Goal: Task Accomplishment & Management: Use online tool/utility

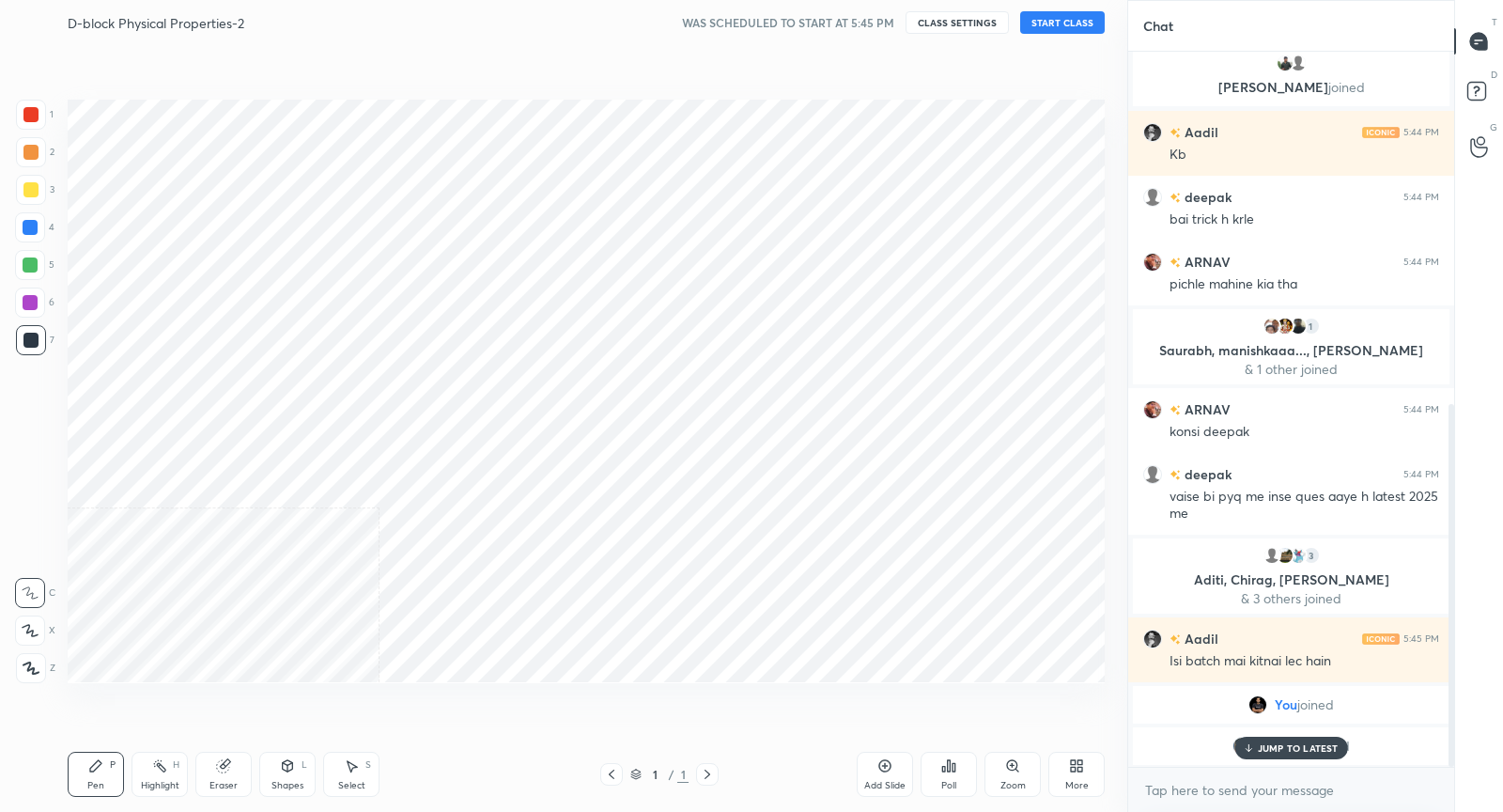
scroll to position [761, 0]
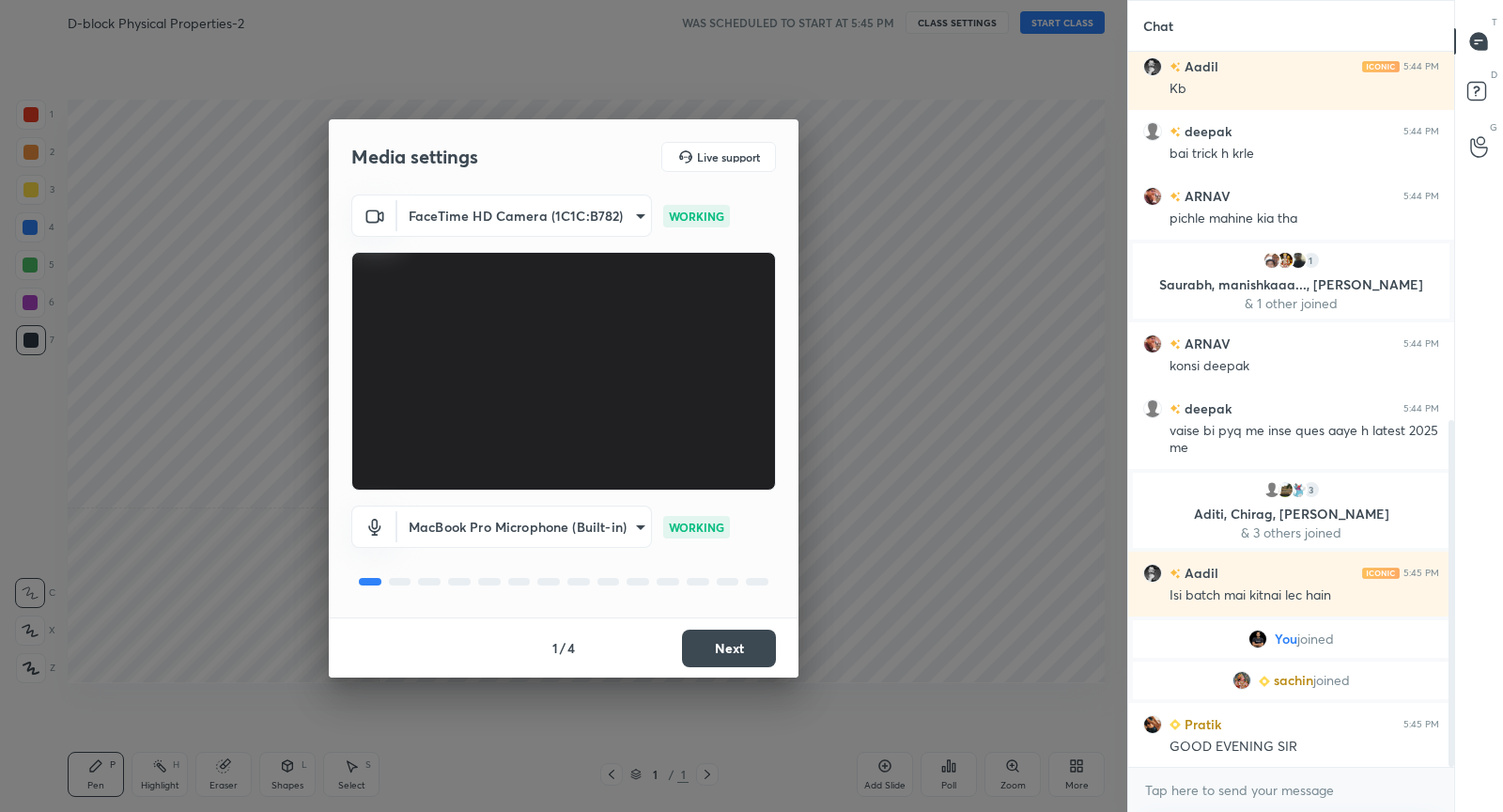
click at [727, 654] on button "Next" at bounding box center [729, 647] width 94 height 38
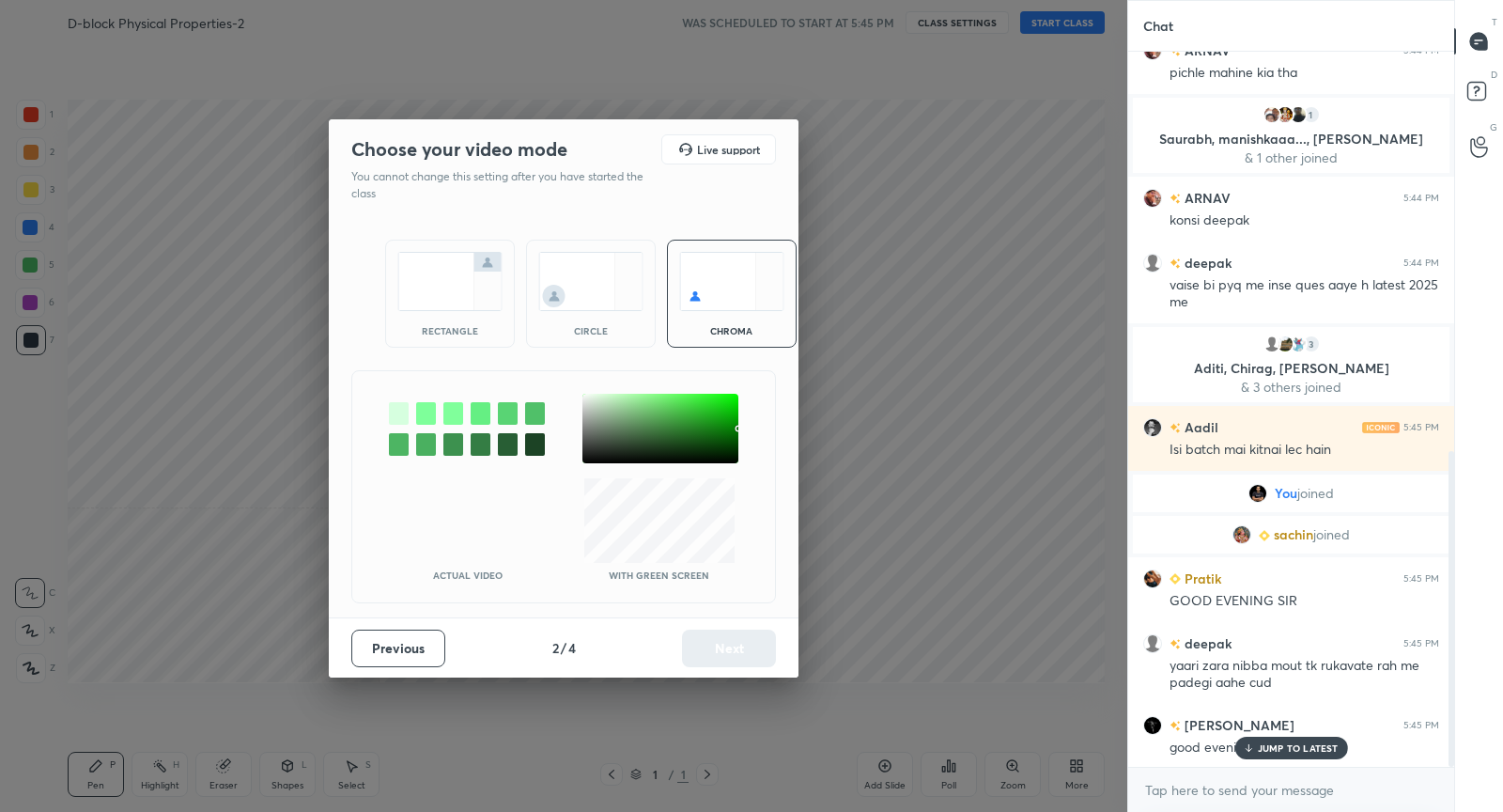
scroll to position [972, 0]
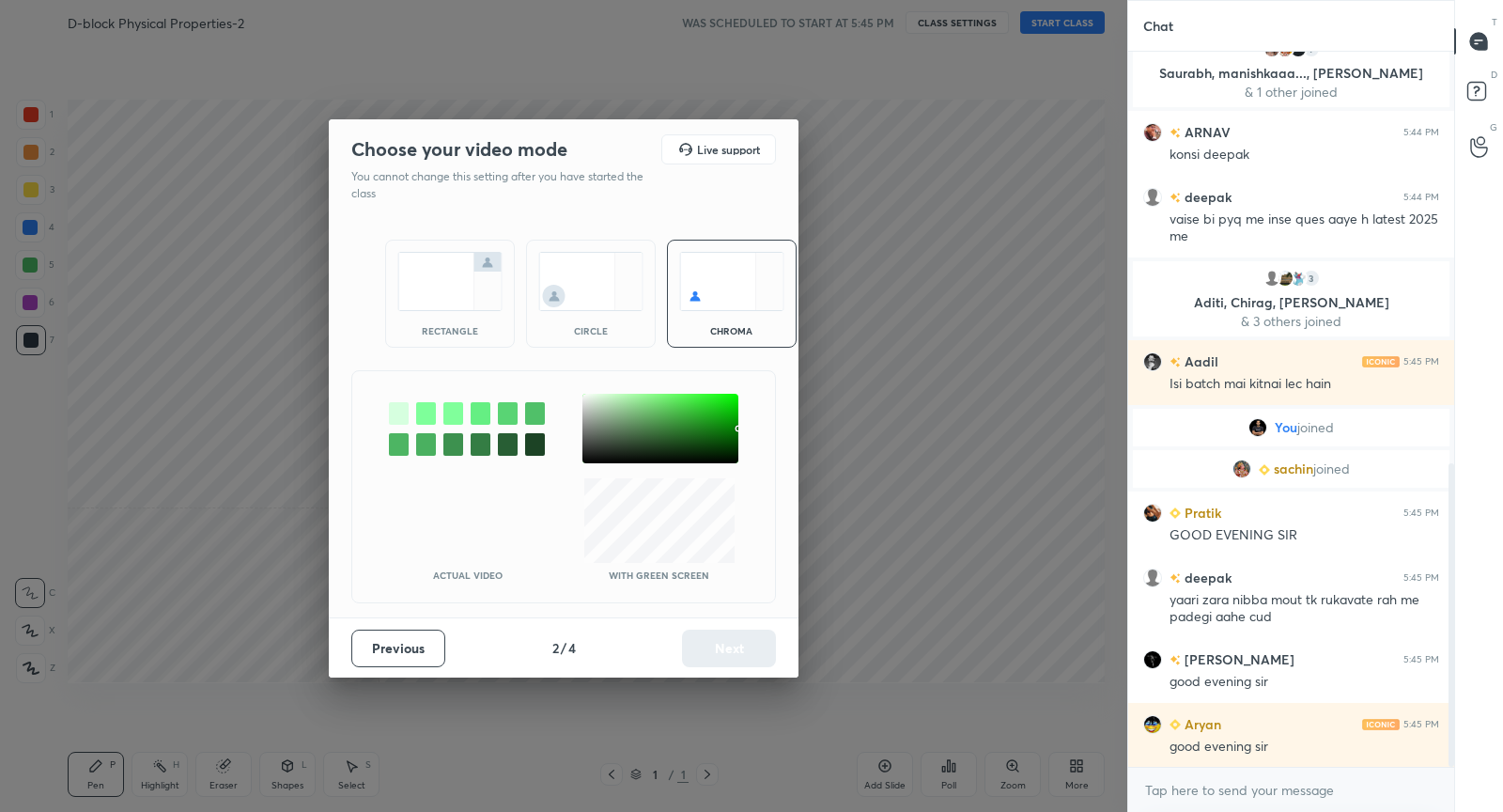
click at [439, 298] on img at bounding box center [450, 280] width 105 height 59
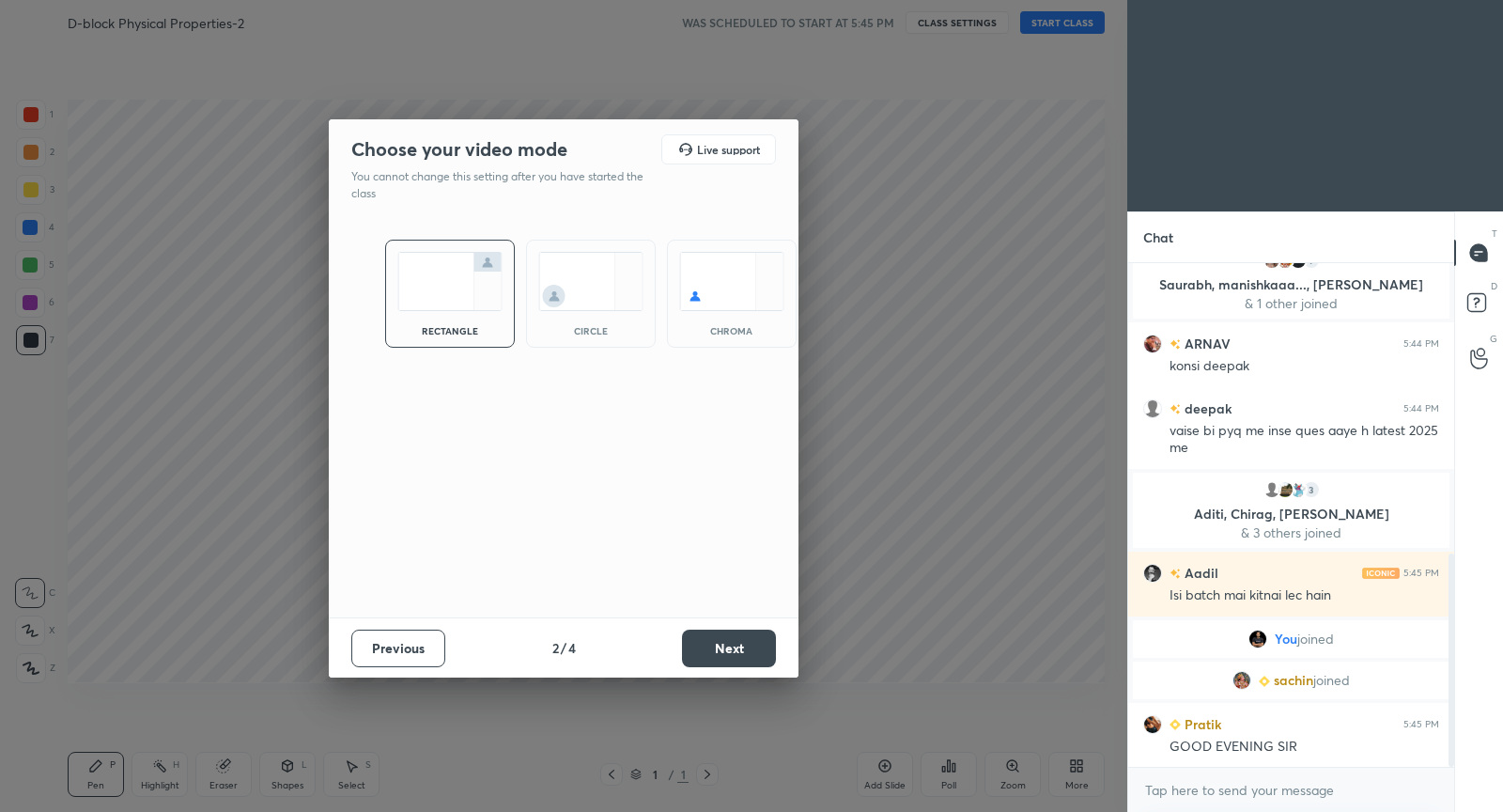
scroll to position [1247, 0]
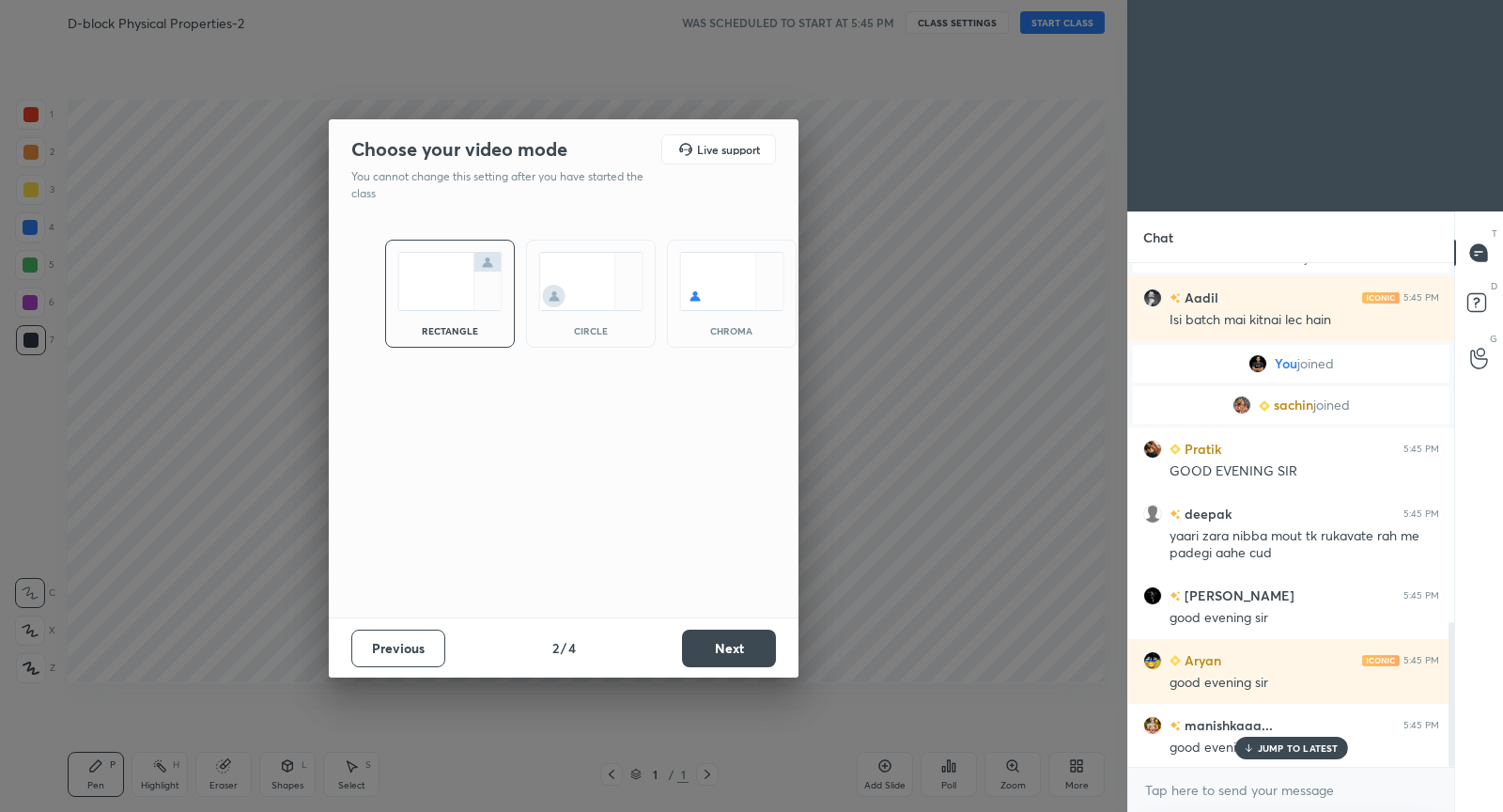
click at [736, 648] on button "Next" at bounding box center [729, 647] width 94 height 38
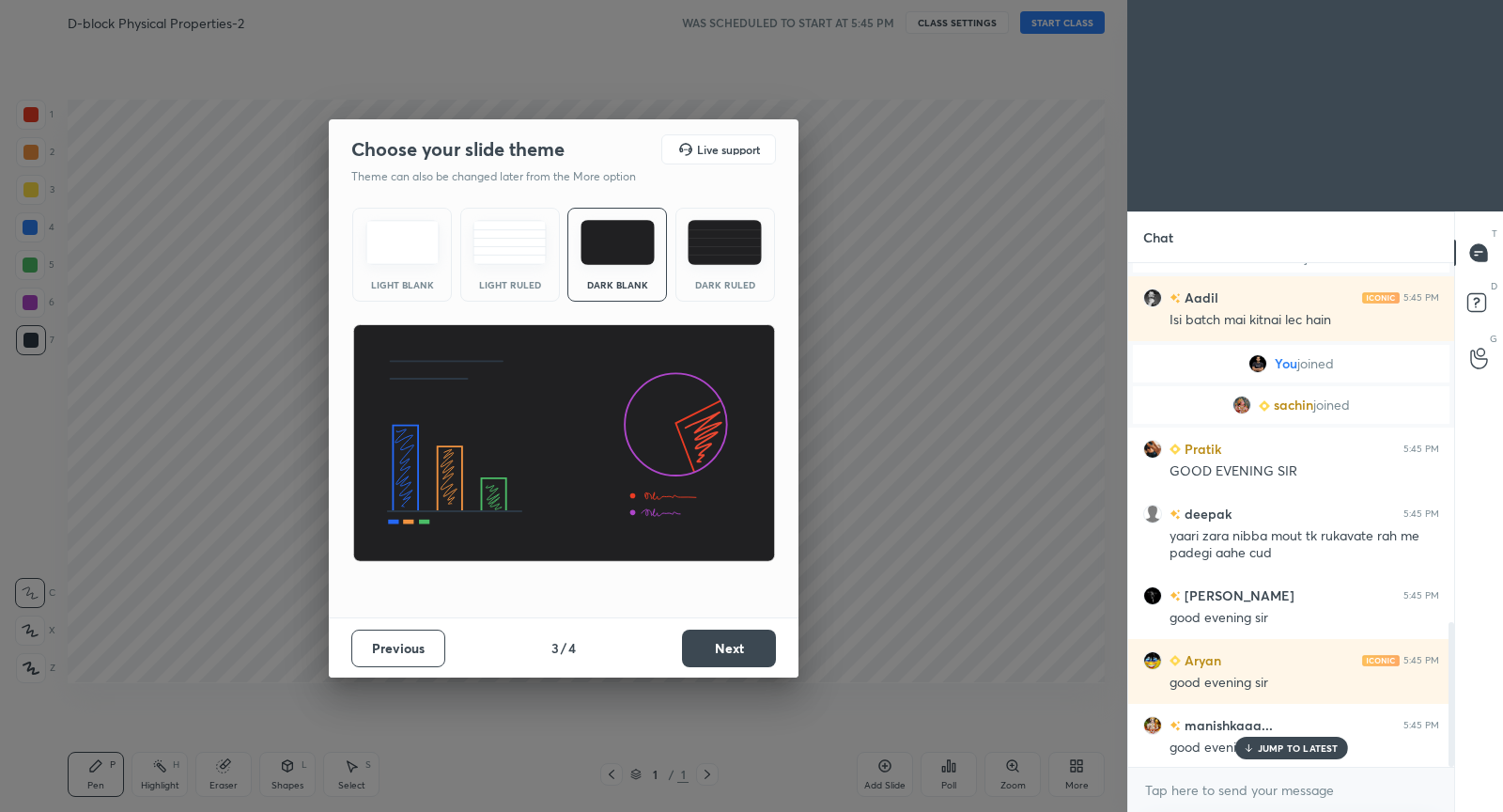
click at [736, 648] on button "Next" at bounding box center [729, 647] width 94 height 38
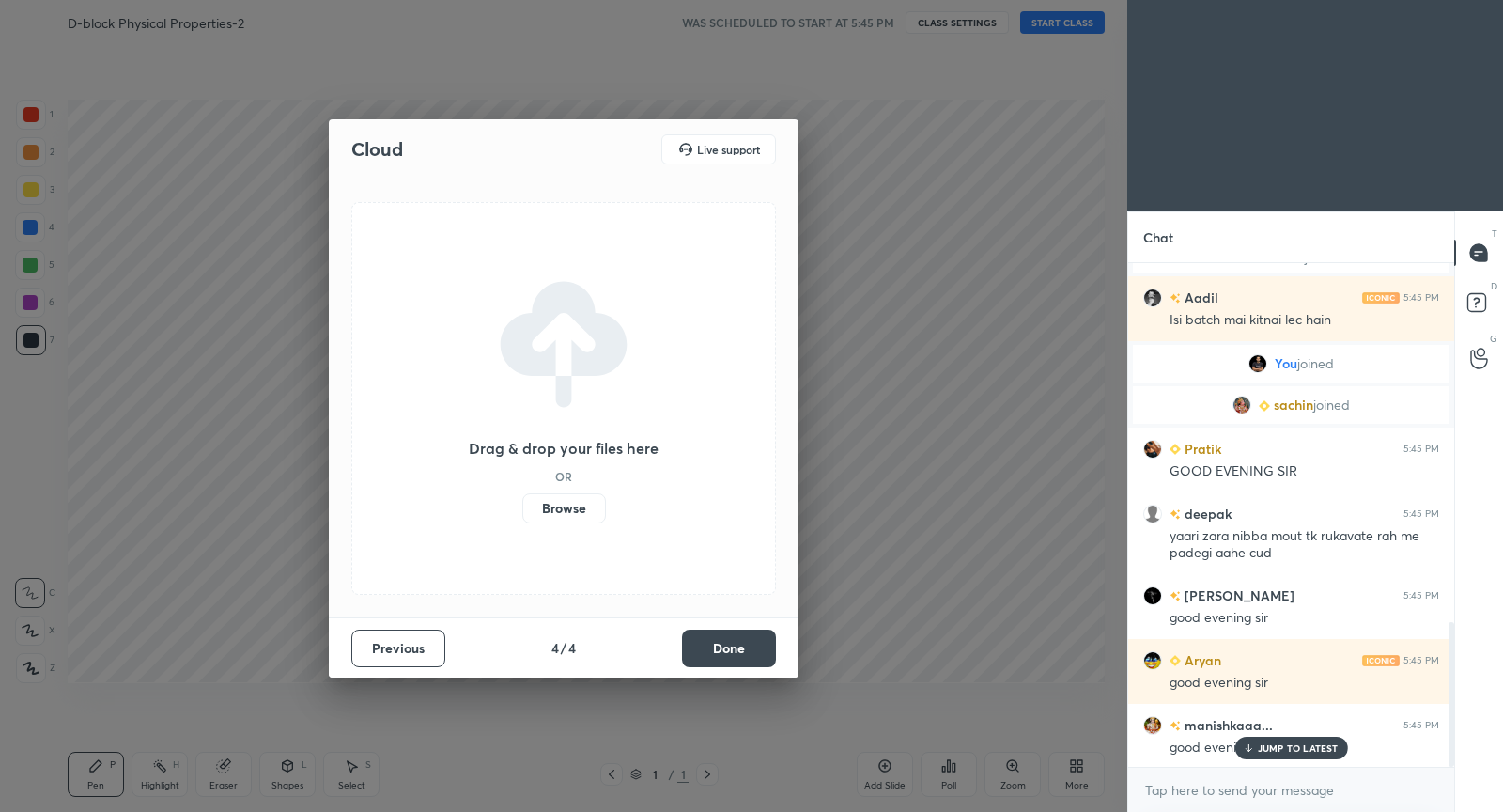
click at [736, 648] on button "Done" at bounding box center [729, 647] width 94 height 38
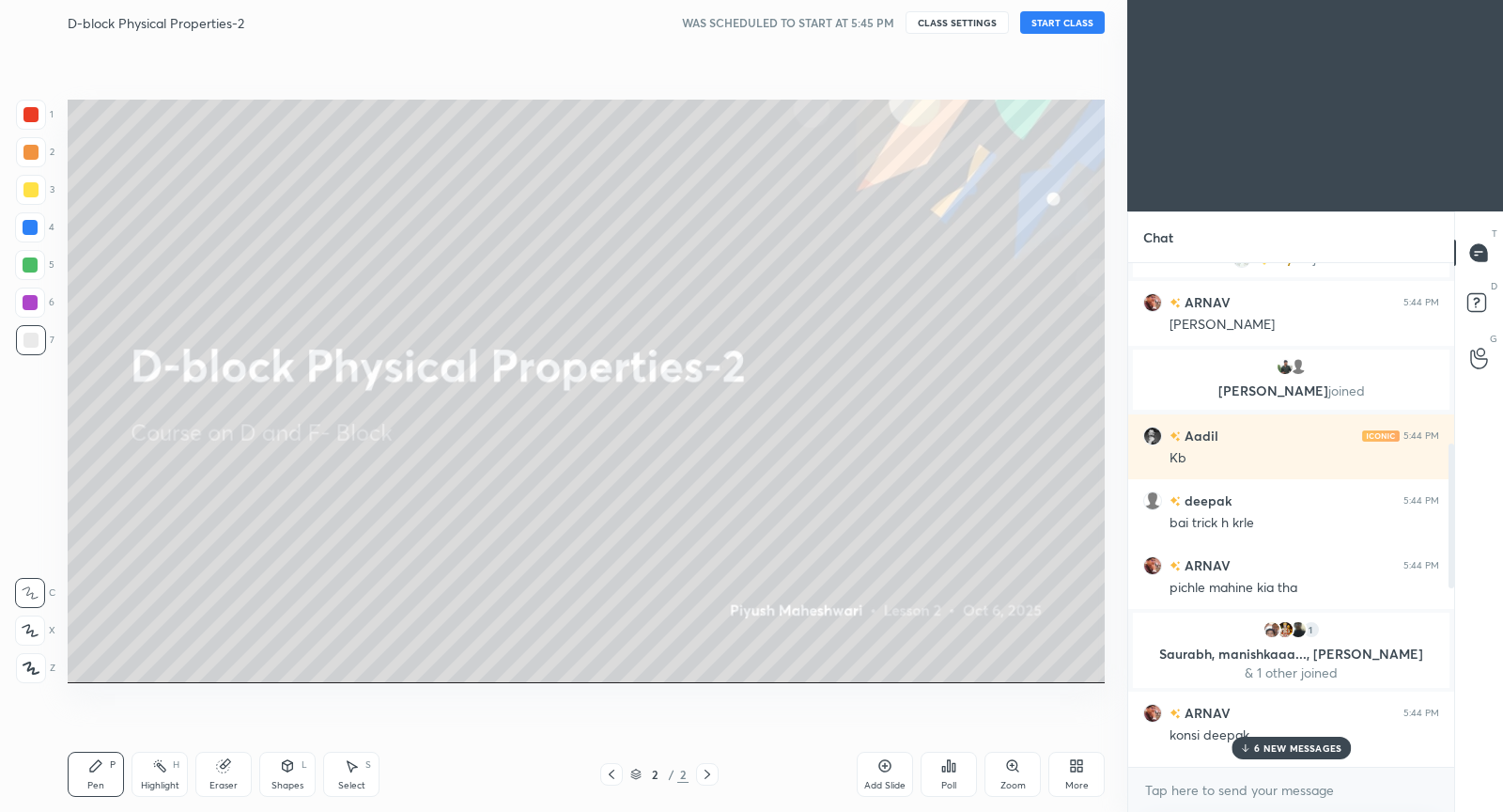
scroll to position [579, 0]
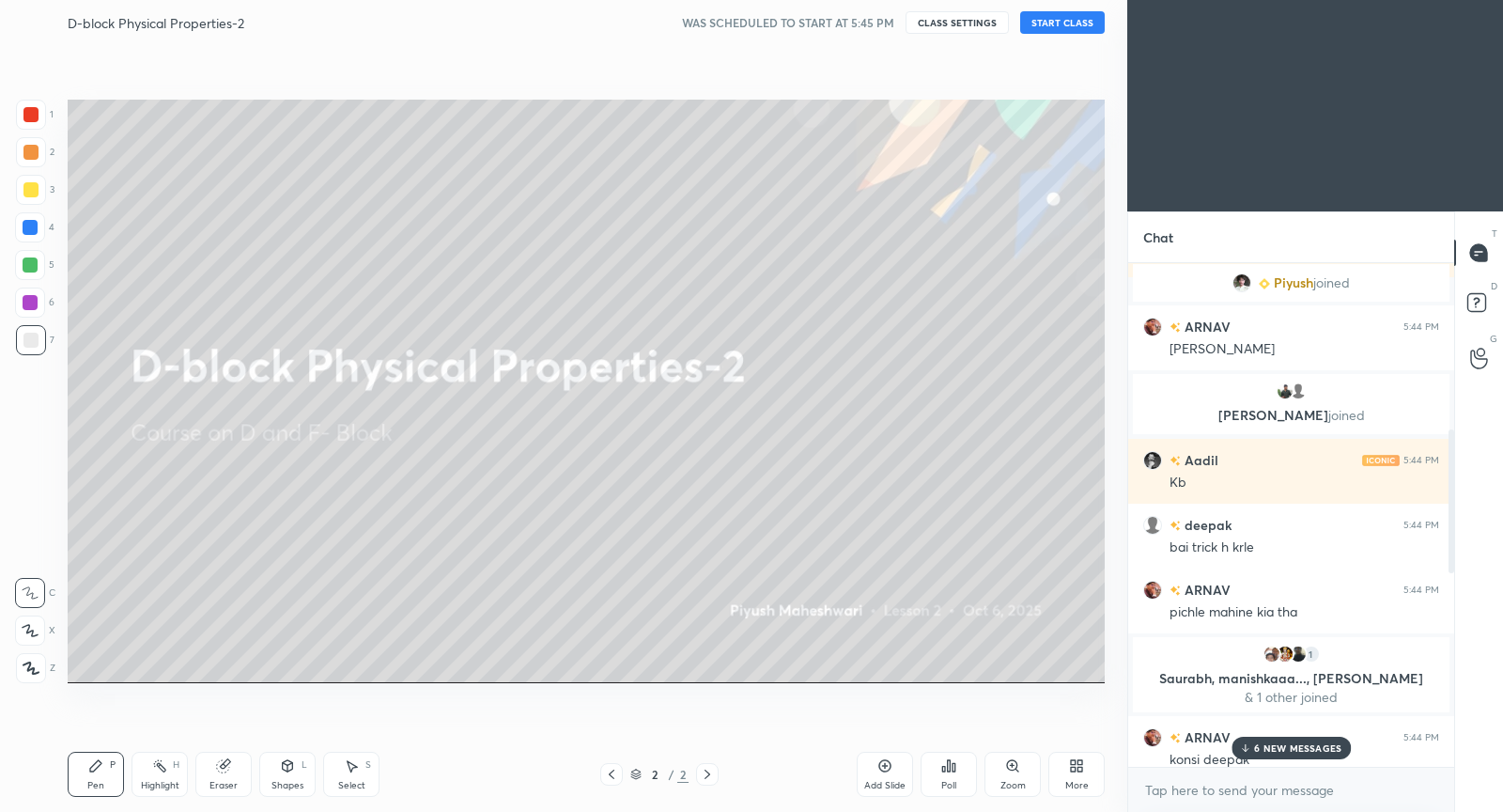
click at [1065, 20] on button "START CLASS" at bounding box center [1063, 22] width 85 height 22
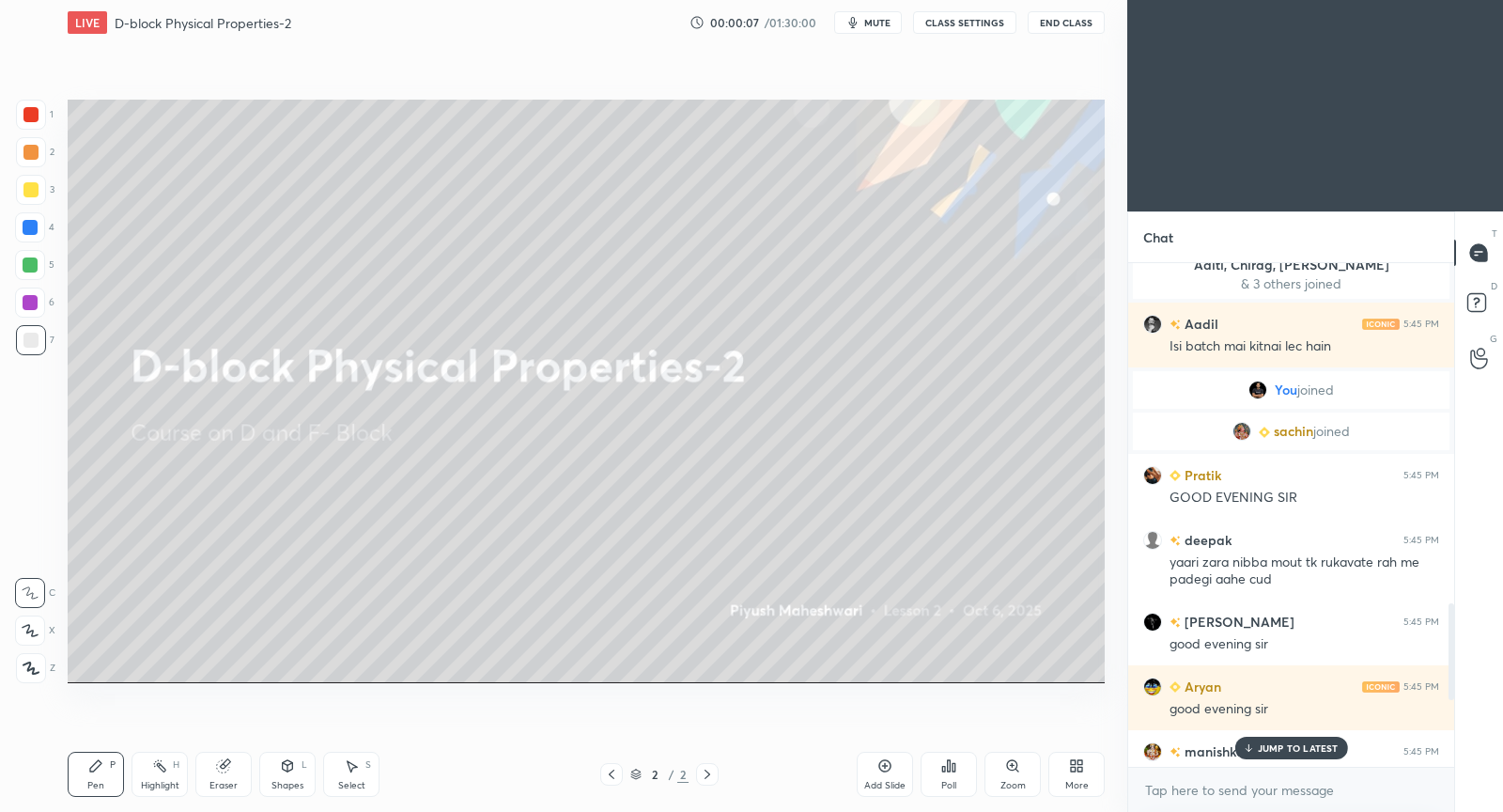
scroll to position [1767, 0]
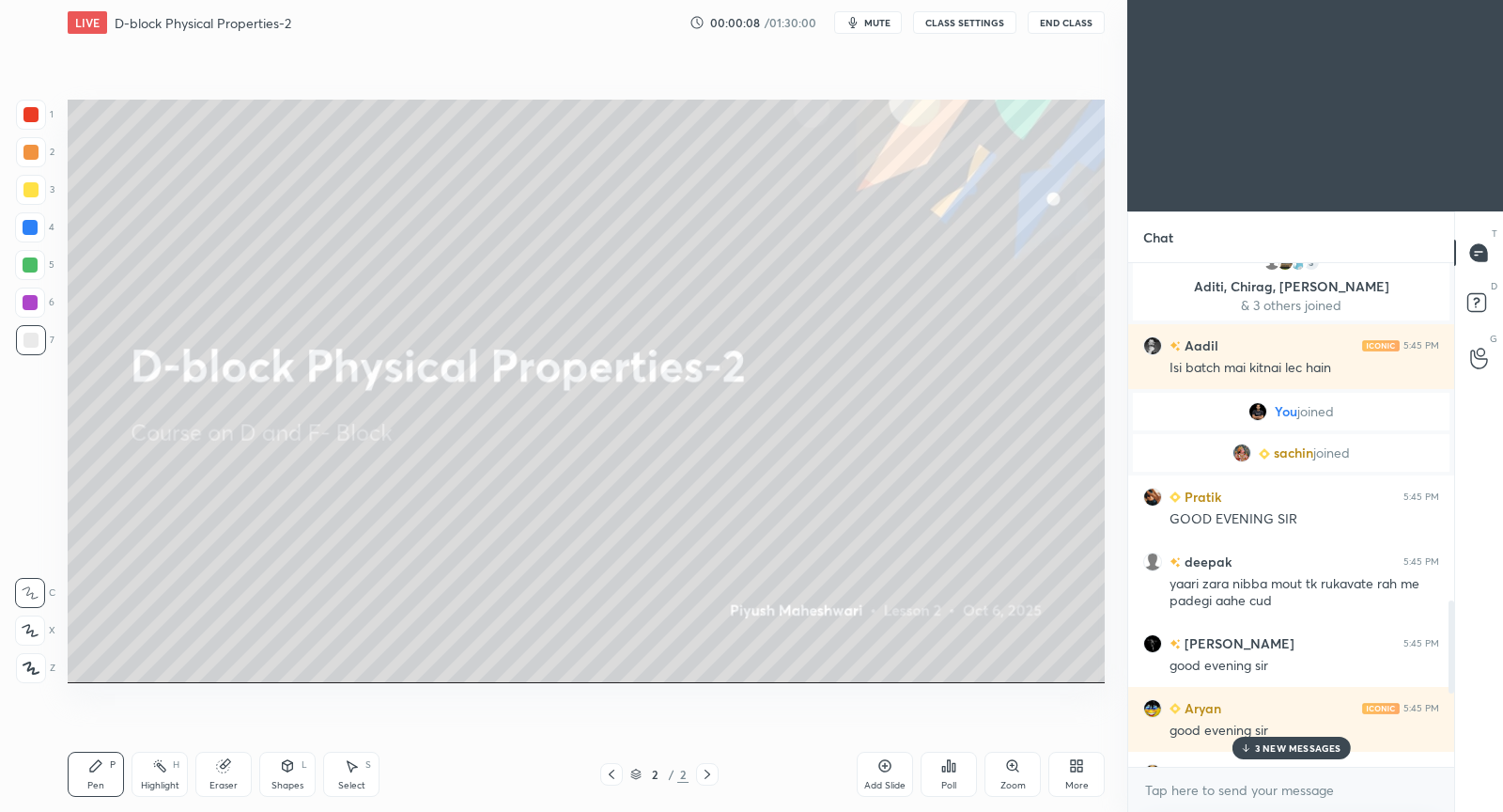
click at [1290, 746] on p "3 NEW MESSAGES" at bounding box center [1299, 747] width 87 height 12
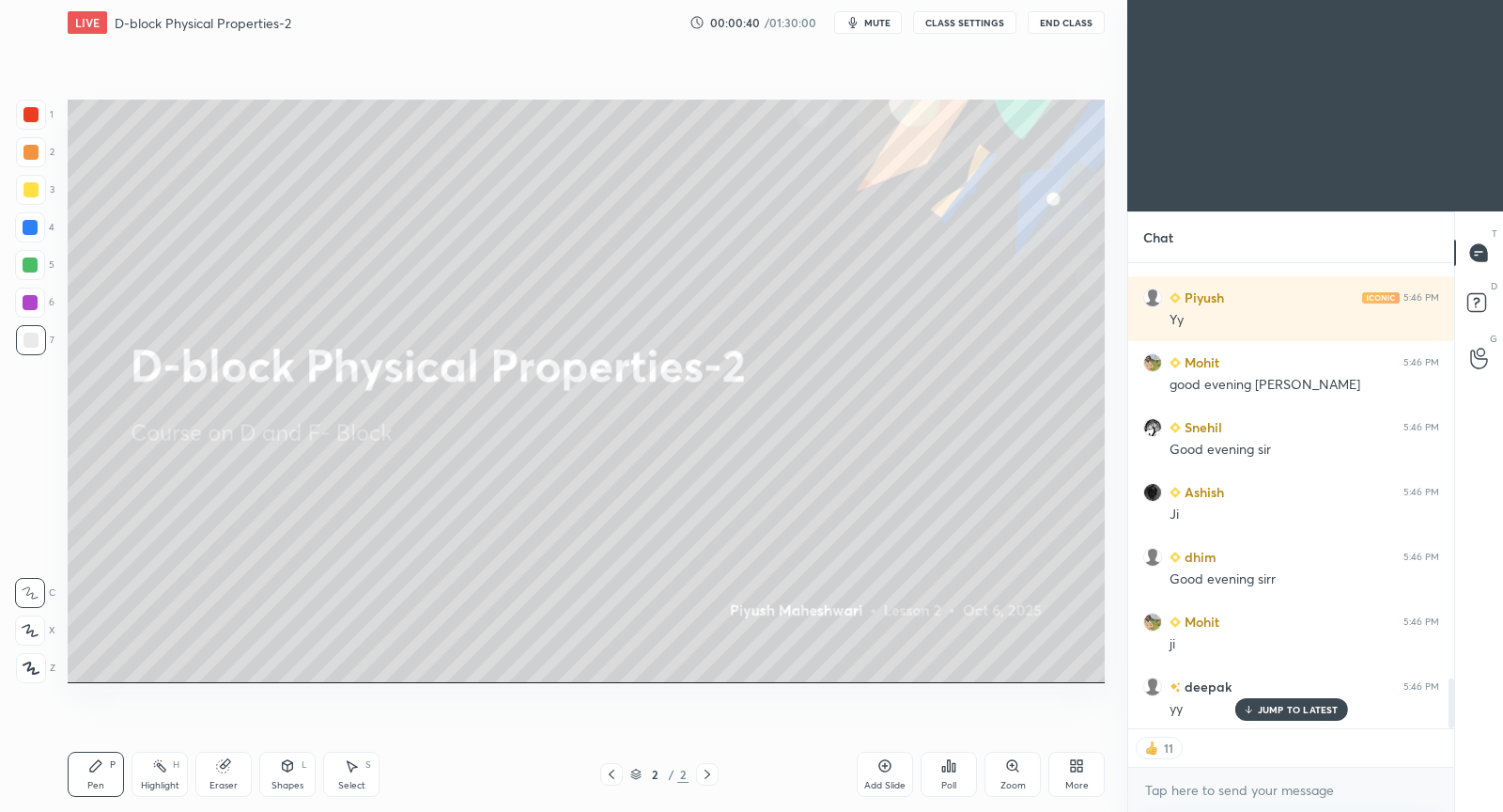
click at [966, 26] on button "CLASS SETTINGS" at bounding box center [964, 22] width 103 height 22
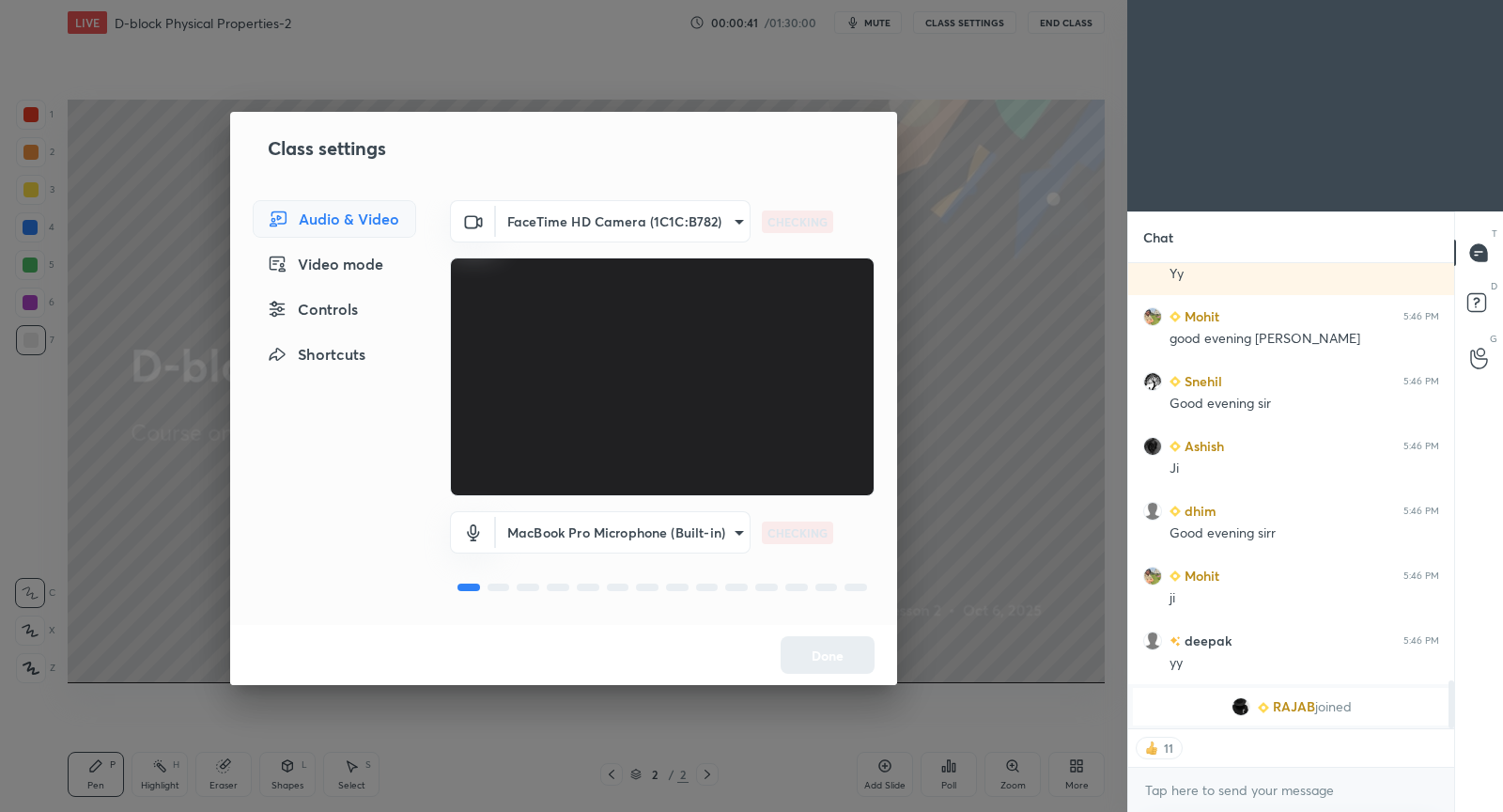
click at [345, 310] on div "Controls" at bounding box center [334, 308] width 164 height 38
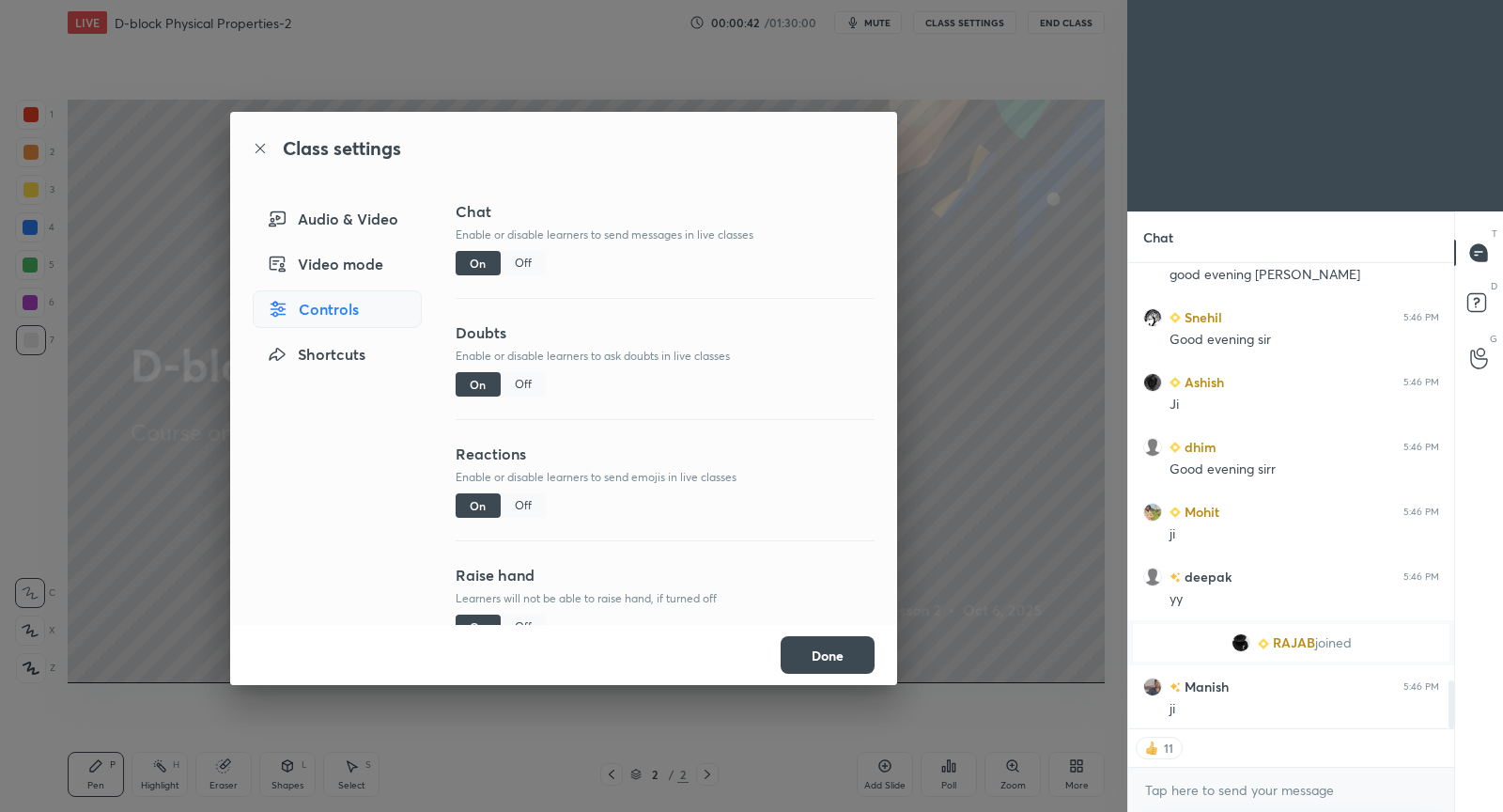
click at [528, 511] on div "Off" at bounding box center [523, 505] width 45 height 24
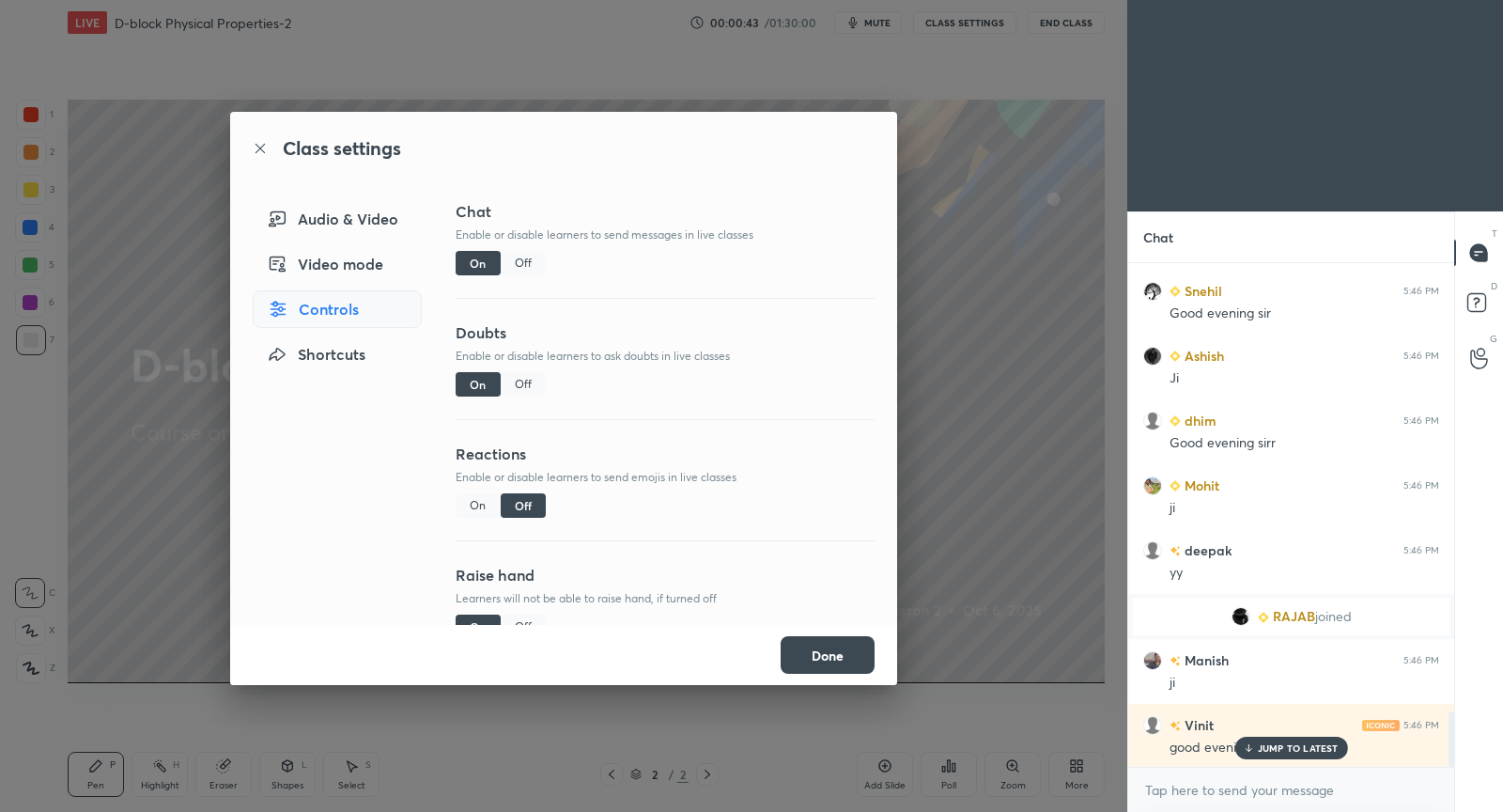
click at [843, 656] on button "Done" at bounding box center [828, 654] width 94 height 38
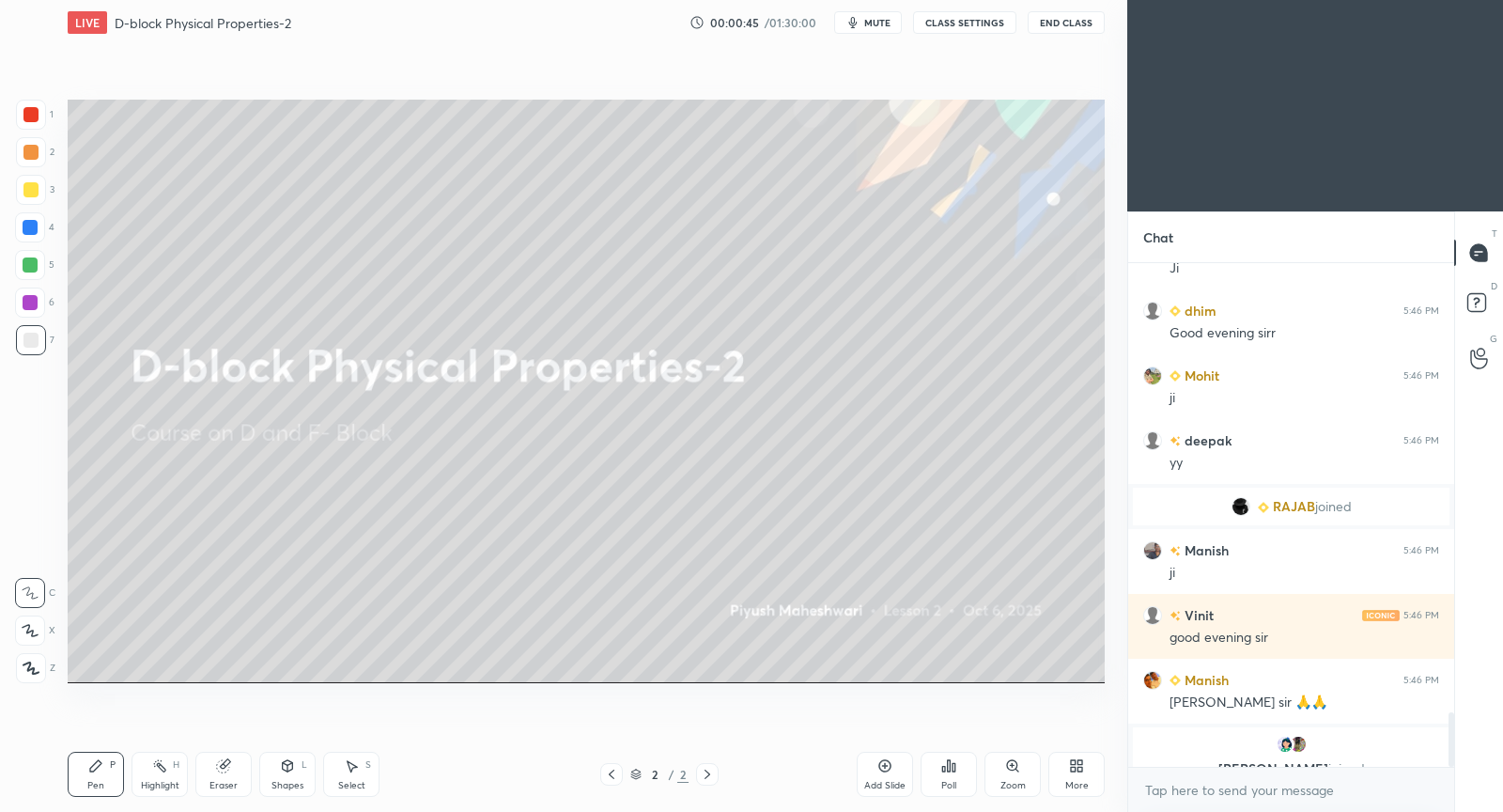
click at [1321, 744] on div "grid" at bounding box center [1291, 745] width 294 height 19
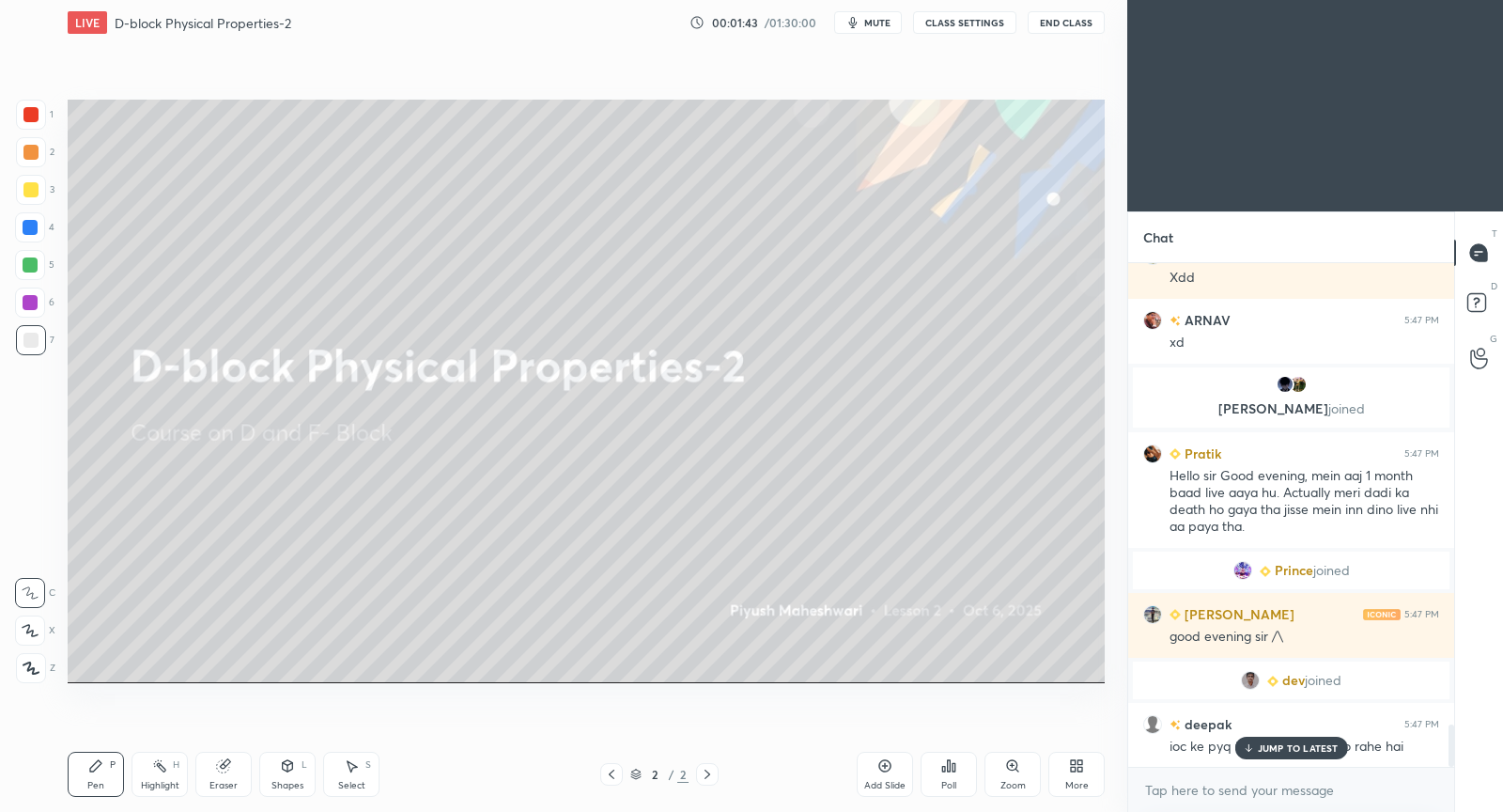
scroll to position [5473, 0]
click at [1250, 753] on div "JUMP TO LATEST" at bounding box center [1290, 747] width 113 height 22
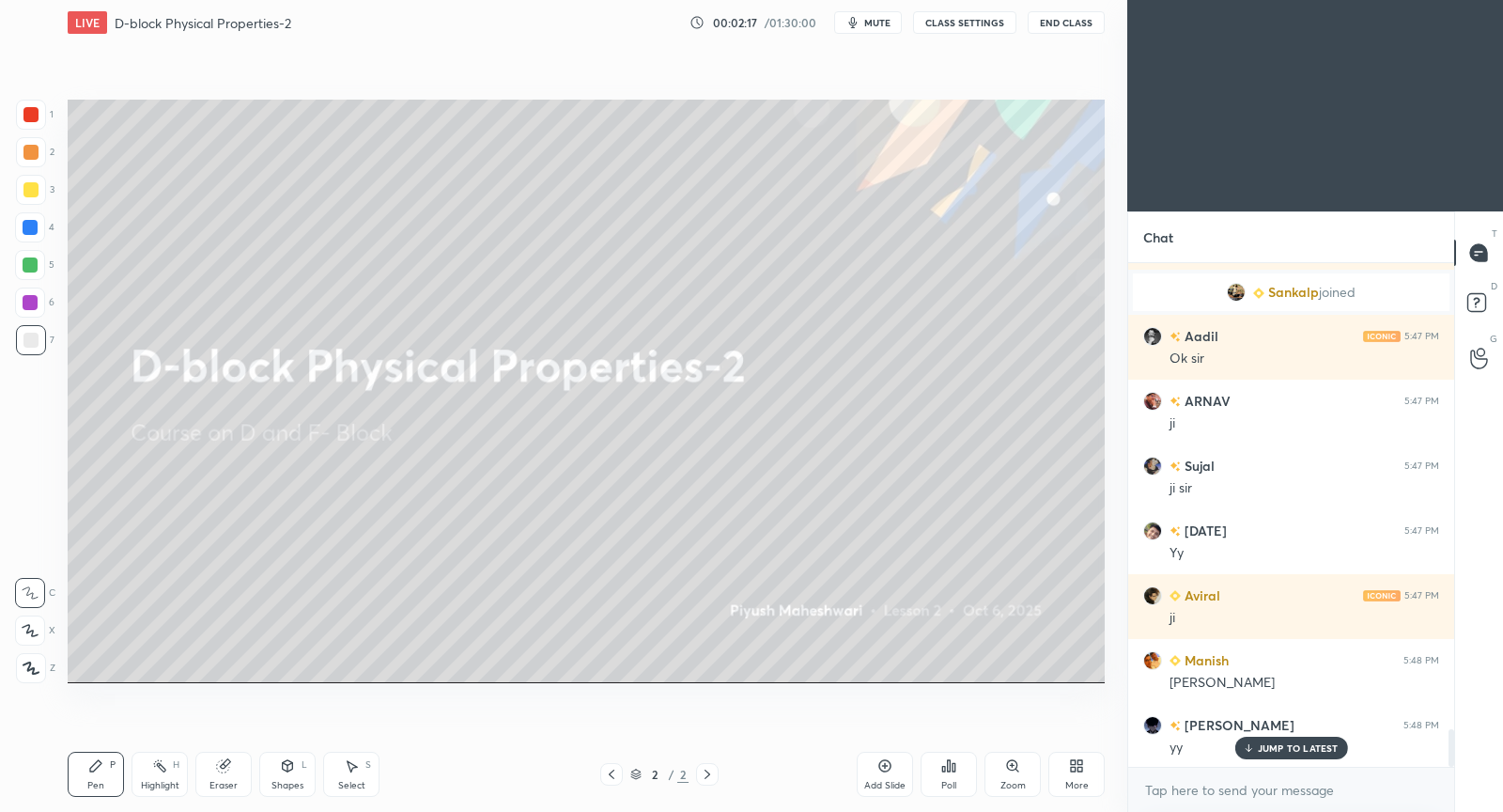
scroll to position [6200, 0]
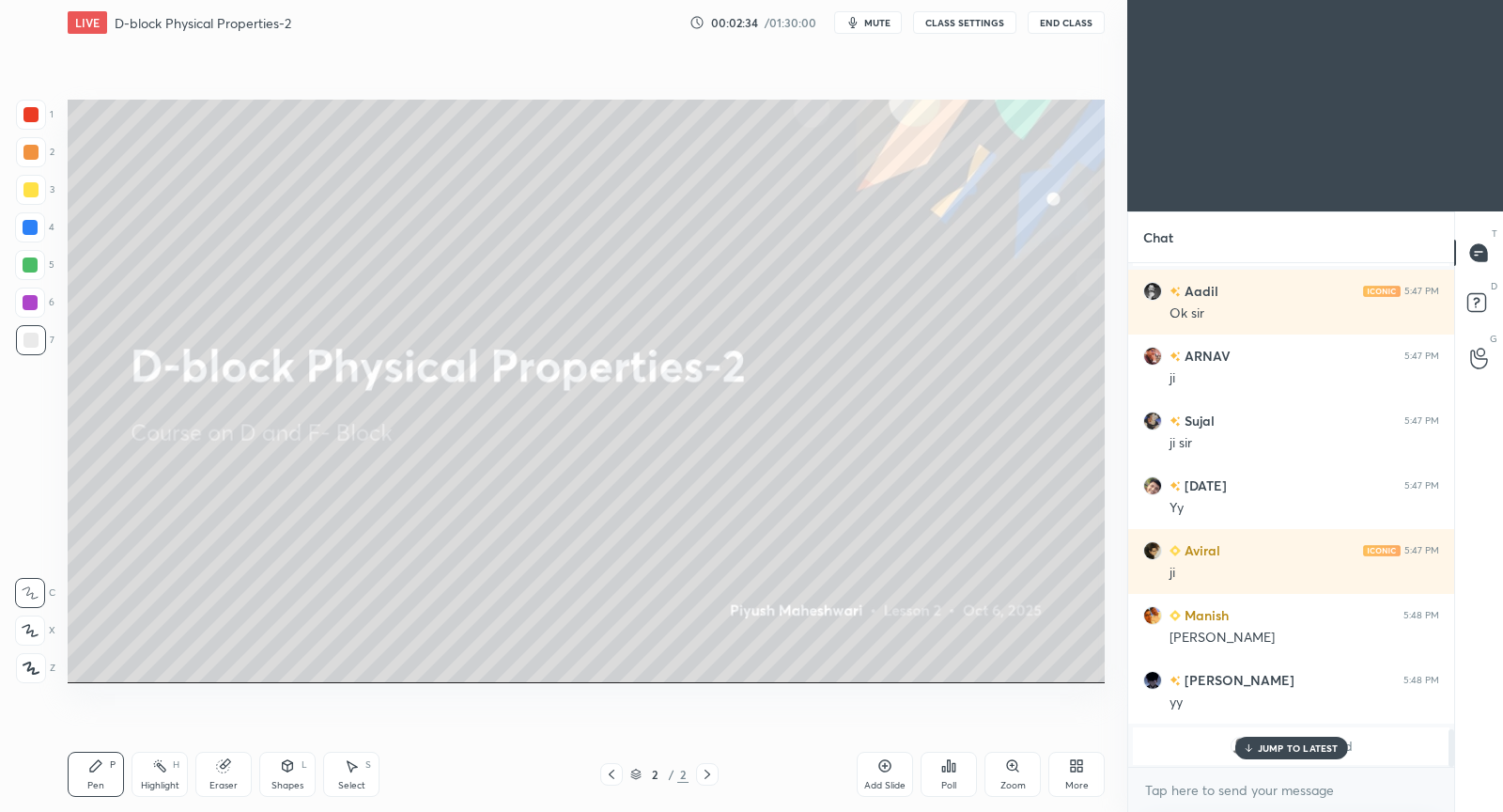
drag, startPoint x: 888, startPoint y: 776, endPoint x: 888, endPoint y: 761, distance: 15.0
click at [888, 769] on div "Add Slide" at bounding box center [884, 773] width 57 height 45
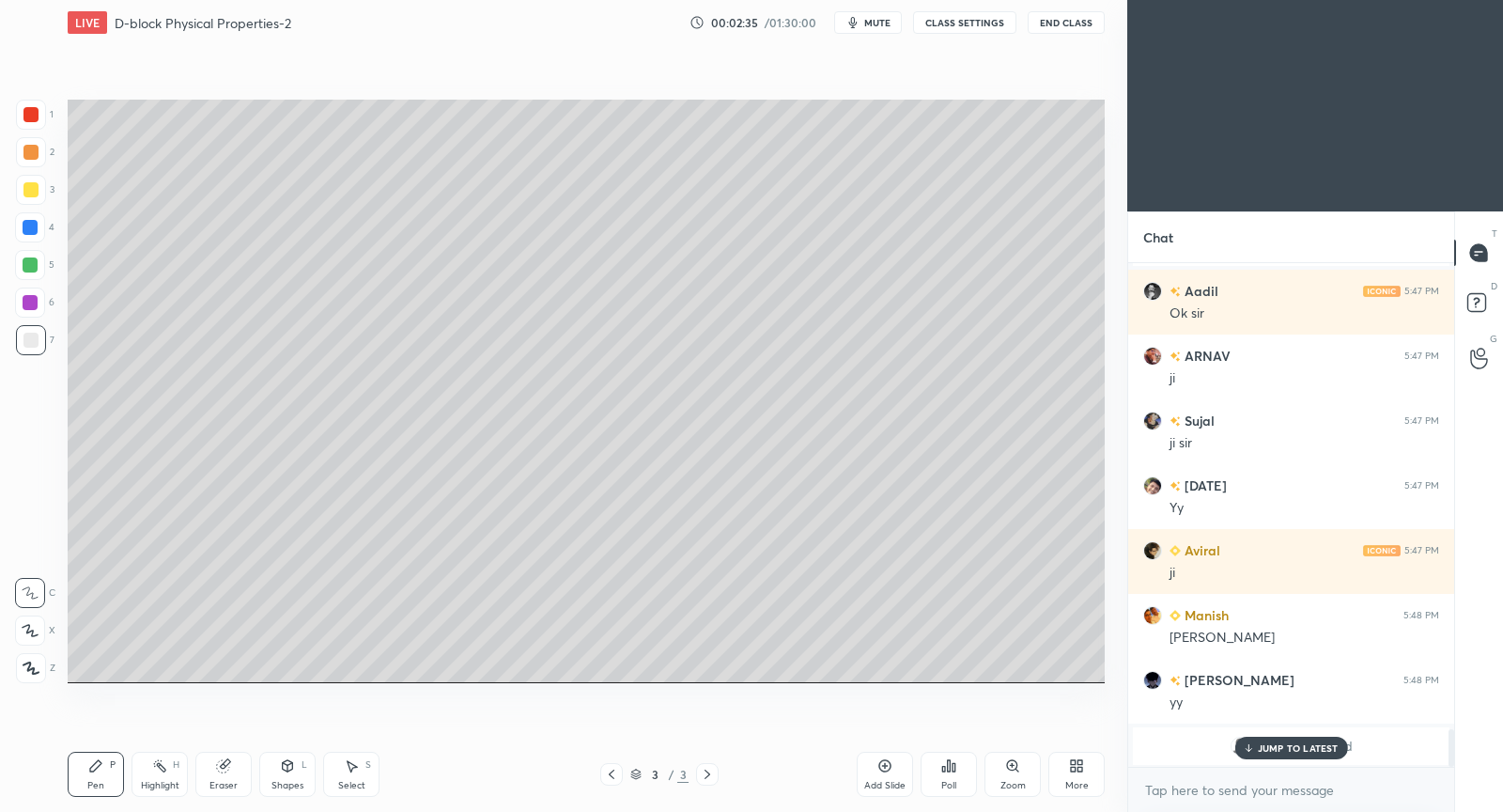
drag, startPoint x: 33, startPoint y: 191, endPoint x: 35, endPoint y: 245, distance: 54.0
click at [33, 191] on div at bounding box center [31, 190] width 15 height 15
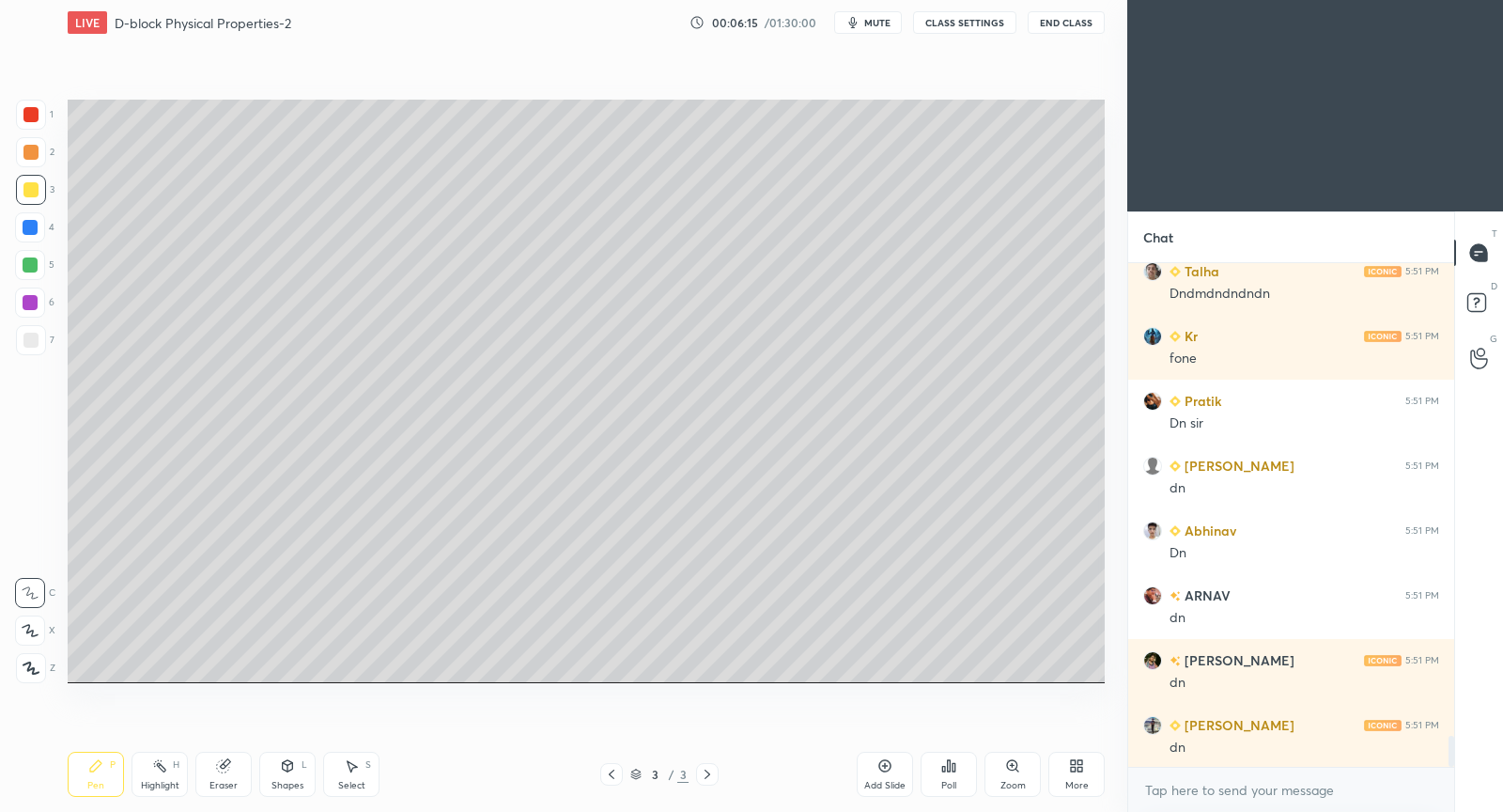
scroll to position [7642, 0]
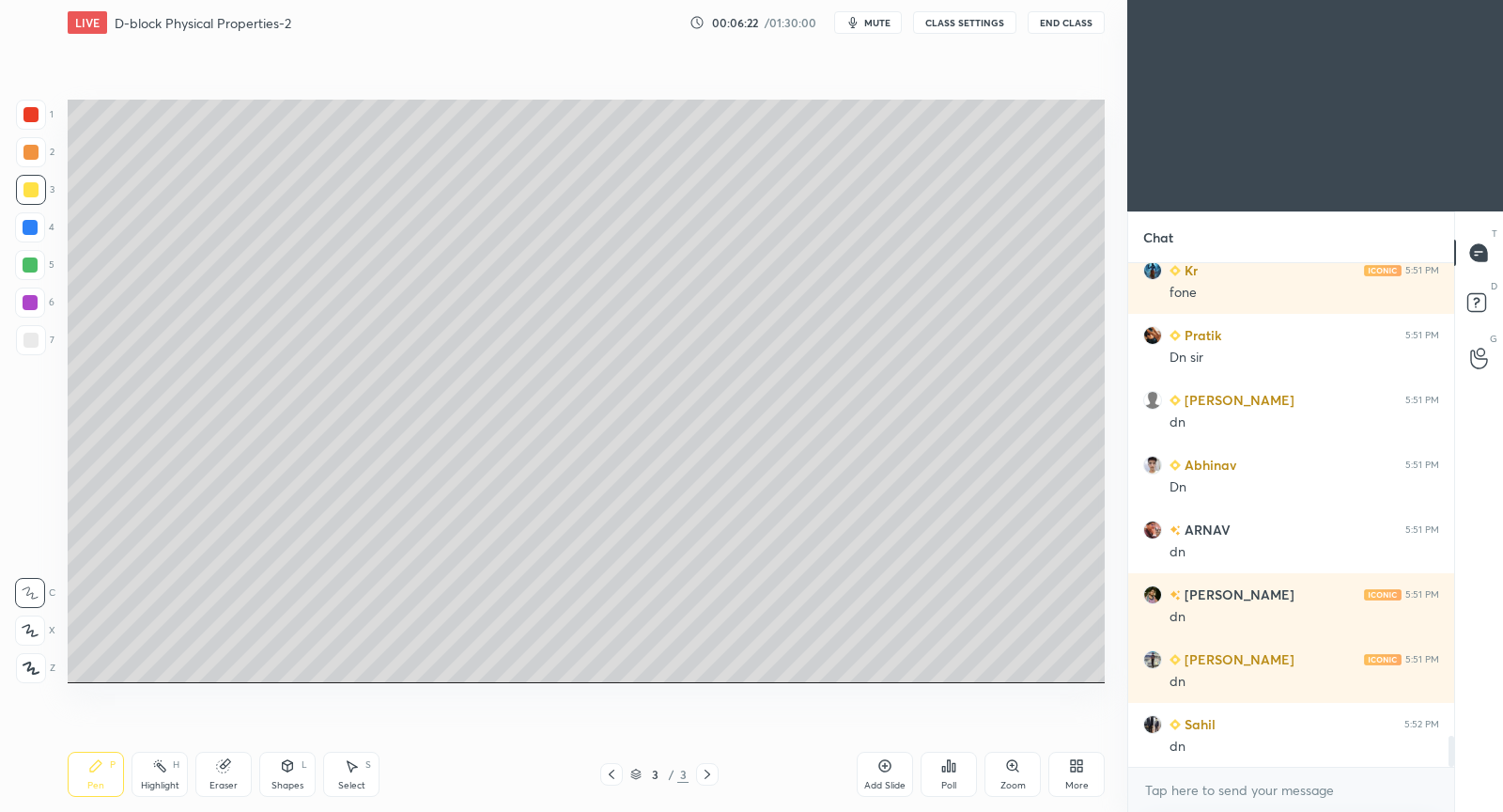
click at [889, 766] on icon at bounding box center [885, 766] width 15 height 15
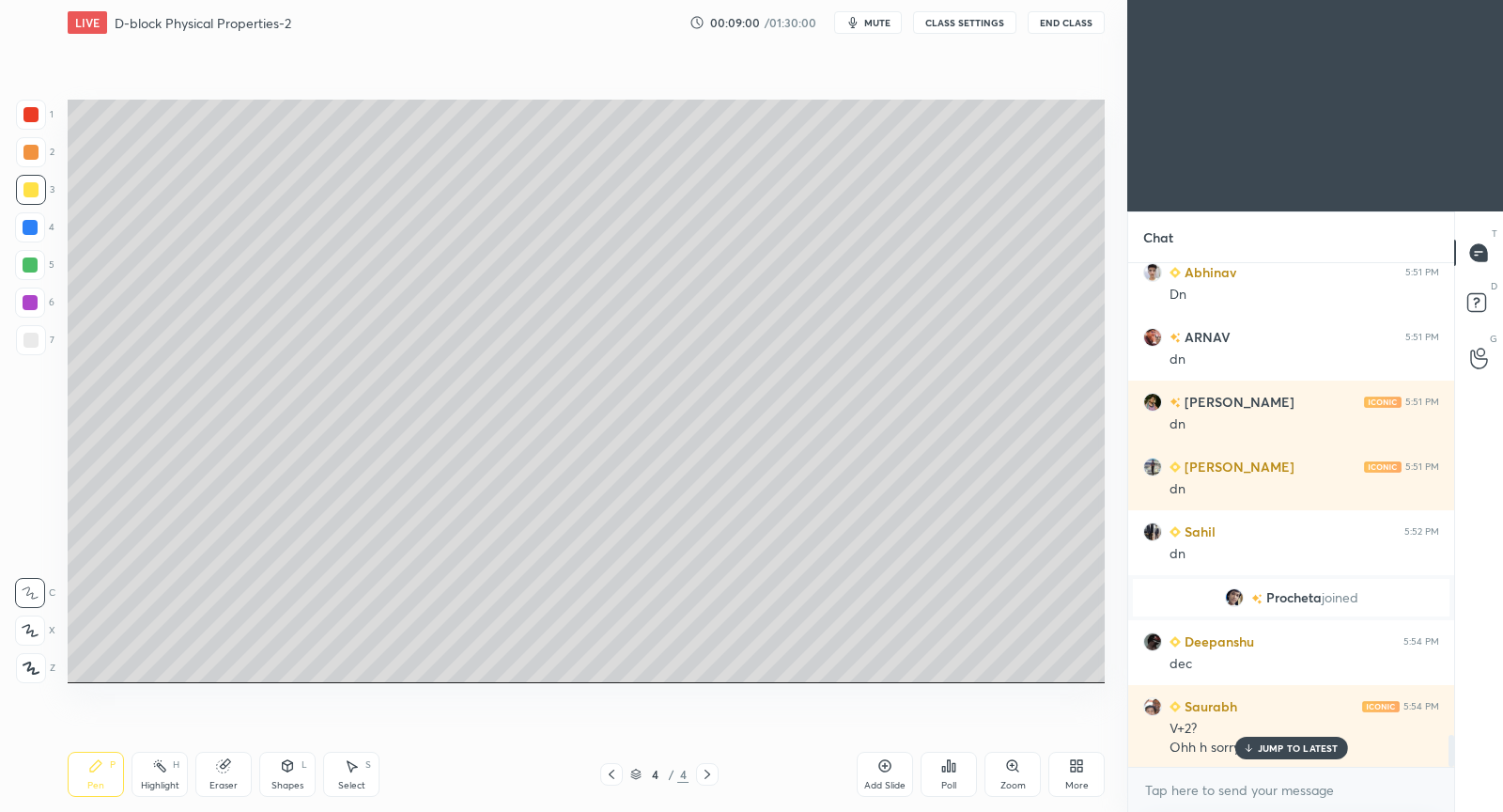
scroll to position [7624, 0]
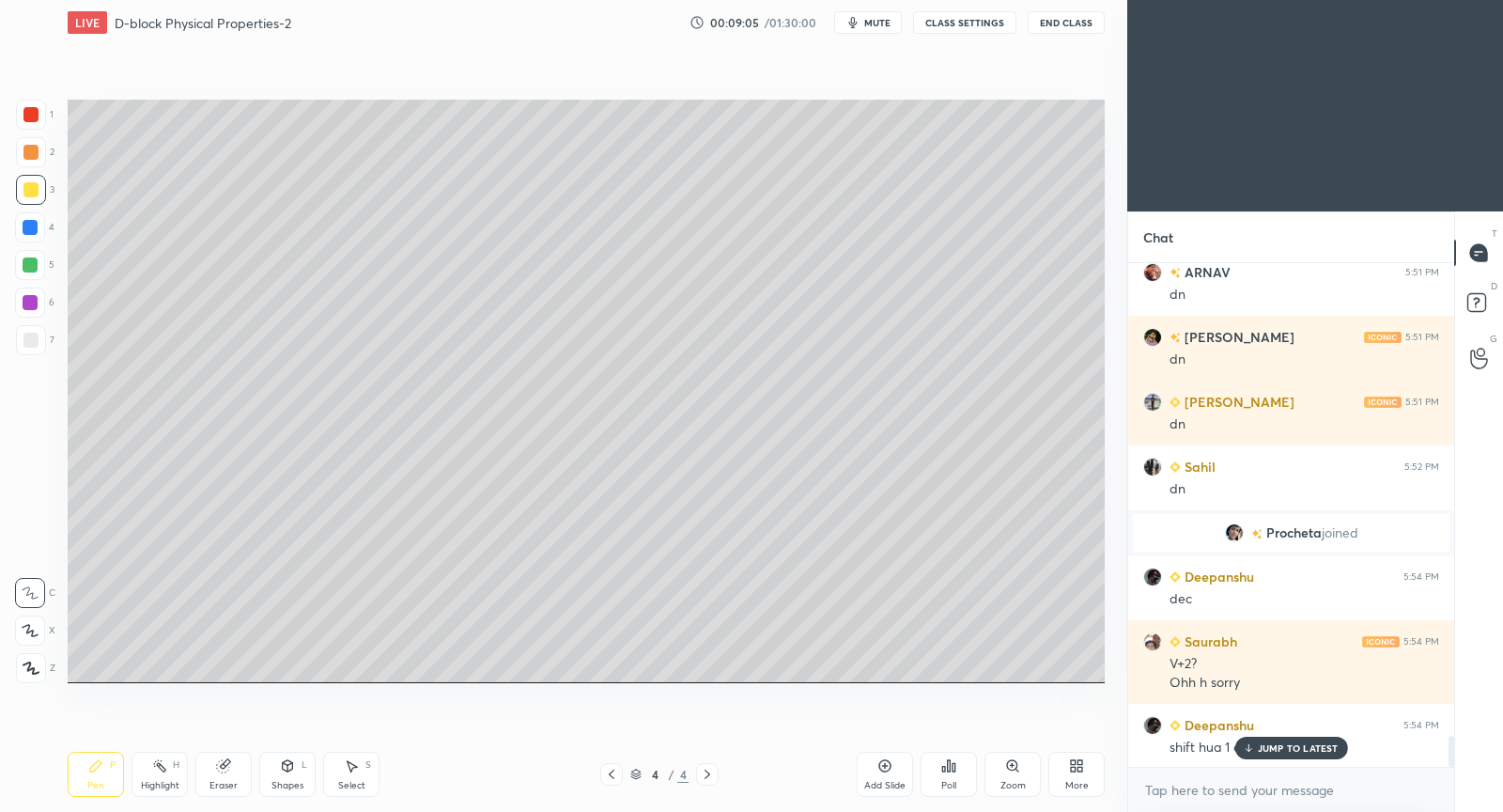
click at [1256, 747] on div "JUMP TO LATEST" at bounding box center [1290, 747] width 113 height 22
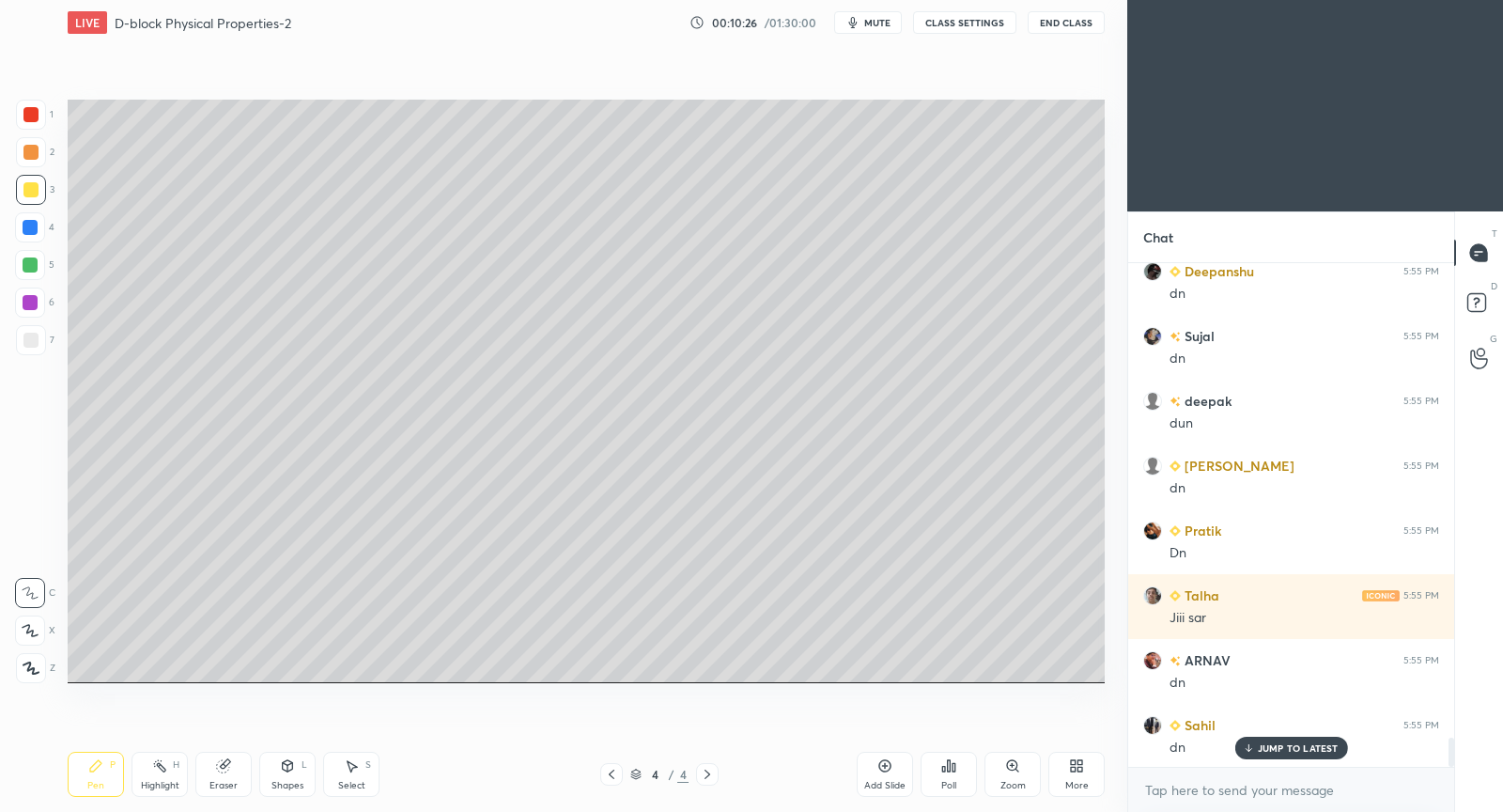
scroll to position [8337, 0]
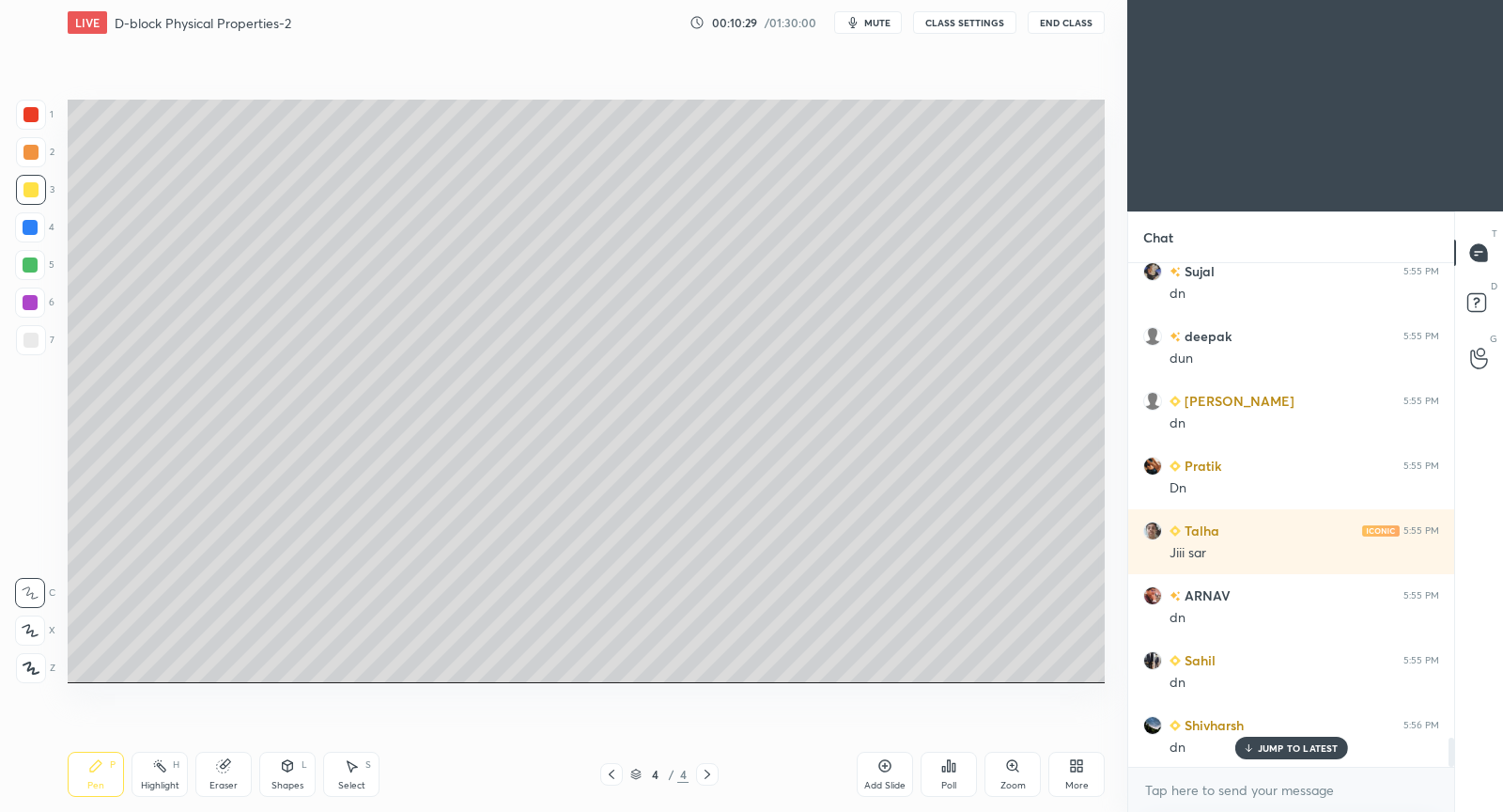
click at [885, 778] on div "Add Slide" at bounding box center [884, 773] width 57 height 45
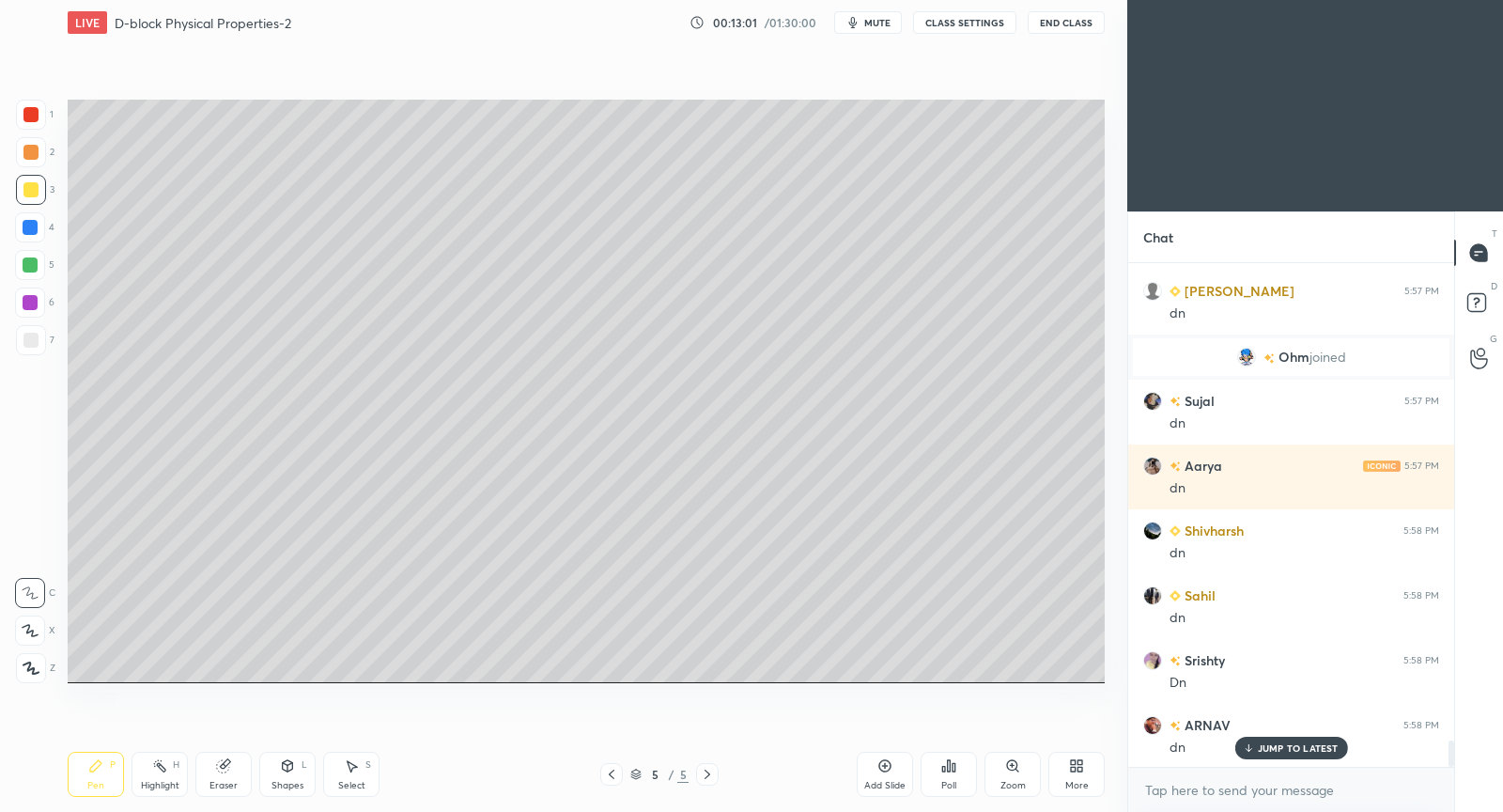
scroll to position [9096, 0]
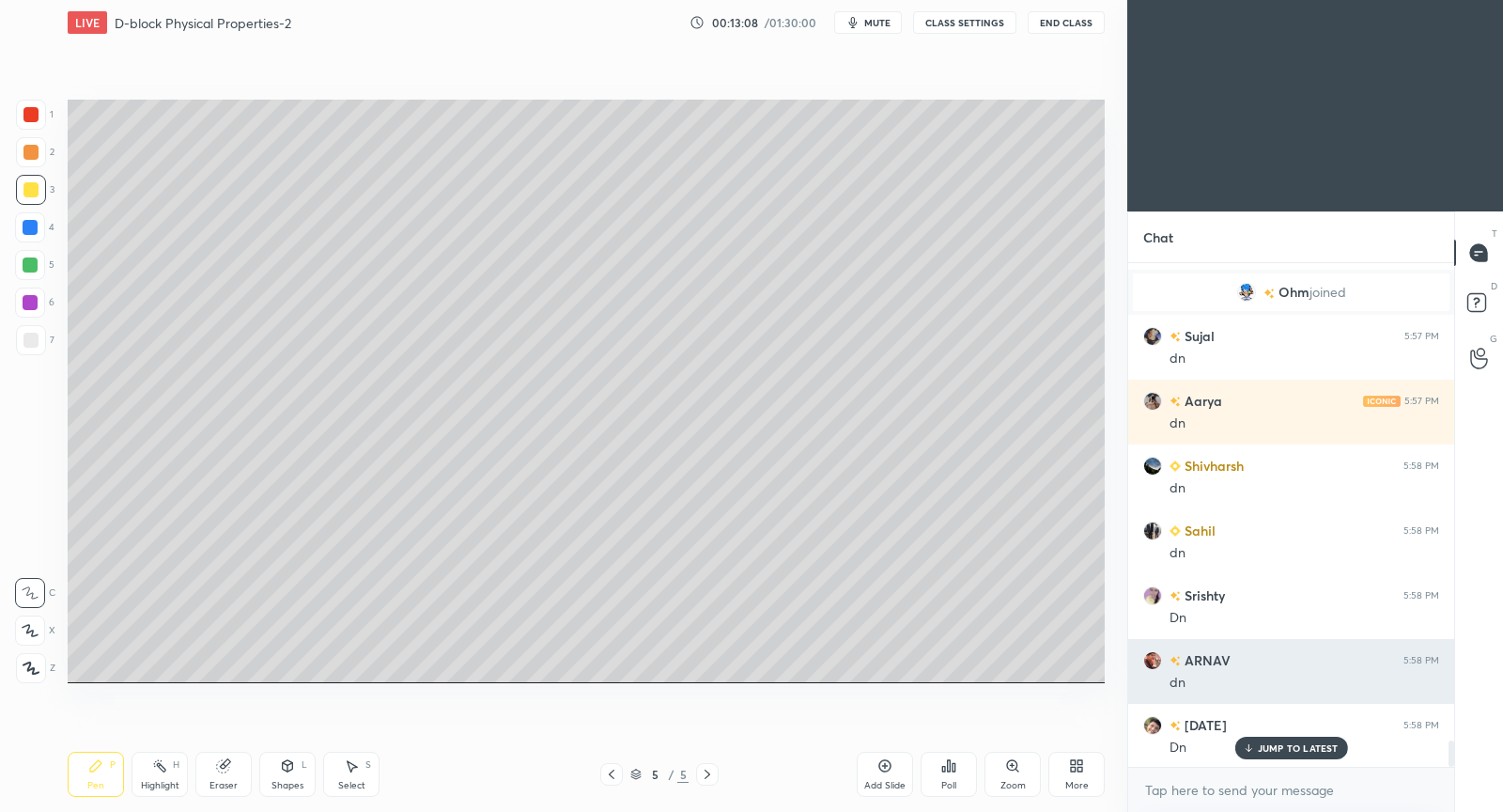
drag, startPoint x: 1298, startPoint y: 749, endPoint x: 1196, endPoint y: 695, distance: 115.4
click at [1296, 748] on p "JUMP TO LATEST" at bounding box center [1299, 747] width 81 height 12
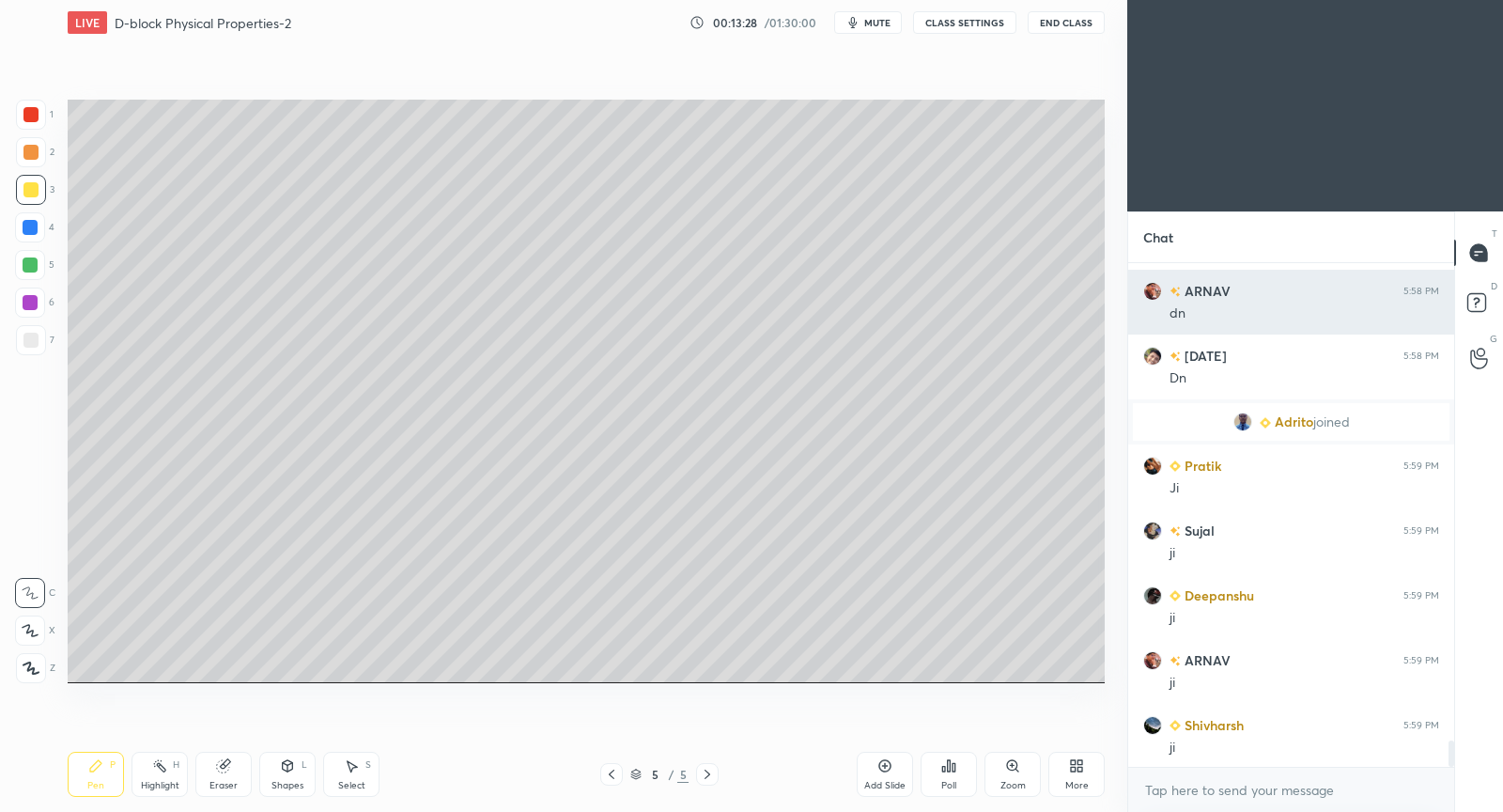
scroll to position [9107, 0]
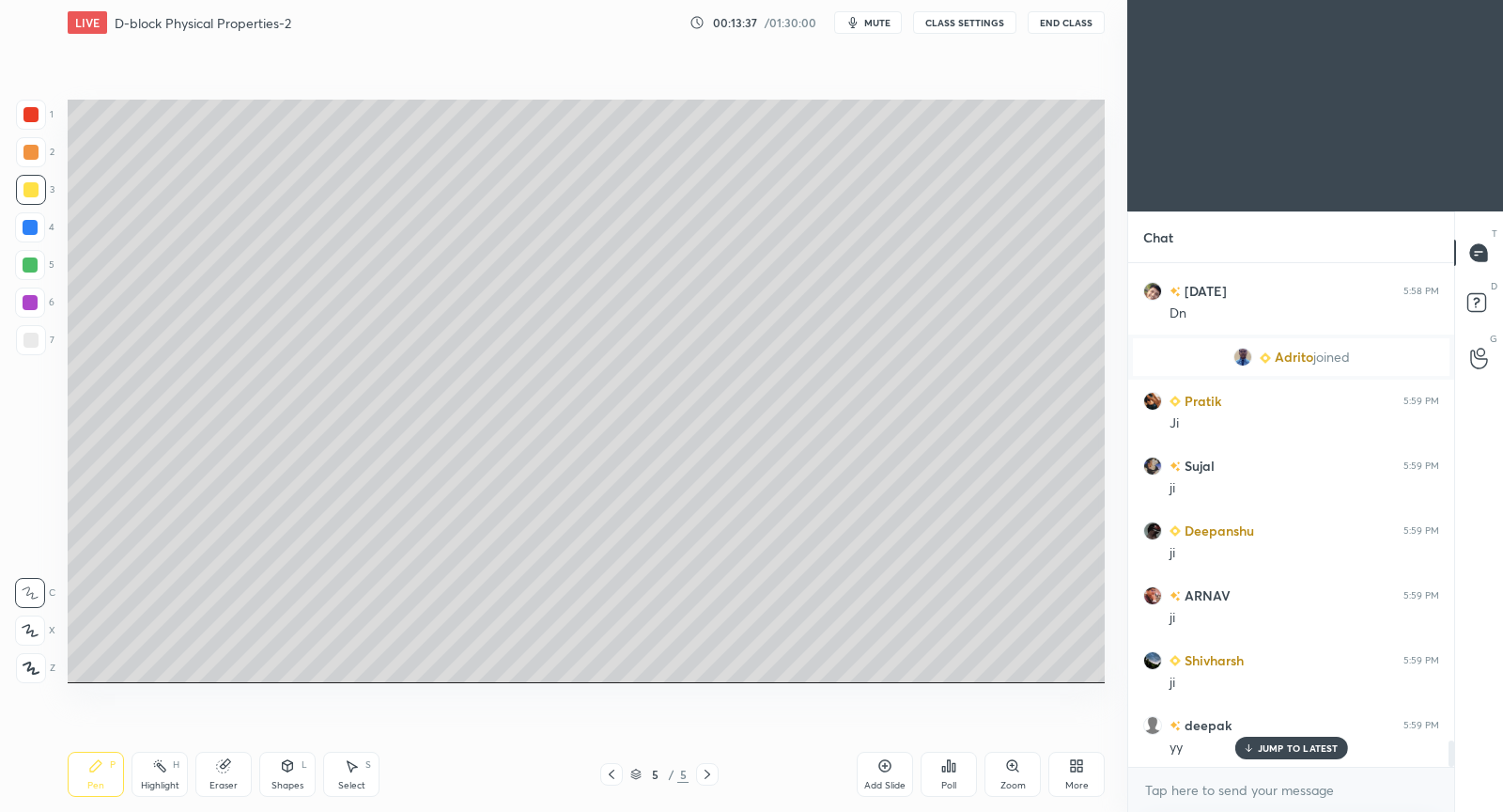
drag, startPoint x: 886, startPoint y: 769, endPoint x: 924, endPoint y: 739, distance: 48.4
click at [881, 770] on icon at bounding box center [885, 766] width 15 height 15
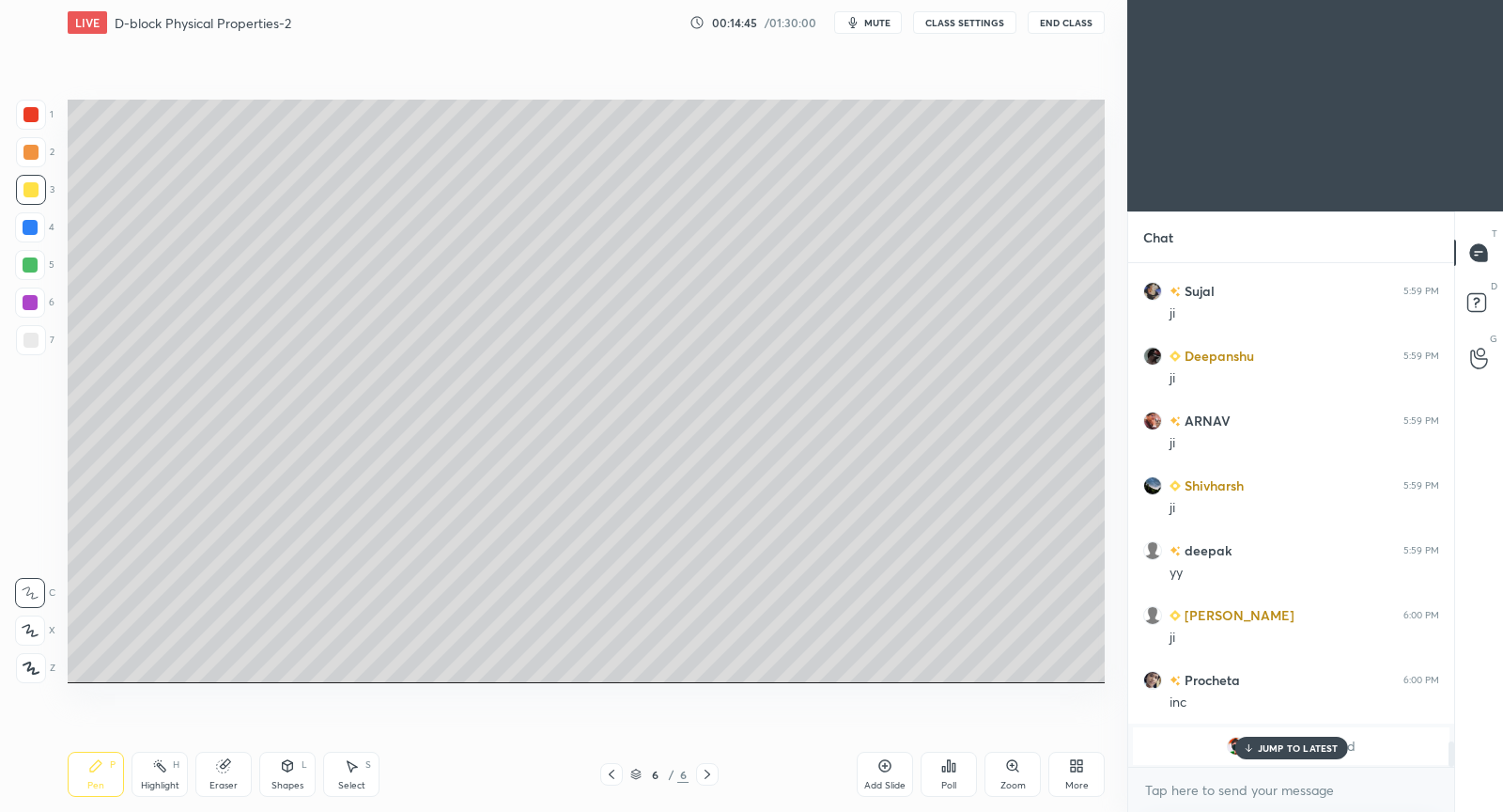
scroll to position [9347, 0]
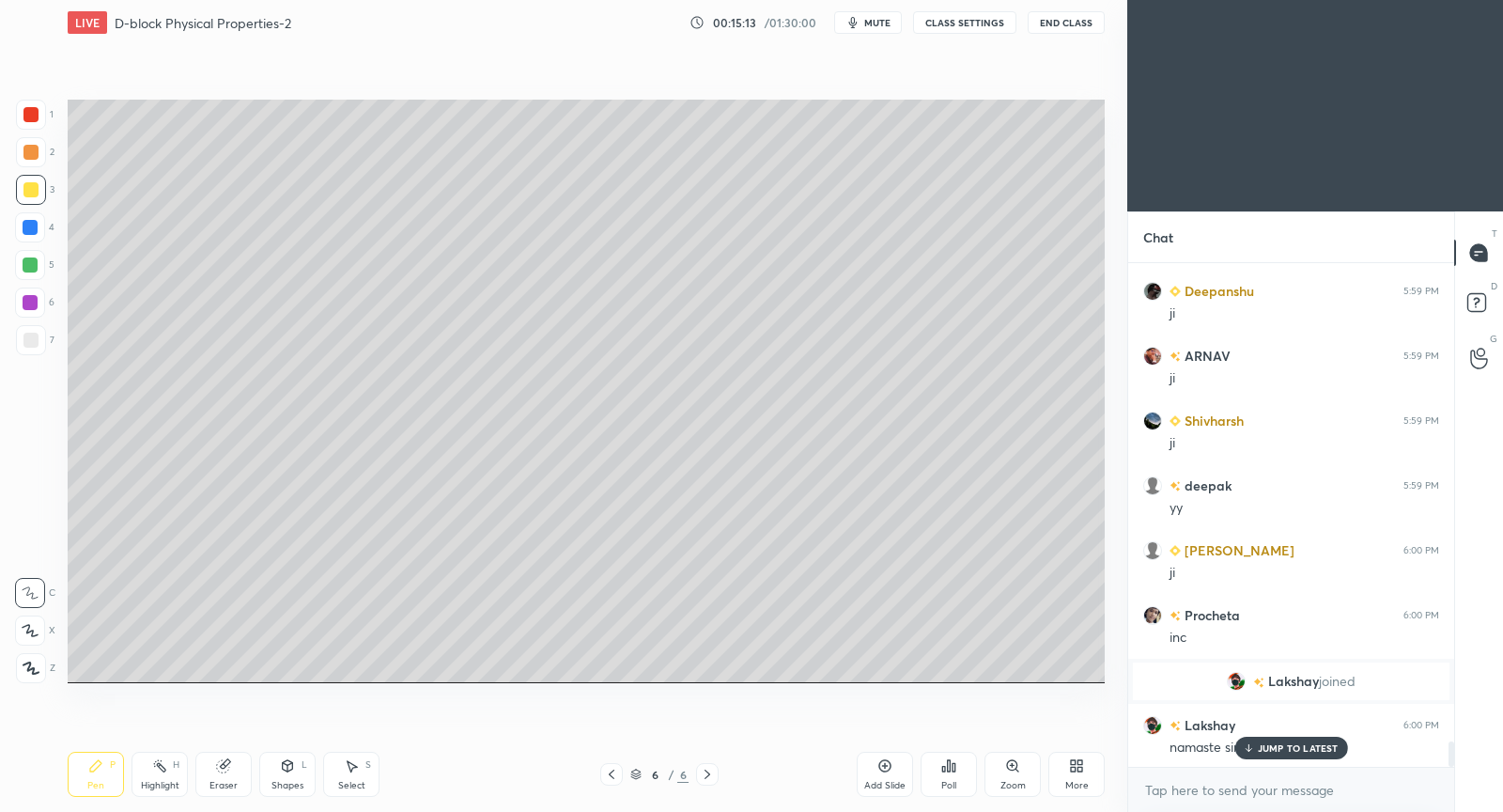
drag, startPoint x: 240, startPoint y: 761, endPoint x: 323, endPoint y: 708, distance: 98.5
click at [245, 761] on div "Eraser" at bounding box center [224, 773] width 57 height 45
drag, startPoint x: 83, startPoint y: 787, endPoint x: 106, endPoint y: 745, distance: 47.9
click at [84, 779] on div "Pen P" at bounding box center [95, 773] width 57 height 45
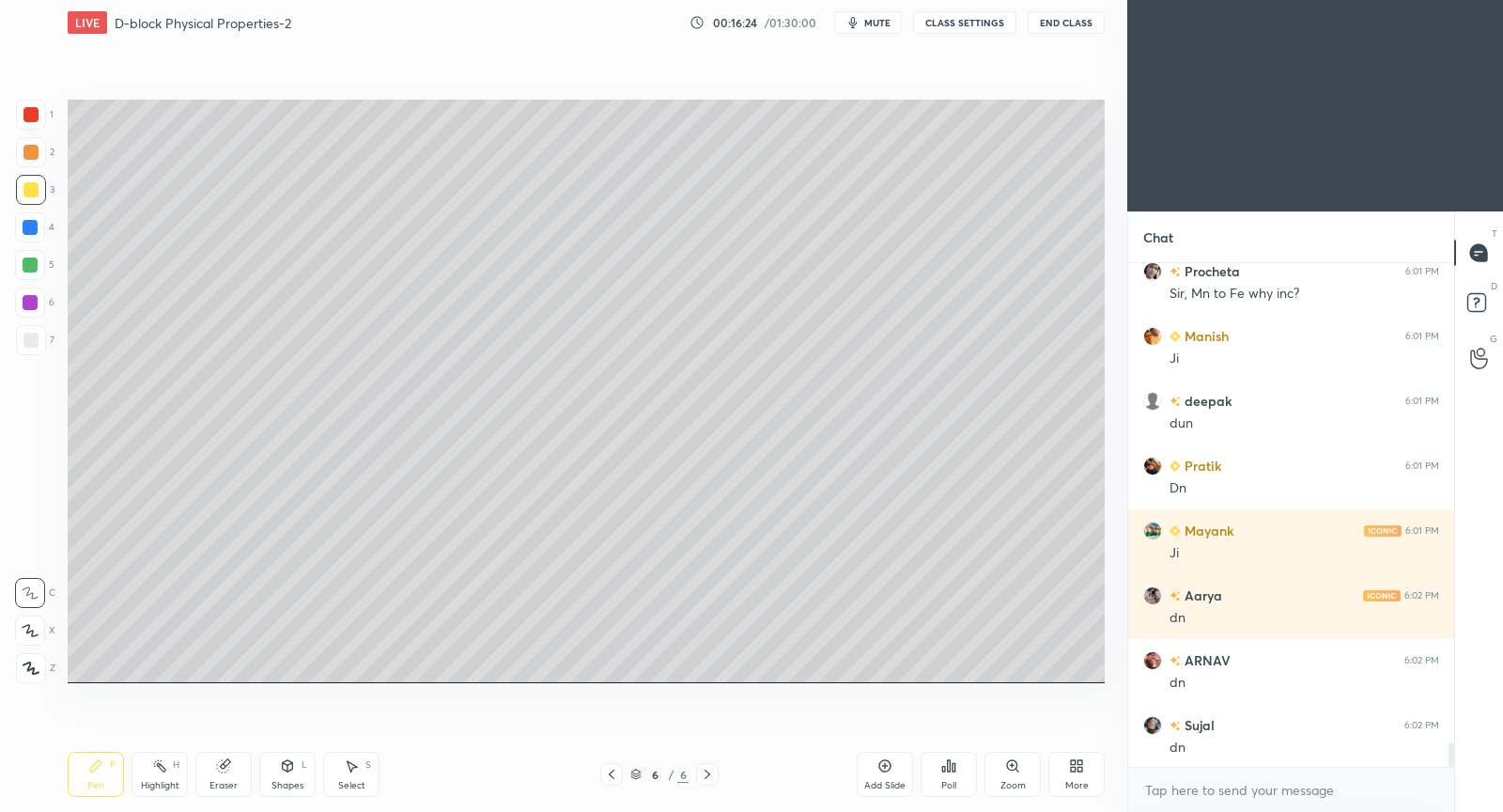
scroll to position [9995, 0]
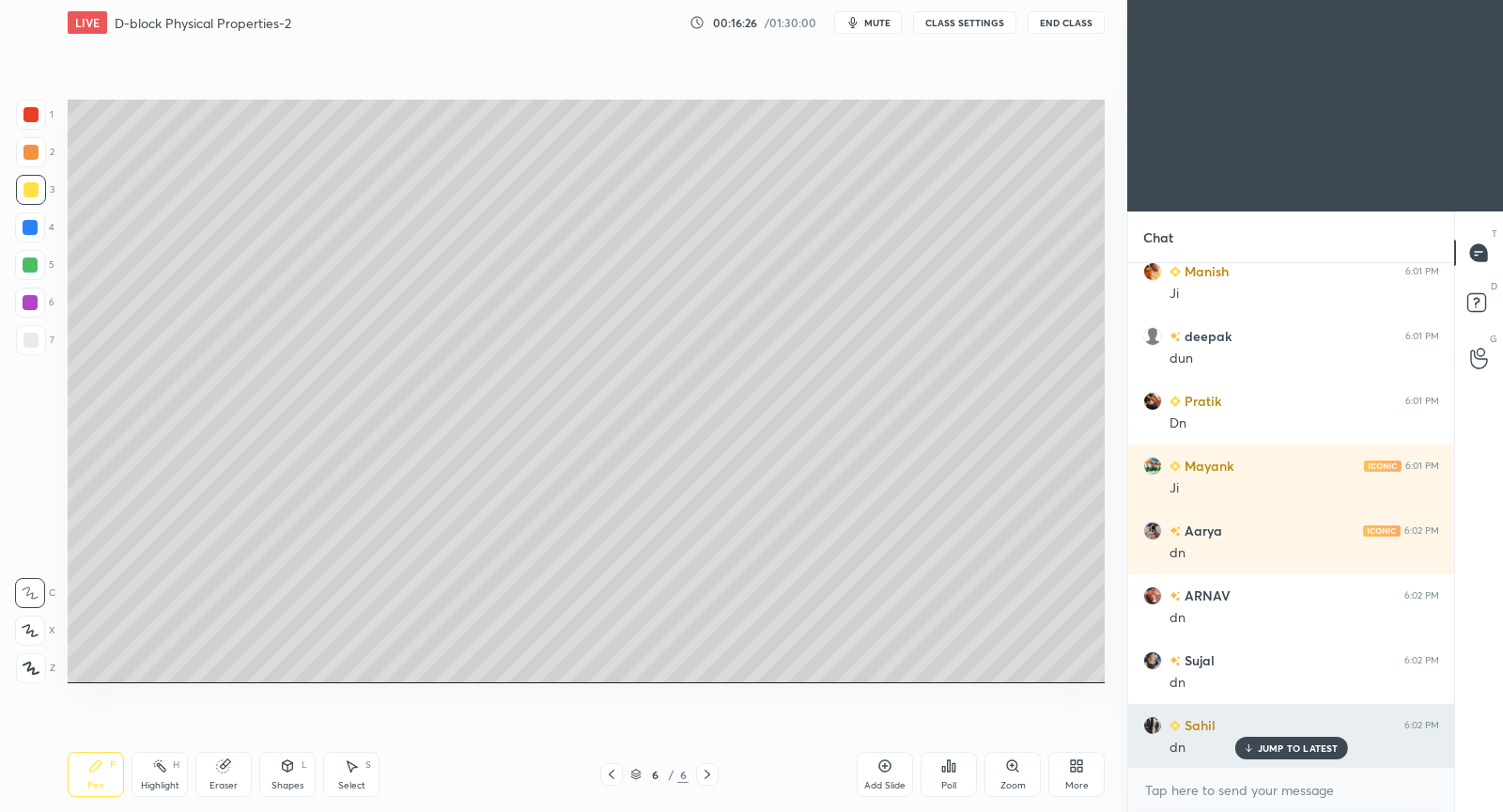
click at [1288, 746] on p "JUMP TO LATEST" at bounding box center [1299, 747] width 81 height 12
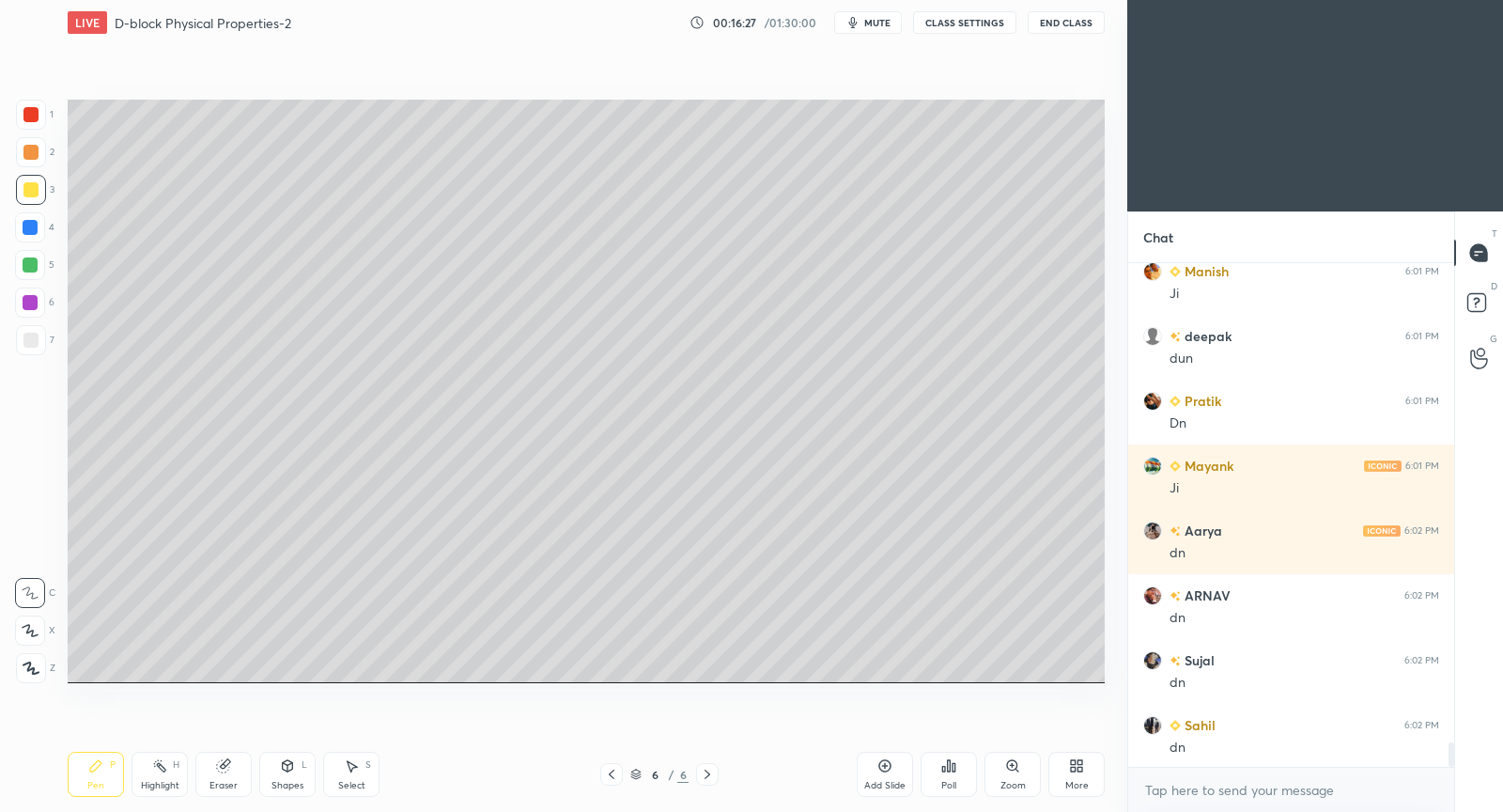
scroll to position [10061, 0]
click at [892, 765] on icon at bounding box center [885, 766] width 15 height 15
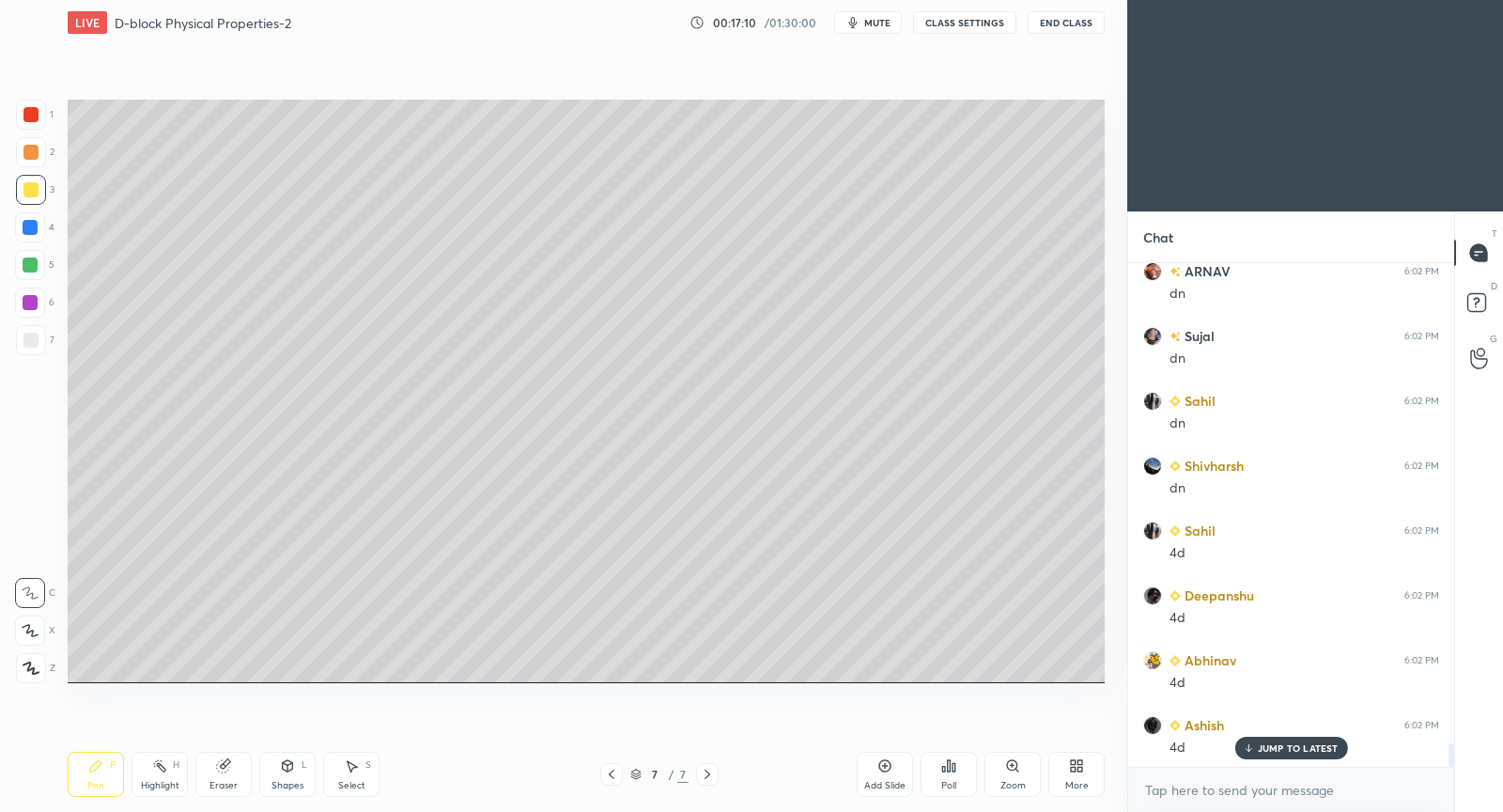
scroll to position [10386, 0]
drag, startPoint x: 232, startPoint y: 774, endPoint x: 292, endPoint y: 701, distance: 94.5
click at [230, 772] on div "Eraser" at bounding box center [224, 773] width 57 height 45
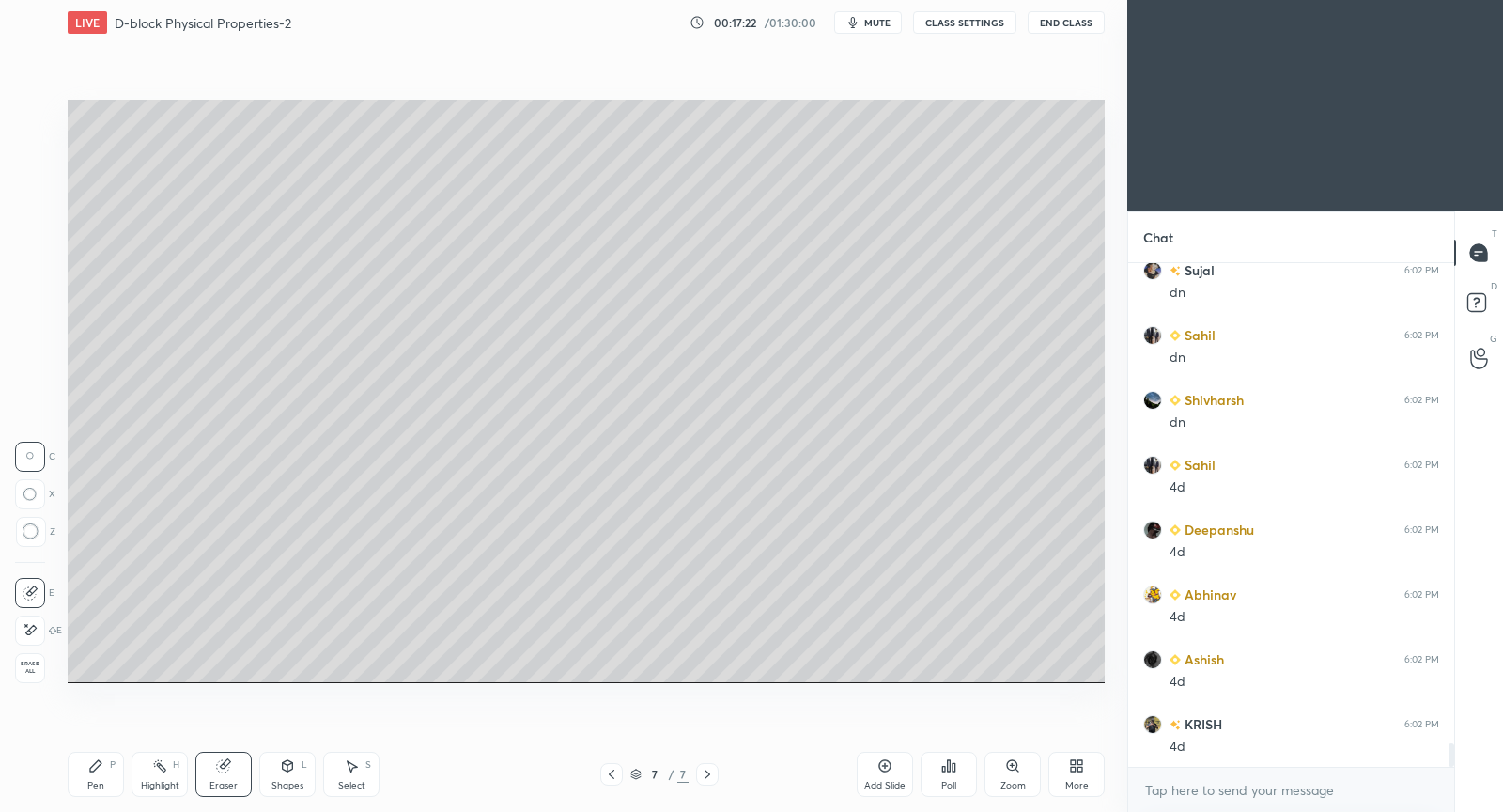
click at [84, 785] on div "Pen P" at bounding box center [95, 773] width 57 height 45
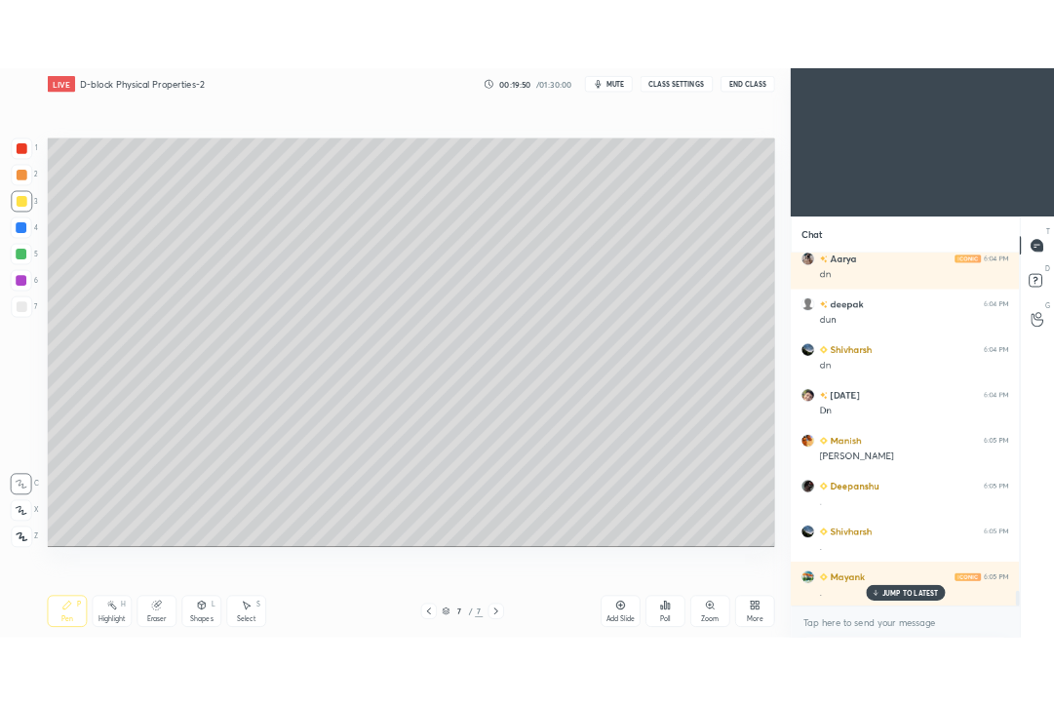
scroll to position [12001, 0]
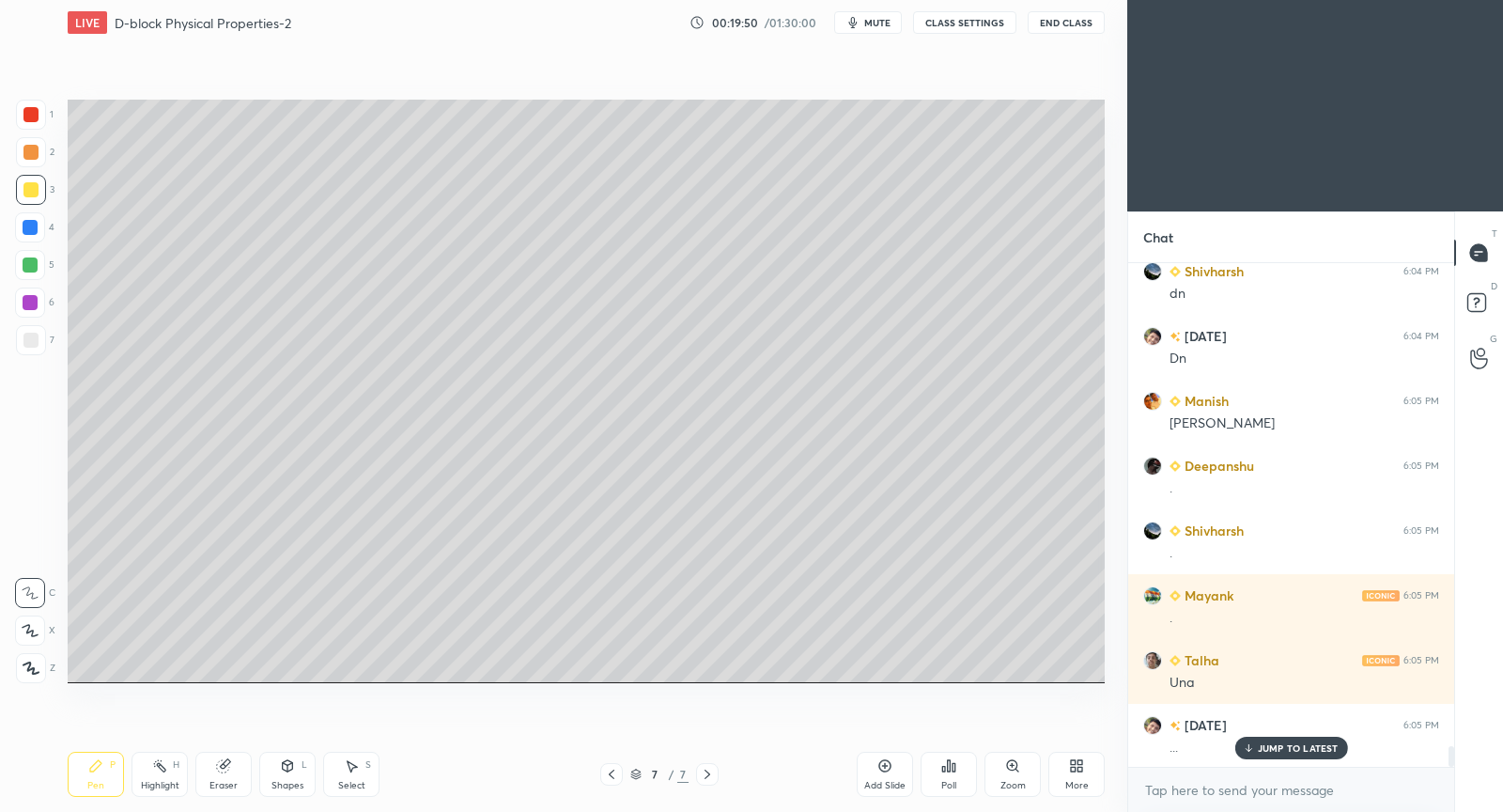
click at [877, 776] on div "Add Slide" at bounding box center [884, 773] width 57 height 45
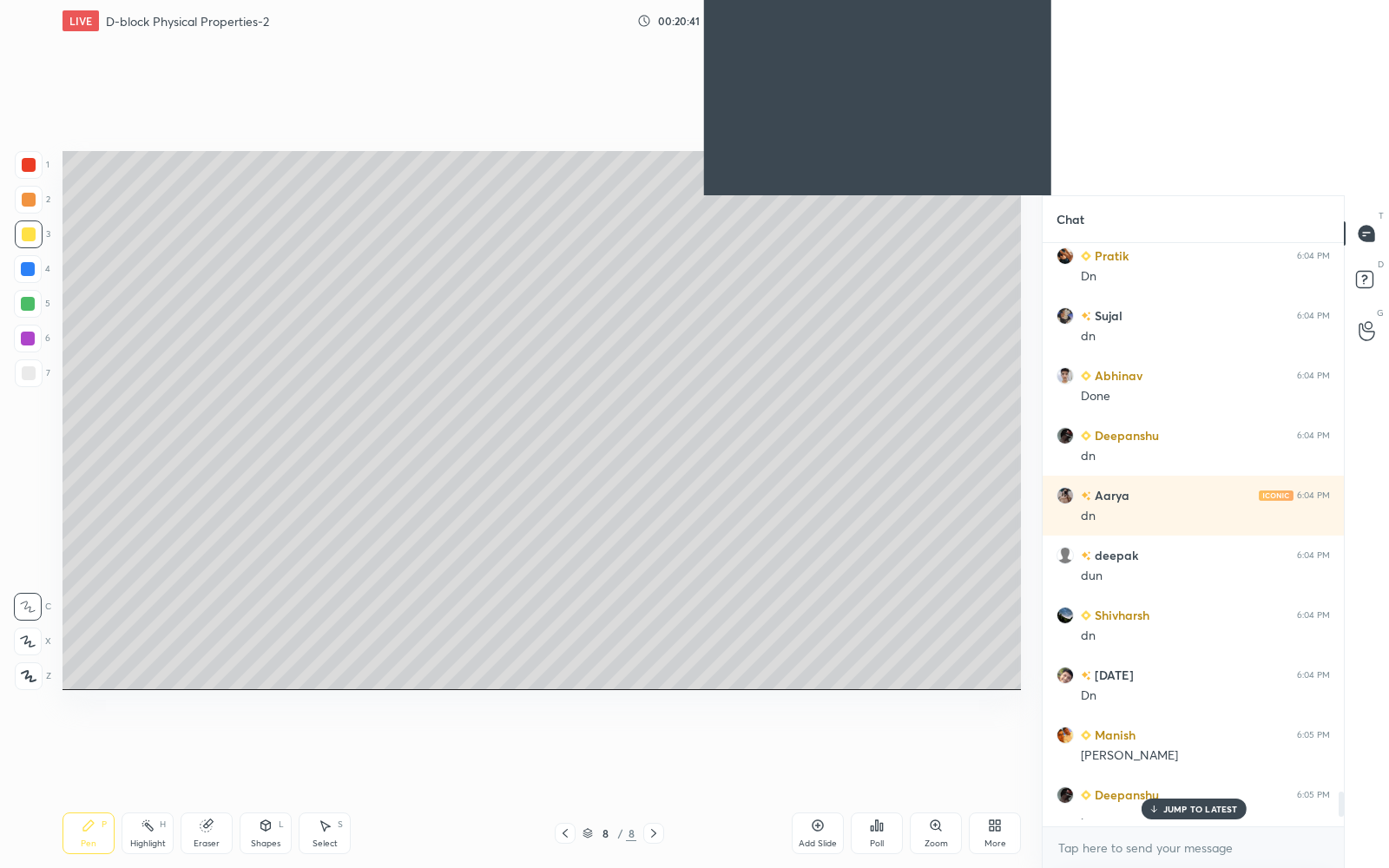
scroll to position [621, 297]
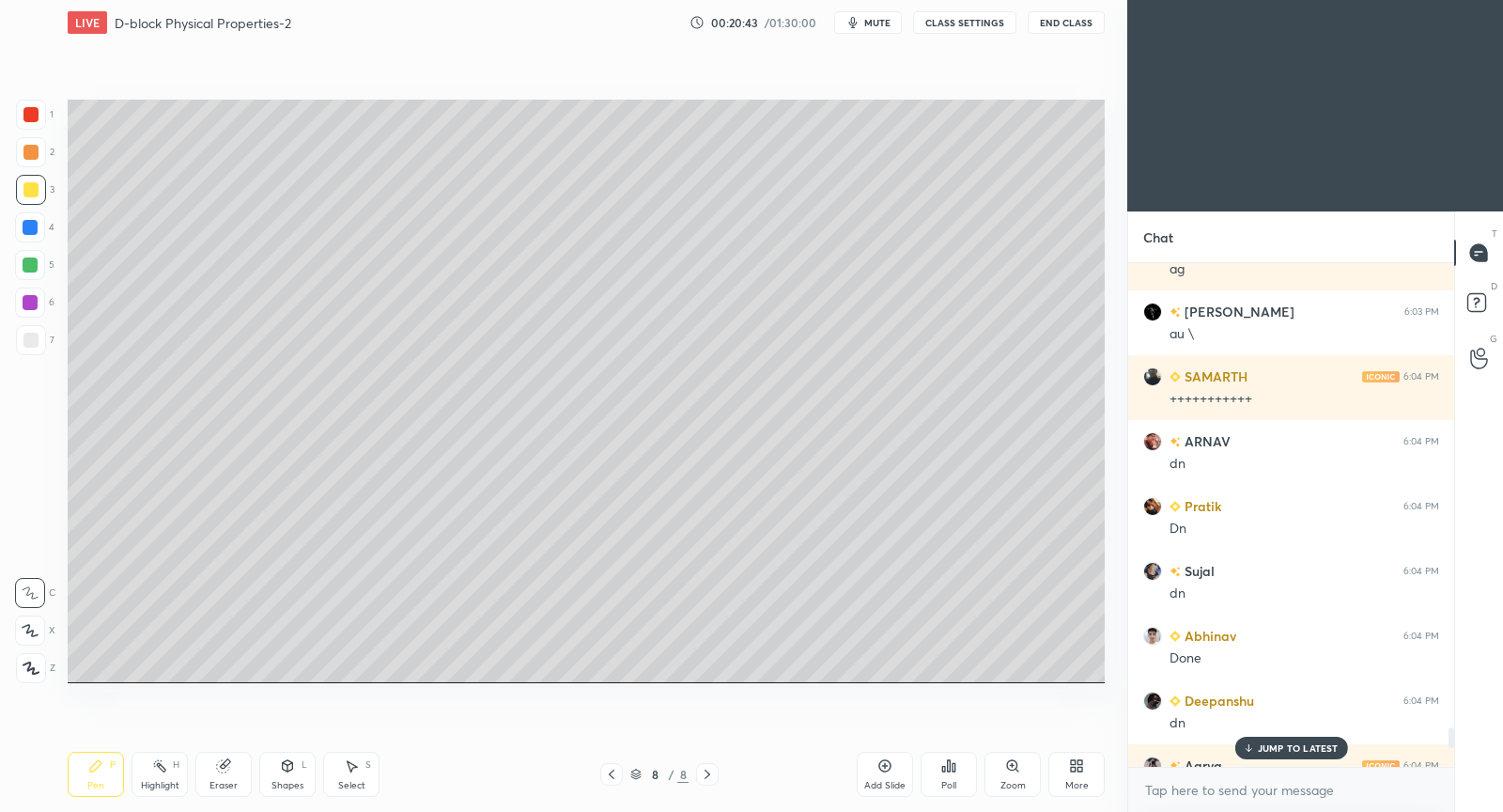
click at [1316, 747] on p "JUMP TO LATEST" at bounding box center [1299, 747] width 81 height 12
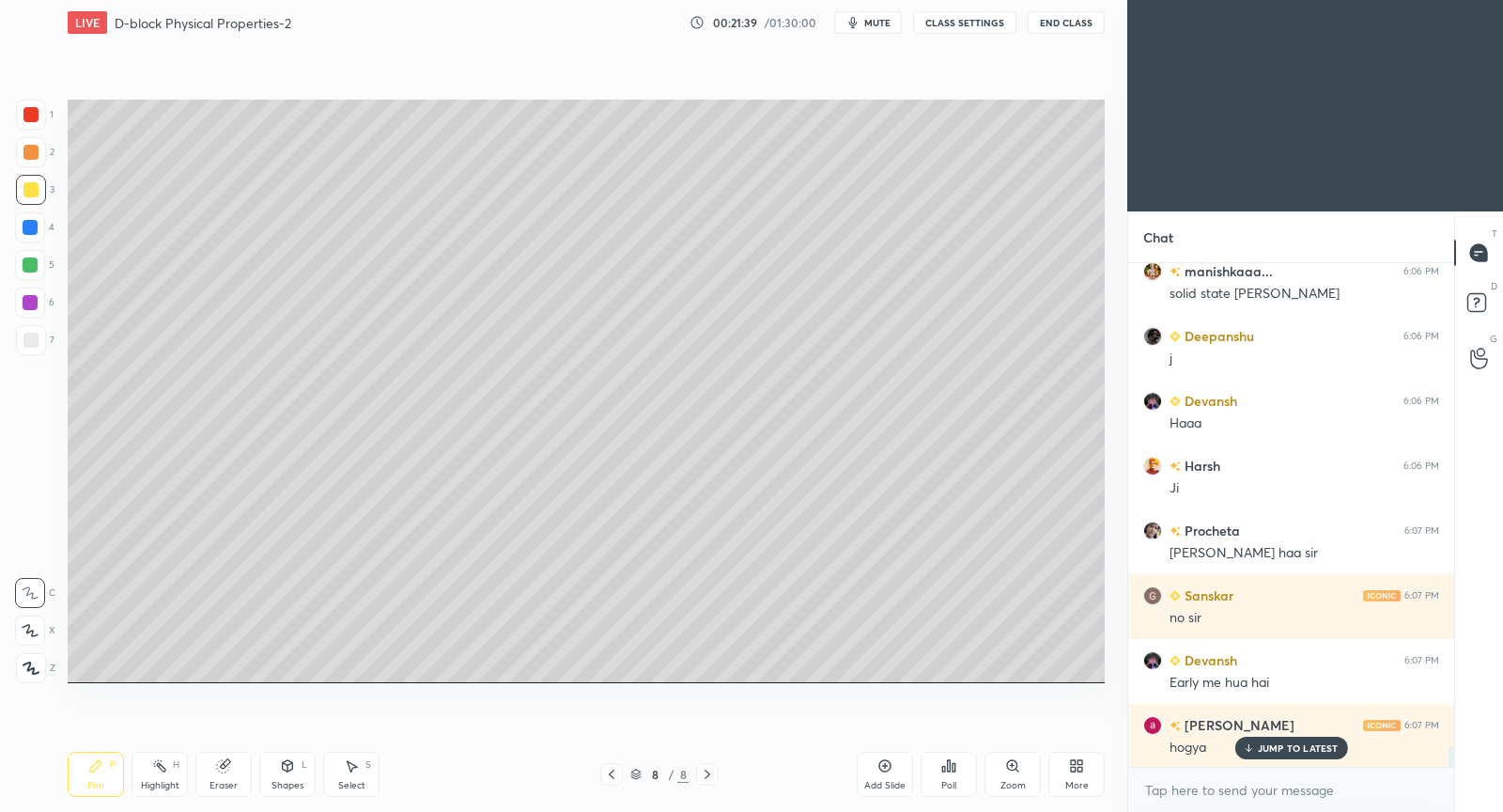
scroll to position [11959, 0]
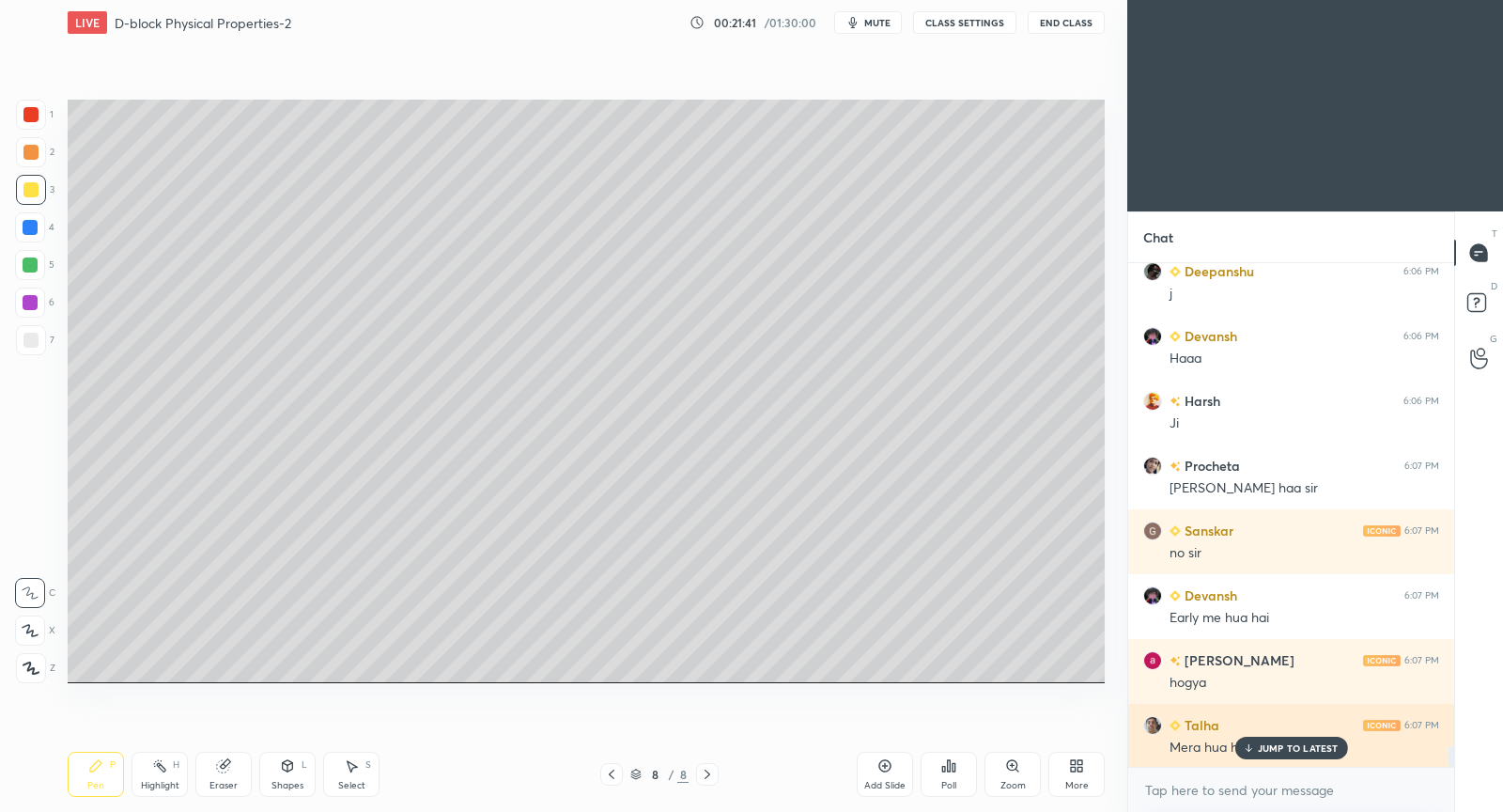
drag, startPoint x: 1273, startPoint y: 755, endPoint x: 1216, endPoint y: 741, distance: 58.7
click at [1269, 754] on div "JUMP TO LATEST" at bounding box center [1290, 747] width 113 height 22
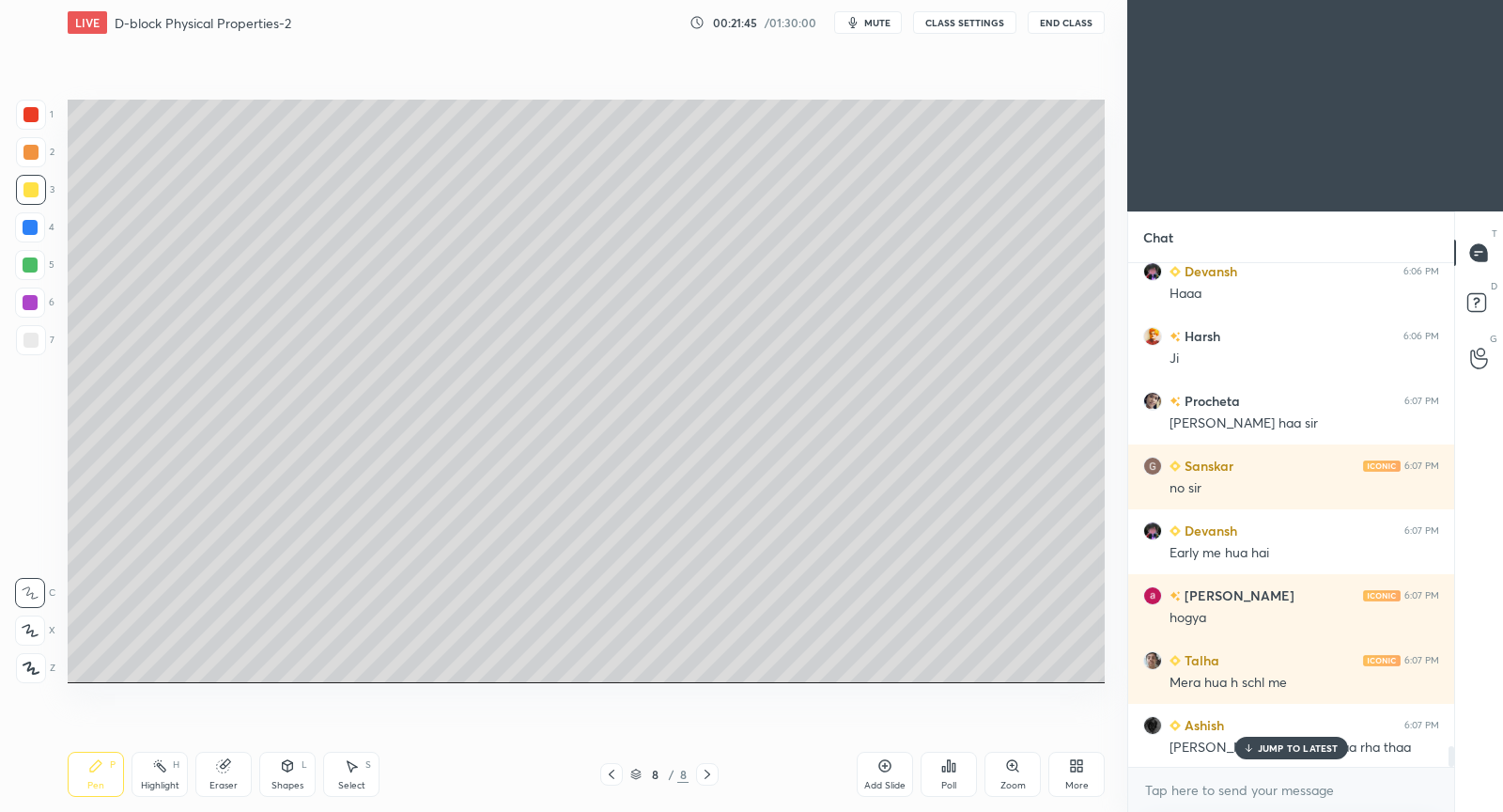
drag, startPoint x: 1284, startPoint y: 750, endPoint x: 1161, endPoint y: 708, distance: 130.0
click at [1278, 744] on p "JUMP TO LATEST" at bounding box center [1299, 747] width 81 height 12
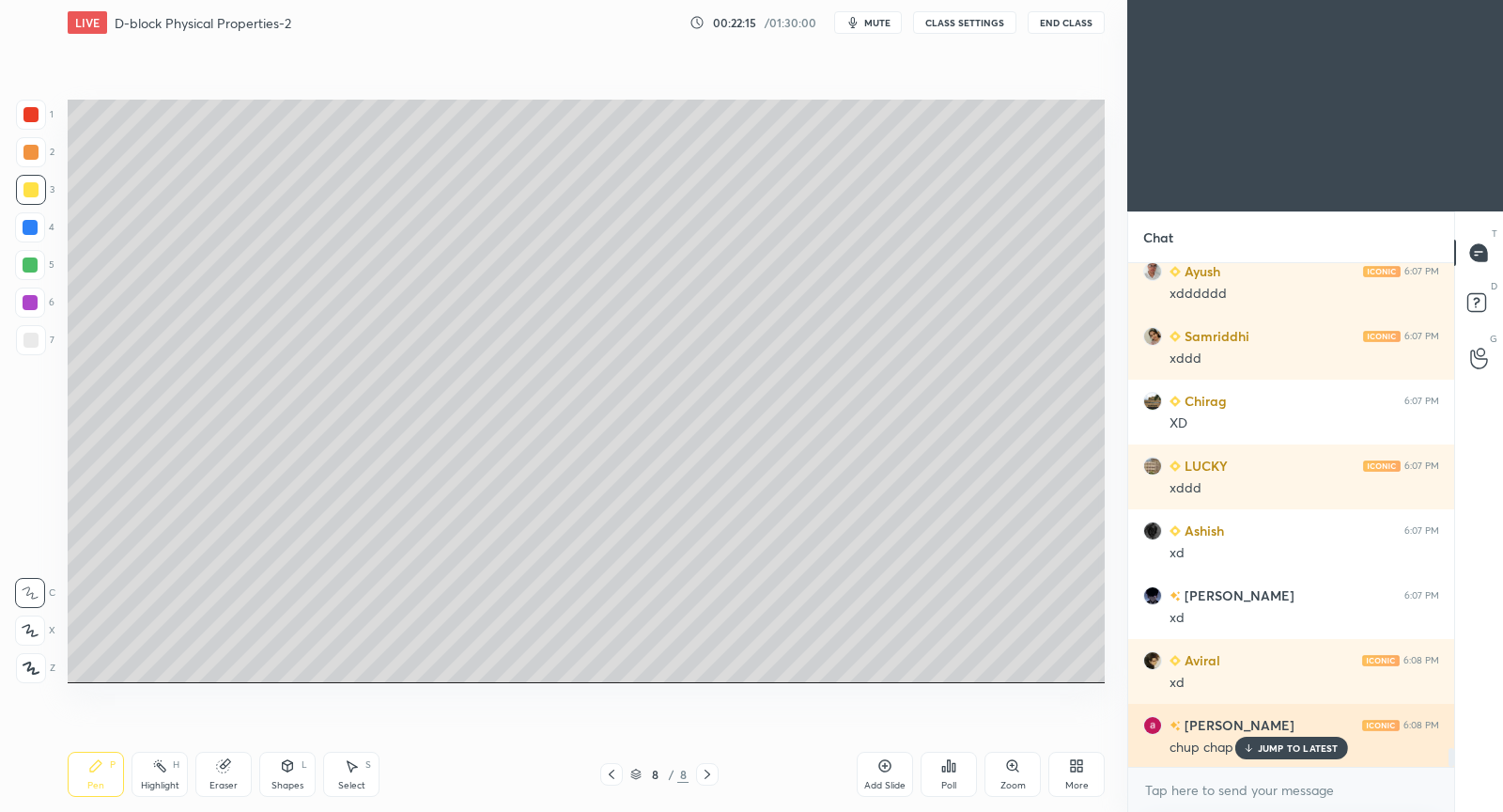
scroll to position [13729, 0]
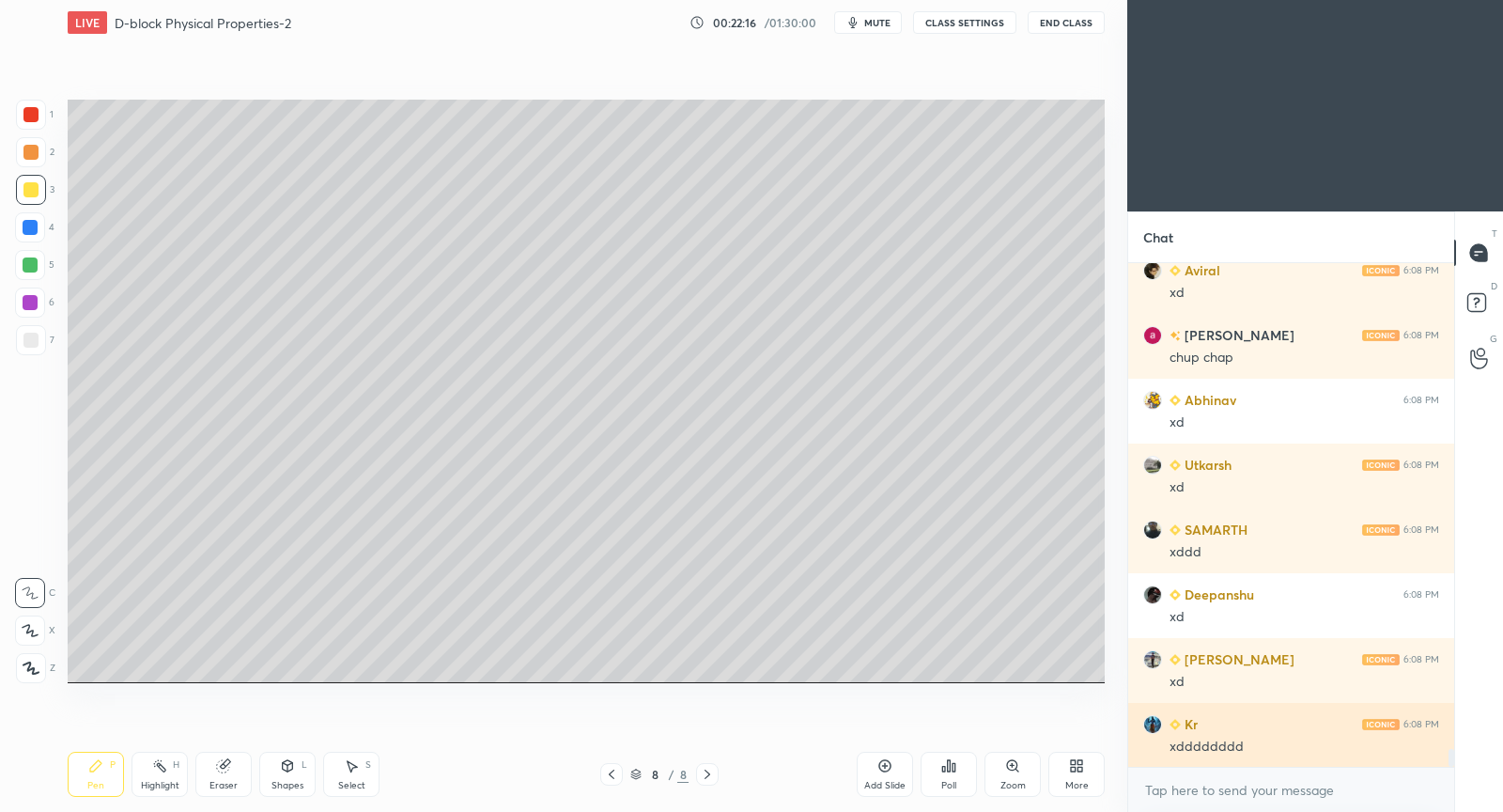
click at [1263, 745] on div "xdddddddd" at bounding box center [1305, 747] width 270 height 19
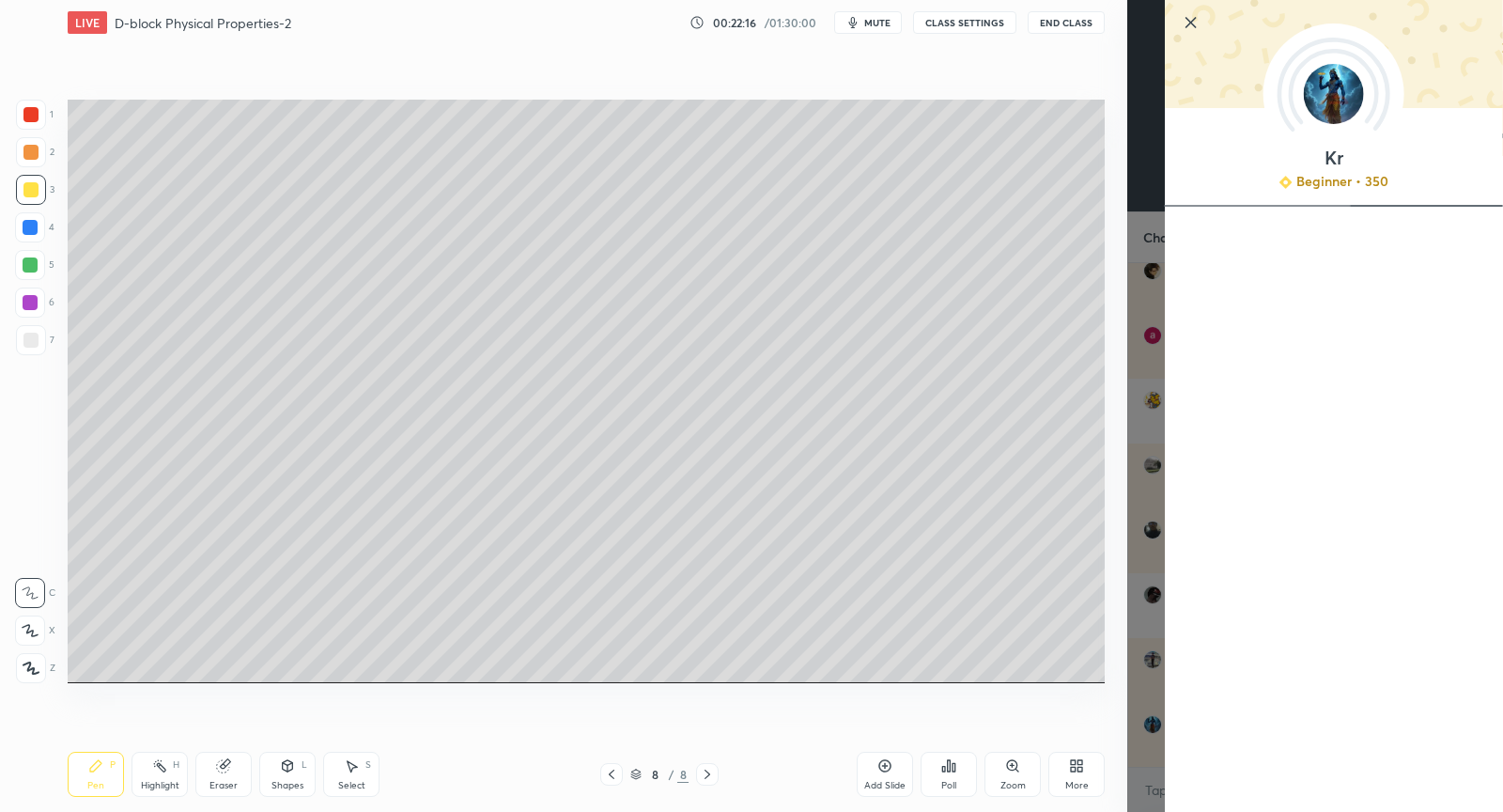
scroll to position [13922, 0]
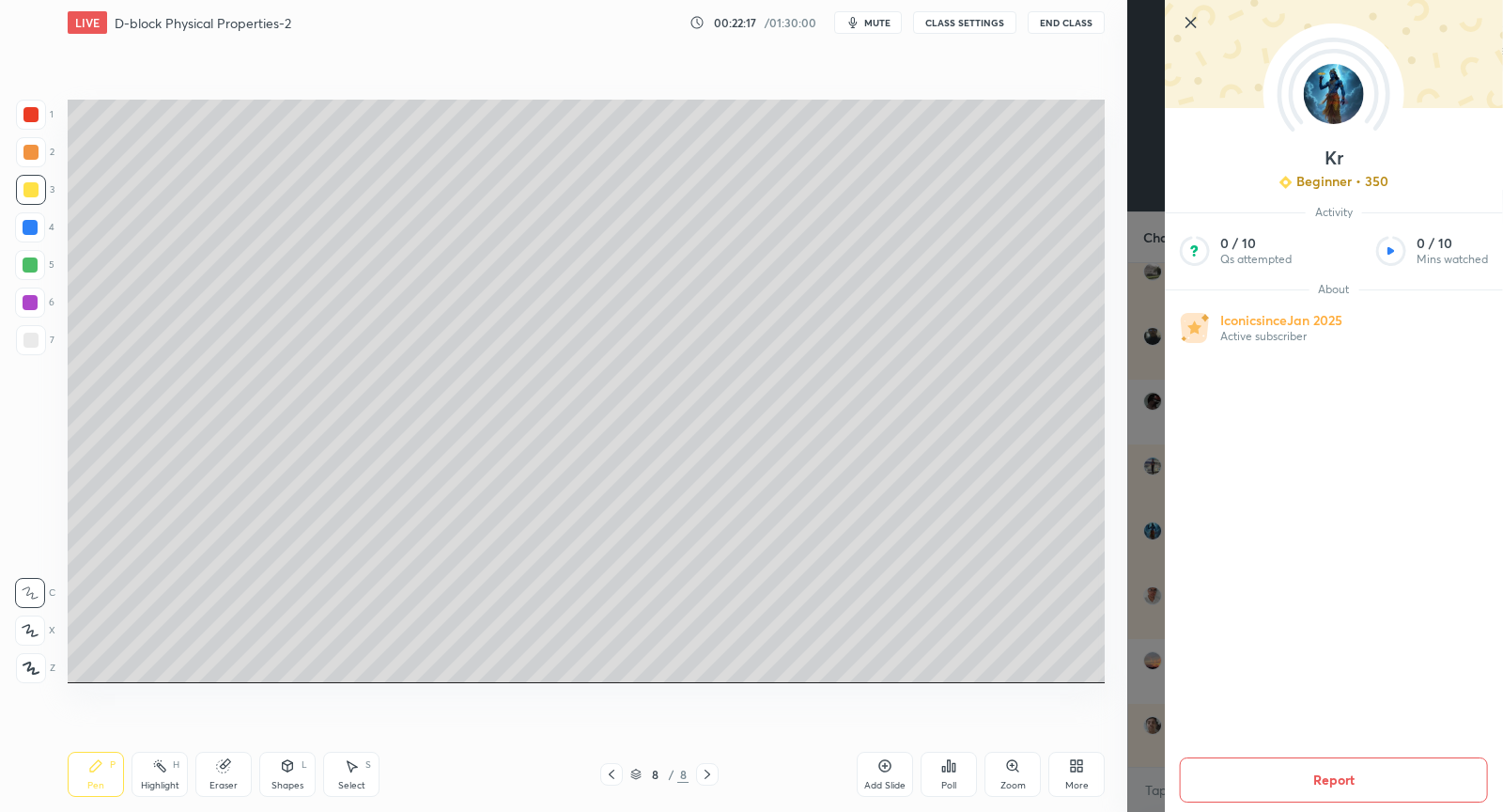
drag, startPoint x: 1193, startPoint y: 24, endPoint x: 1157, endPoint y: 74, distance: 61.6
click at [1195, 24] on icon at bounding box center [1191, 22] width 22 height 22
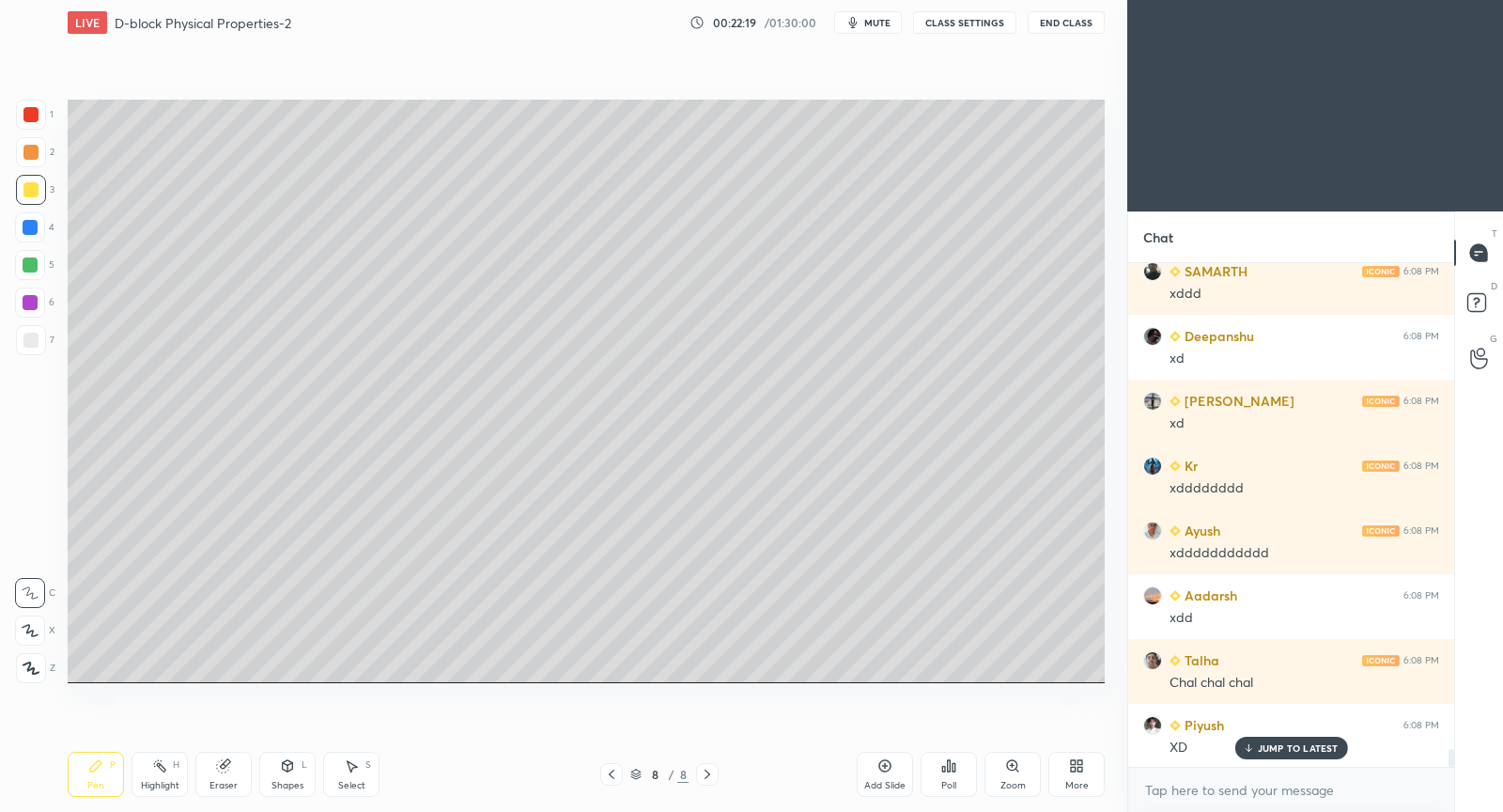
scroll to position [14053, 0]
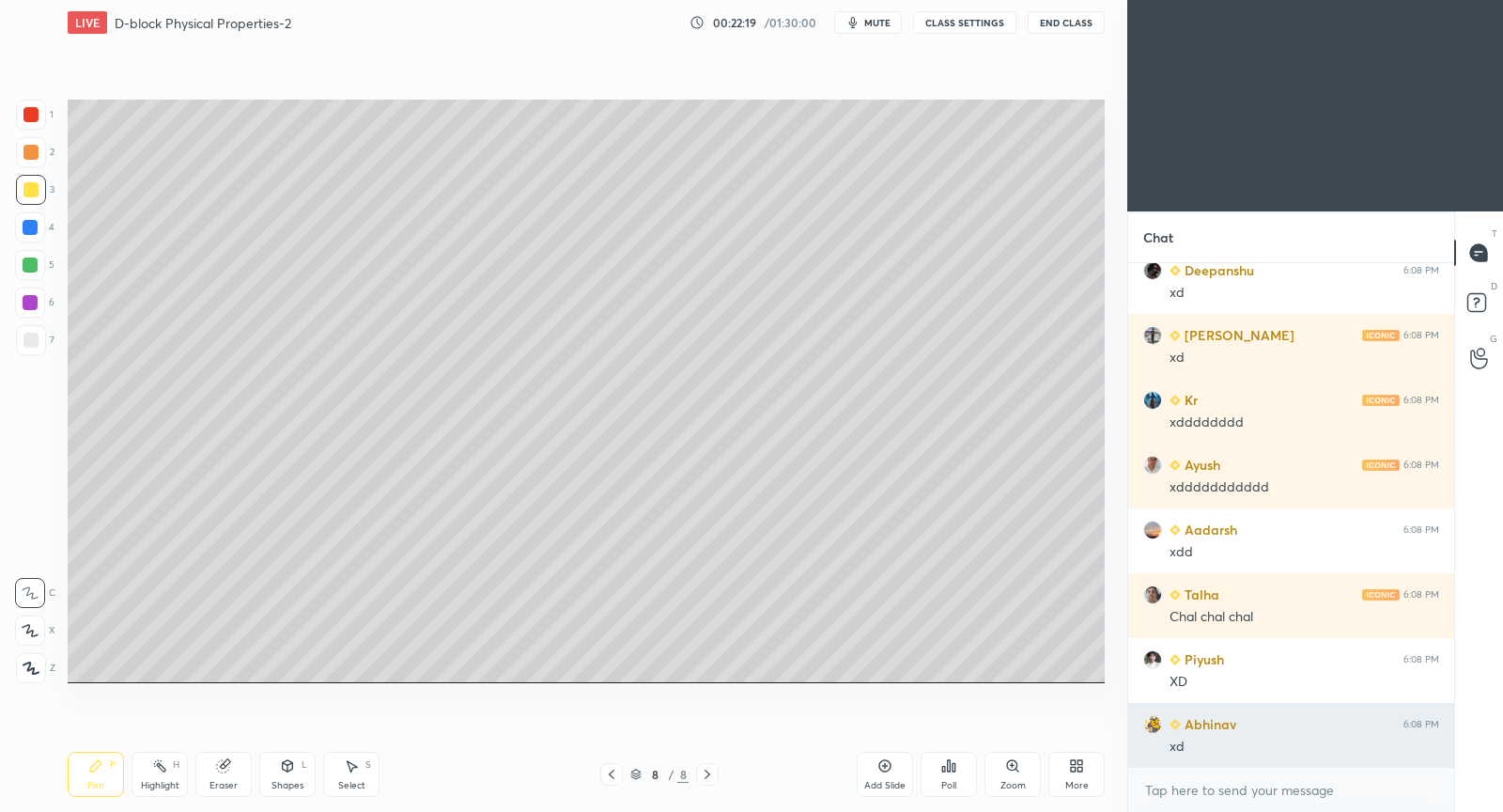
click at [1266, 750] on div "xd" at bounding box center [1305, 747] width 270 height 19
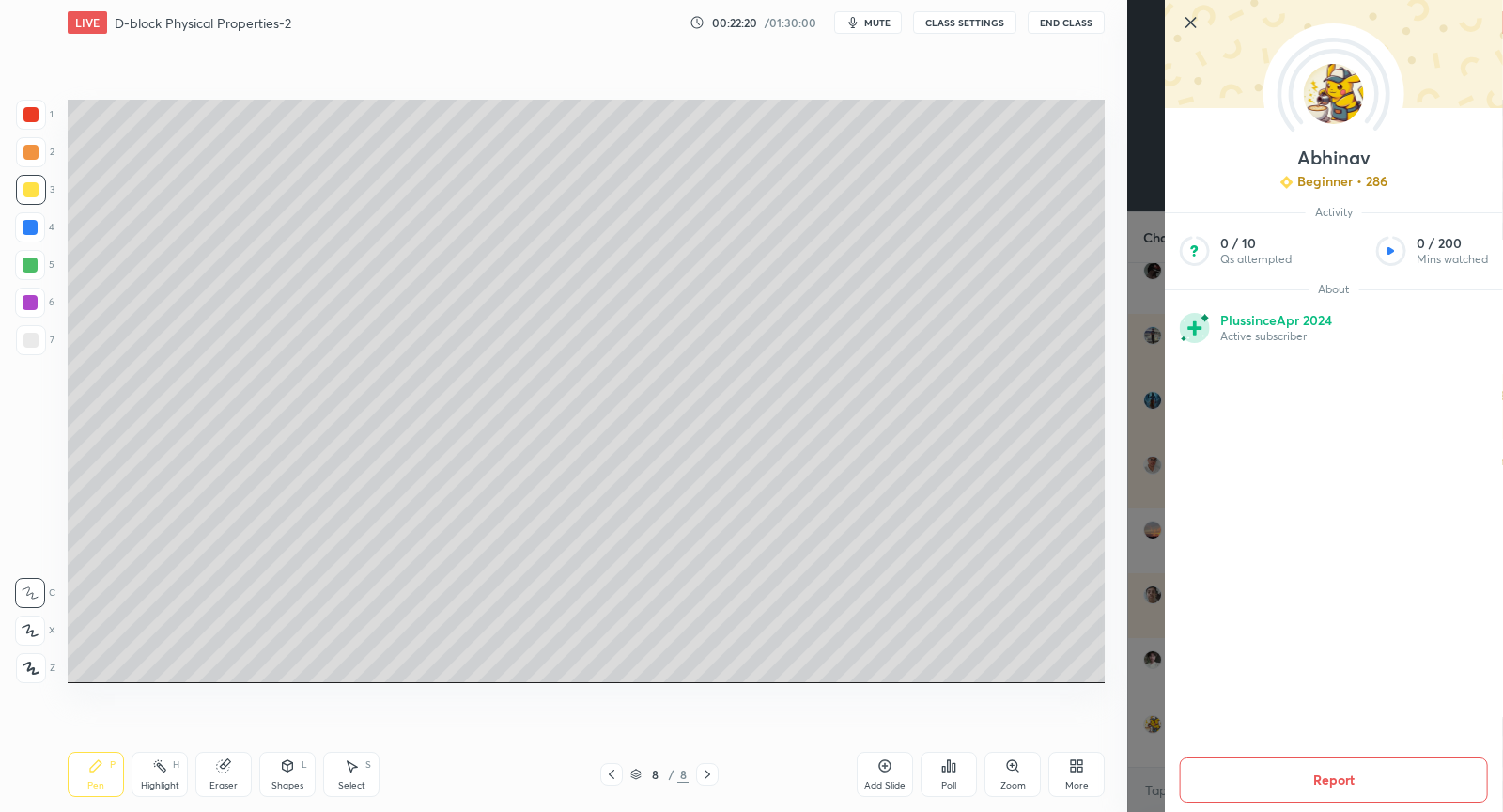
scroll to position [14312, 0]
drag, startPoint x: 1190, startPoint y: 23, endPoint x: 1180, endPoint y: 48, distance: 26.9
click at [1190, 24] on icon at bounding box center [1191, 22] width 22 height 22
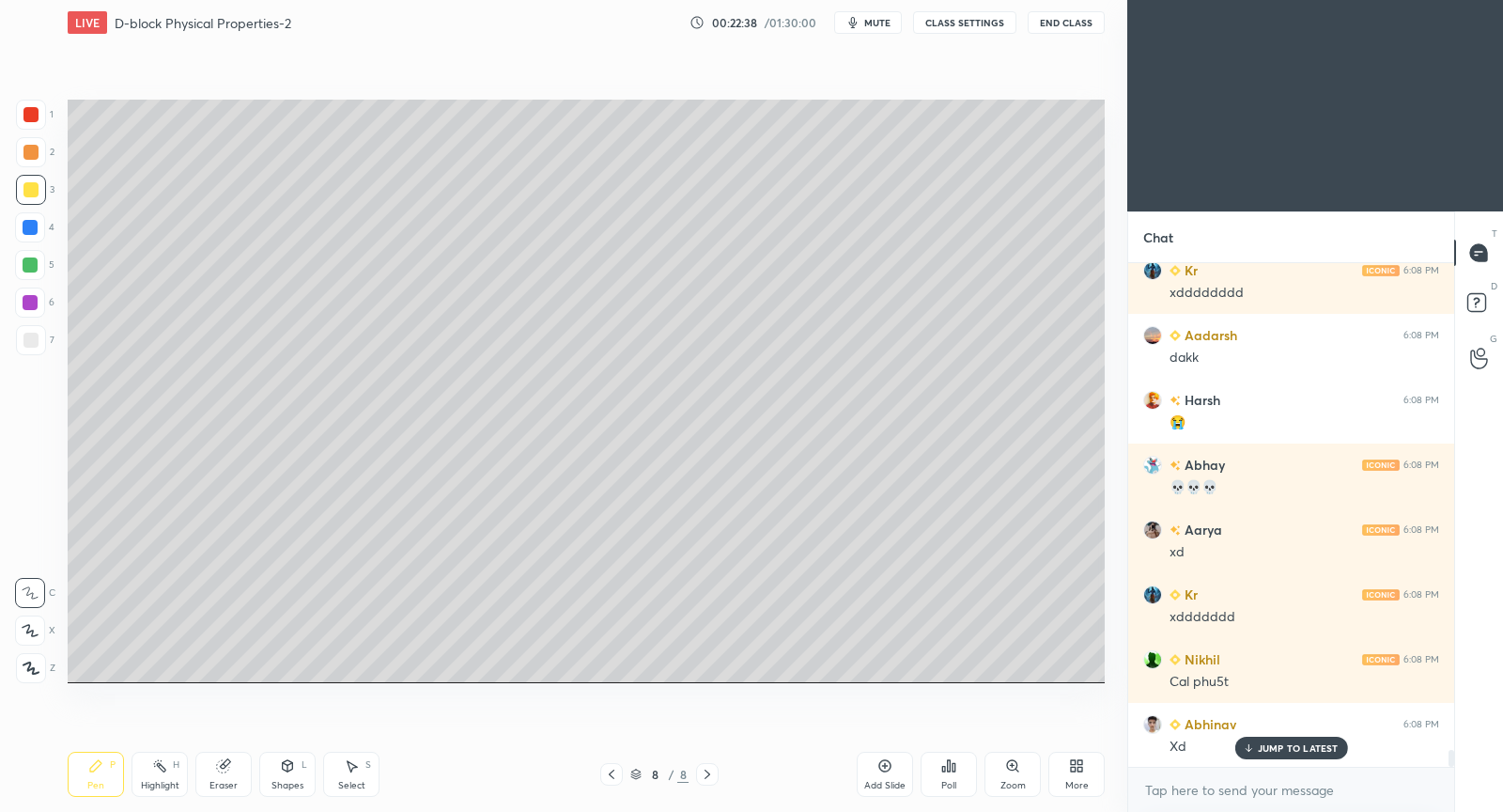
scroll to position [14765, 0]
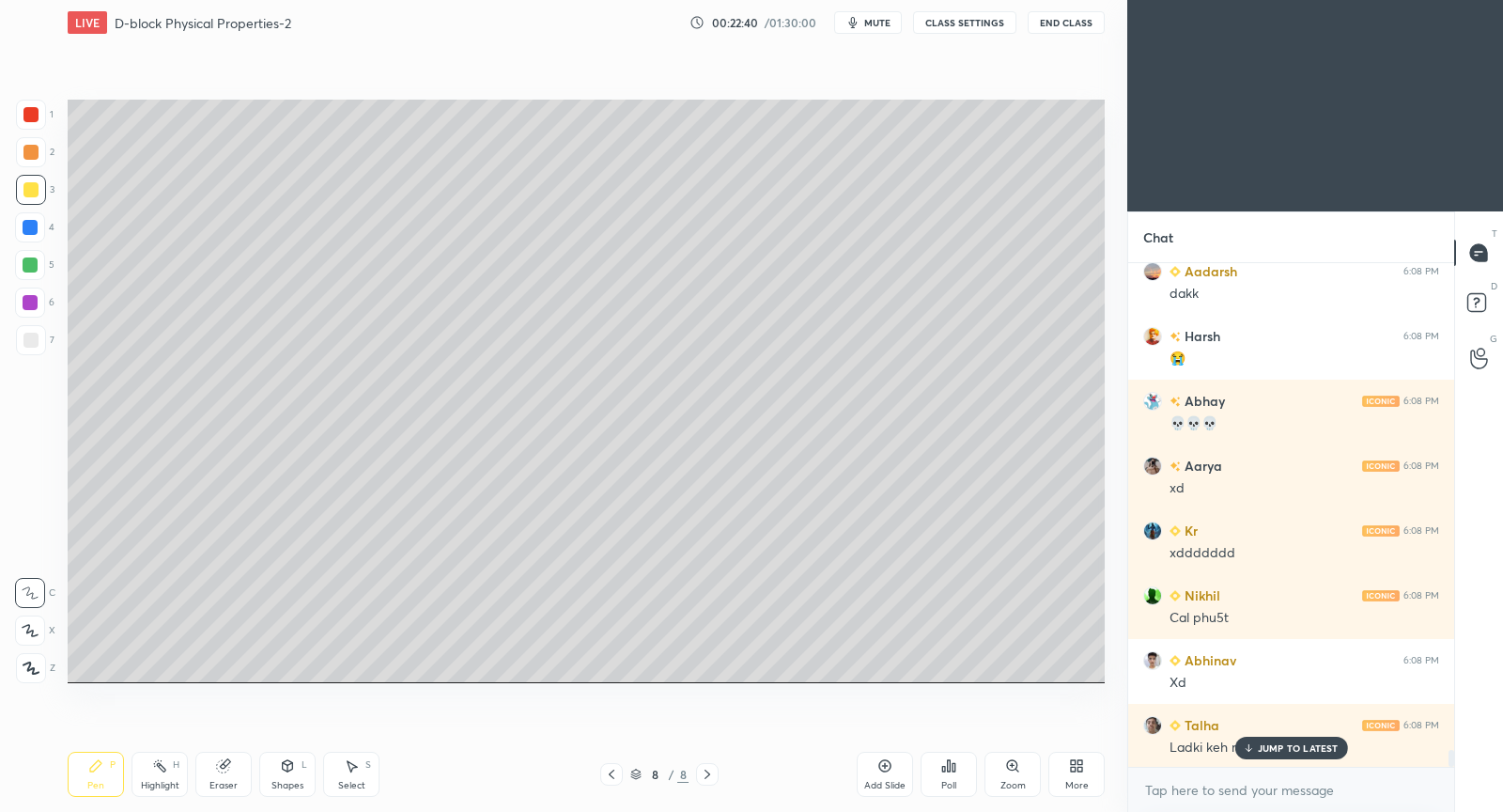
click at [1311, 747] on p "JUMP TO LATEST" at bounding box center [1299, 747] width 81 height 12
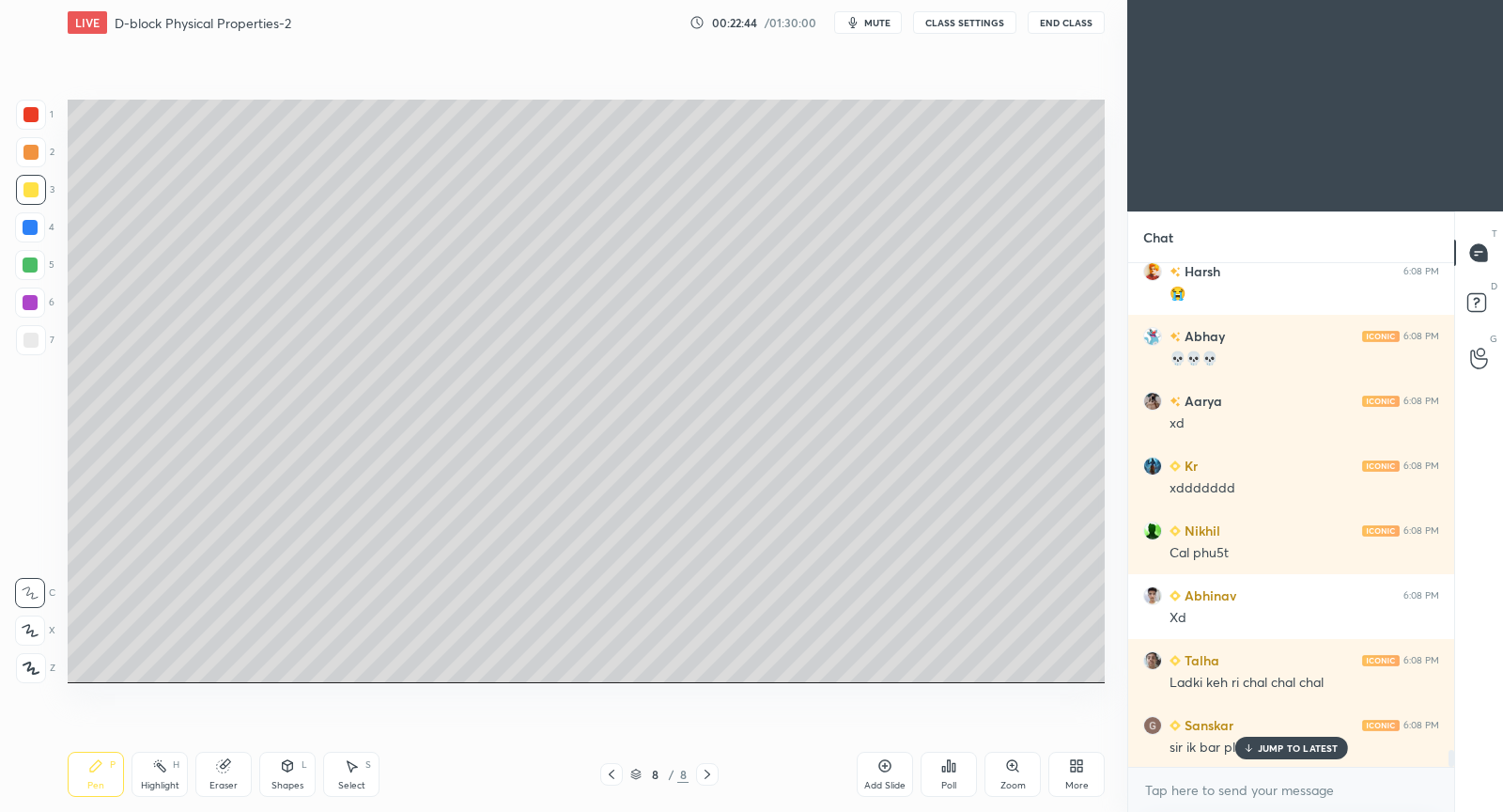
click at [1323, 746] on p "JUMP TO LATEST" at bounding box center [1299, 747] width 81 height 12
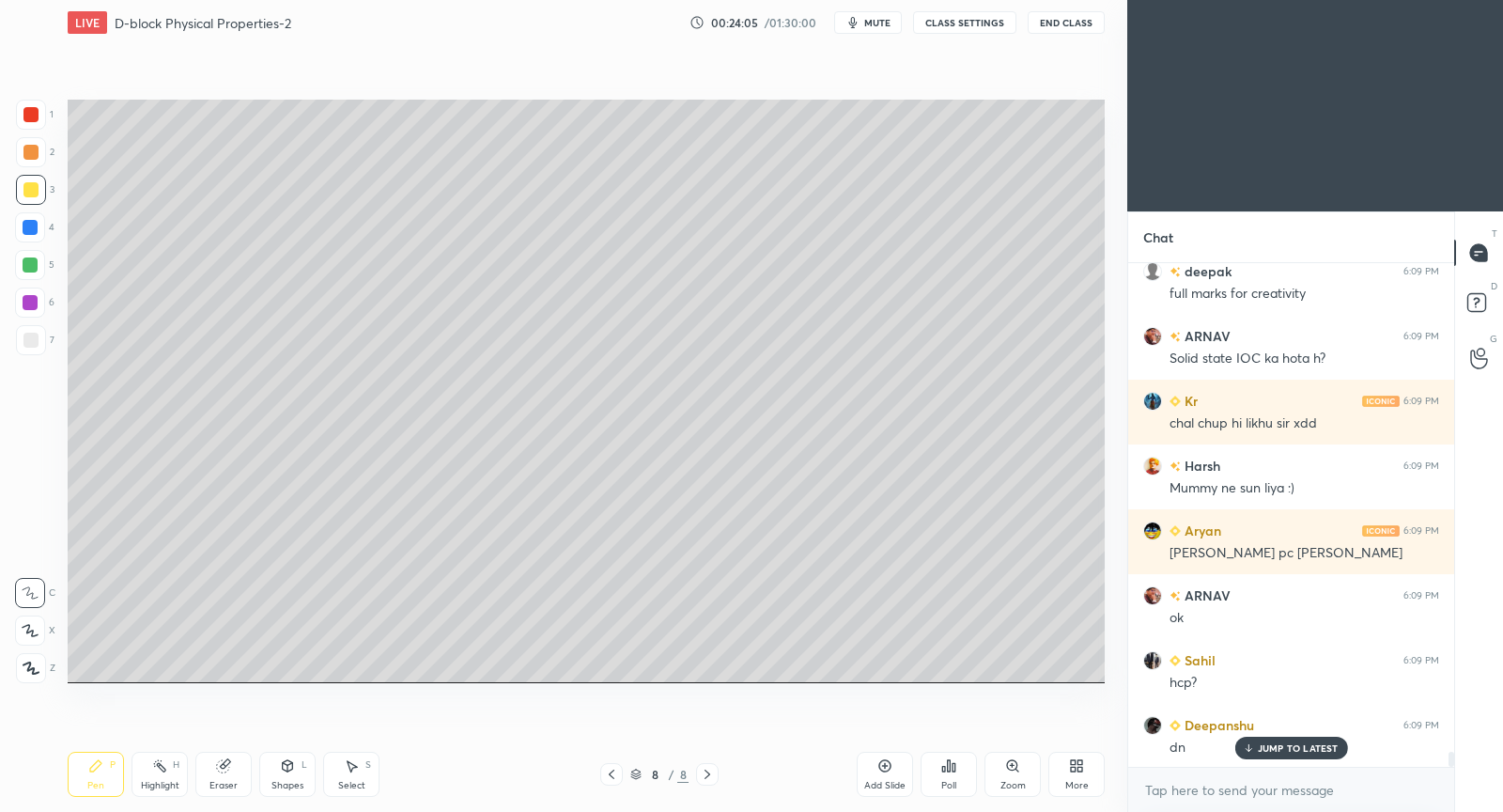
scroll to position [16469, 0]
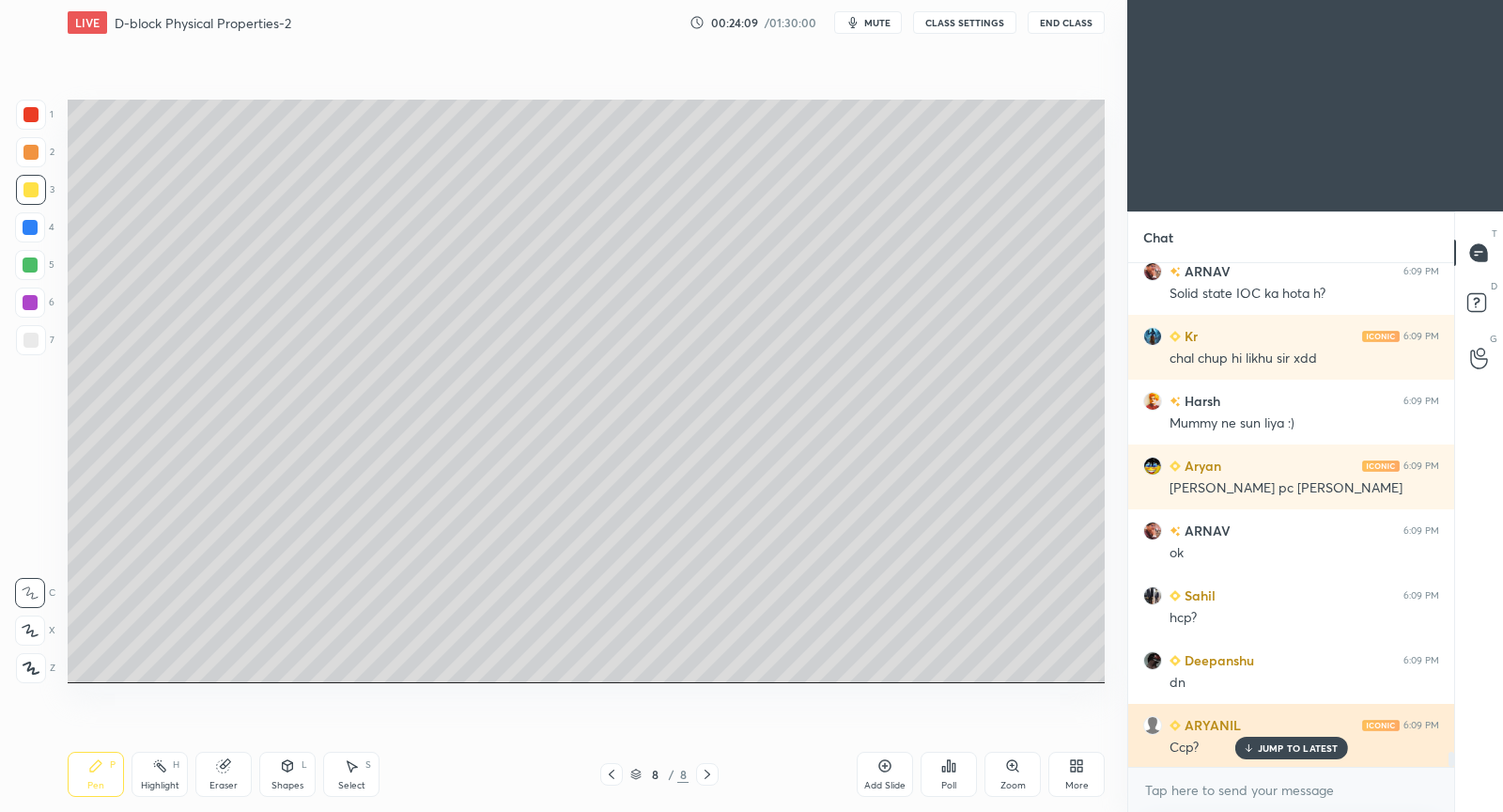
drag, startPoint x: 1268, startPoint y: 747, endPoint x: 1246, endPoint y: 743, distance: 22.4
click at [1262, 747] on p "JUMP TO LATEST" at bounding box center [1299, 747] width 81 height 12
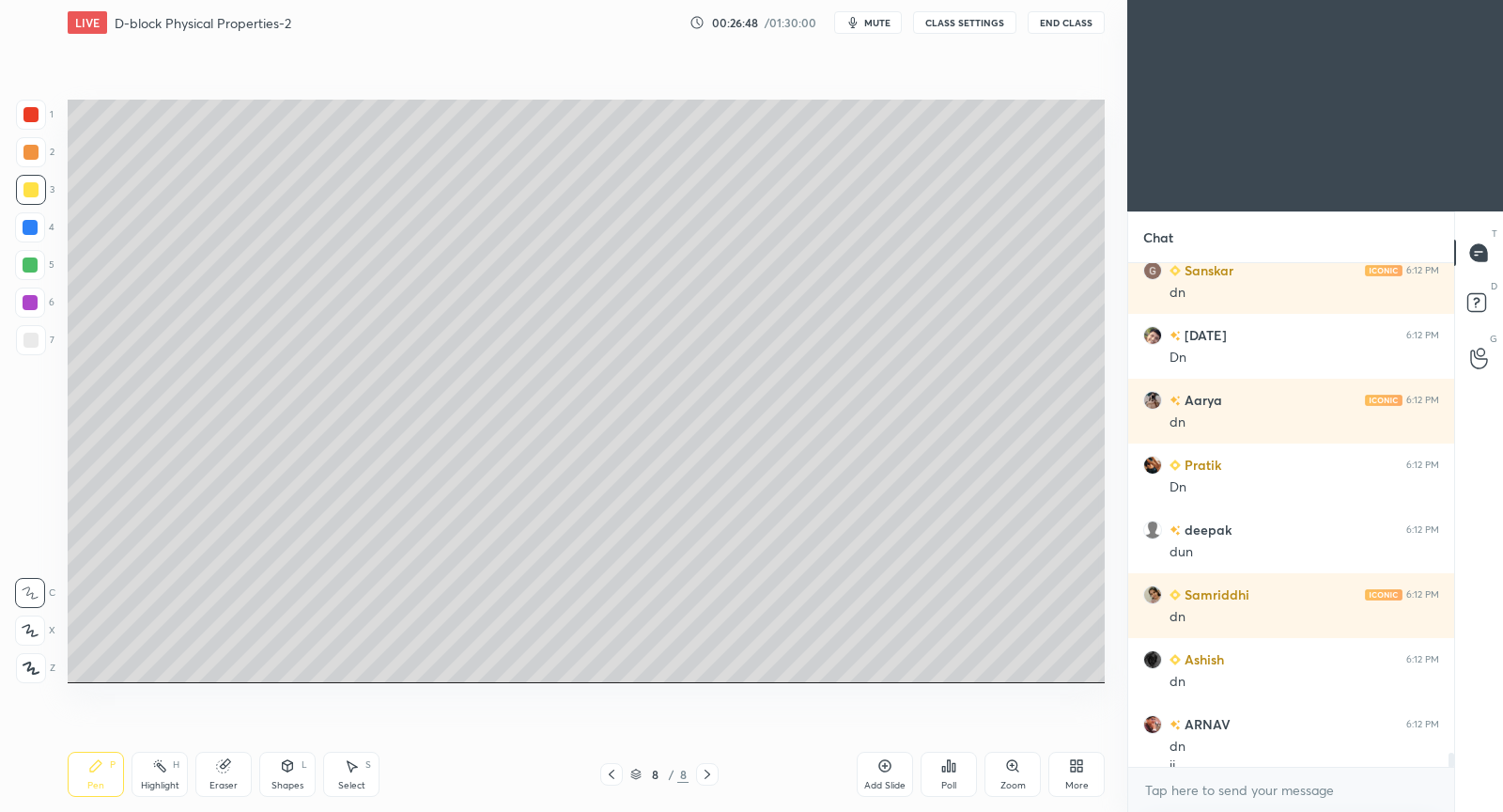
scroll to position [17571, 0]
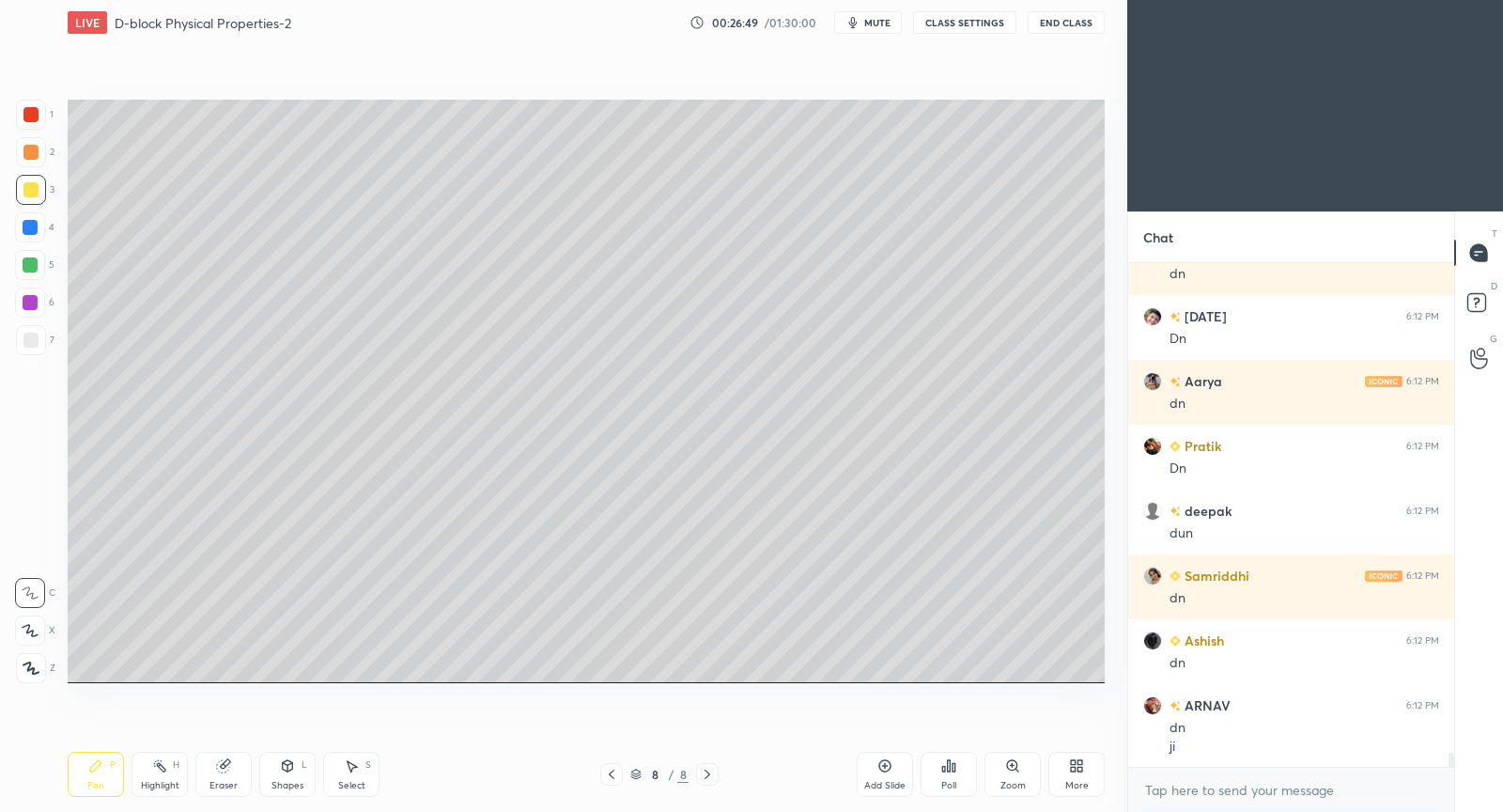
click at [886, 770] on icon at bounding box center [885, 766] width 15 height 15
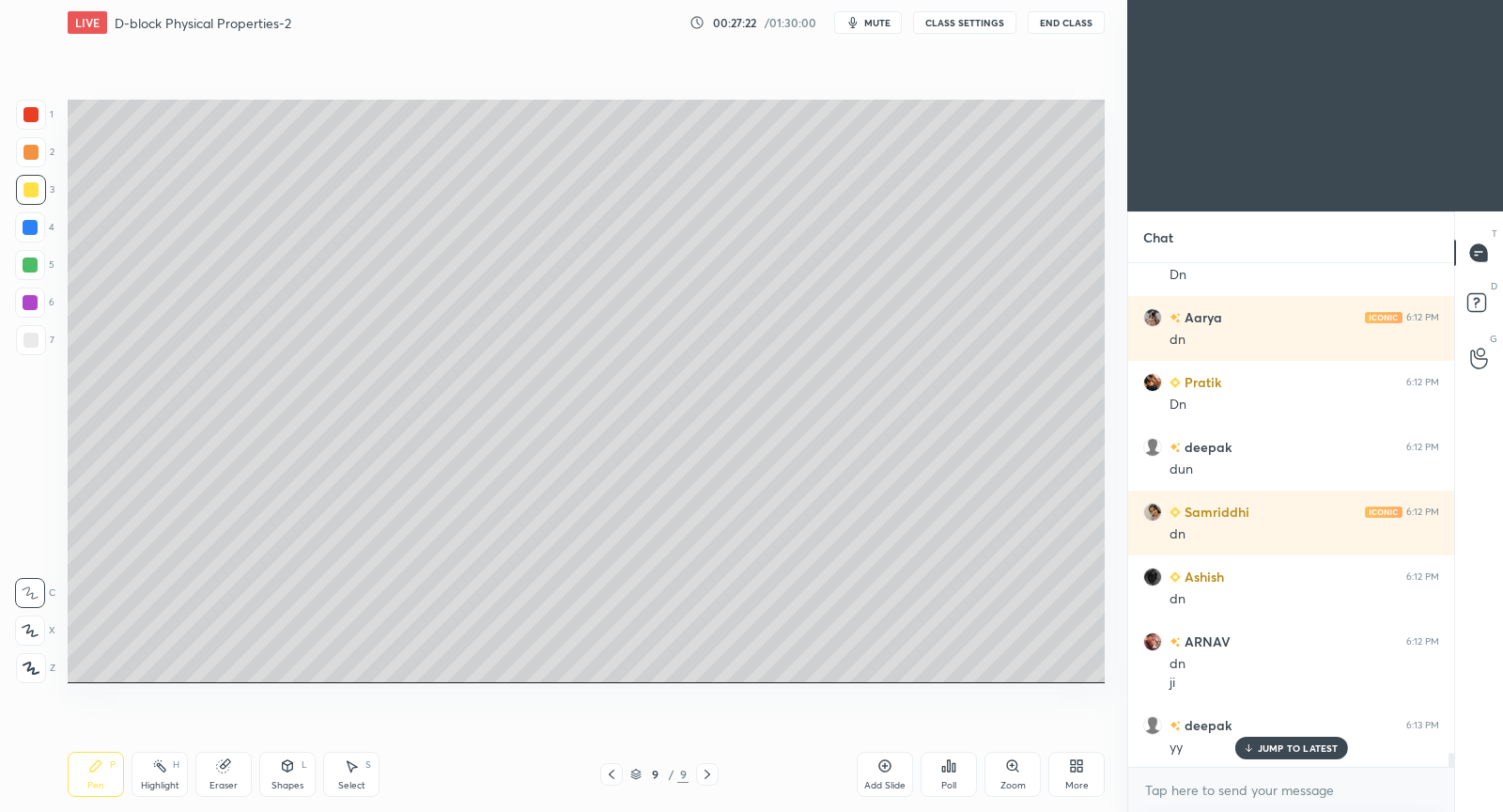
scroll to position [17700, 0]
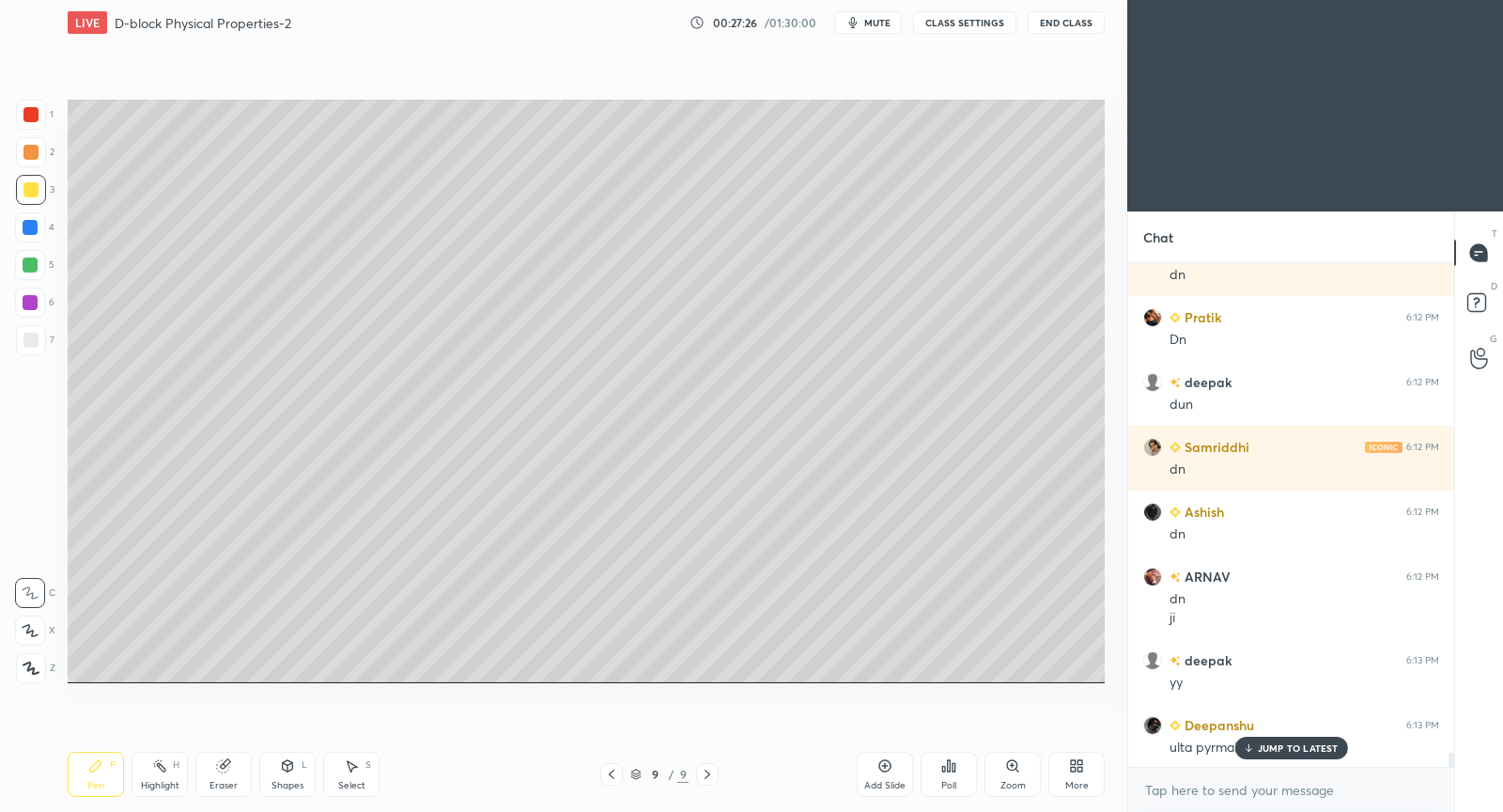
click at [1263, 747] on p "JUMP TO LATEST" at bounding box center [1299, 747] width 81 height 12
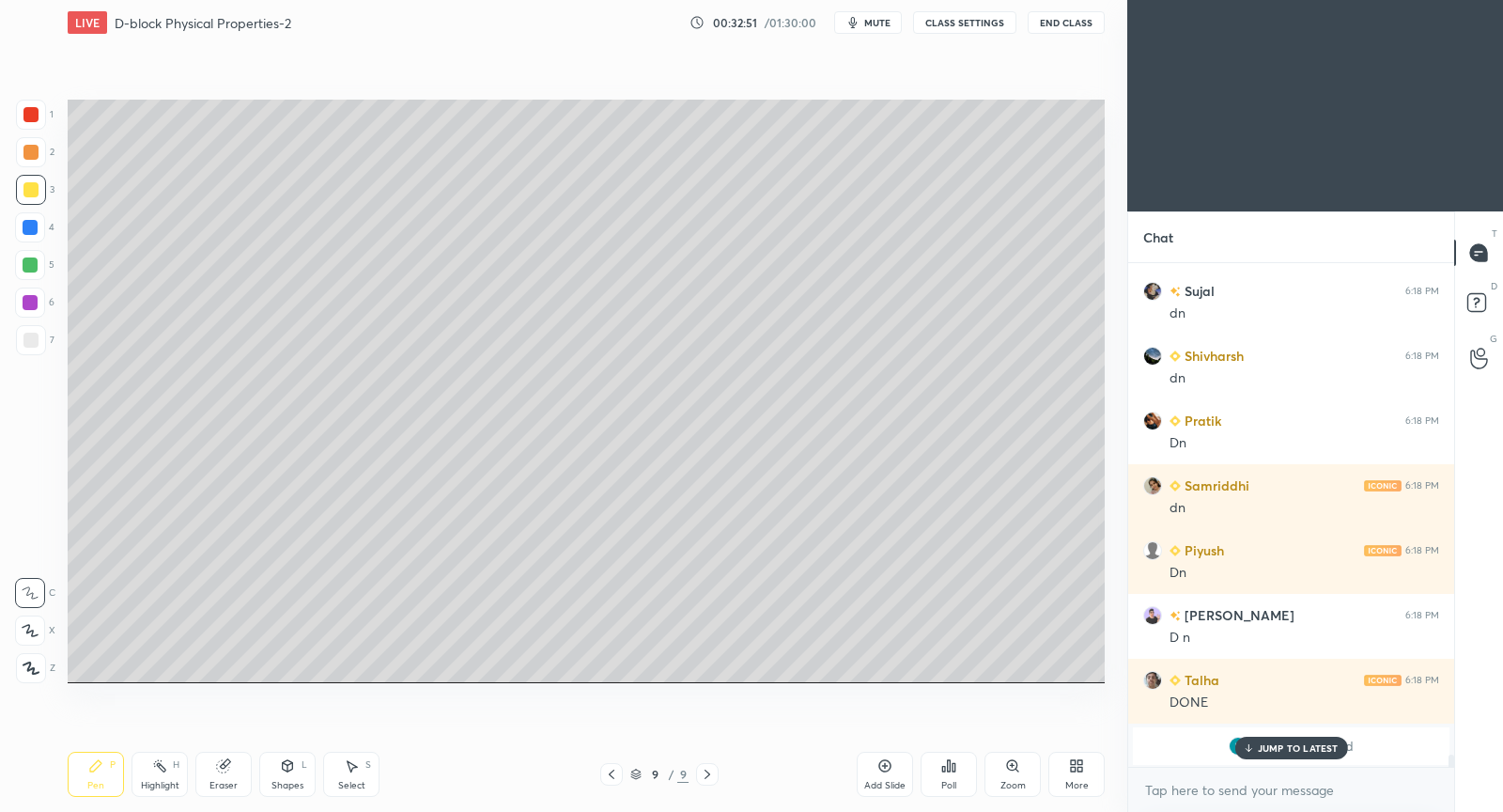
scroll to position [20141, 0]
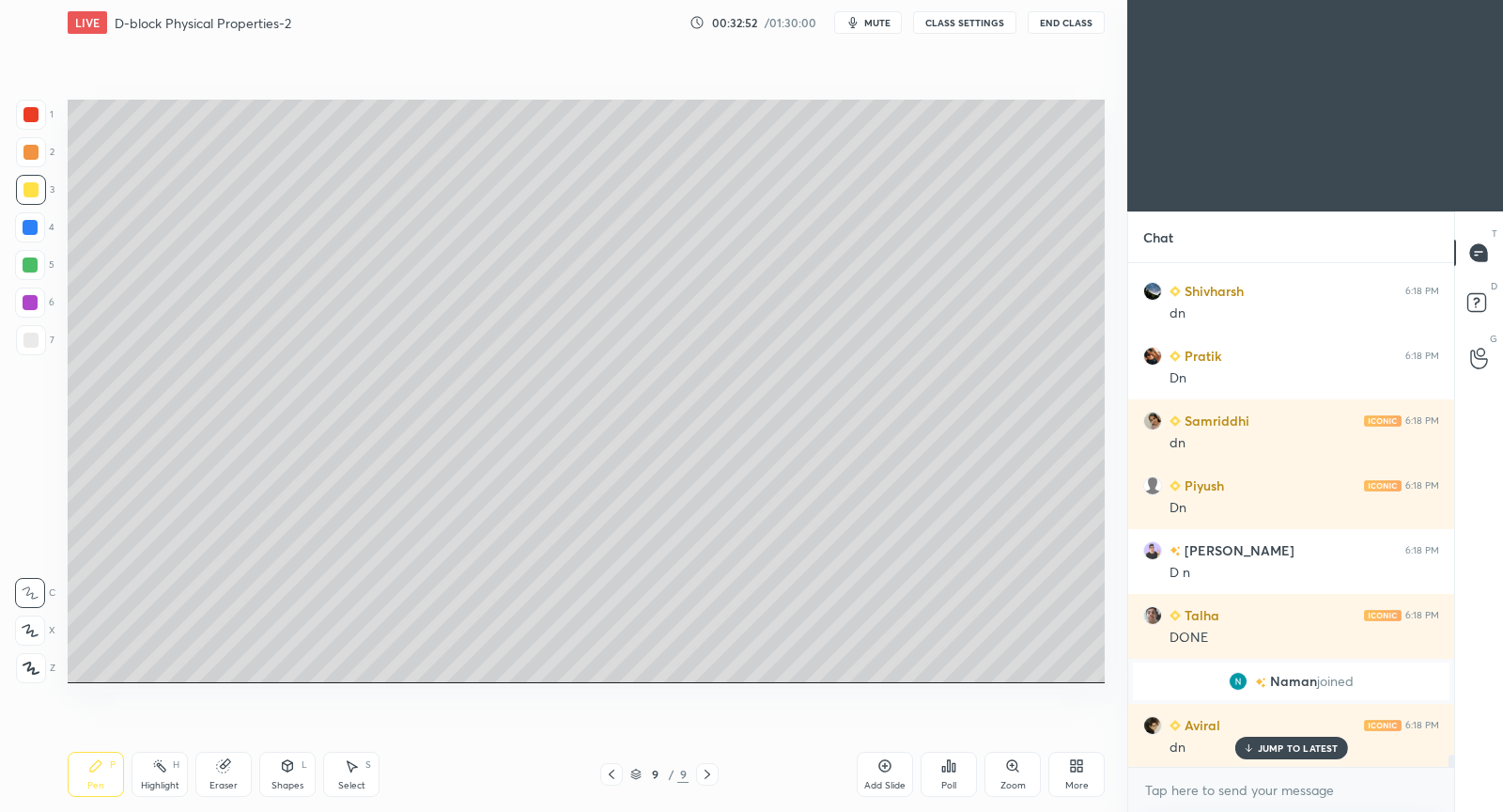
click at [1272, 747] on p "JUMP TO LATEST" at bounding box center [1299, 747] width 81 height 12
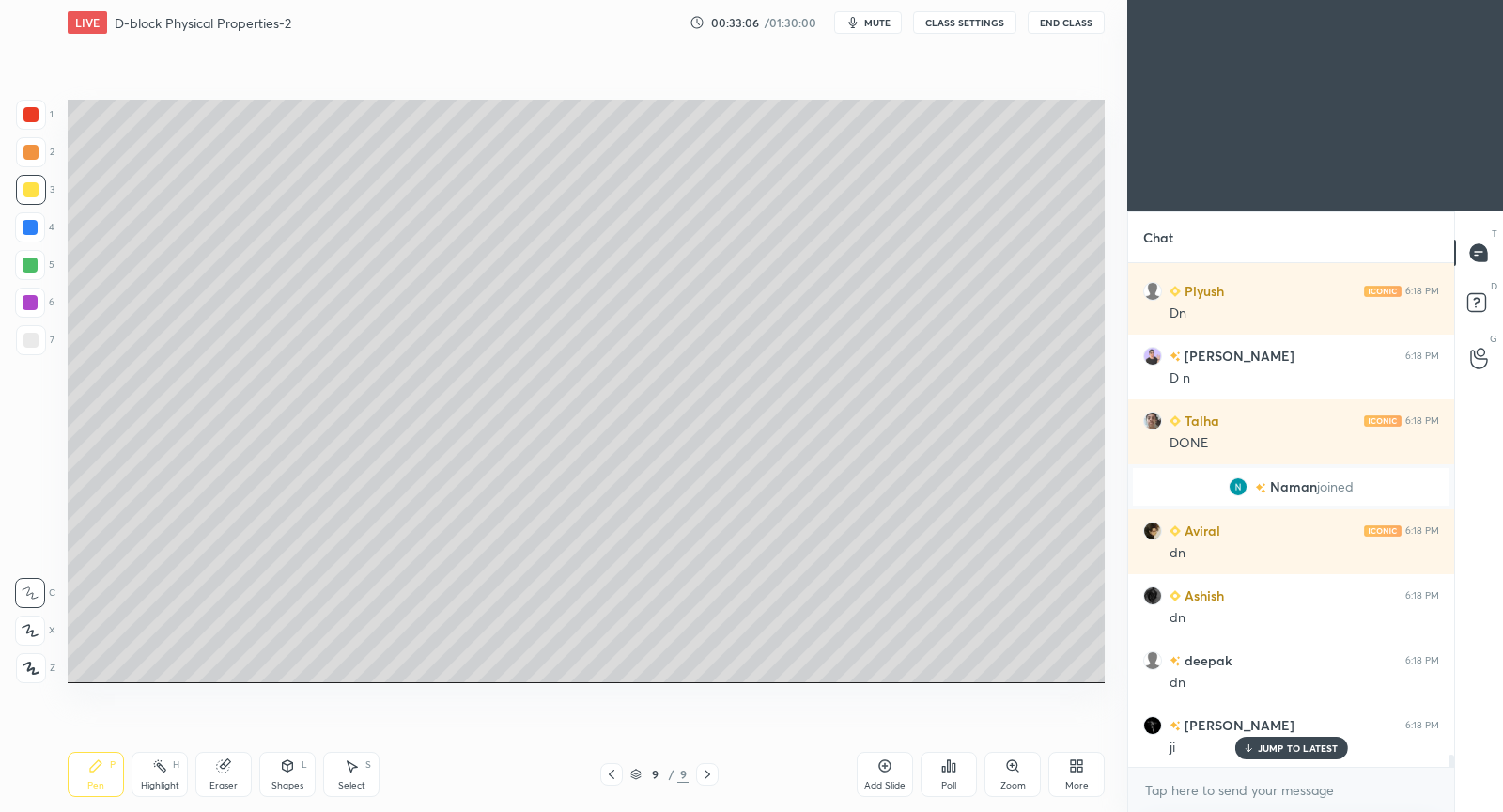
scroll to position [20400, 0]
click at [875, 766] on div "Add Slide" at bounding box center [884, 773] width 57 height 45
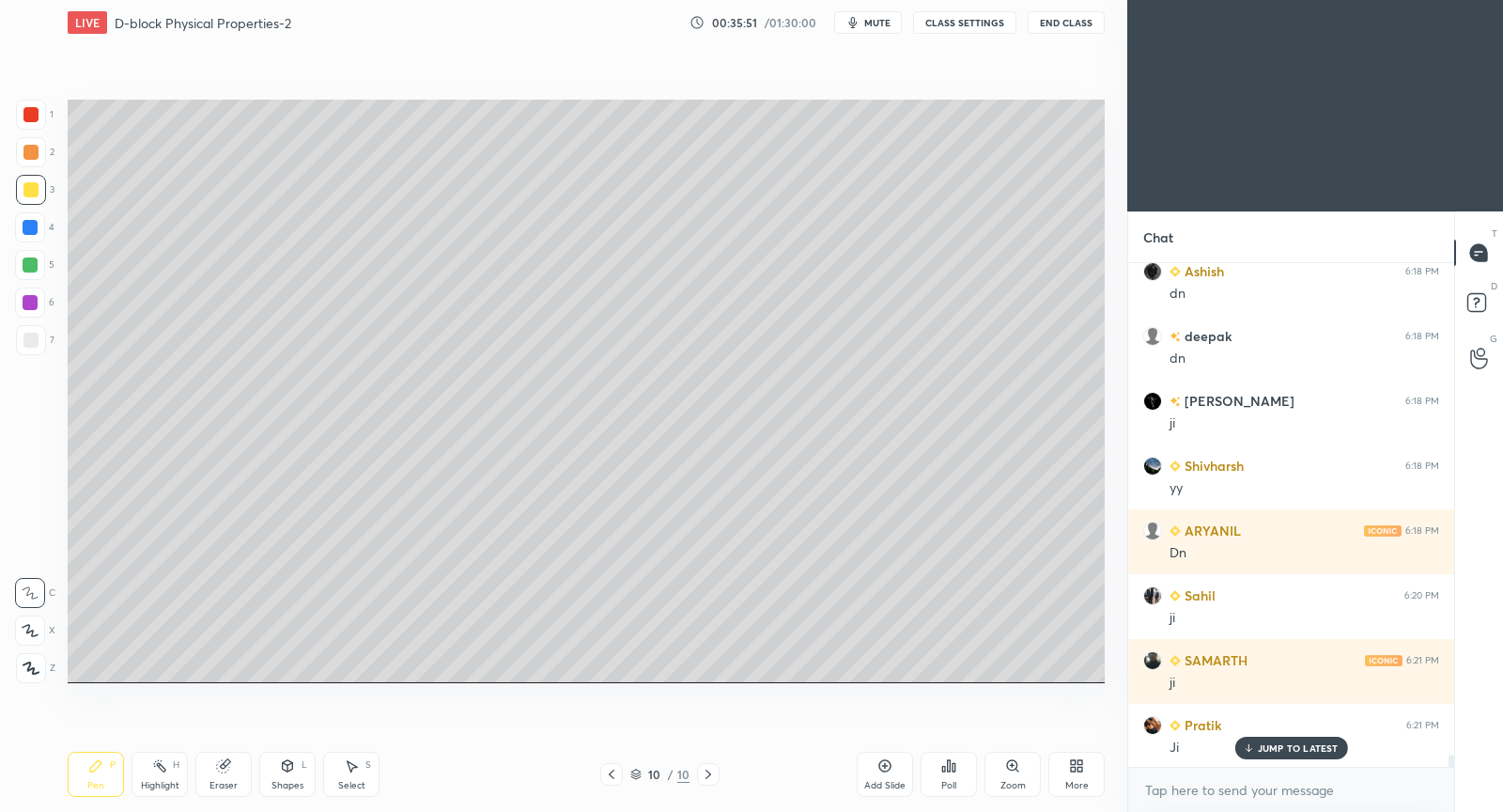
scroll to position [20724, 0]
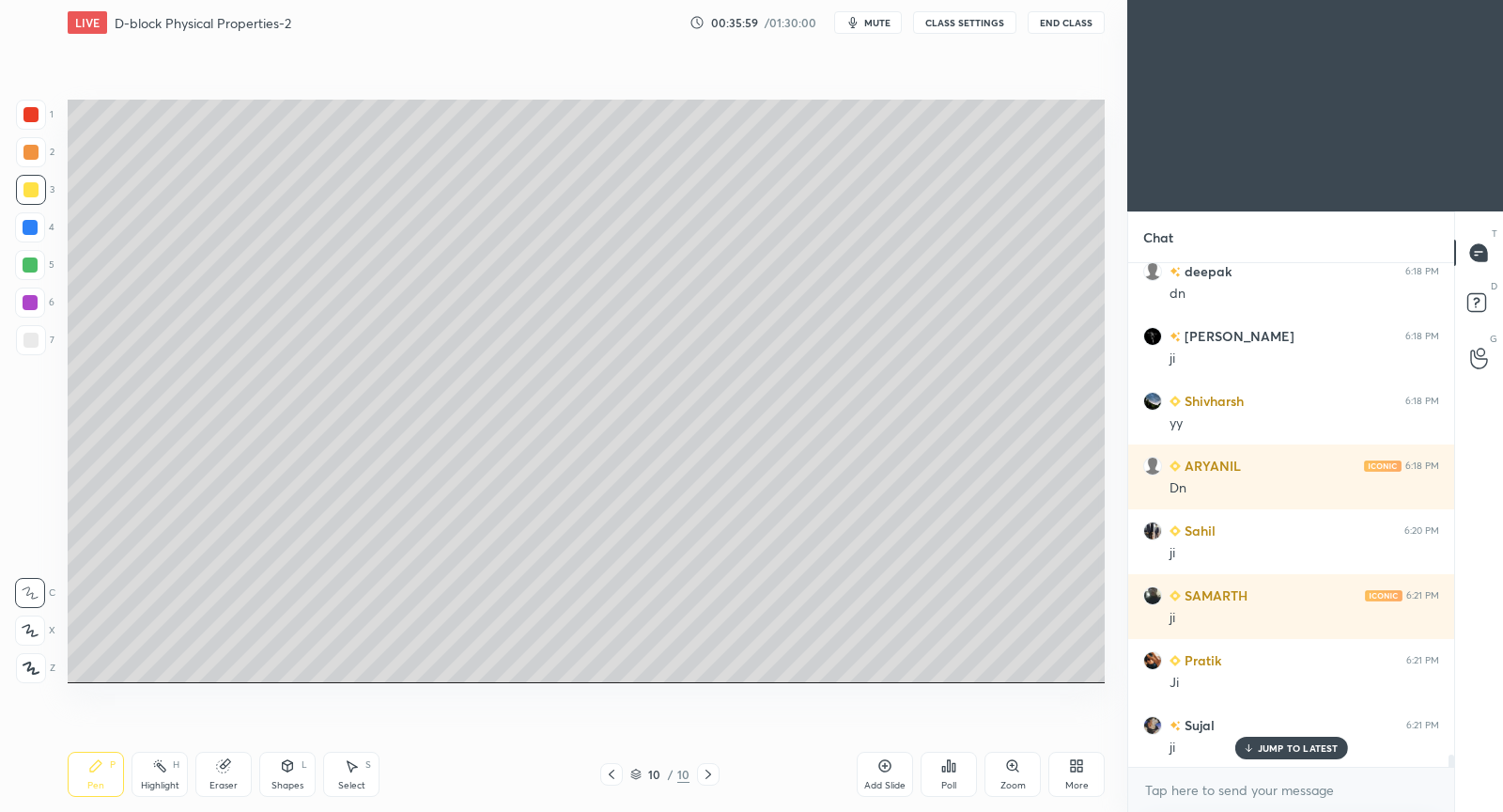
click at [888, 769] on icon at bounding box center [885, 766] width 15 height 15
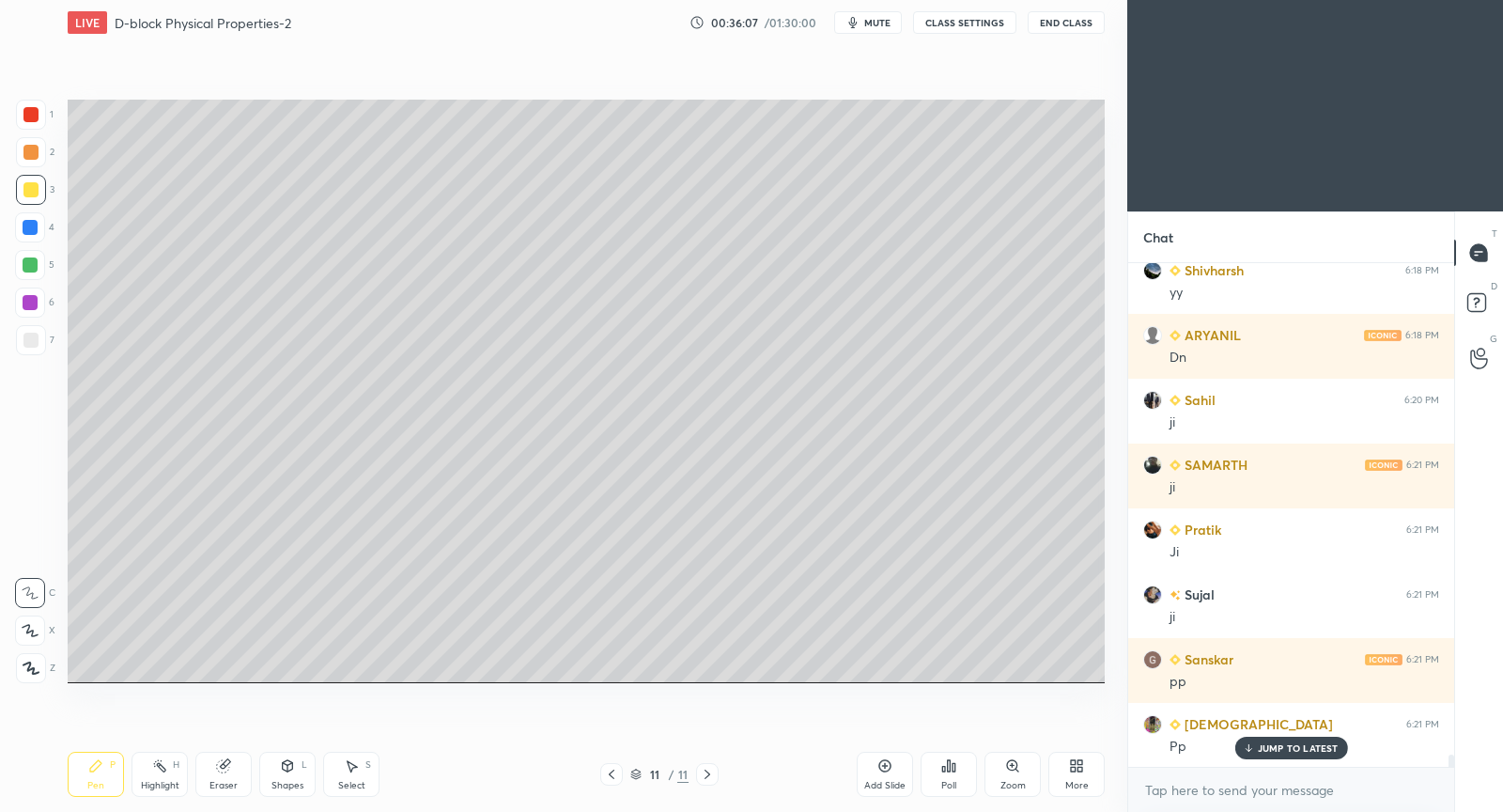
scroll to position [20918, 0]
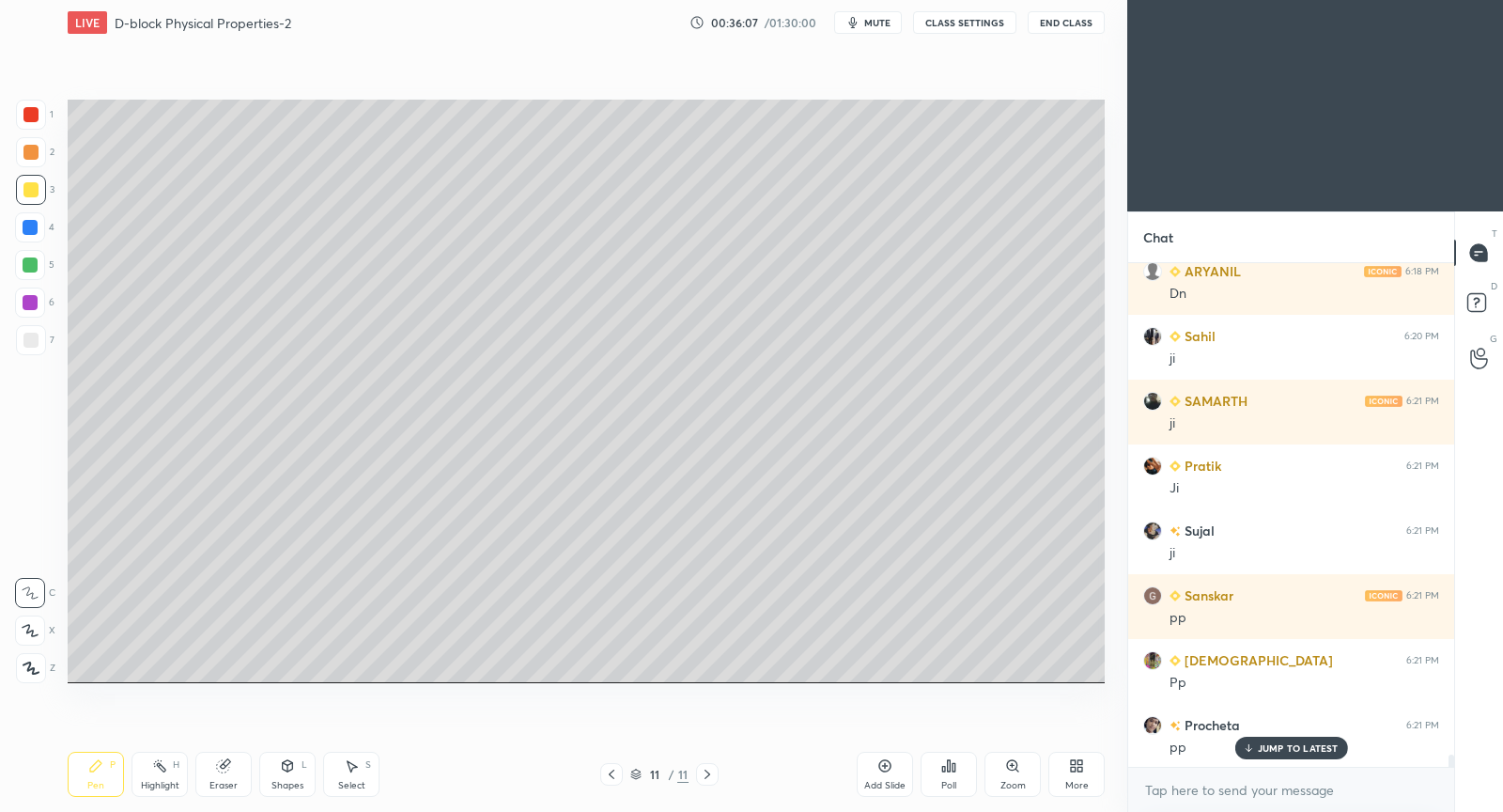
click at [615, 768] on icon at bounding box center [612, 774] width 15 height 15
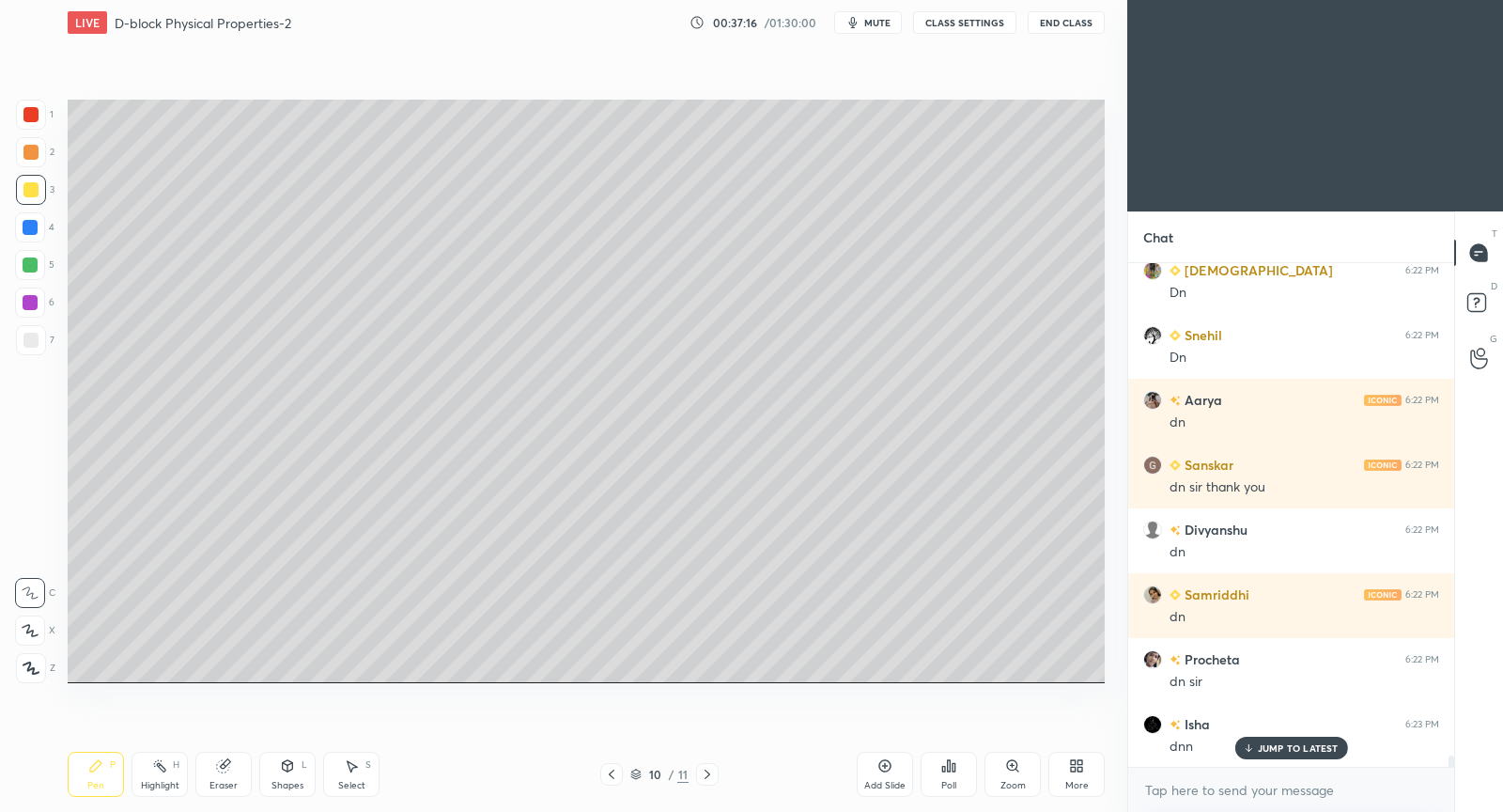
scroll to position [21567, 0]
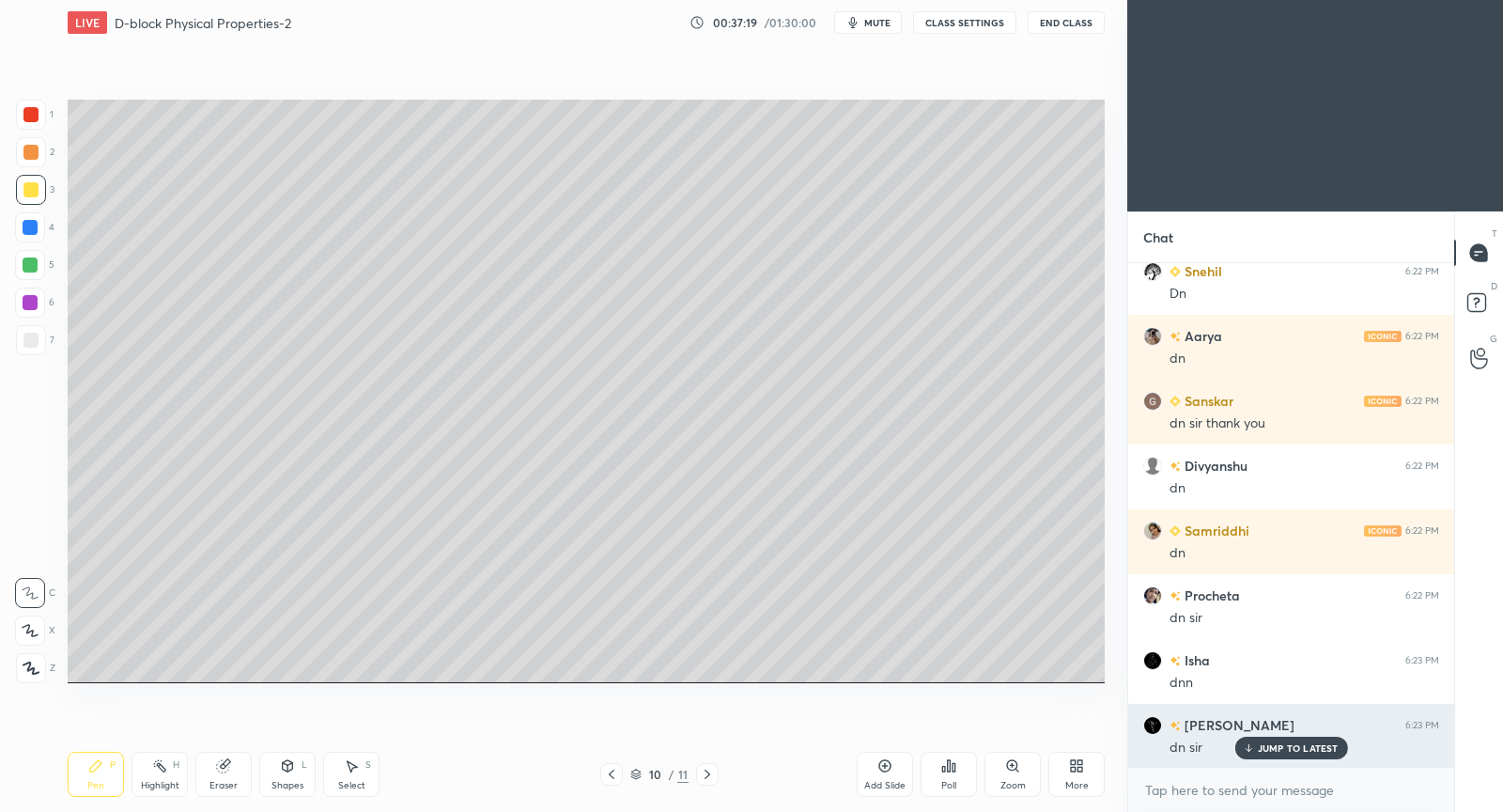
drag, startPoint x: 1281, startPoint y: 749, endPoint x: 1228, endPoint y: 753, distance: 53.2
click at [1277, 753] on p "JUMP TO LATEST" at bounding box center [1299, 747] width 81 height 12
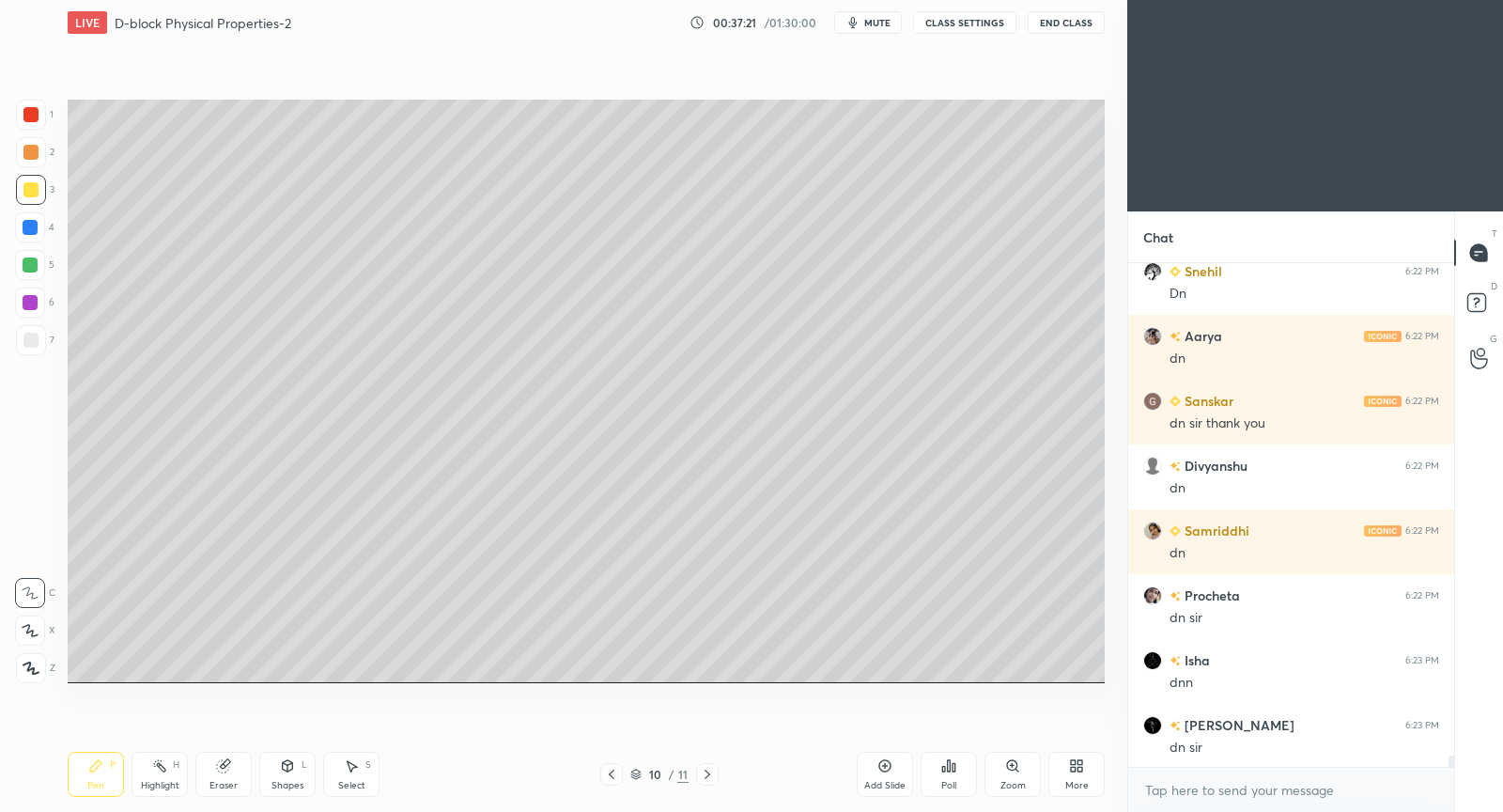
click at [715, 776] on div at bounding box center [707, 773] width 22 height 22
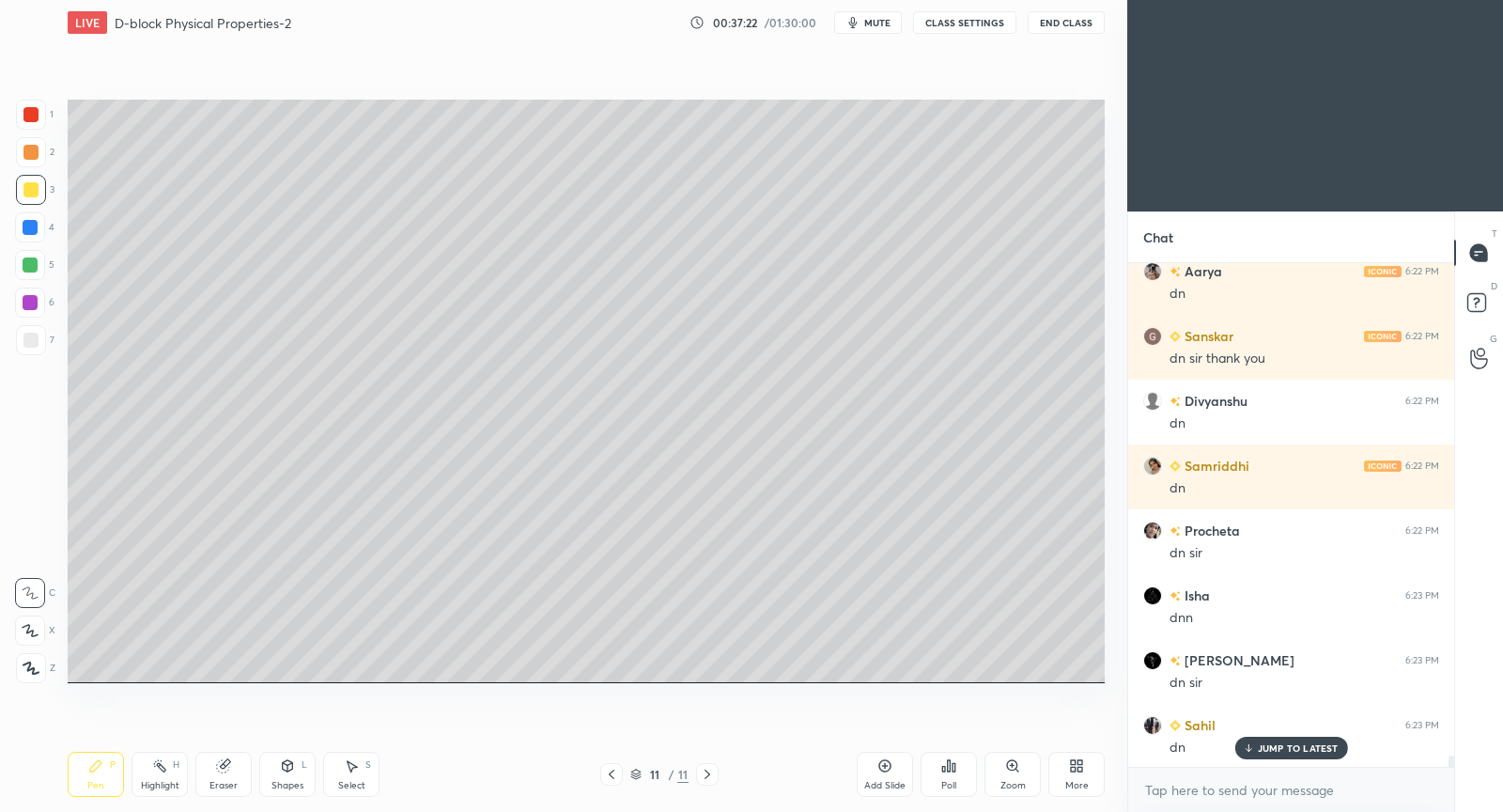
scroll to position [21697, 0]
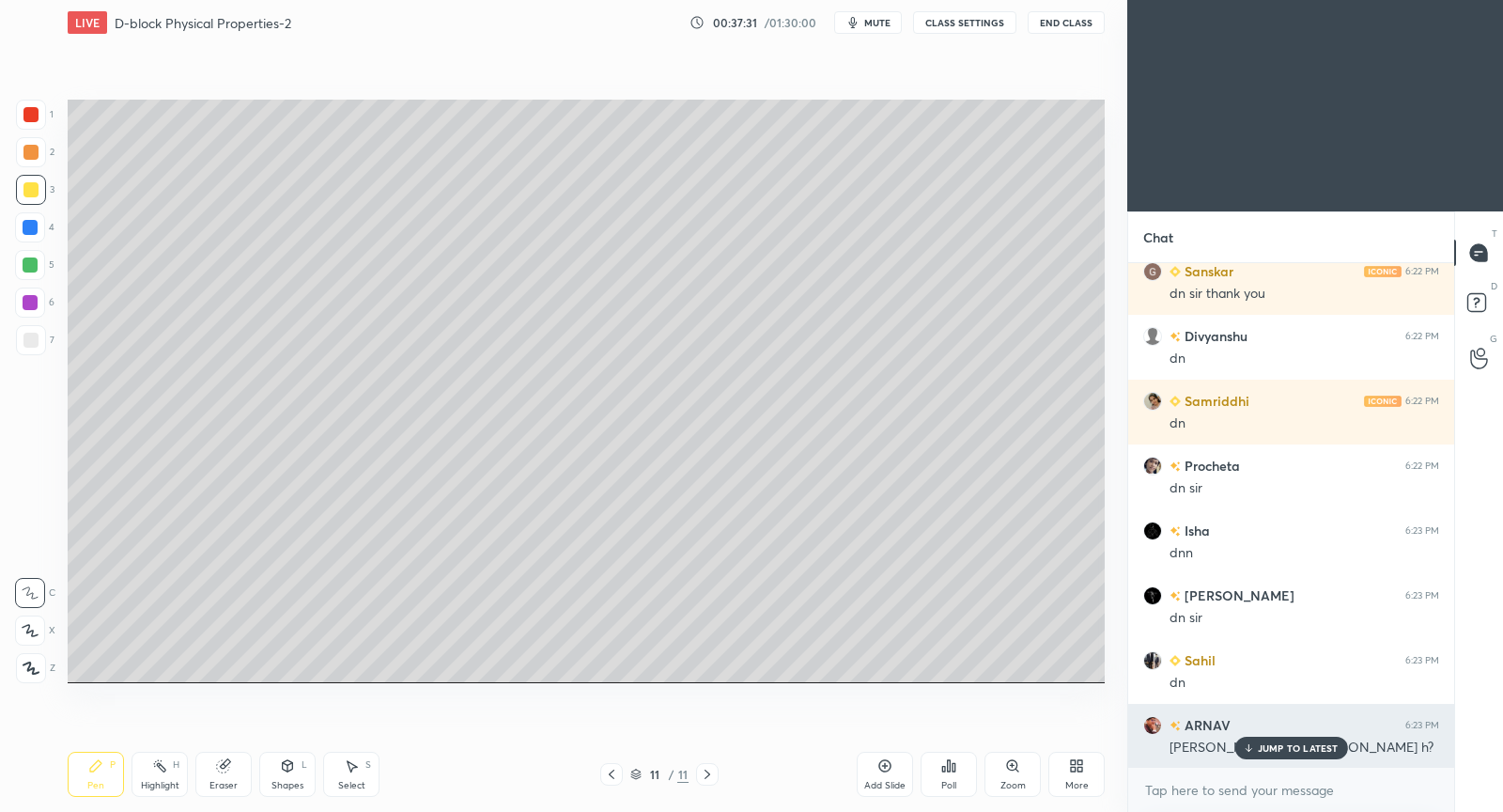
drag, startPoint x: 1263, startPoint y: 748, endPoint x: 1137, endPoint y: 725, distance: 128.1
click at [1256, 741] on div "JUMP TO LATEST" at bounding box center [1290, 747] width 113 height 22
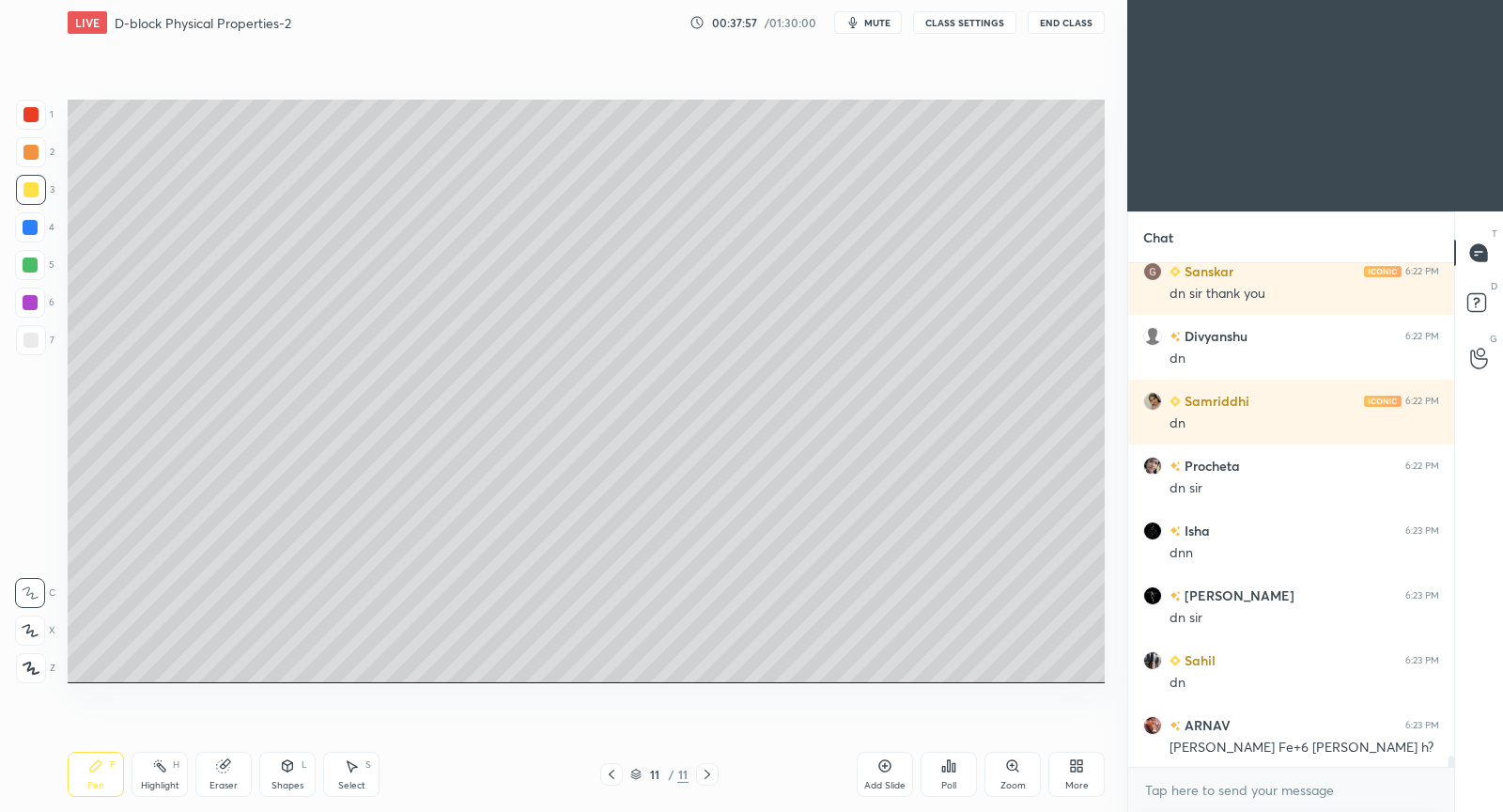
click at [909, 690] on div "Setting up your live class Poll for secs No correct answer Start poll" at bounding box center [586, 391] width 1052 height 692
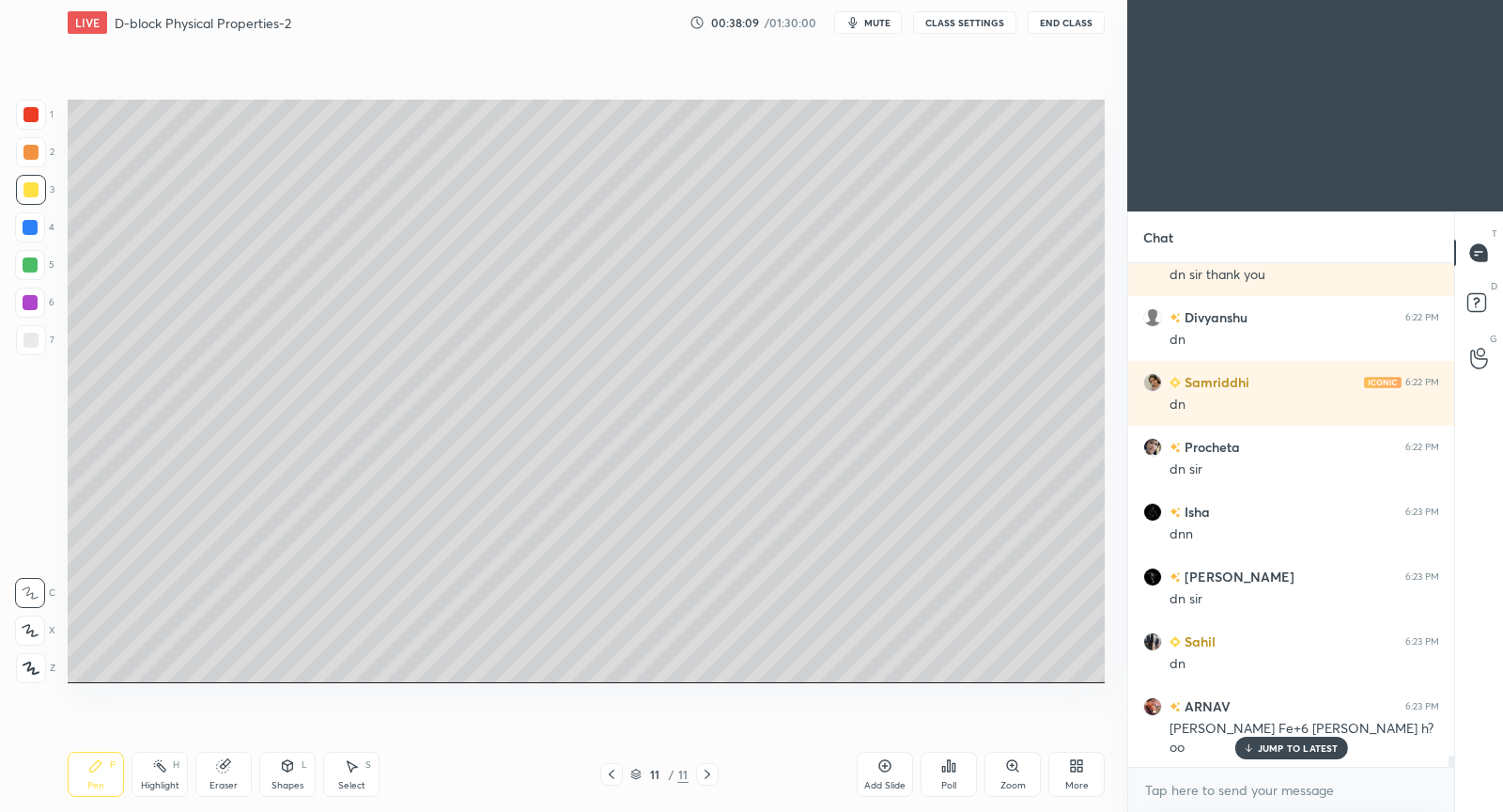
scroll to position [21734, 0]
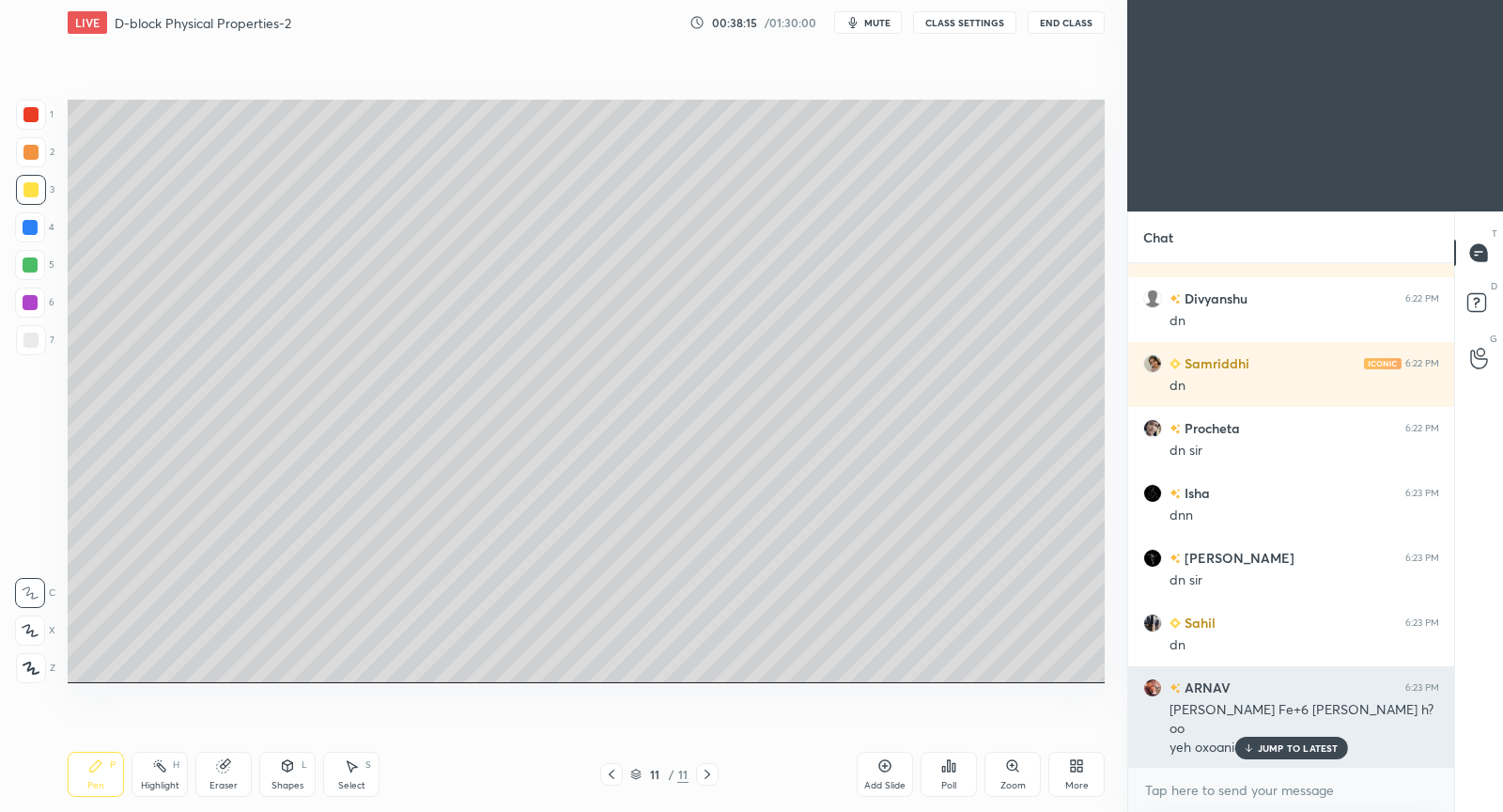
click at [1303, 742] on p "JUMP TO LATEST" at bounding box center [1299, 747] width 81 height 12
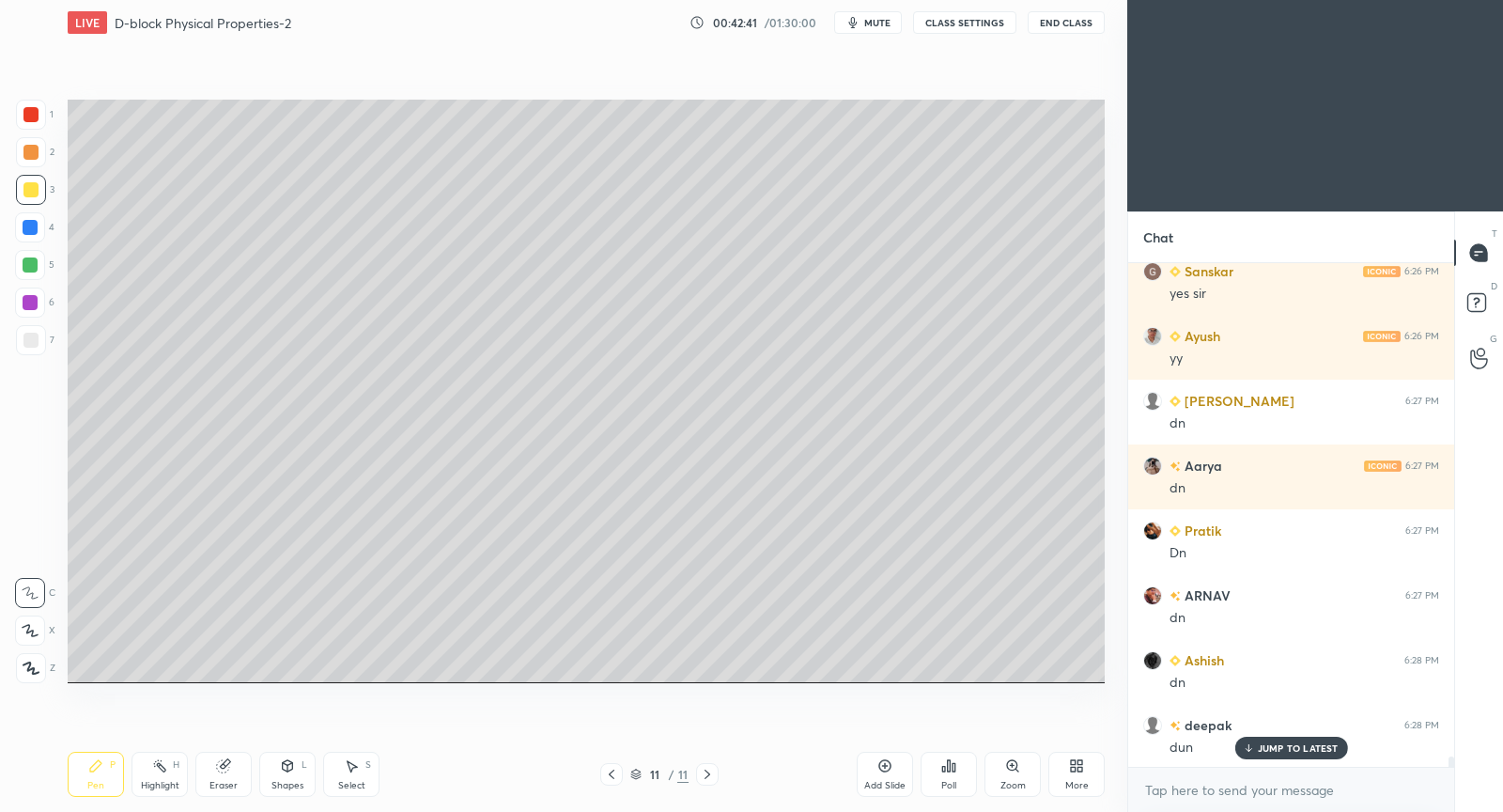
scroll to position [24036, 0]
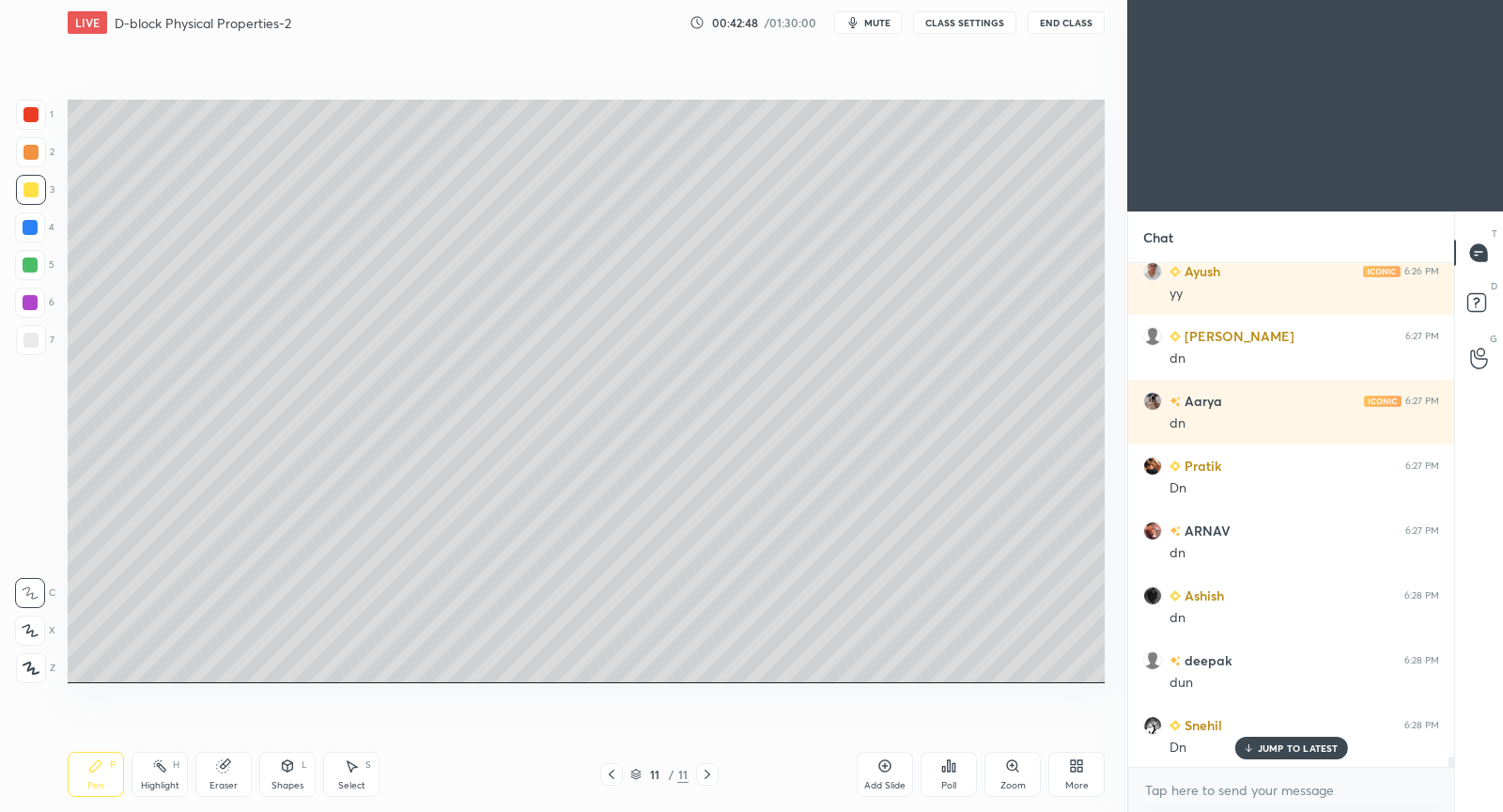
click at [887, 761] on icon at bounding box center [885, 766] width 15 height 15
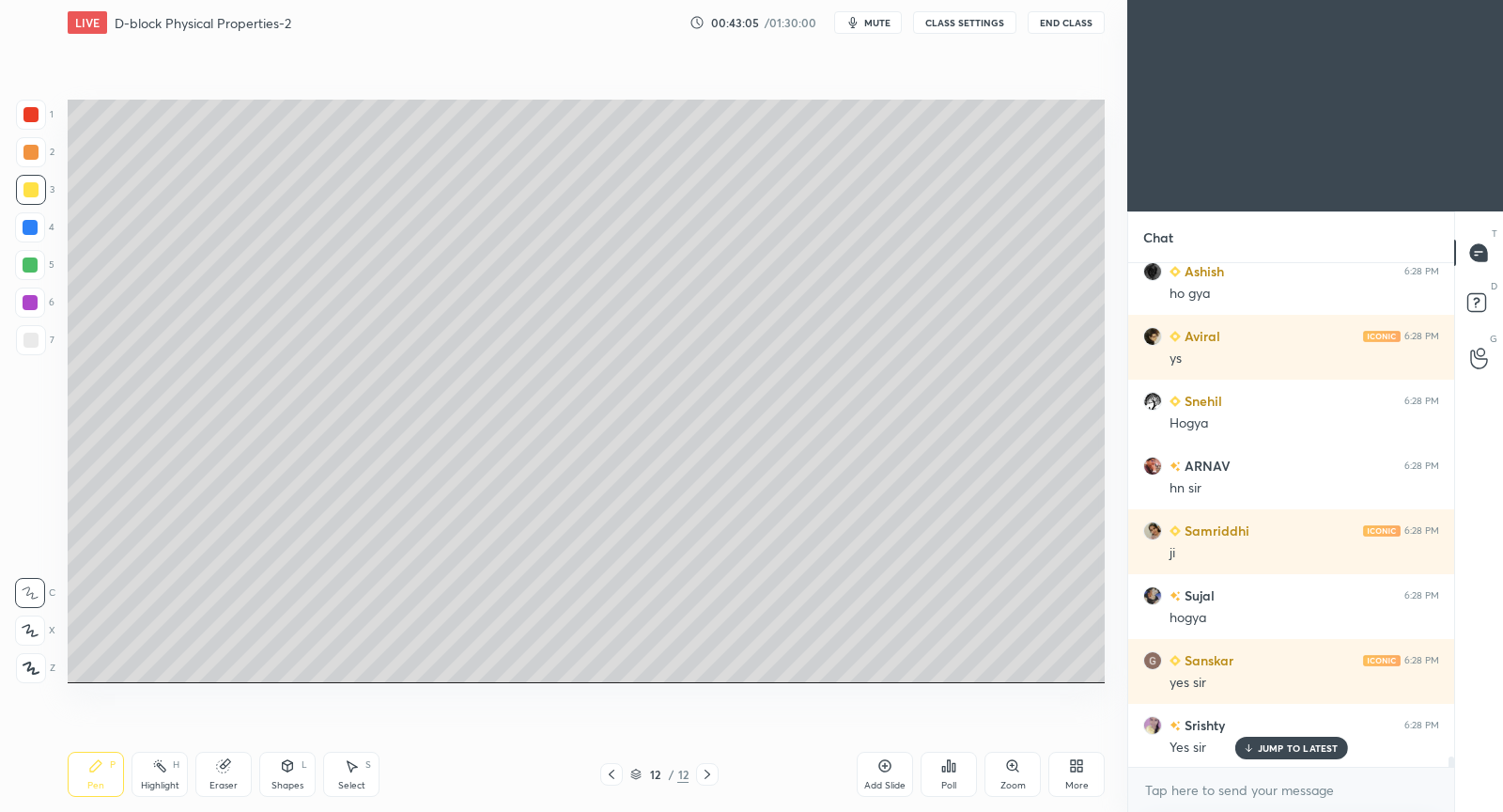
scroll to position [25074, 0]
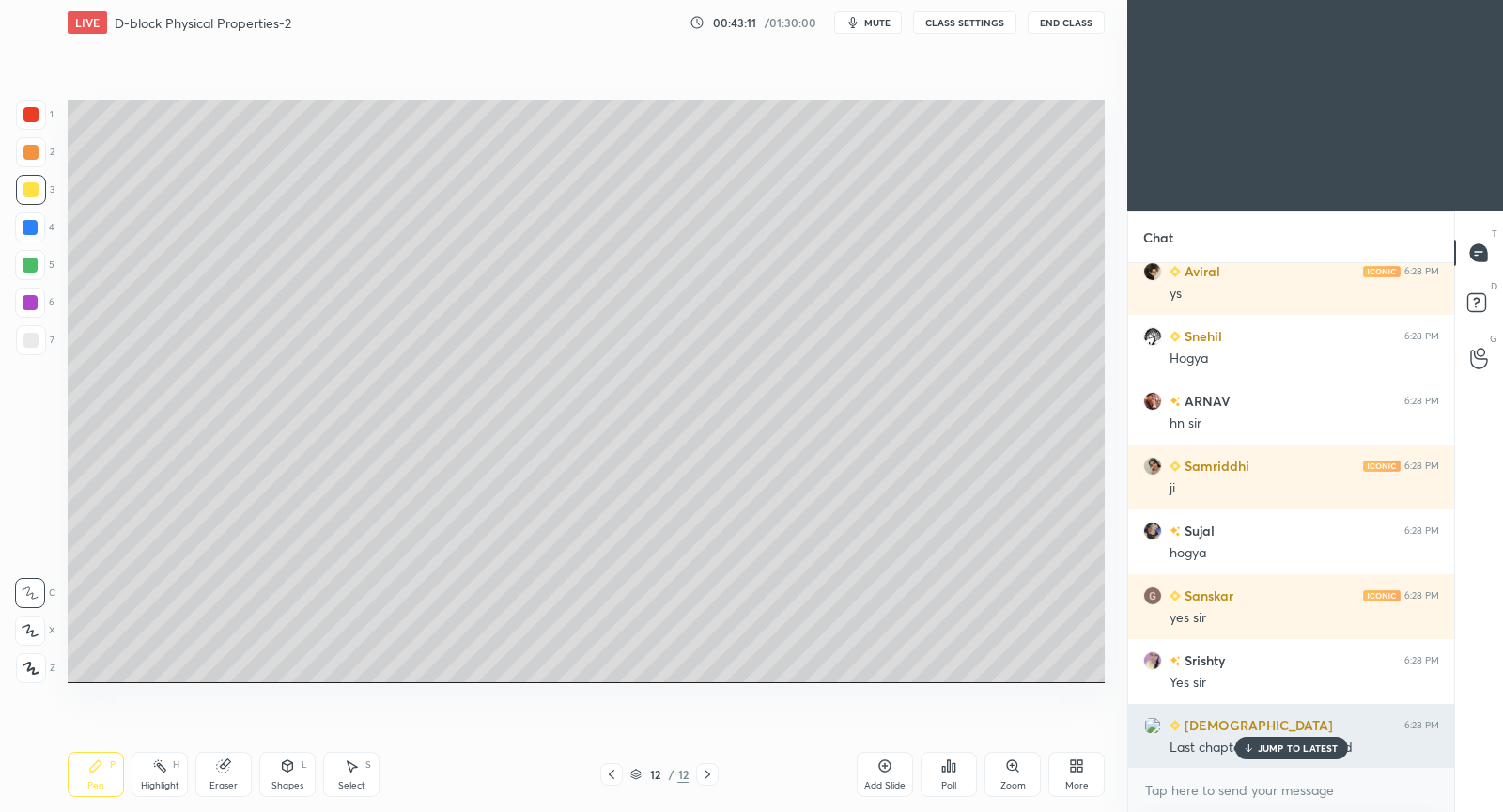
click at [1267, 756] on div "JUMP TO LATEST" at bounding box center [1290, 747] width 113 height 22
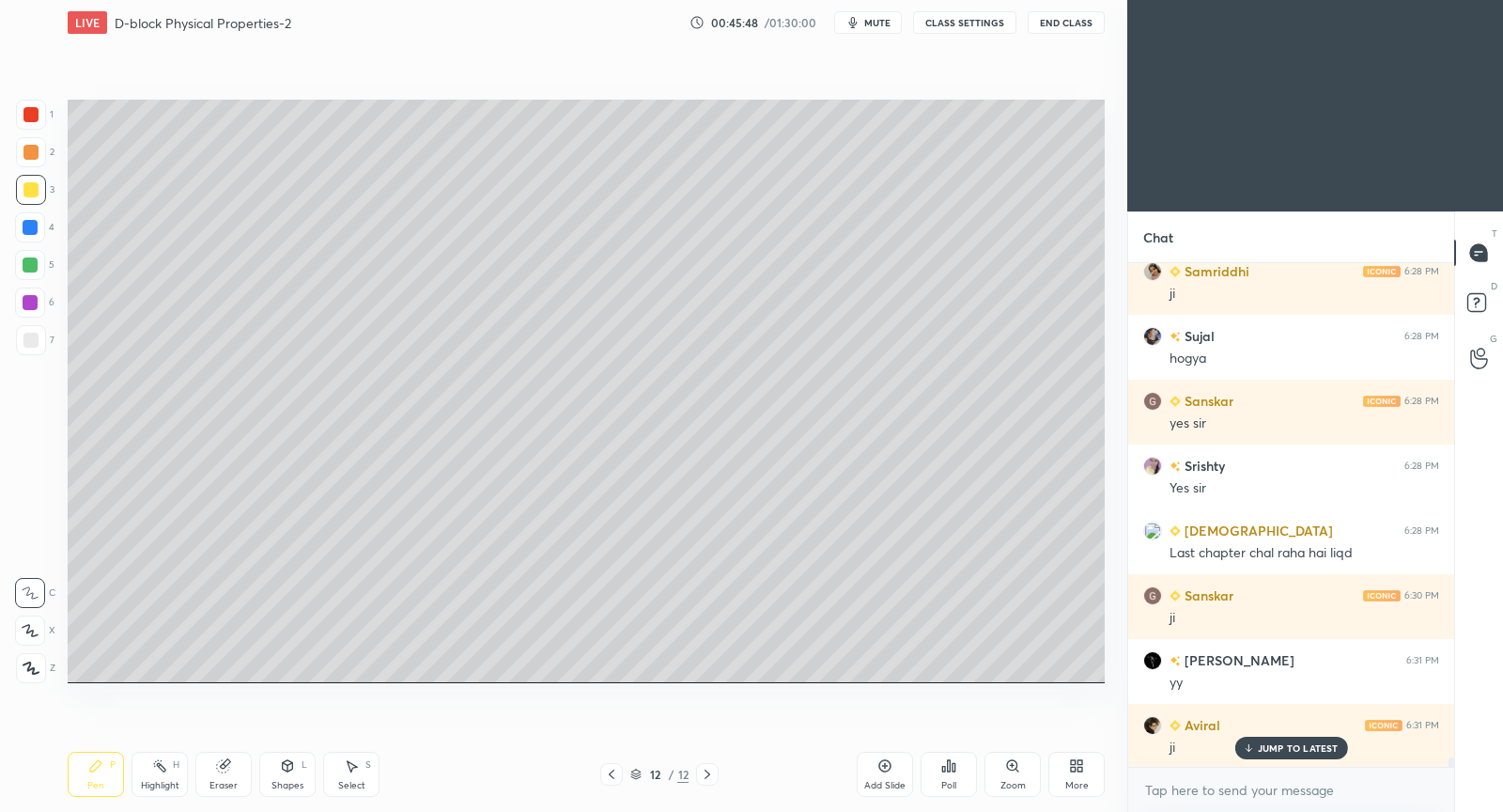
scroll to position [25333, 0]
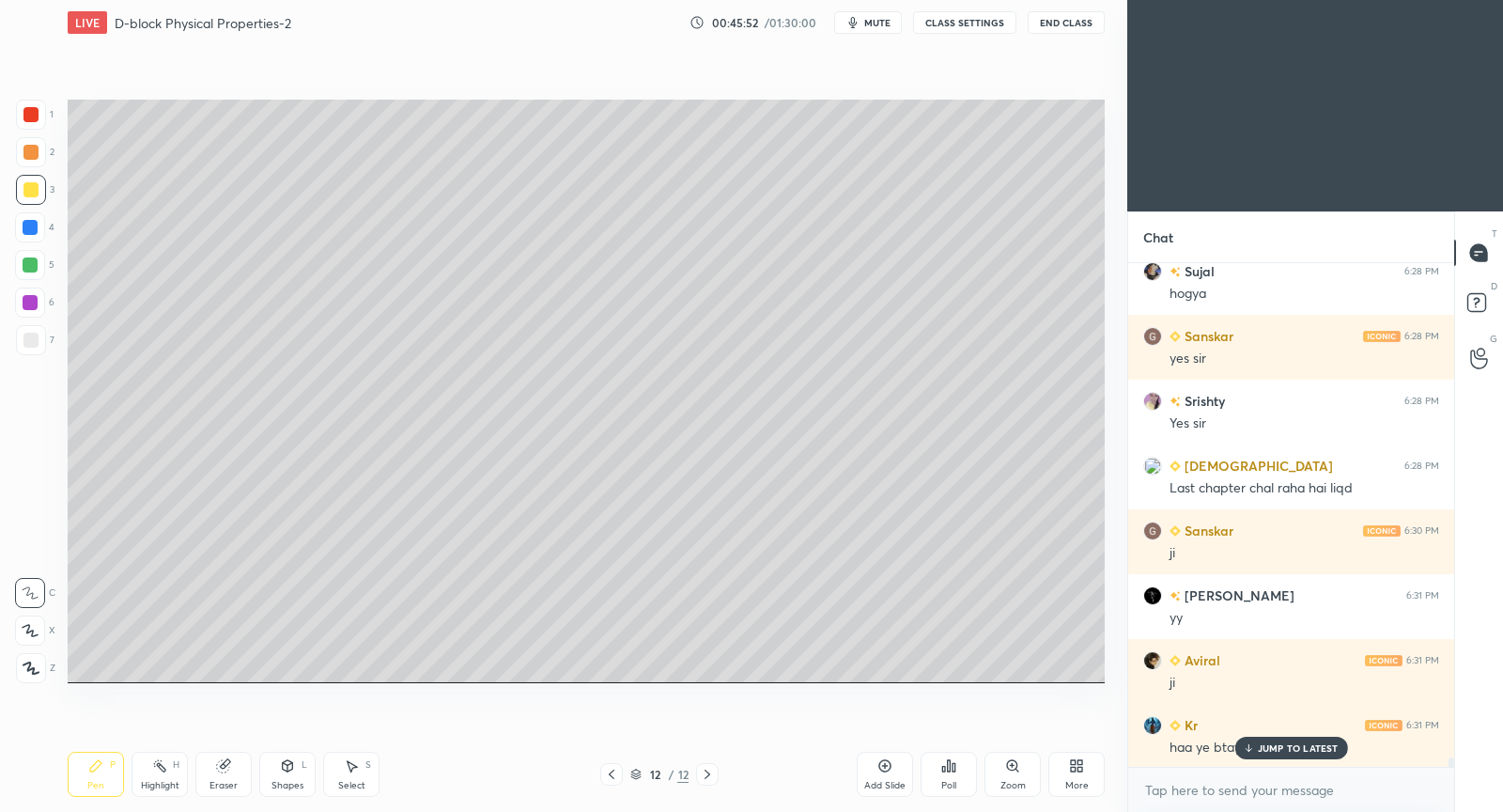
click at [1254, 749] on icon at bounding box center [1248, 747] width 13 height 12
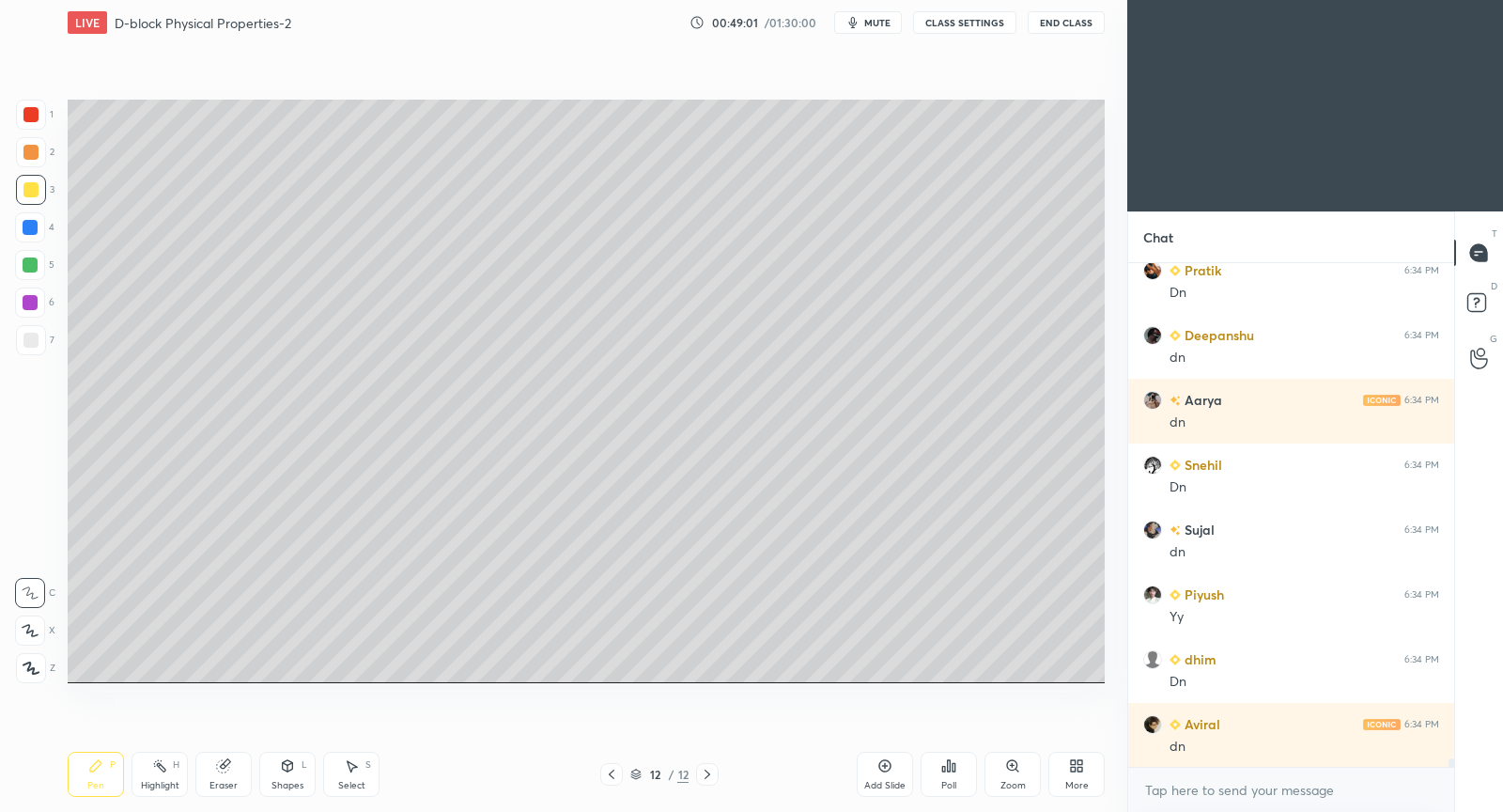
scroll to position [28100, 0]
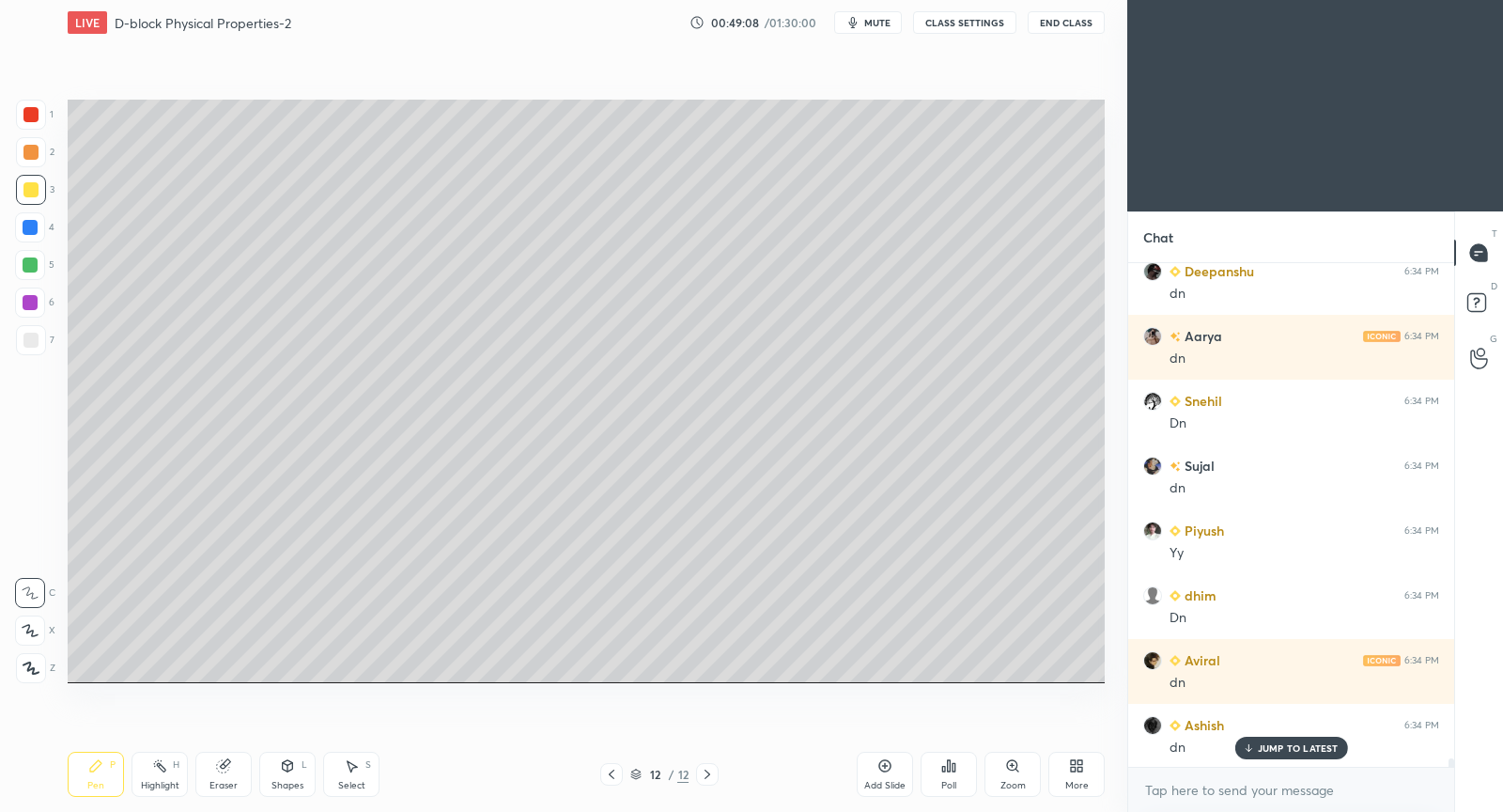
click at [1311, 748] on p "JUMP TO LATEST" at bounding box center [1299, 747] width 81 height 12
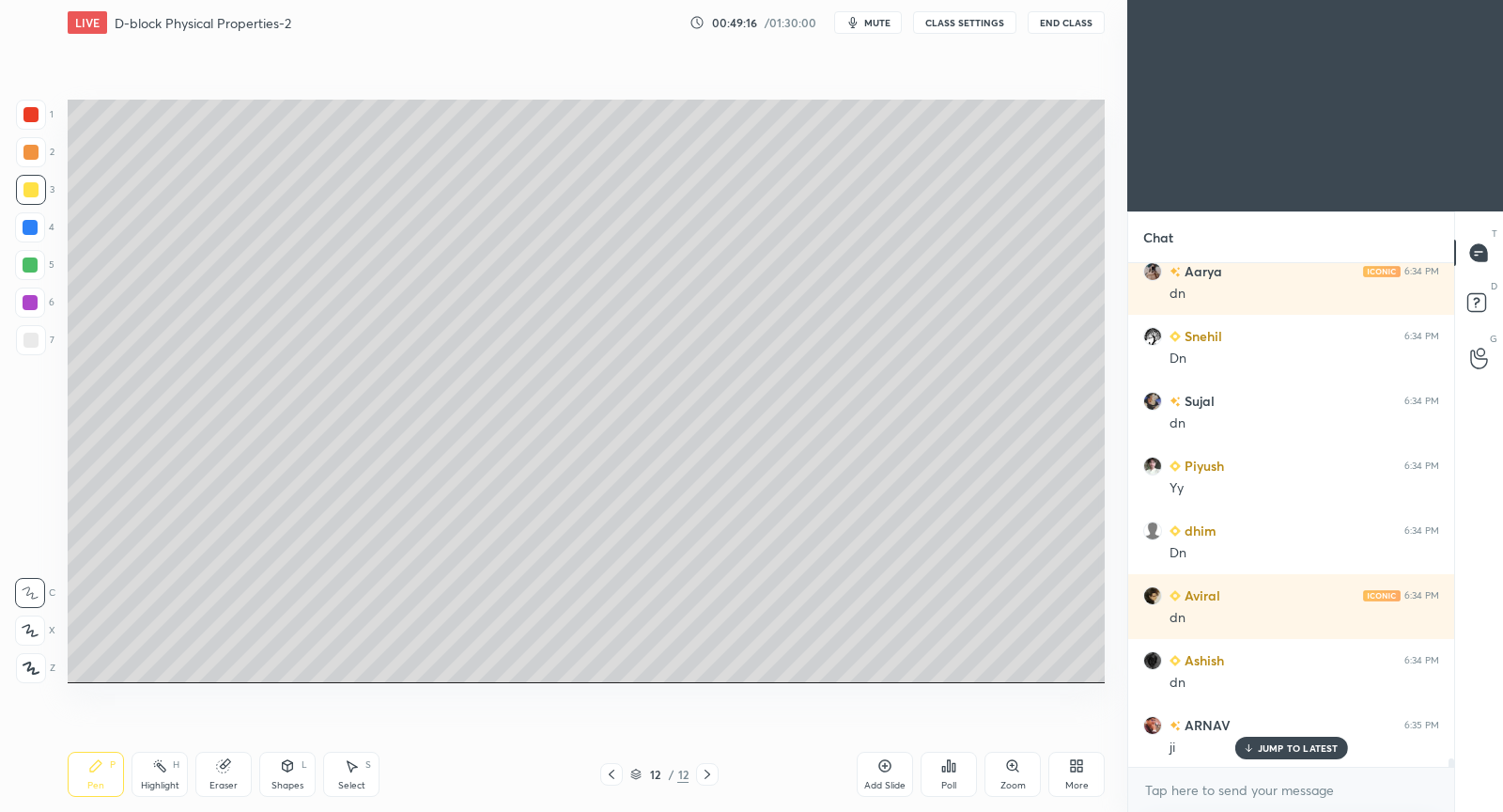
scroll to position [28230, 0]
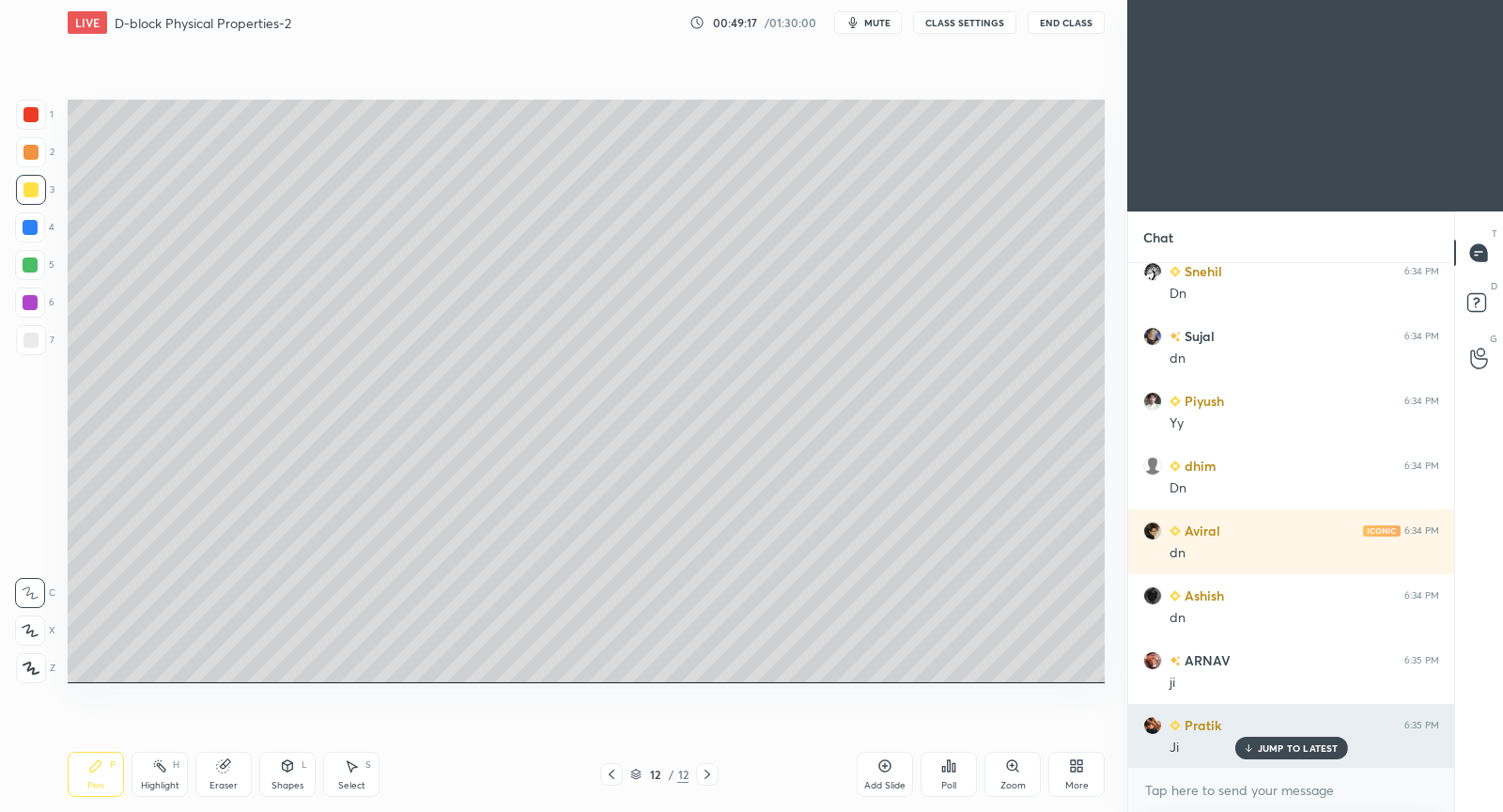
click at [1270, 741] on div "JUMP TO LATEST" at bounding box center [1290, 747] width 113 height 22
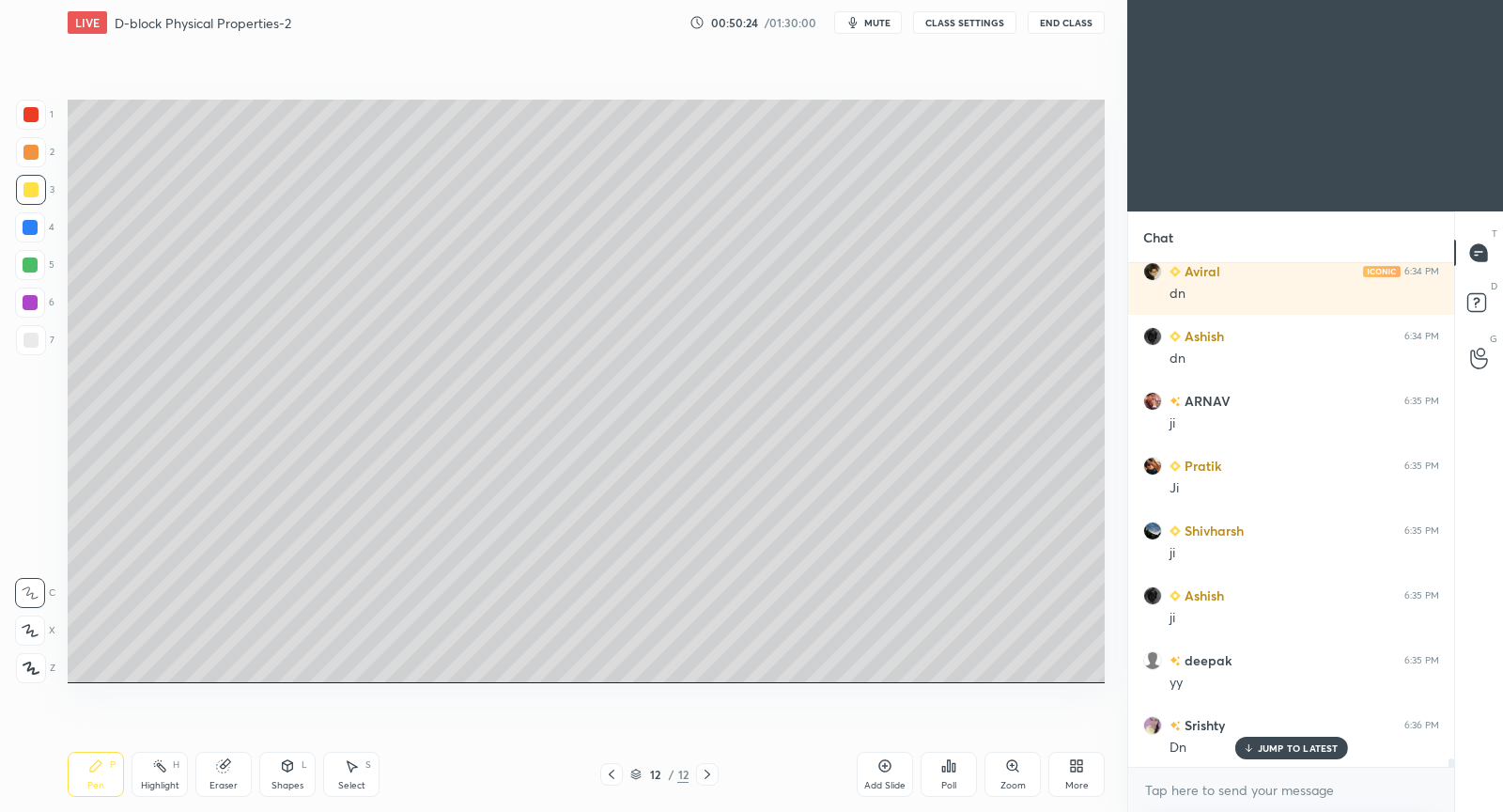
scroll to position [28554, 0]
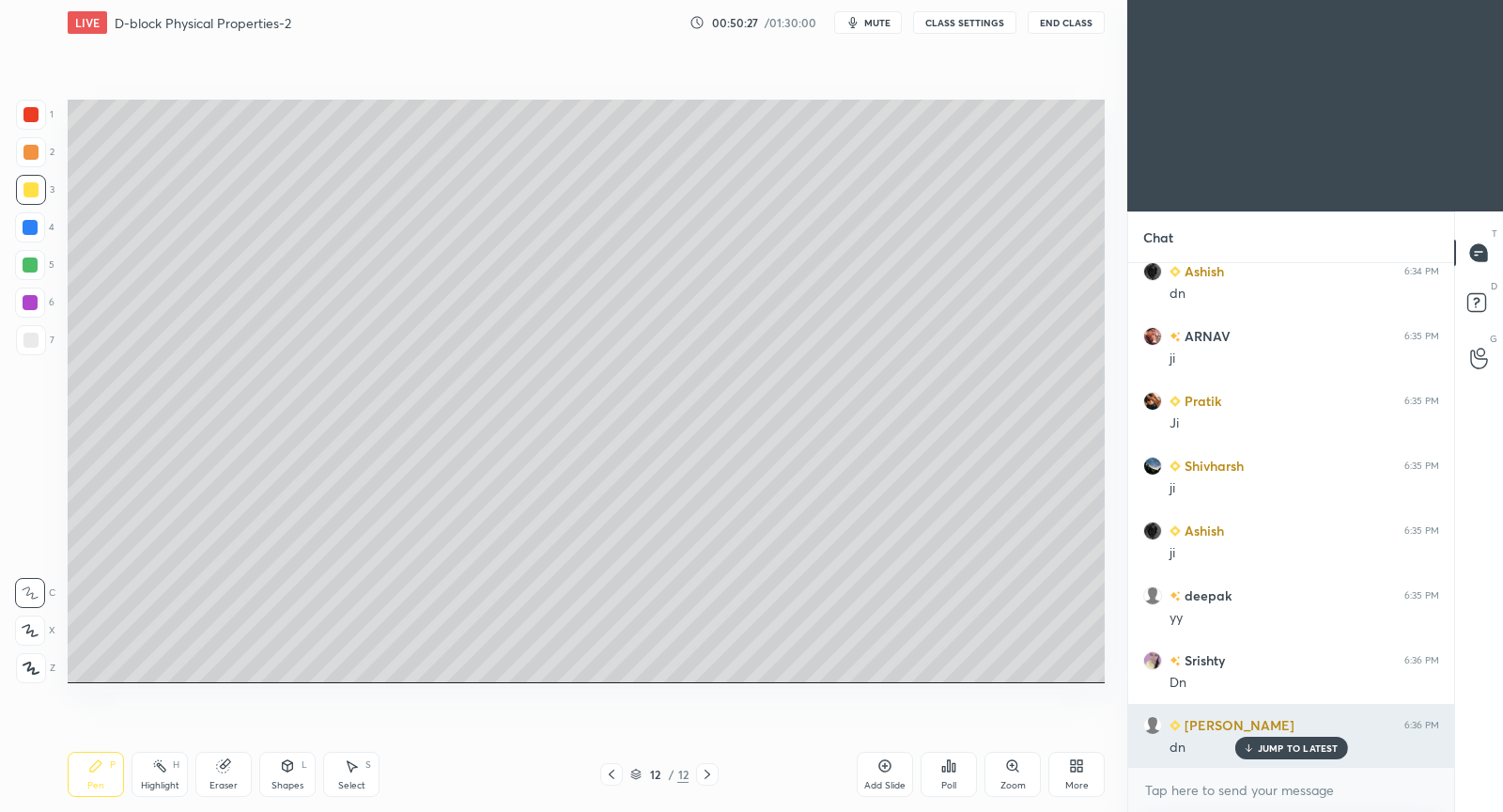
click at [1300, 747] on p "JUMP TO LATEST" at bounding box center [1299, 747] width 81 height 12
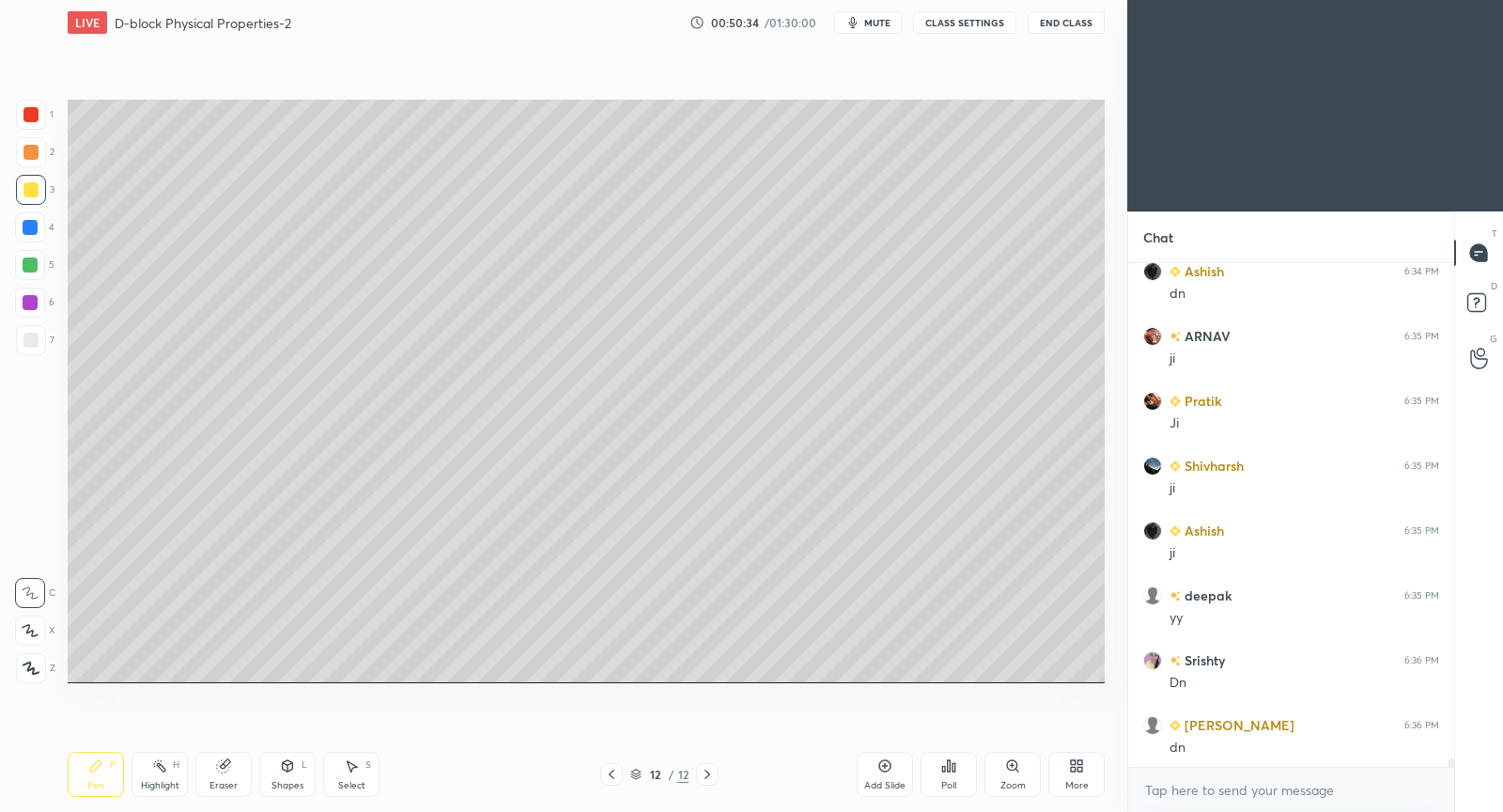
click at [880, 768] on icon at bounding box center [885, 766] width 15 height 15
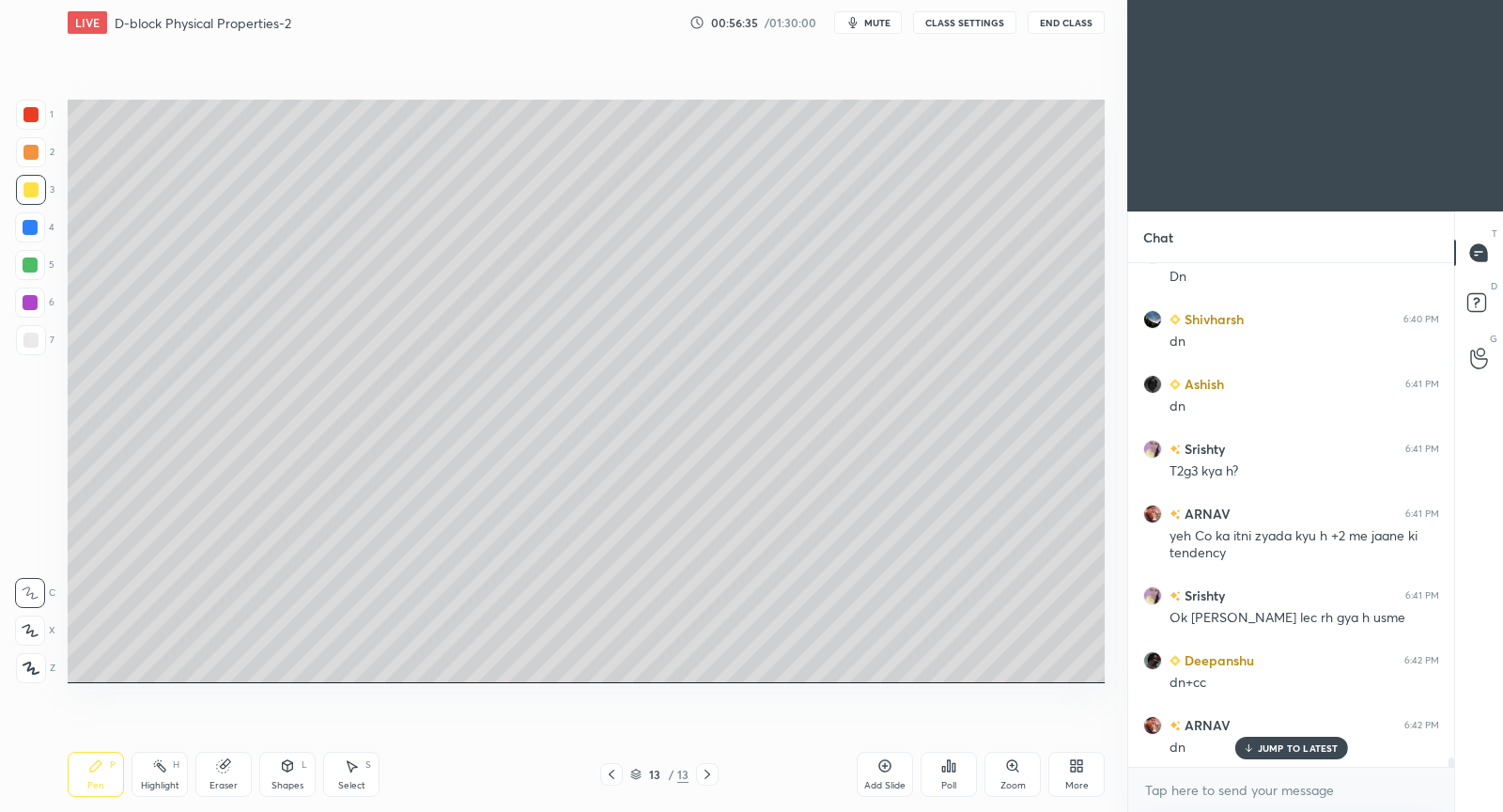
scroll to position [26831, 0]
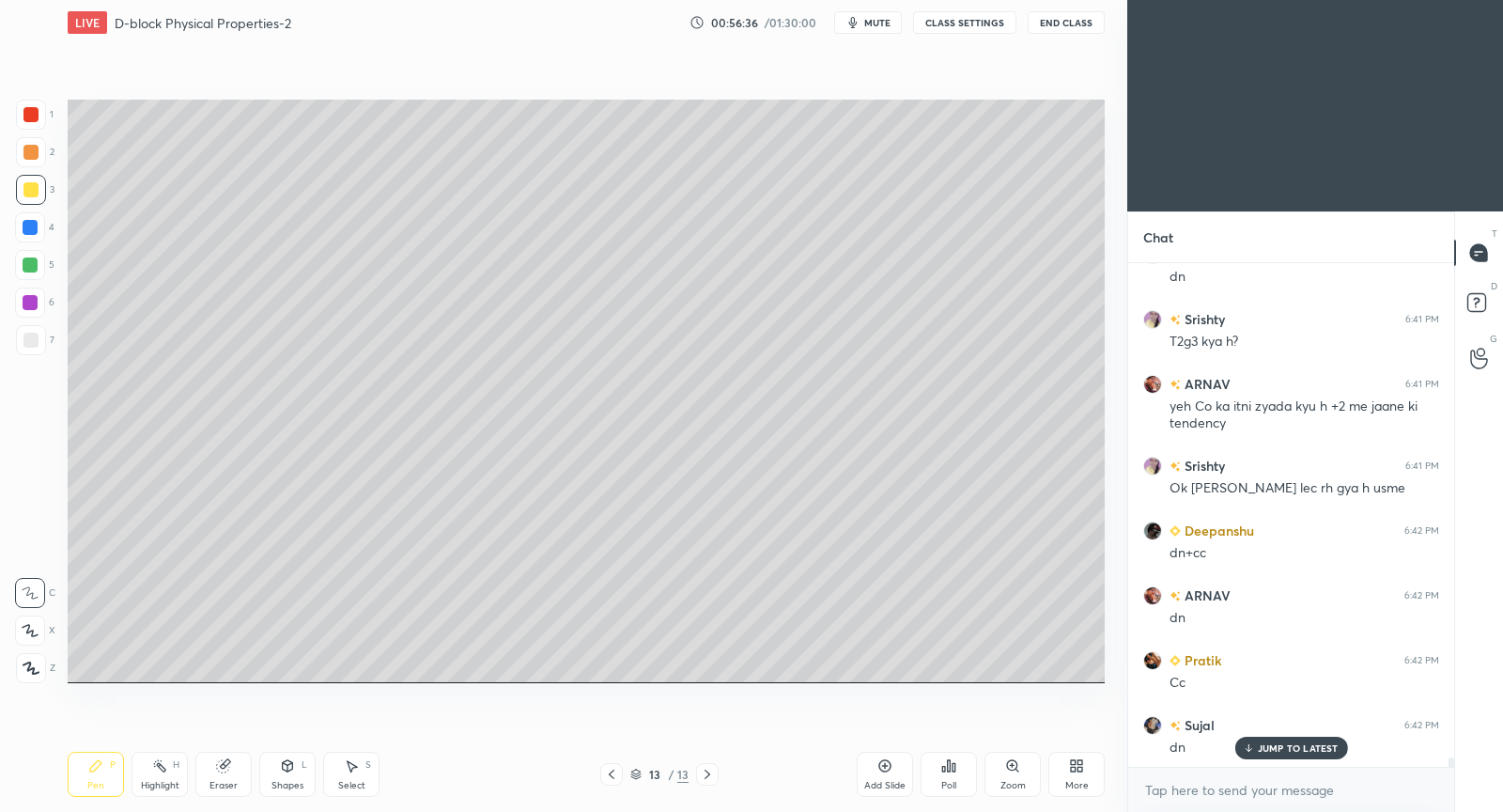
click at [884, 774] on div "Add Slide" at bounding box center [884, 773] width 57 height 45
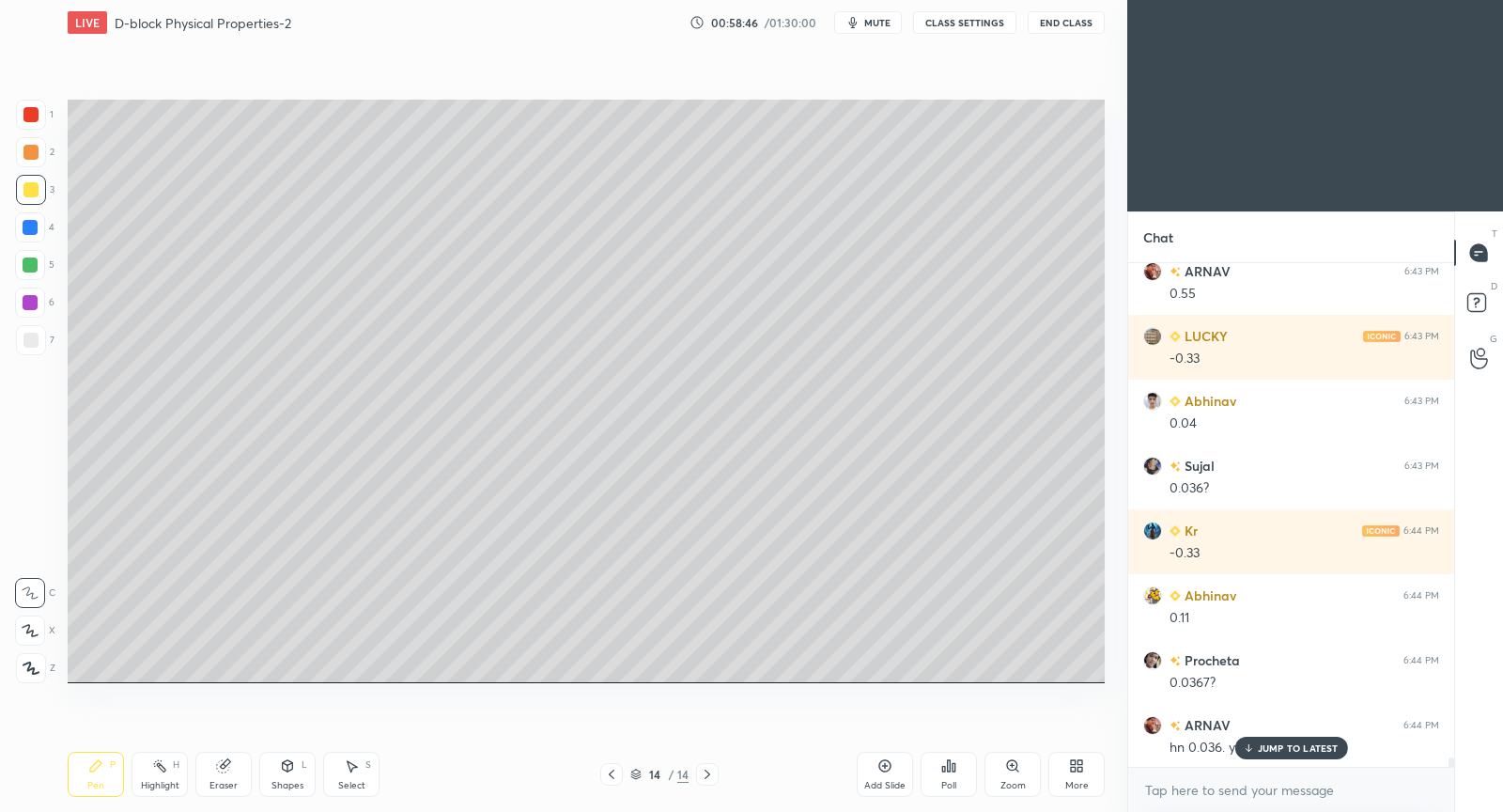
scroll to position [27738, 0]
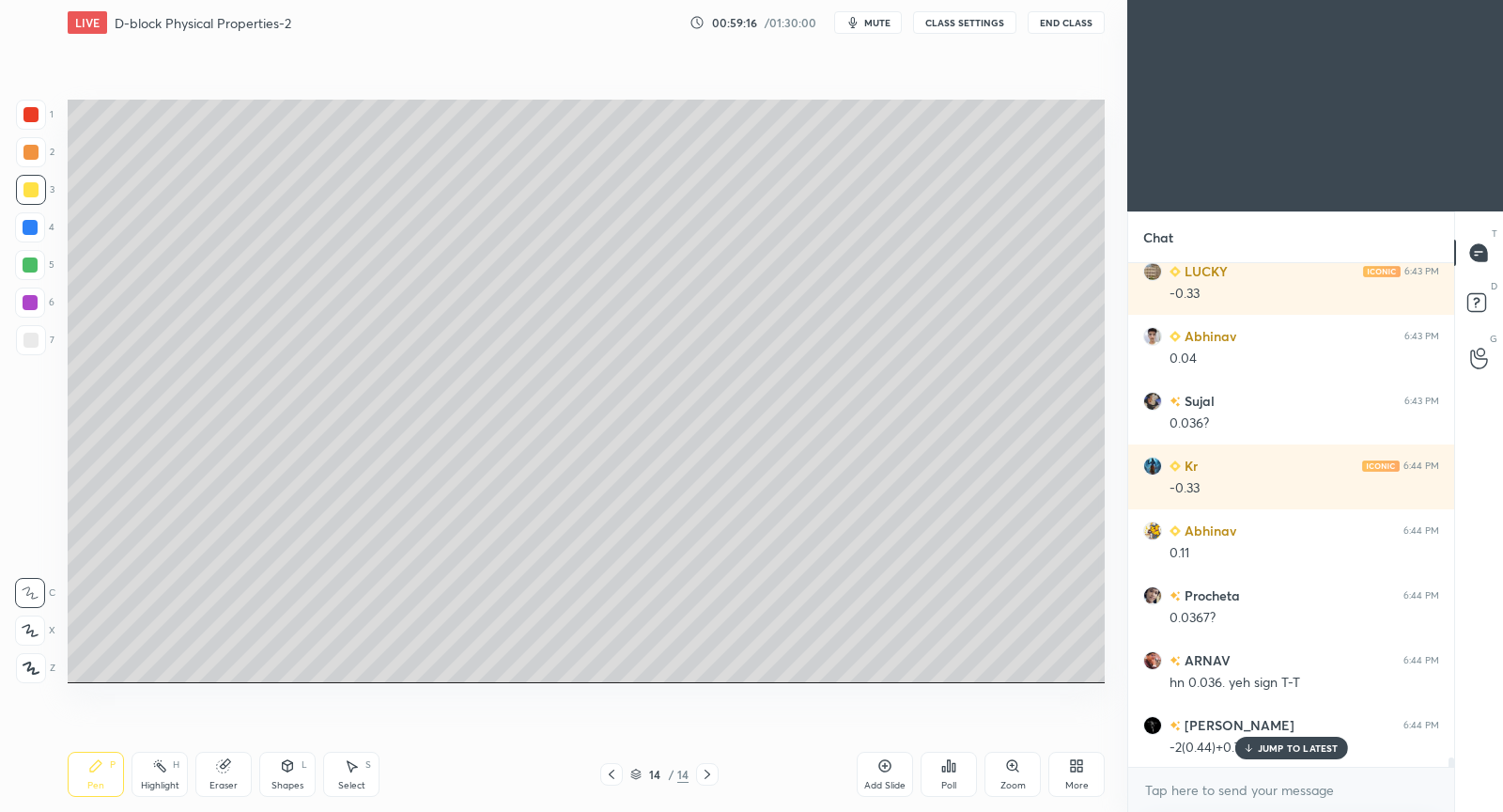
click at [1296, 748] on p "JUMP TO LATEST" at bounding box center [1299, 747] width 81 height 12
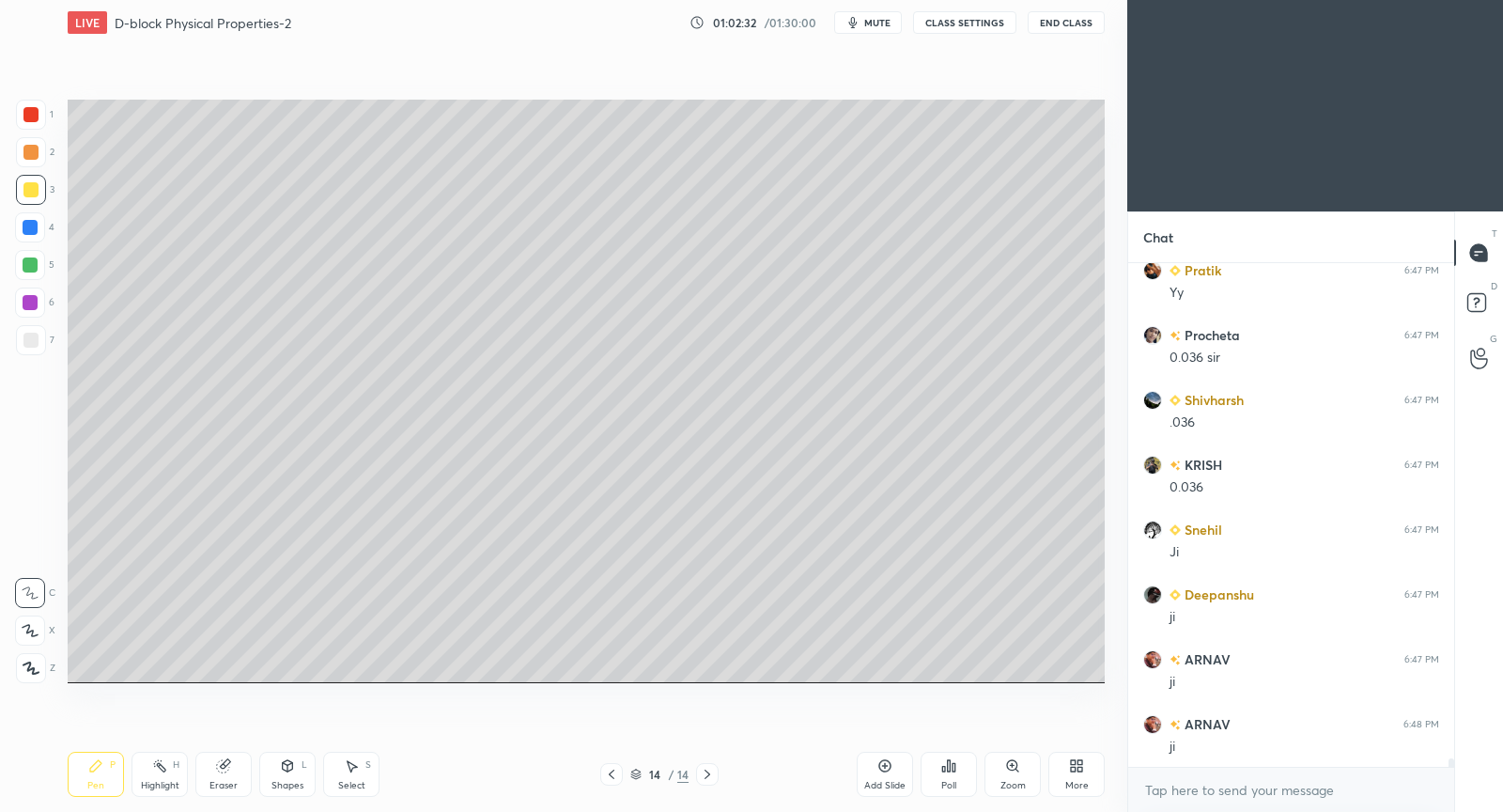
scroll to position [29960, 0]
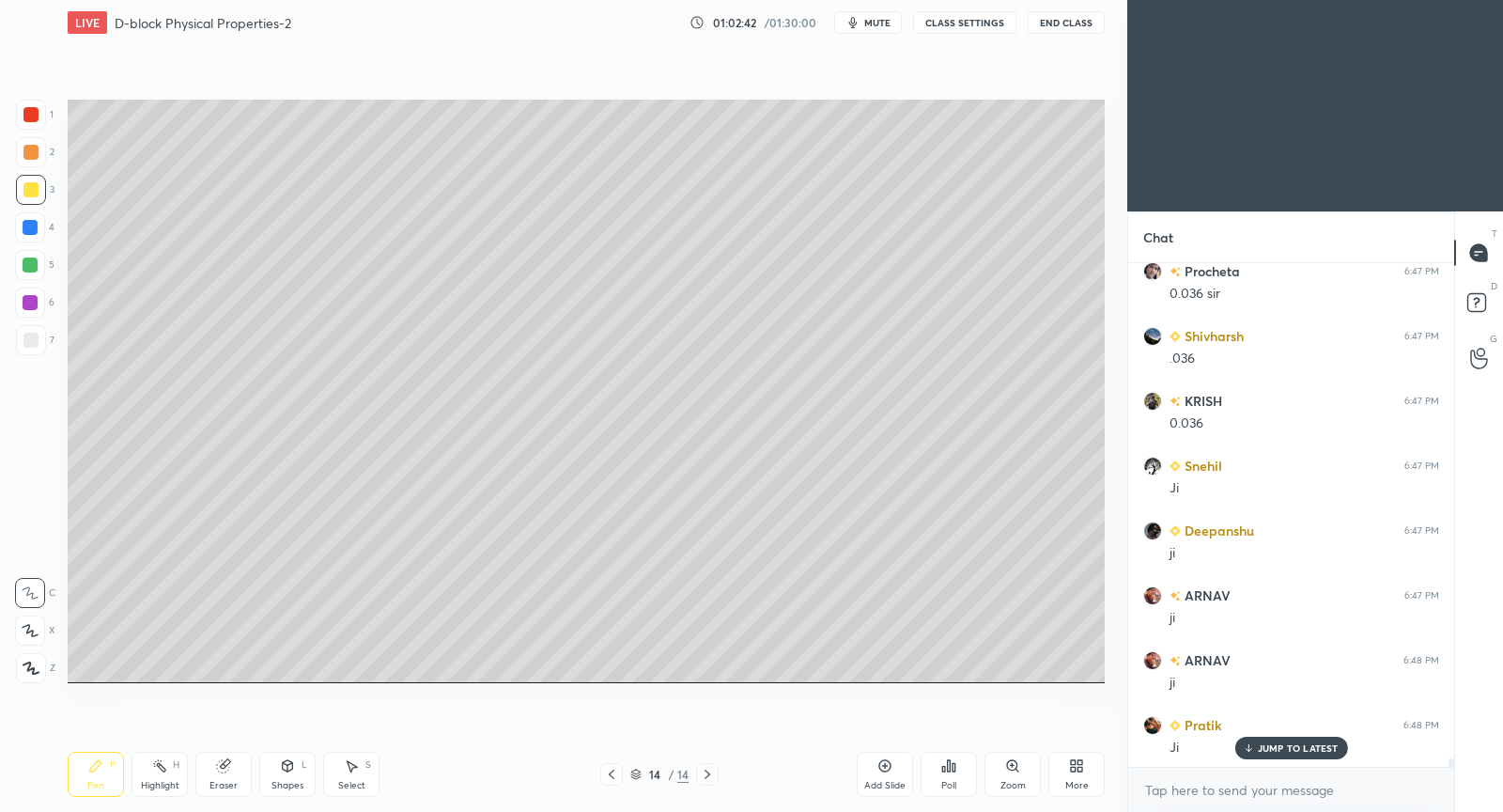
click at [882, 765] on icon at bounding box center [885, 766] width 15 height 15
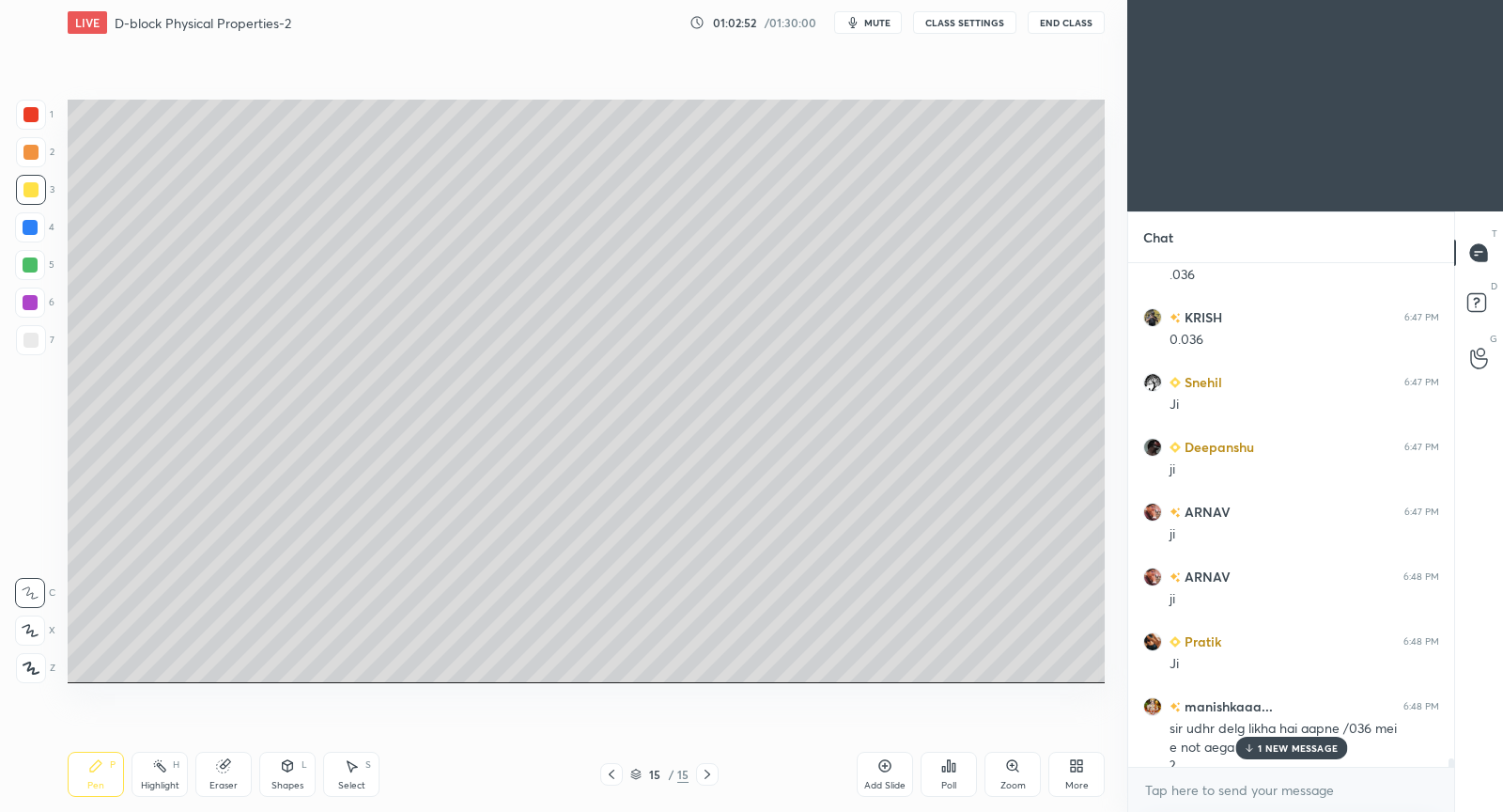
scroll to position [30062, 0]
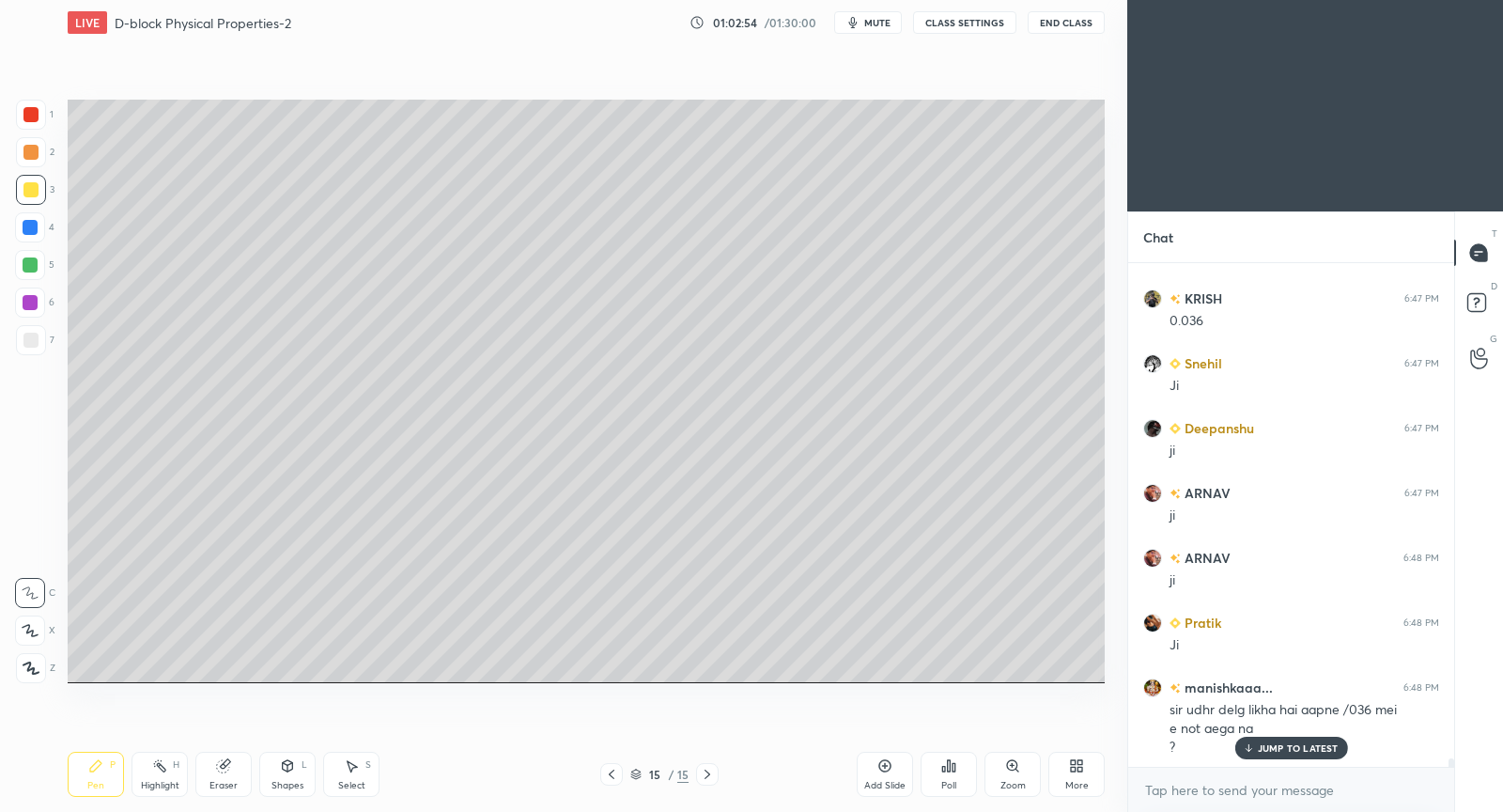
click at [1279, 749] on p "JUMP TO LATEST" at bounding box center [1299, 747] width 81 height 12
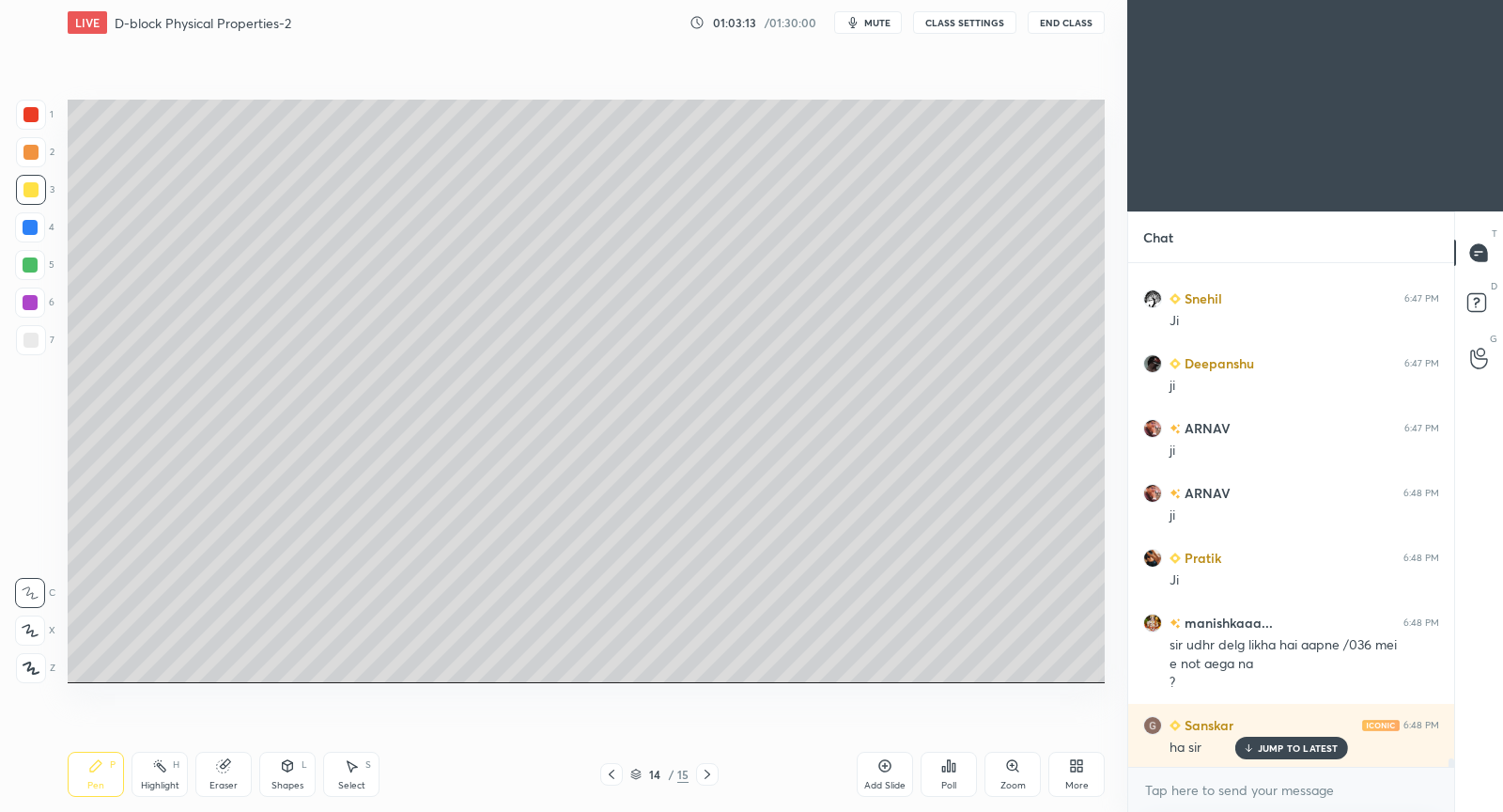
scroll to position [30192, 0]
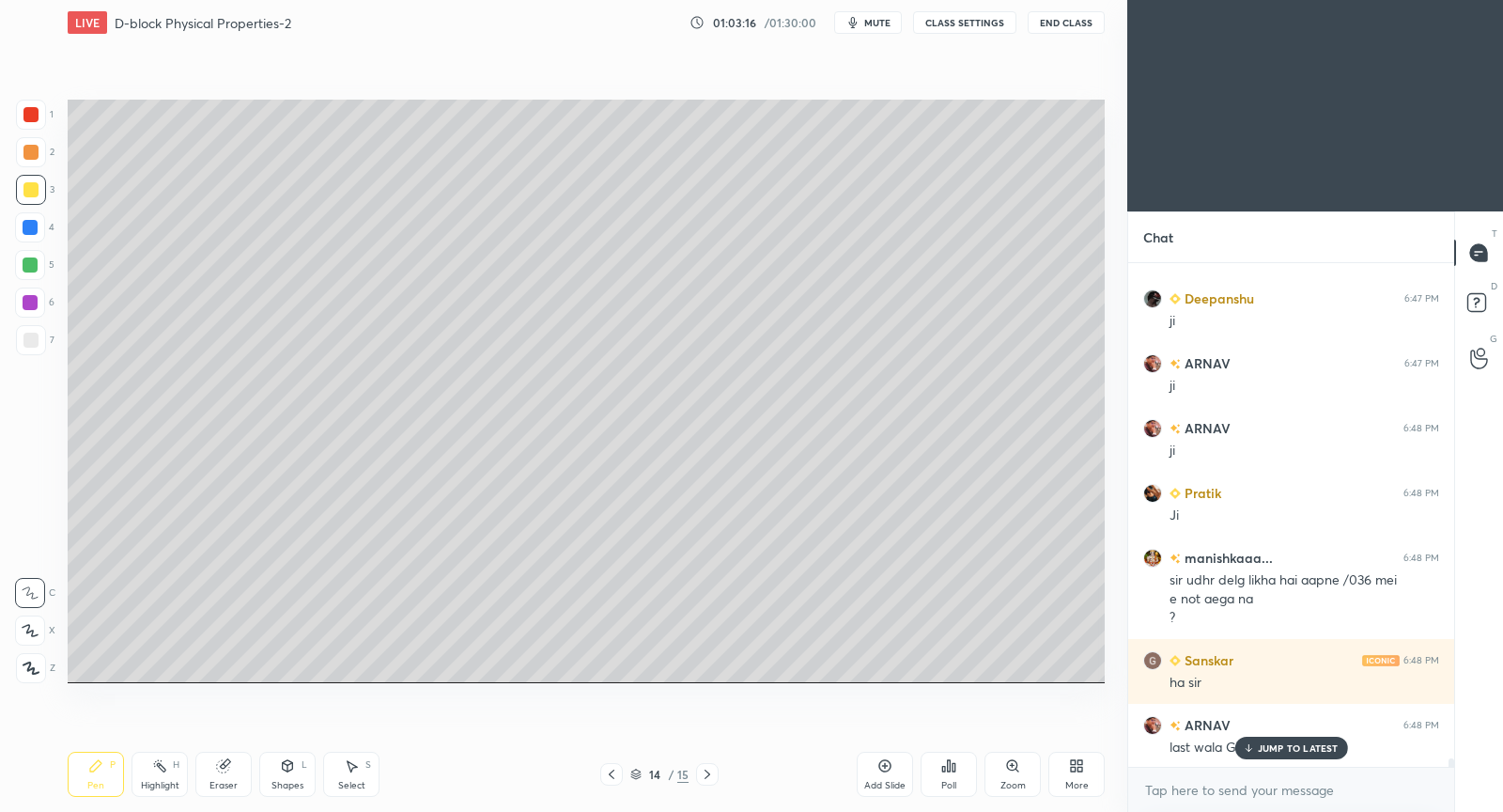
click at [1269, 750] on p "JUMP TO LATEST" at bounding box center [1299, 747] width 81 height 12
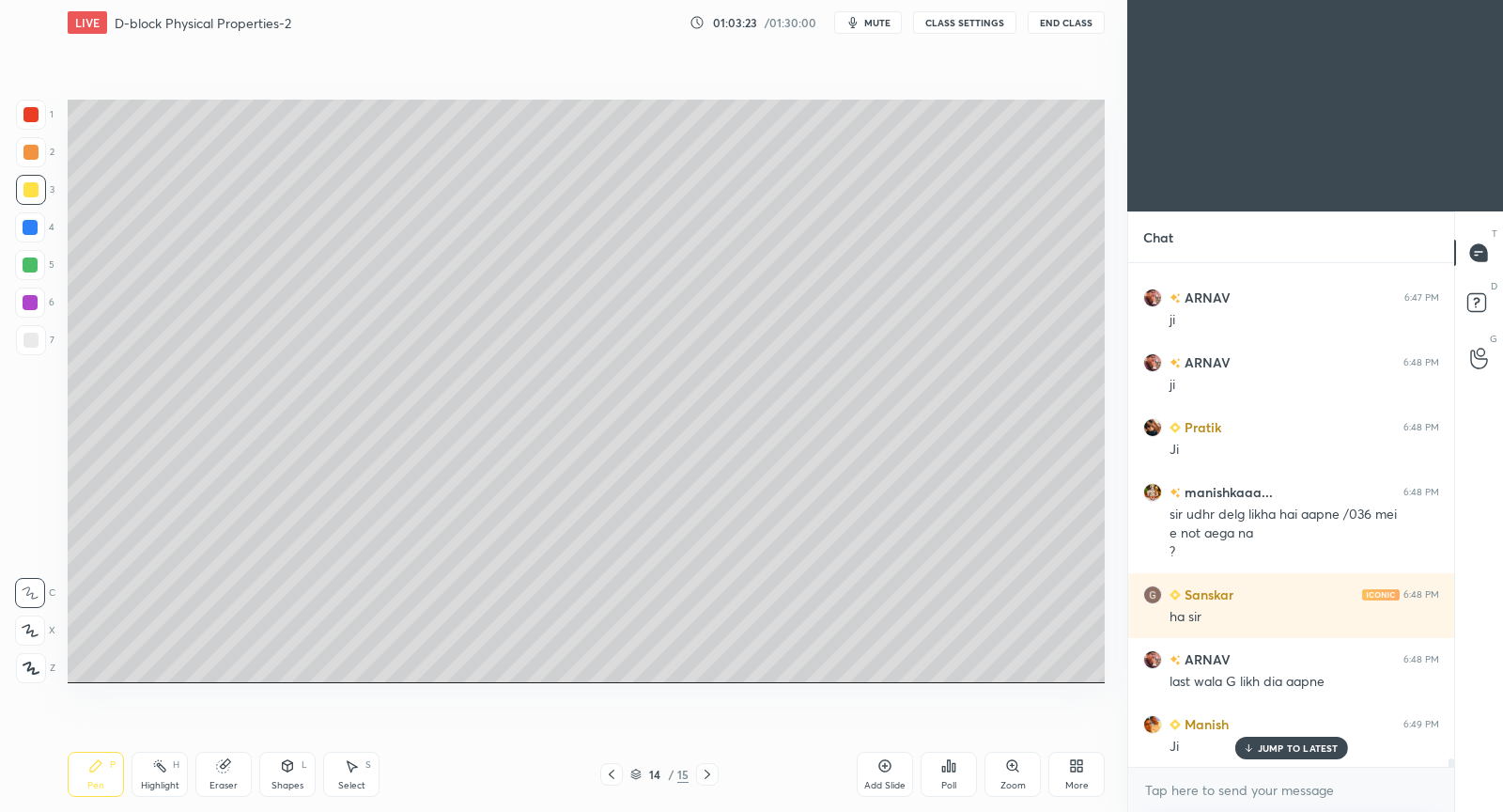
scroll to position [30322, 0]
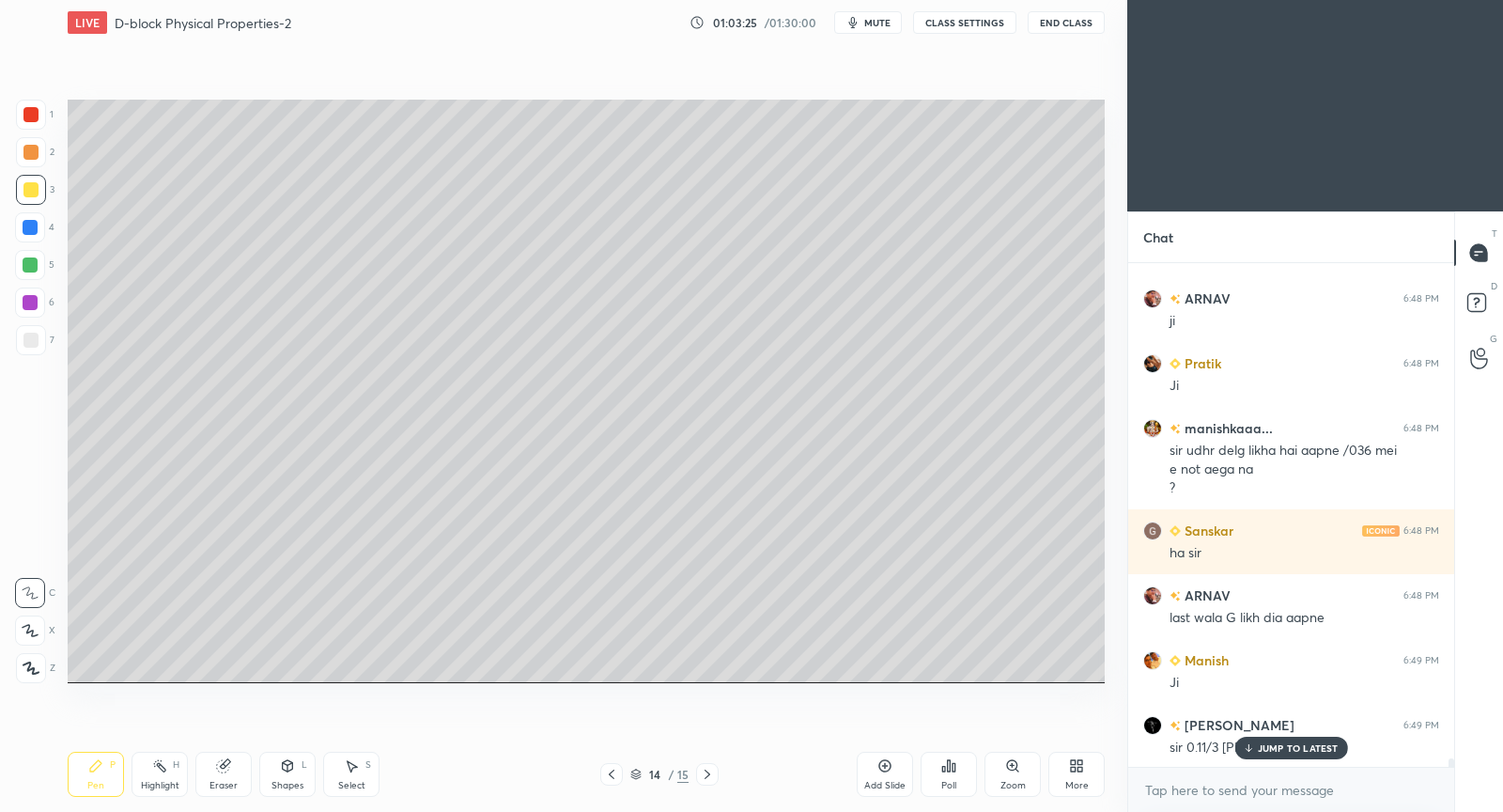
click at [1279, 749] on p "JUMP TO LATEST" at bounding box center [1299, 747] width 81 height 12
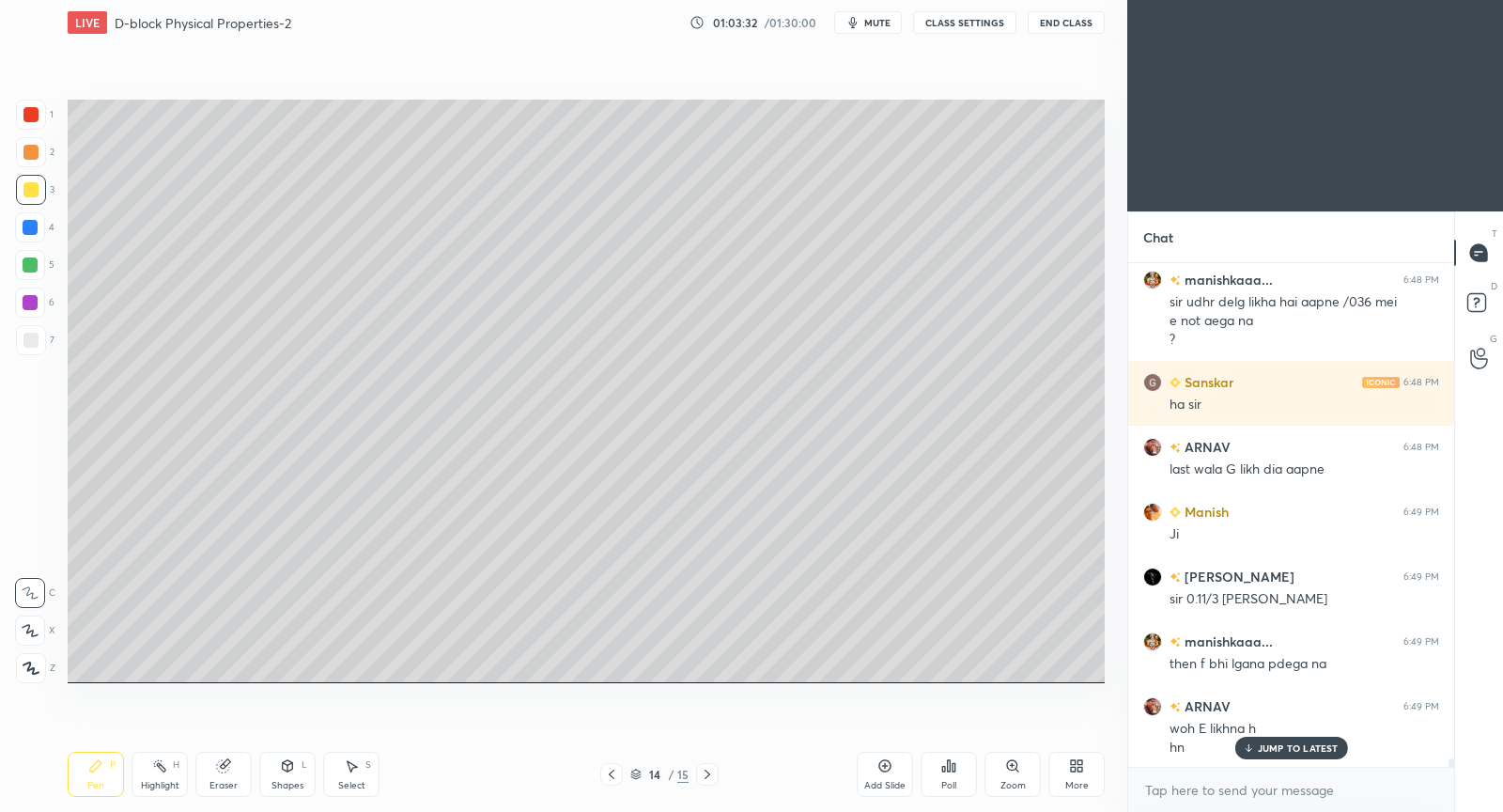
scroll to position [30535, 0]
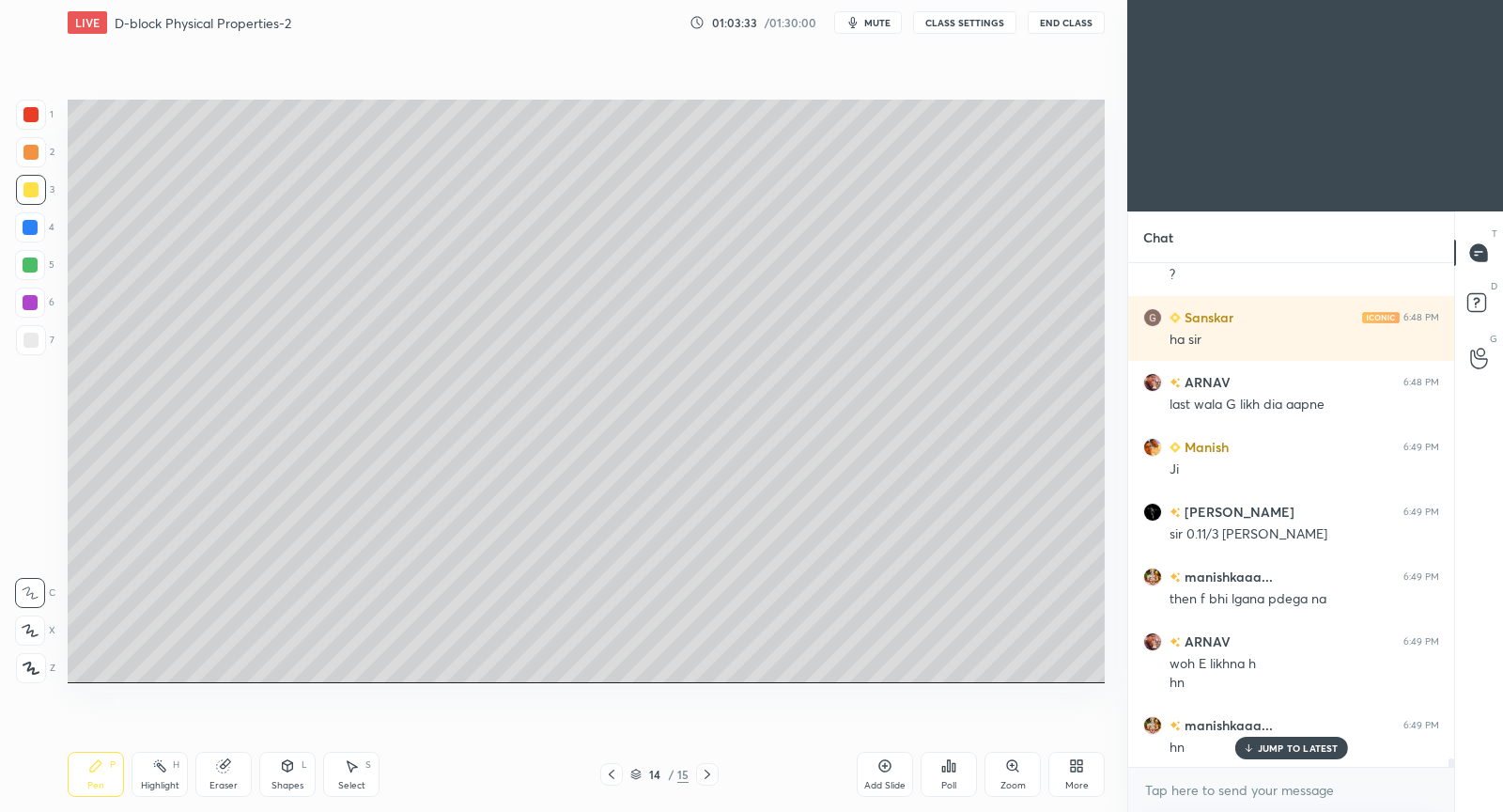
click at [237, 772] on div "Eraser" at bounding box center [224, 773] width 57 height 45
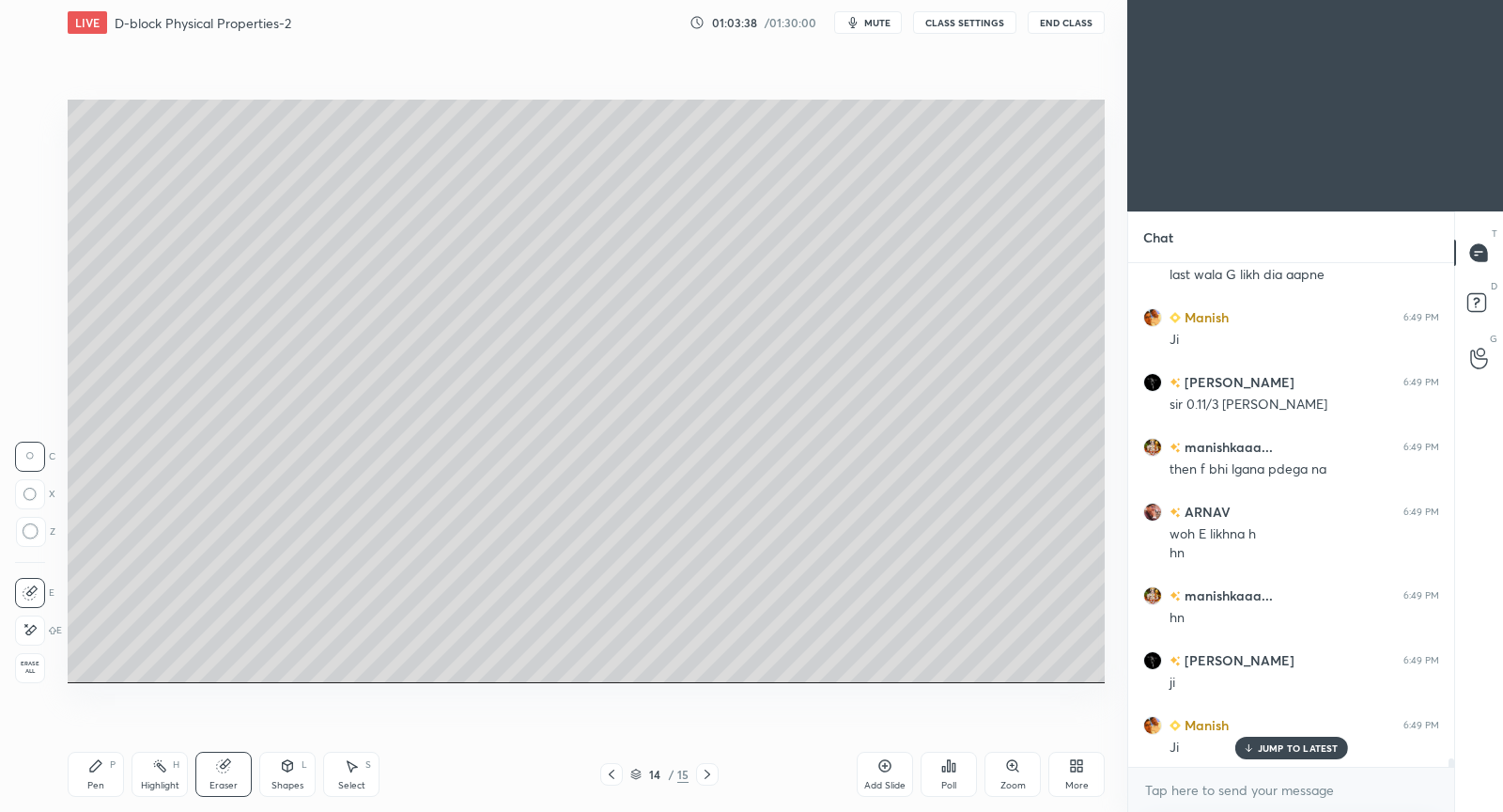
scroll to position [30730, 0]
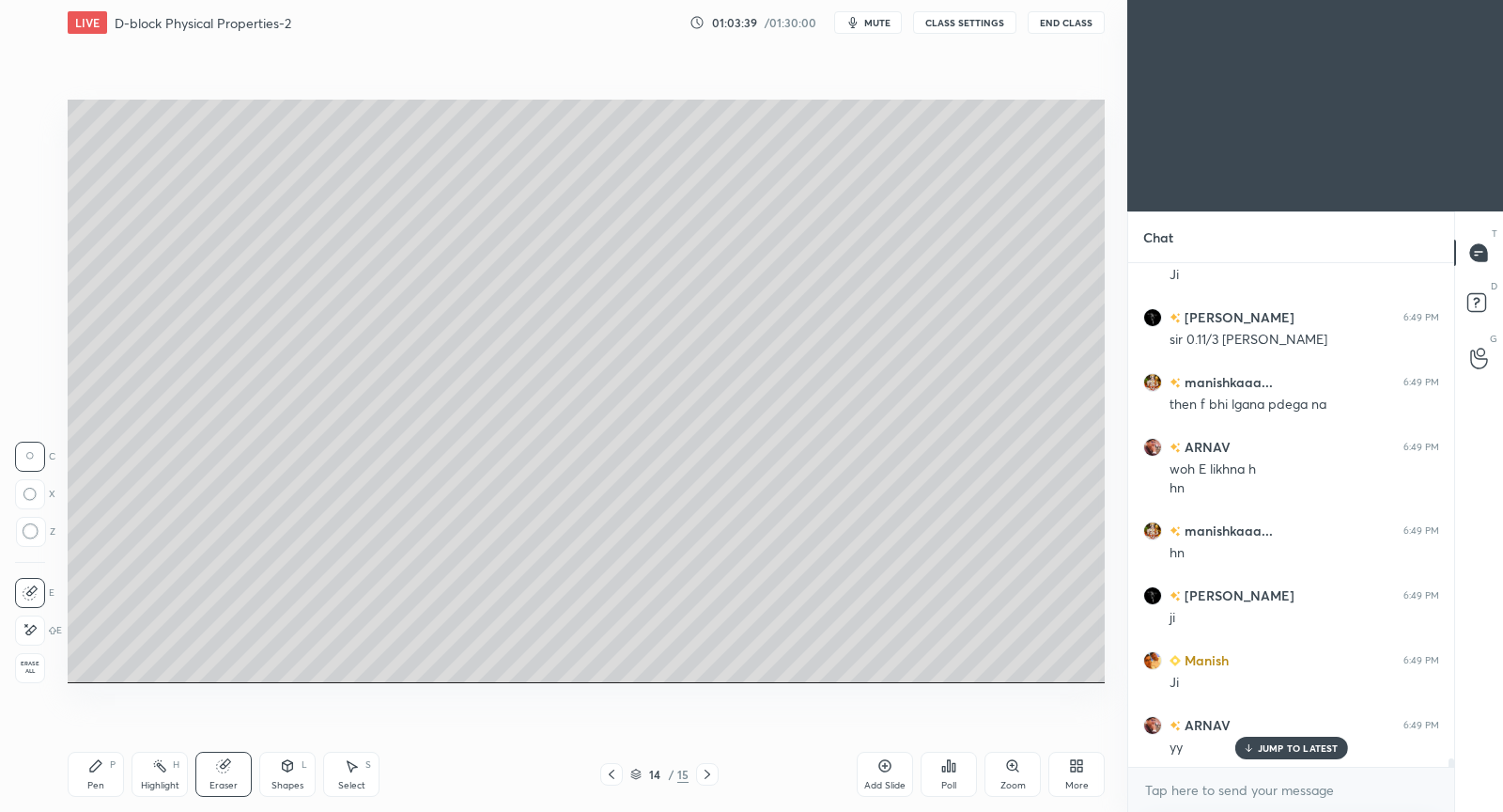
click at [1326, 741] on div "JUMP TO LATEST" at bounding box center [1290, 747] width 113 height 22
click at [711, 770] on icon at bounding box center [708, 774] width 15 height 15
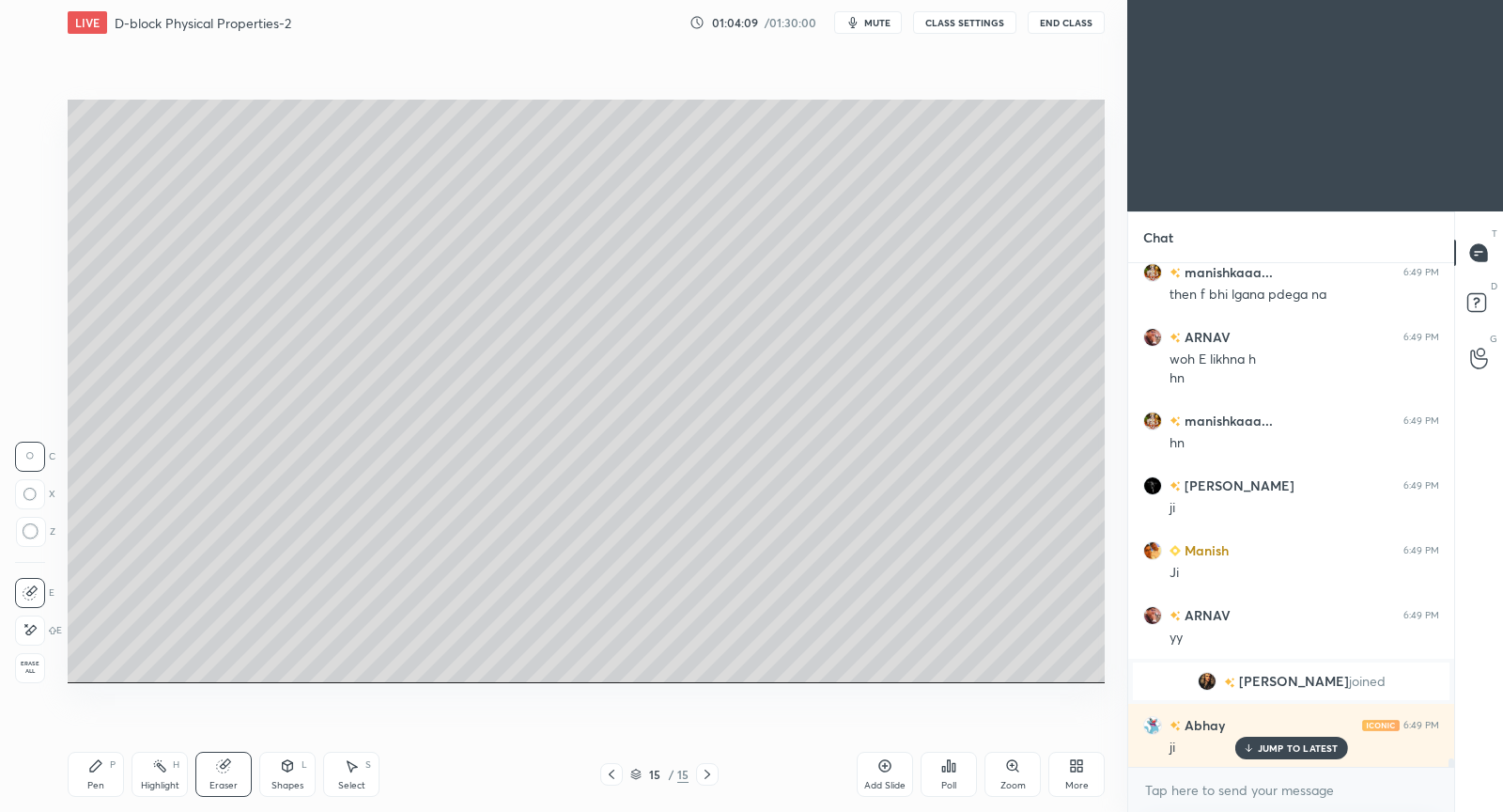
scroll to position [29527, 0]
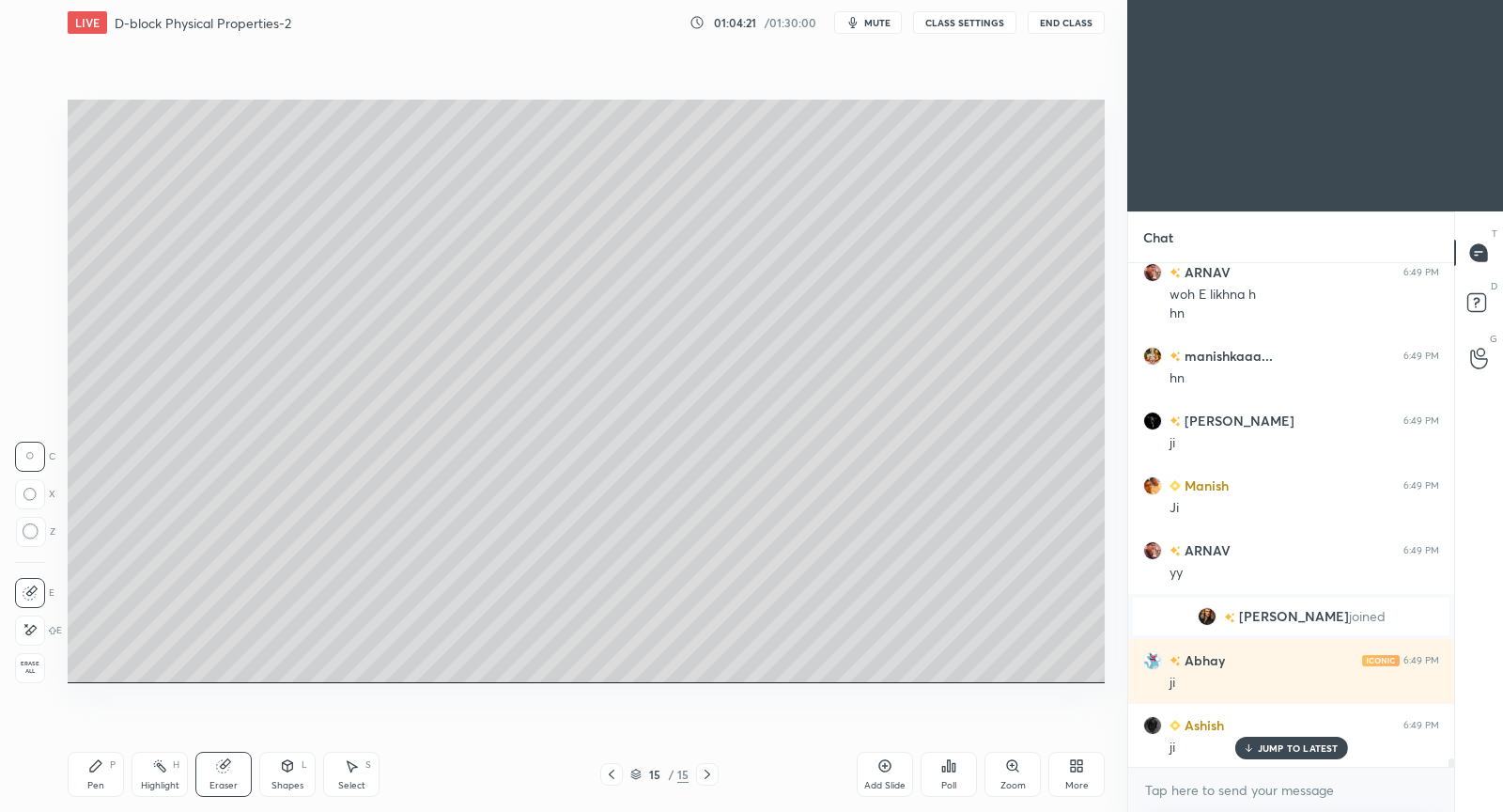
click at [105, 778] on div "Pen P" at bounding box center [95, 773] width 57 height 45
click at [345, 768] on icon at bounding box center [352, 766] width 15 height 15
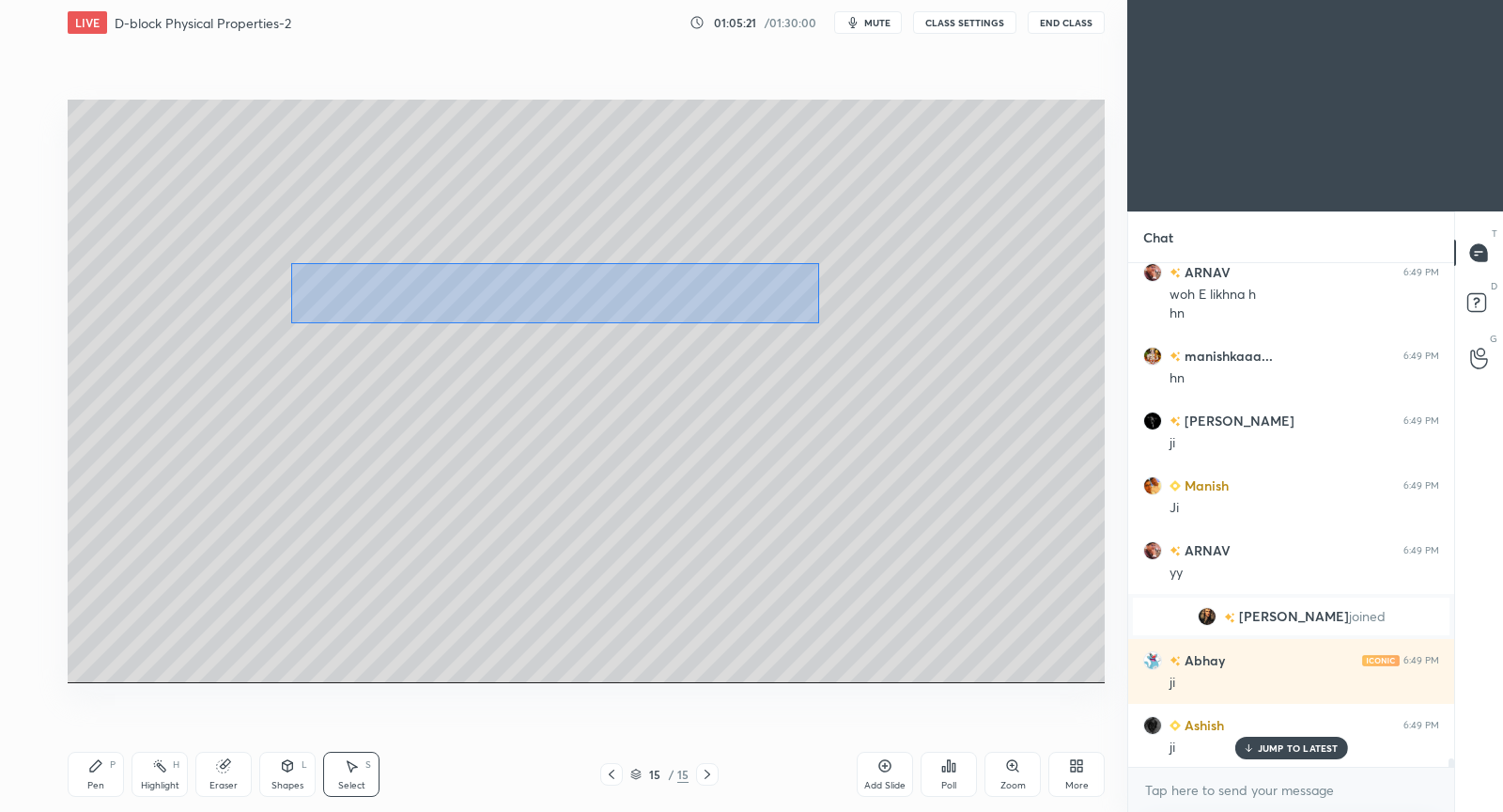
drag, startPoint x: 290, startPoint y: 263, endPoint x: 814, endPoint y: 315, distance: 526.6
click at [831, 320] on div "0 ° Undo Copy Duplicate Duplicate to new slide Delete" at bounding box center [586, 391] width 1038 height 584
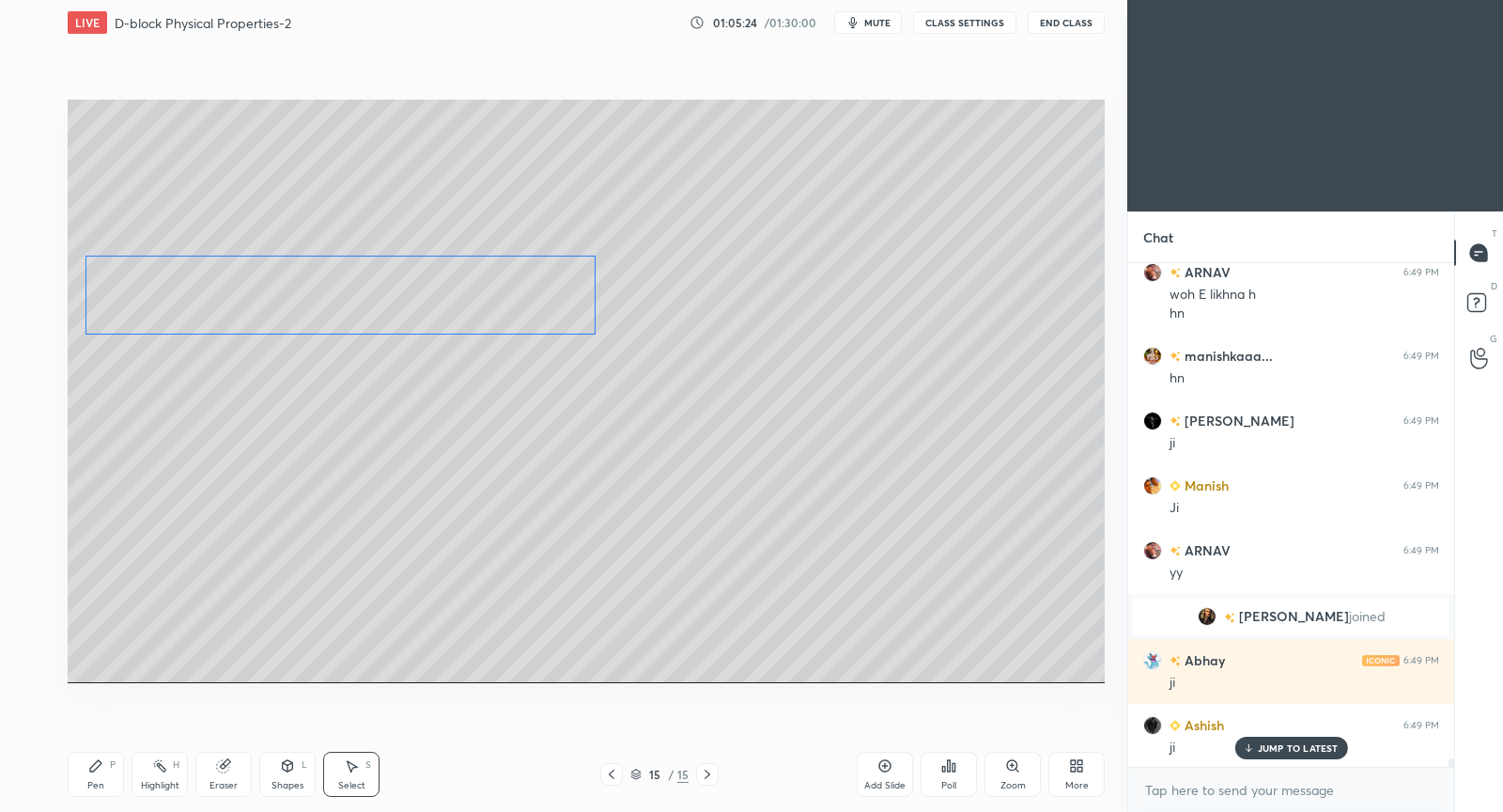
drag, startPoint x: 629, startPoint y: 299, endPoint x: 408, endPoint y: 292, distance: 221.1
click at [408, 292] on div "0 ° Undo Copy Duplicate Duplicate to new slide Delete" at bounding box center [586, 391] width 1038 height 584
drag, startPoint x: 364, startPoint y: 646, endPoint x: 335, endPoint y: 568, distance: 83.2
click at [364, 646] on div "0 ° Undo Copy Duplicate Duplicate to new slide Delete" at bounding box center [586, 391] width 1038 height 584
drag, startPoint x: 243, startPoint y: 330, endPoint x: 247, endPoint y: 384, distance: 54.1
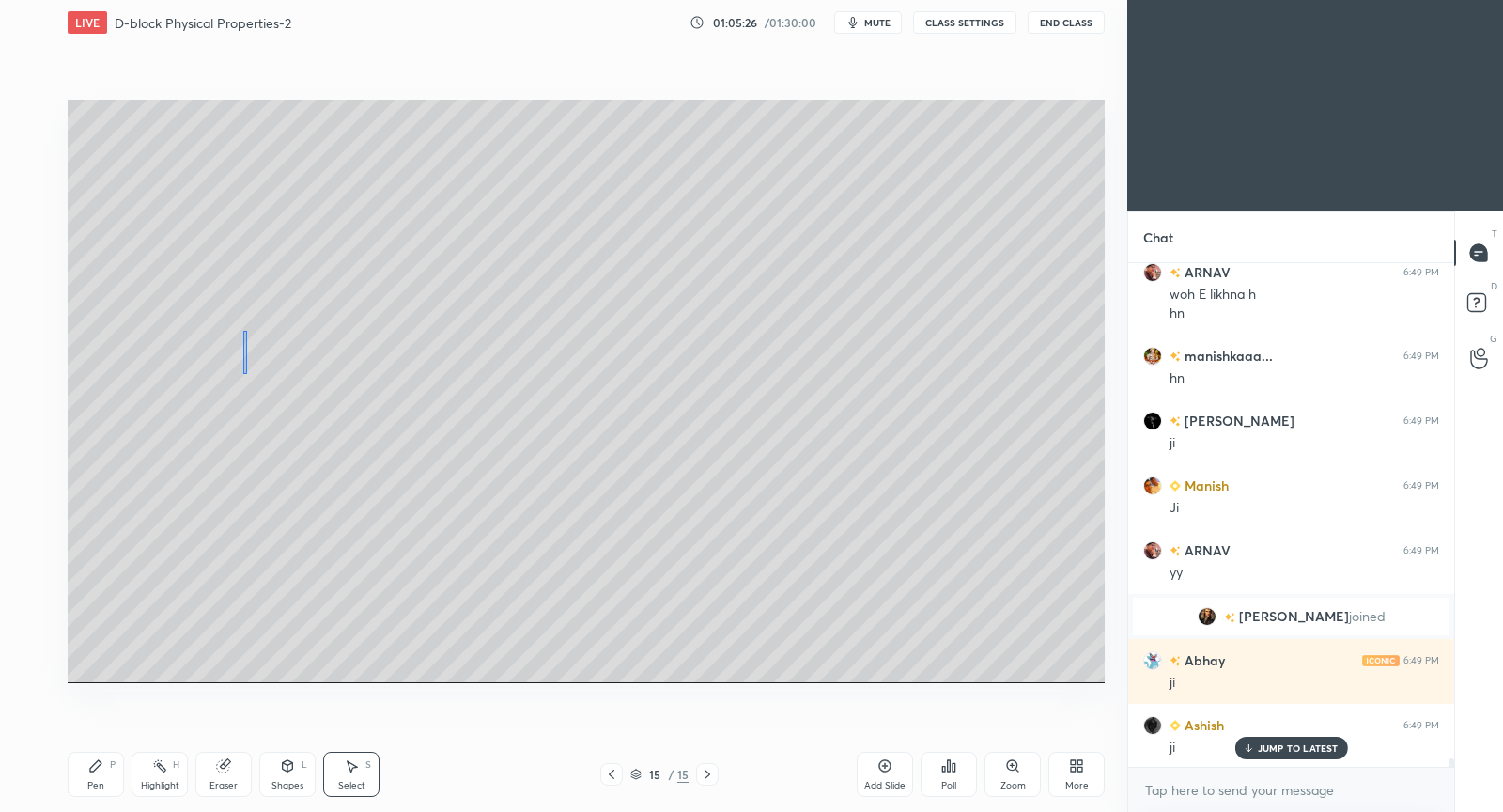
click at [242, 380] on div "0 ° Undo Copy Duplicate Duplicate to new slide Delete" at bounding box center [586, 391] width 1038 height 584
drag, startPoint x: 239, startPoint y: 366, endPoint x: 361, endPoint y: 402, distance: 127.2
click at [366, 403] on div "0 ° Undo Copy Duplicate Duplicate to new slide Delete" at bounding box center [586, 391] width 1038 height 584
drag, startPoint x: 224, startPoint y: 363, endPoint x: 232, endPoint y: 354, distance: 12.0
click at [225, 362] on div "0 ° Undo Copy Duplicate Duplicate to new slide Delete" at bounding box center [586, 391] width 1038 height 584
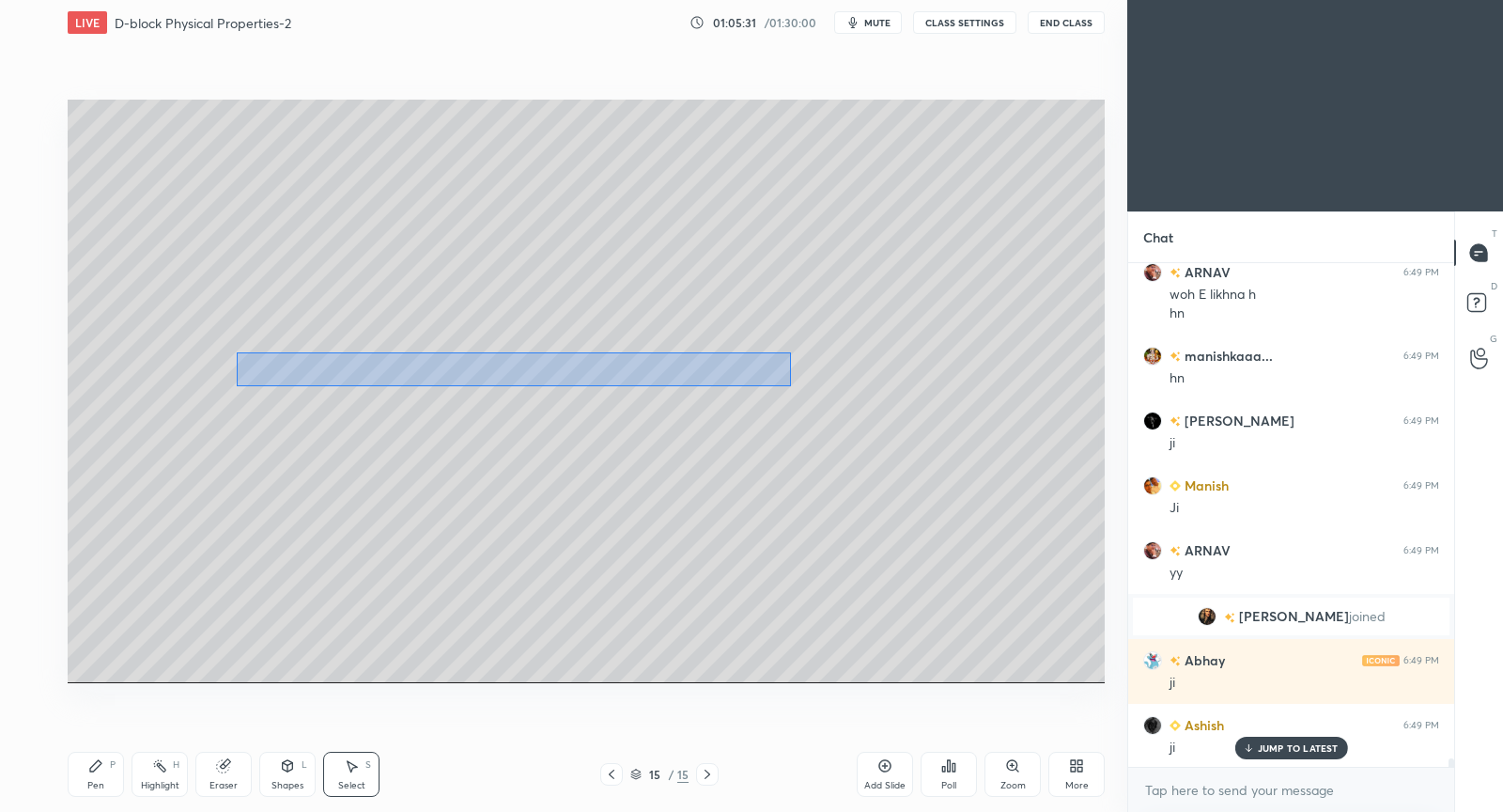
drag, startPoint x: 238, startPoint y: 351, endPoint x: 774, endPoint y: 385, distance: 537.1
click at [788, 386] on div "0 ° Undo Copy Duplicate Duplicate to new slide Delete" at bounding box center [586, 391] width 1038 height 584
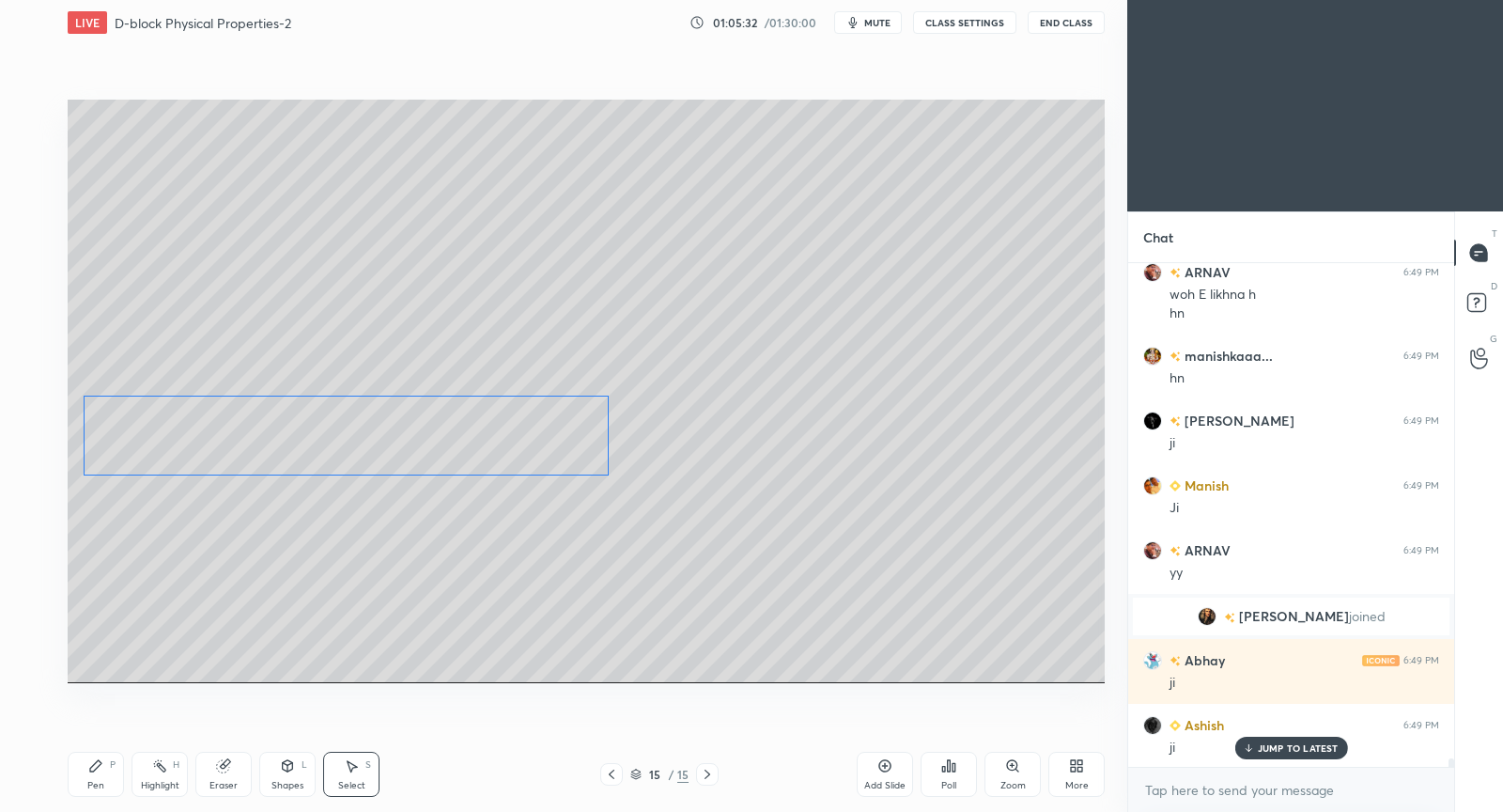
drag, startPoint x: 680, startPoint y: 366, endPoint x: 515, endPoint y: 439, distance: 180.4
click at [509, 436] on div "0 ° Undo Copy Duplicate Duplicate to new slide Delete" at bounding box center [586, 391] width 1038 height 584
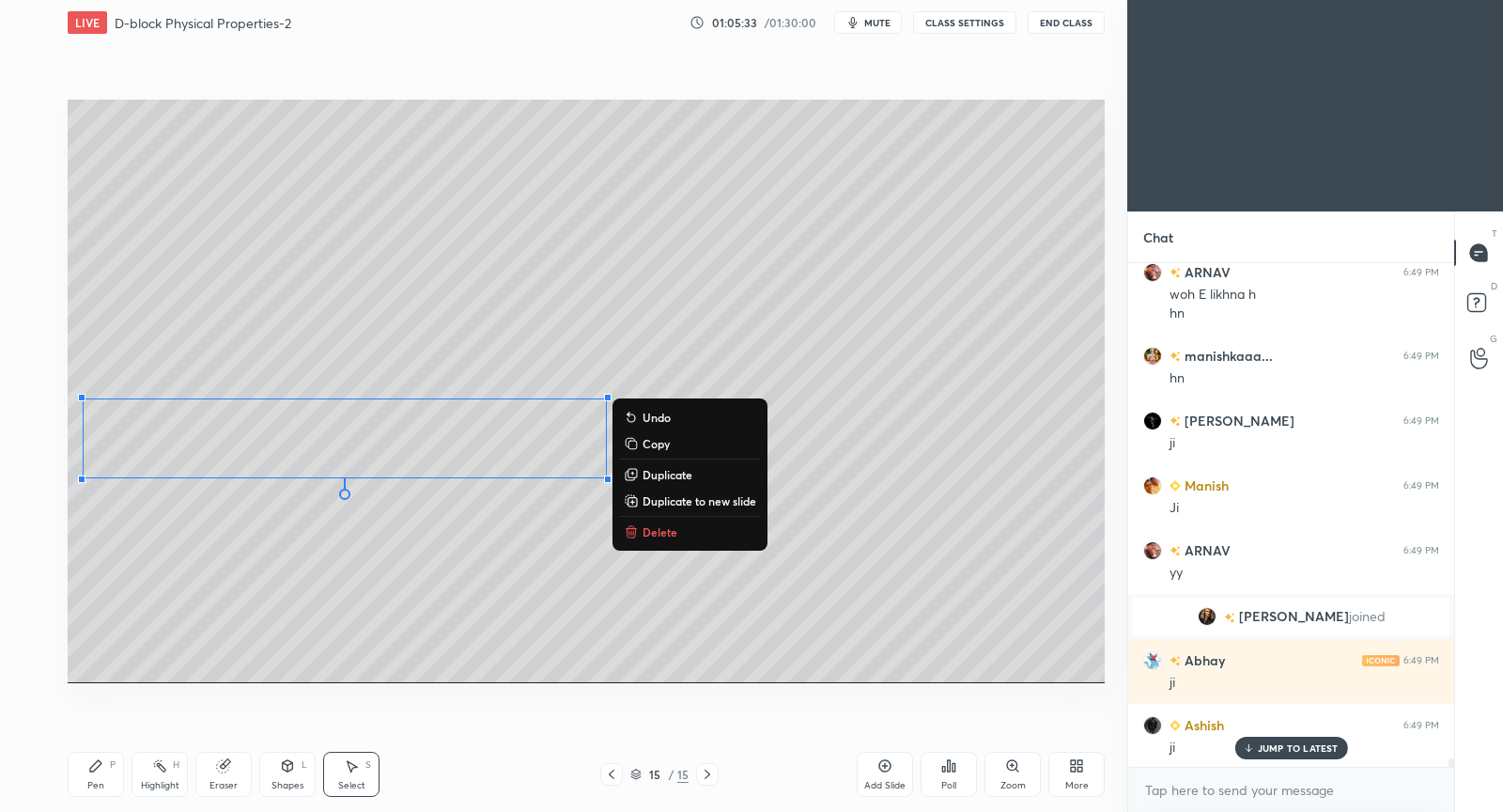
click at [458, 589] on div "0 ° Undo Copy Duplicate Duplicate to new slide Delete" at bounding box center [586, 391] width 1038 height 584
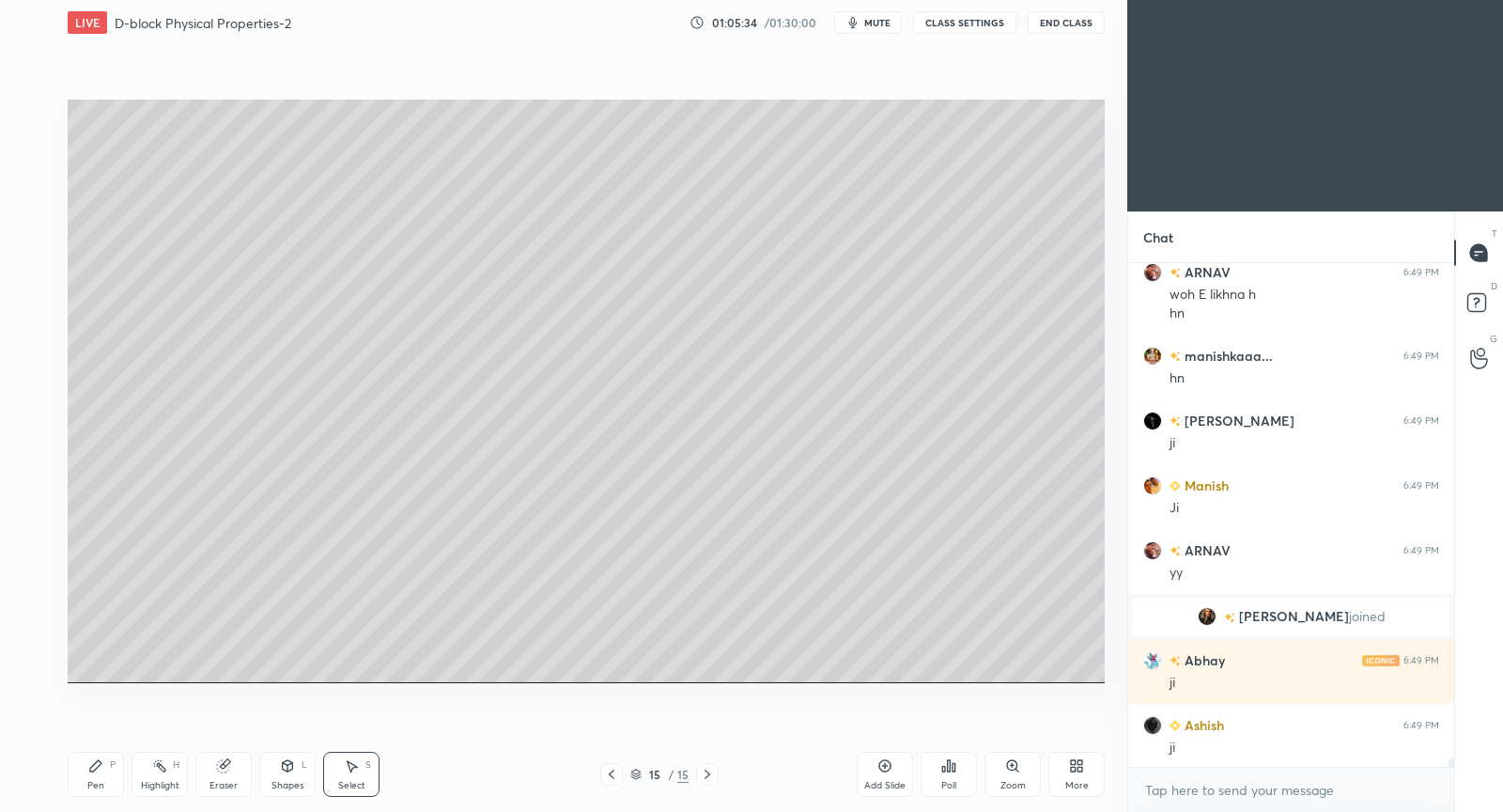
drag, startPoint x: 233, startPoint y: 779, endPoint x: 266, endPoint y: 693, distance: 92.1
click at [231, 775] on div "Eraser" at bounding box center [224, 773] width 57 height 45
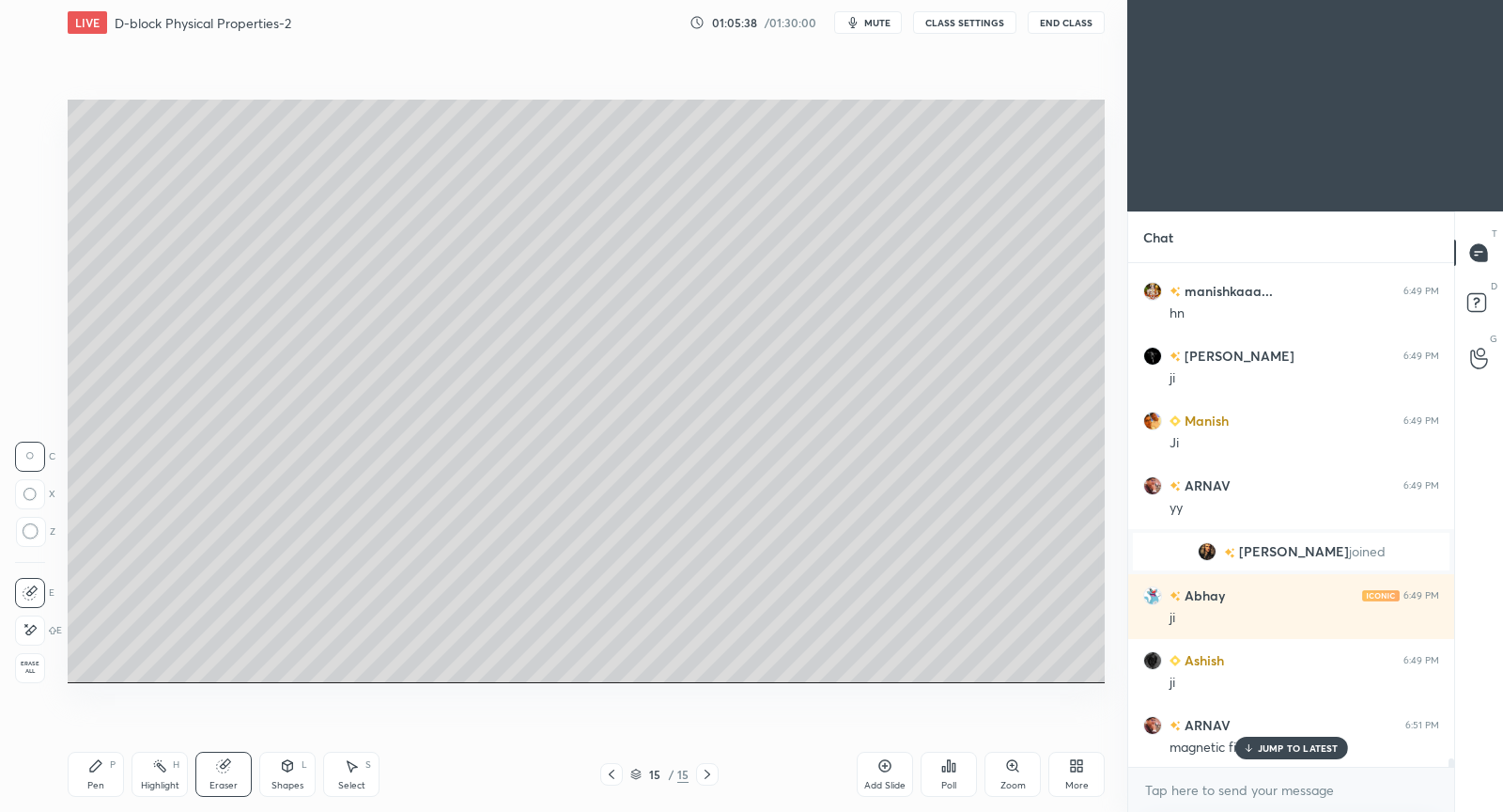
drag, startPoint x: 103, startPoint y: 784, endPoint x: 155, endPoint y: 712, distance: 88.8
click at [102, 782] on div "Pen" at bounding box center [96, 785] width 17 height 10
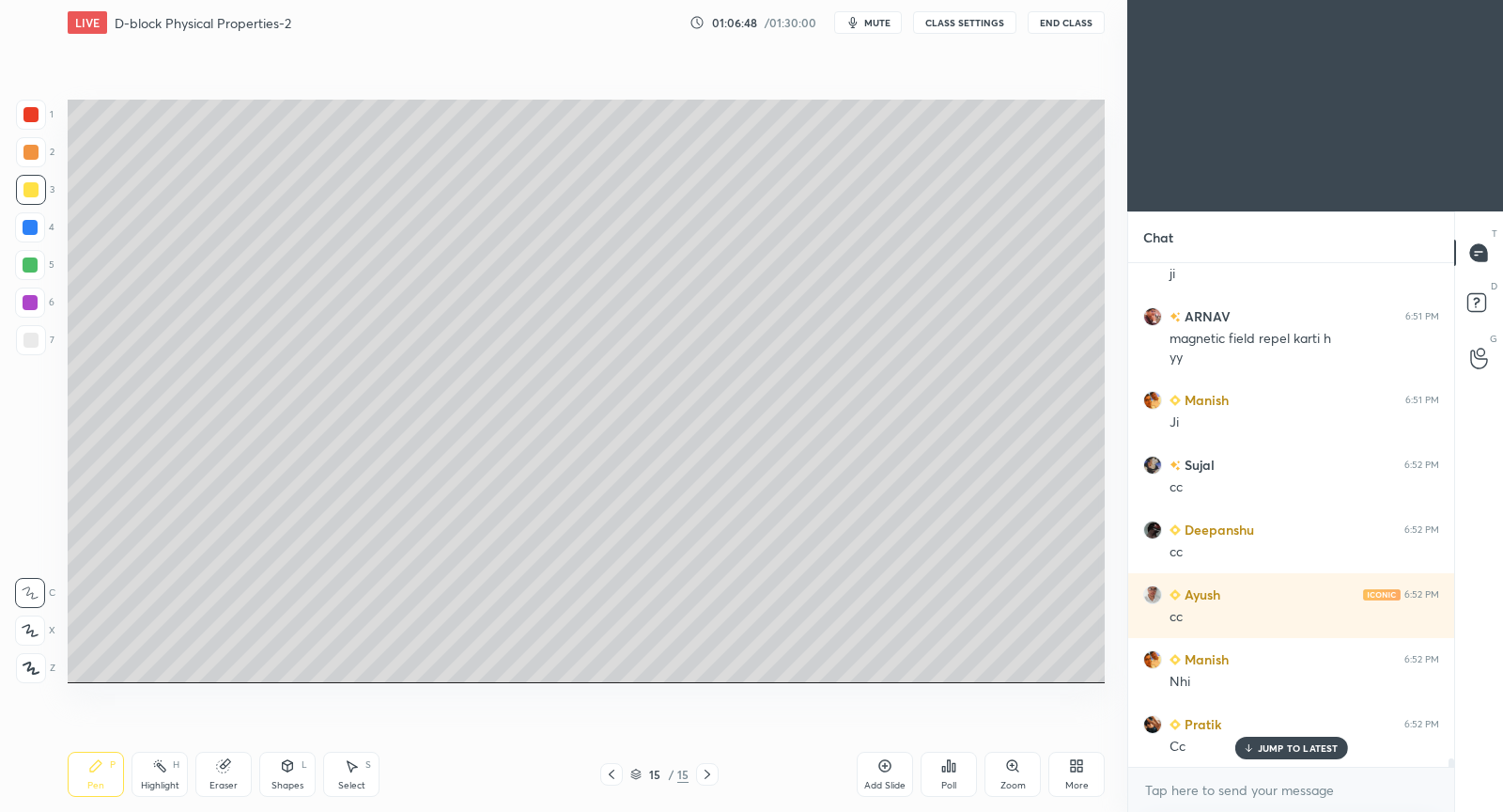
scroll to position [30081, 0]
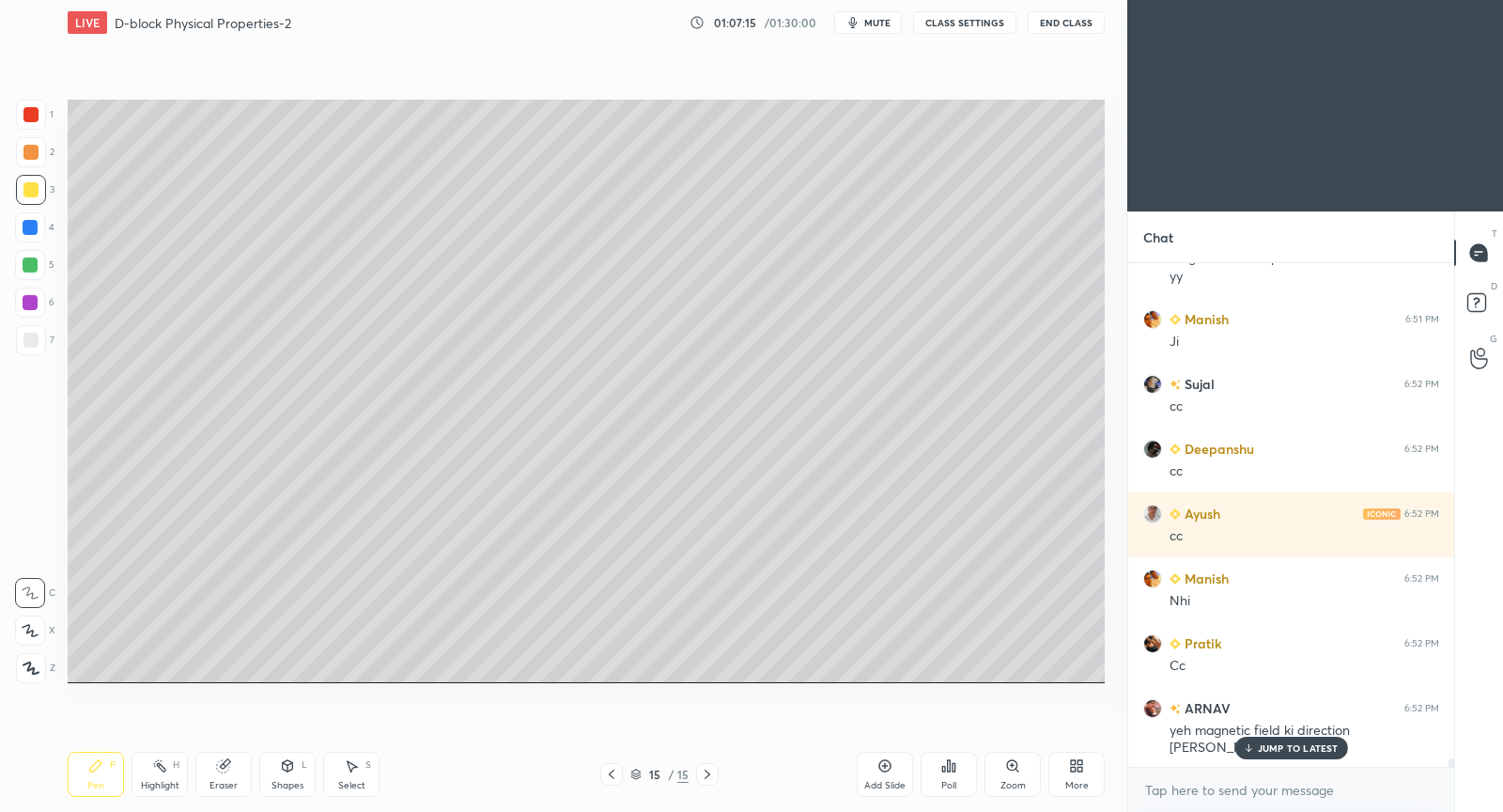
click at [1258, 745] on p "JUMP TO LATEST" at bounding box center [1299, 747] width 81 height 12
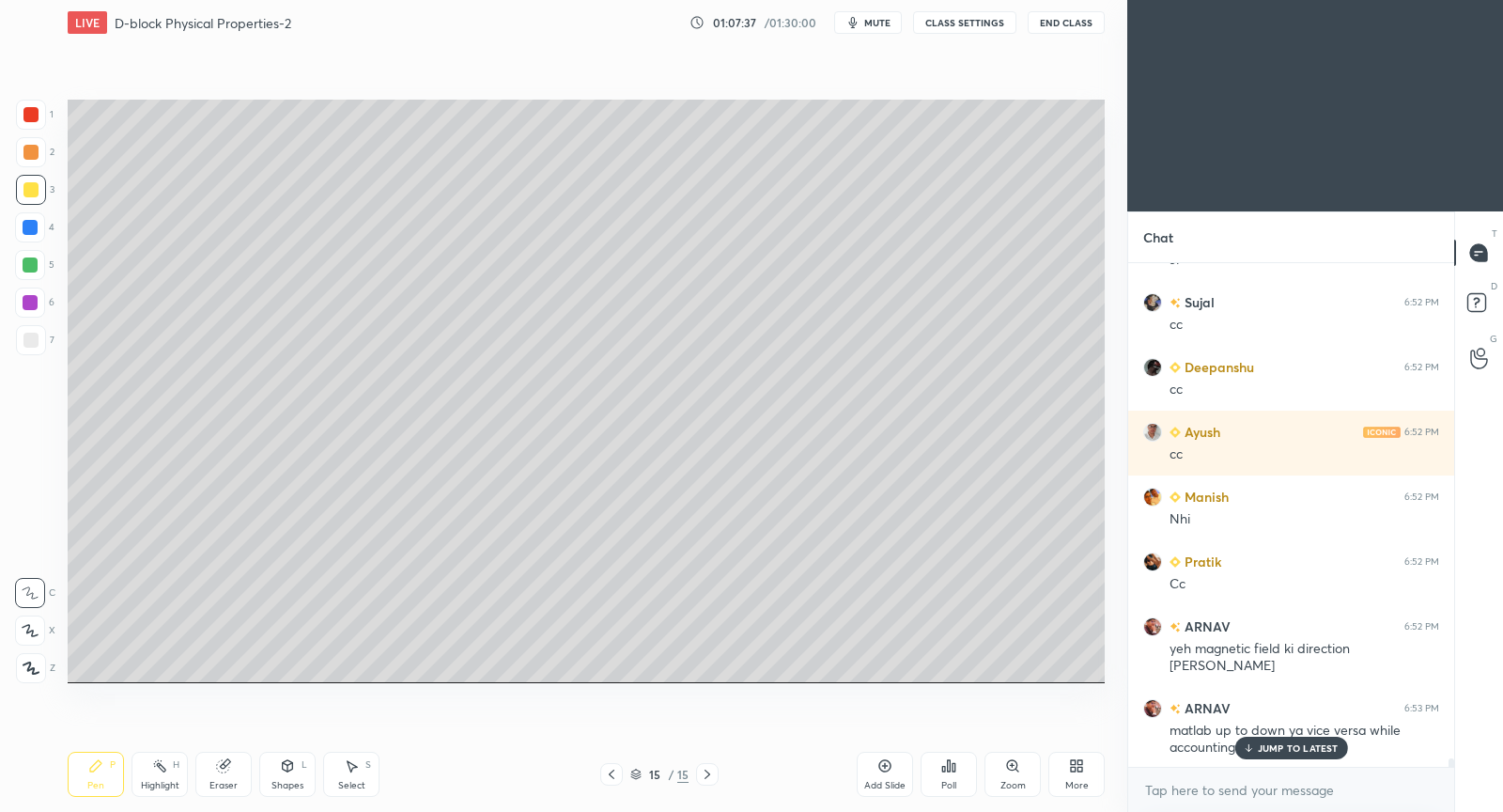
drag, startPoint x: 1266, startPoint y: 751, endPoint x: 1194, endPoint y: 742, distance: 72.6
click at [1264, 751] on p "JUMP TO LATEST" at bounding box center [1299, 747] width 81 height 12
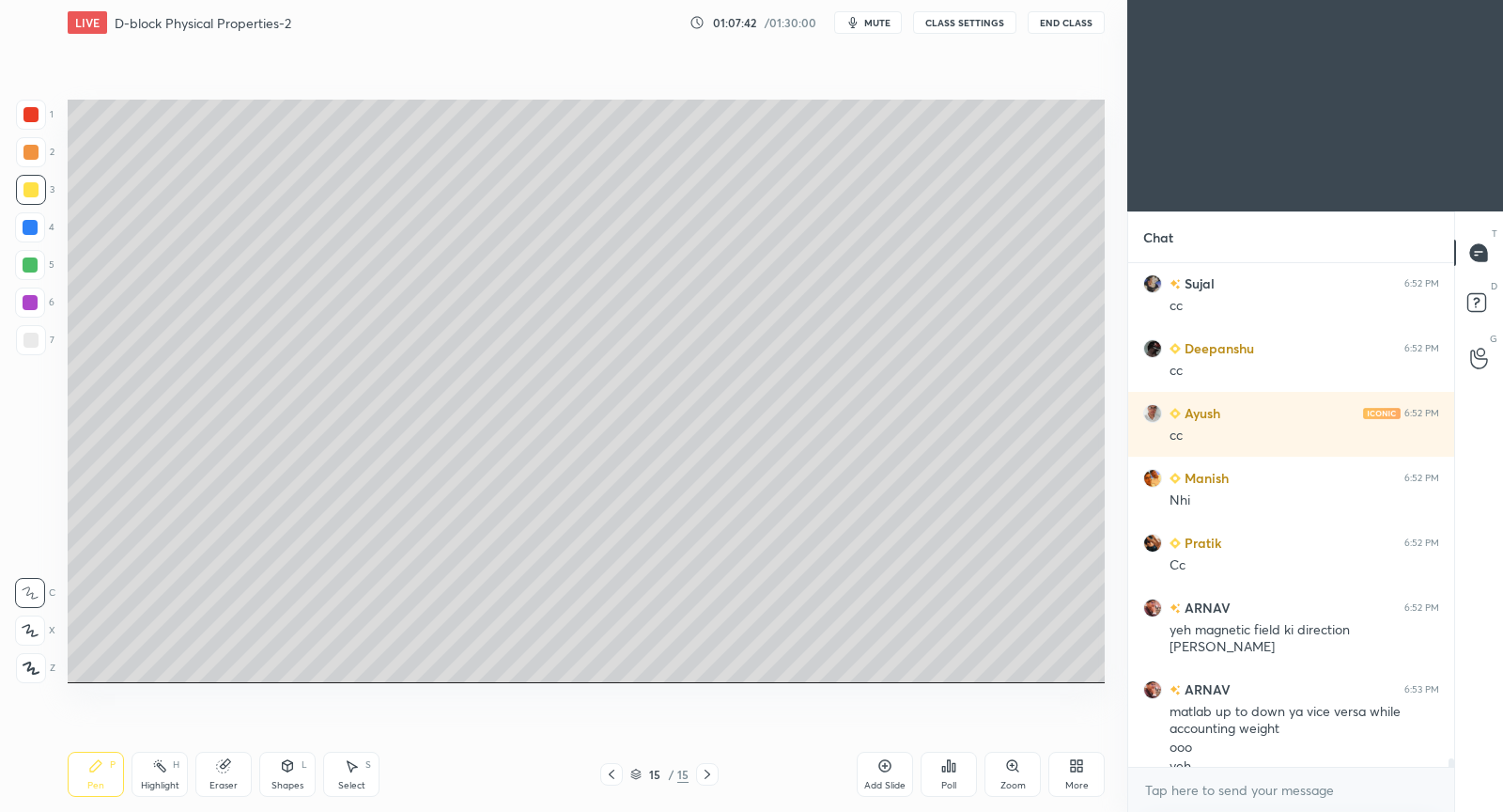
scroll to position [30200, 0]
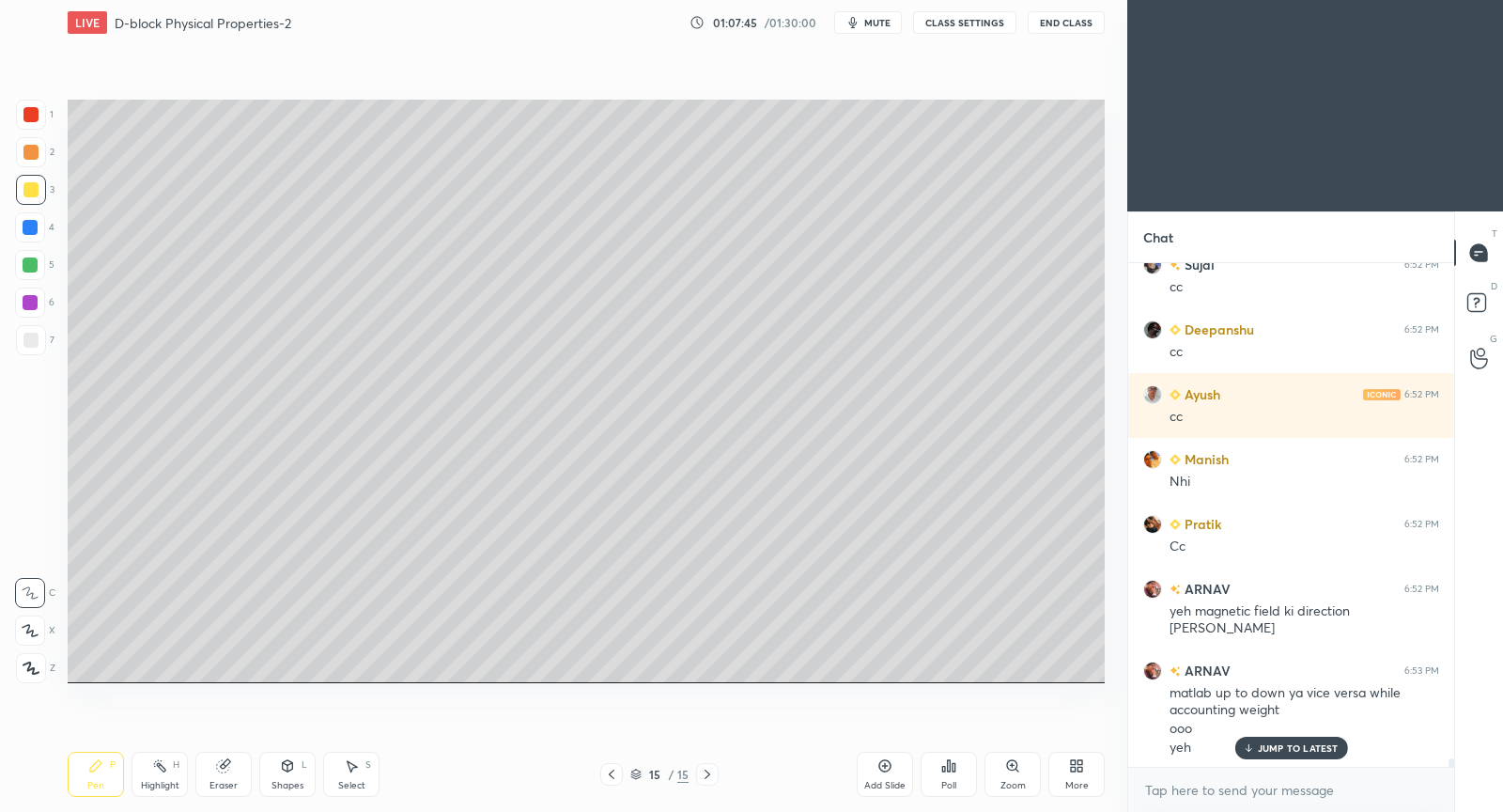
drag, startPoint x: 358, startPoint y: 782, endPoint x: 363, endPoint y: 683, distance: 99.1
click at [355, 777] on div "Select S" at bounding box center [351, 773] width 57 height 45
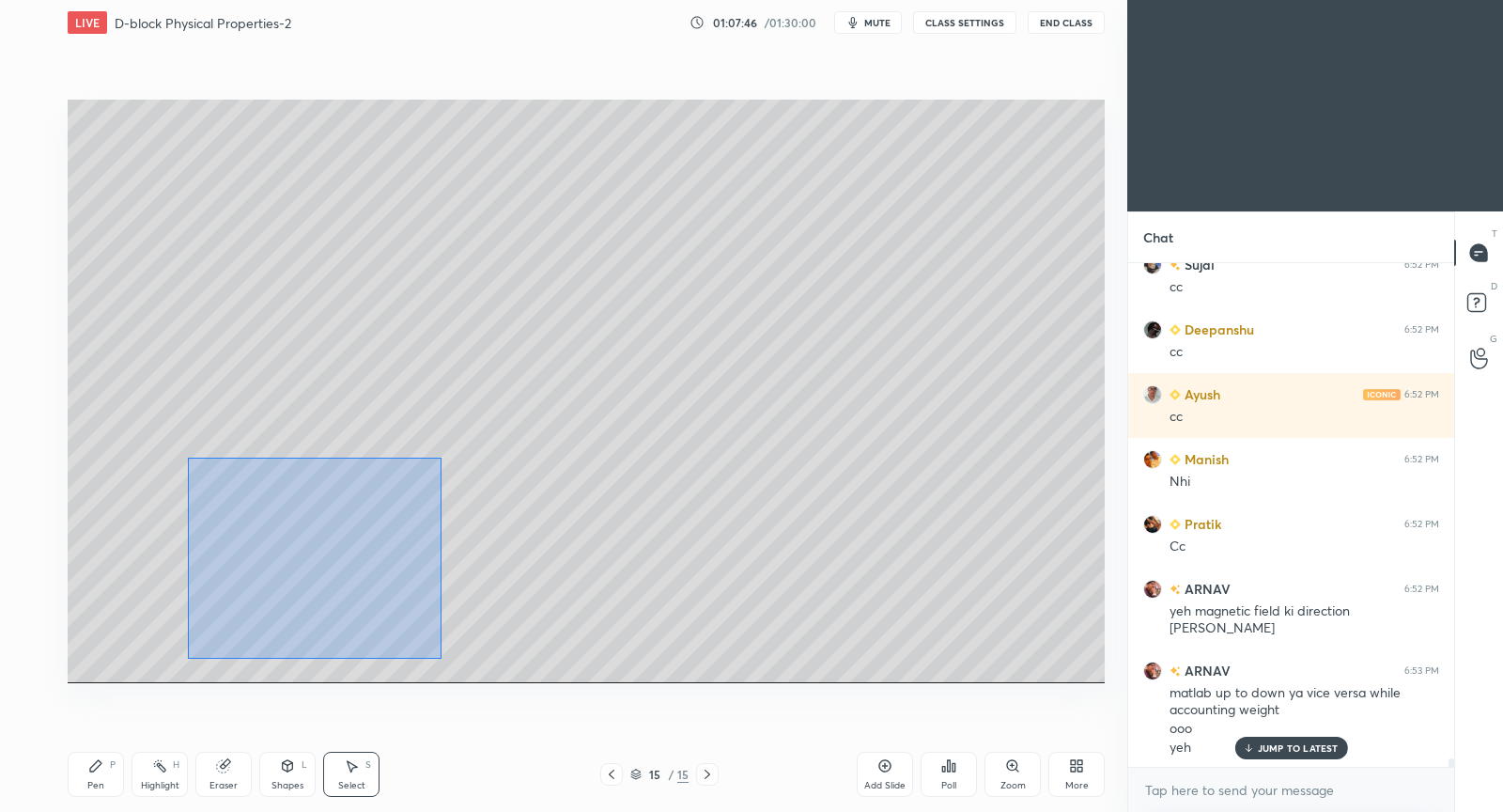
drag, startPoint x: 188, startPoint y: 463, endPoint x: 455, endPoint y: 643, distance: 322.0
click at [457, 648] on div "0 ° Undo Copy Duplicate Duplicate to new slide Delete" at bounding box center [586, 391] width 1038 height 584
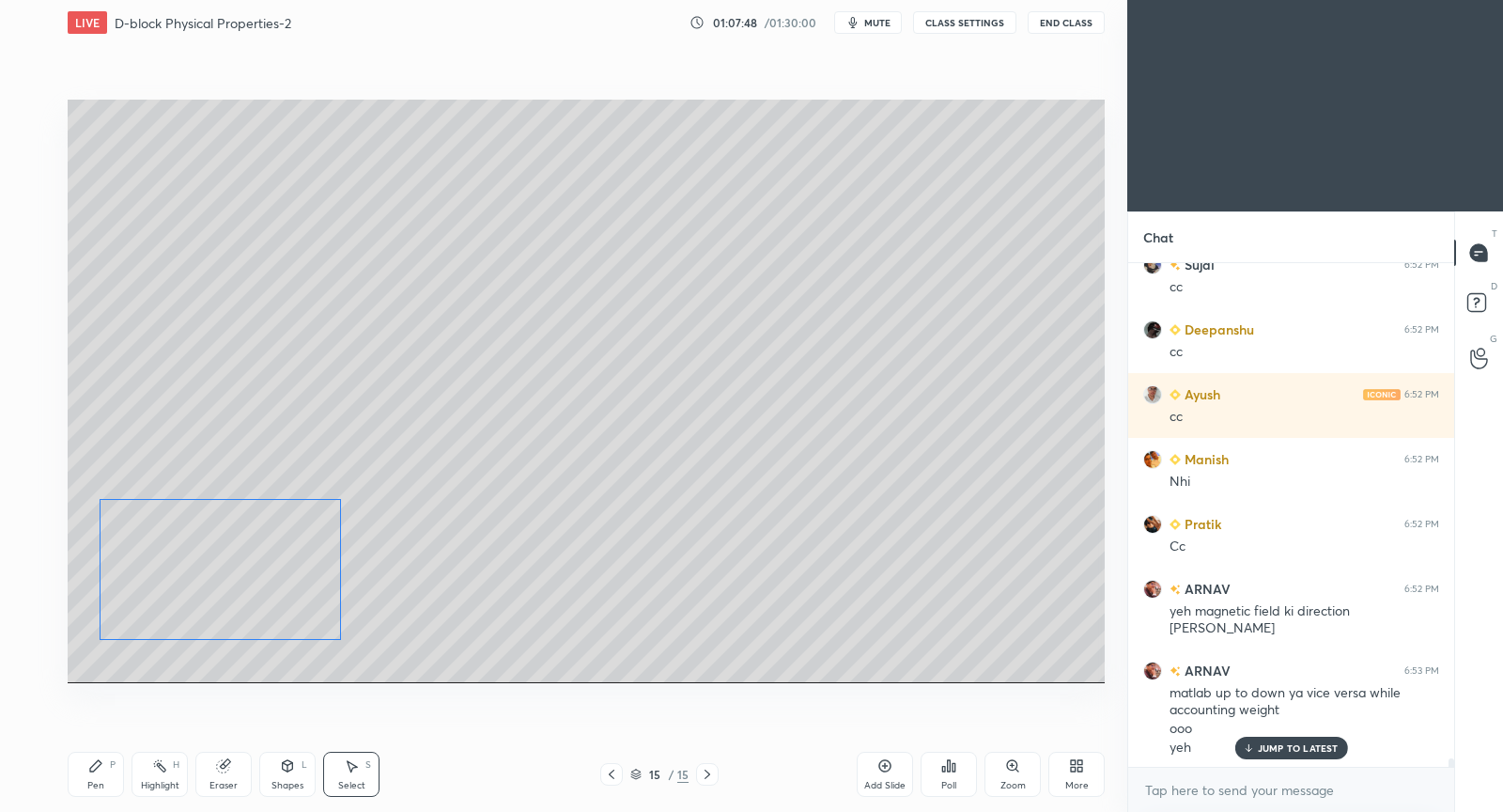
drag, startPoint x: 318, startPoint y: 554, endPoint x: 259, endPoint y: 578, distance: 63.7
click at [238, 572] on div "0 ° Undo Copy Duplicate Duplicate to new slide Delete" at bounding box center [586, 391] width 1038 height 584
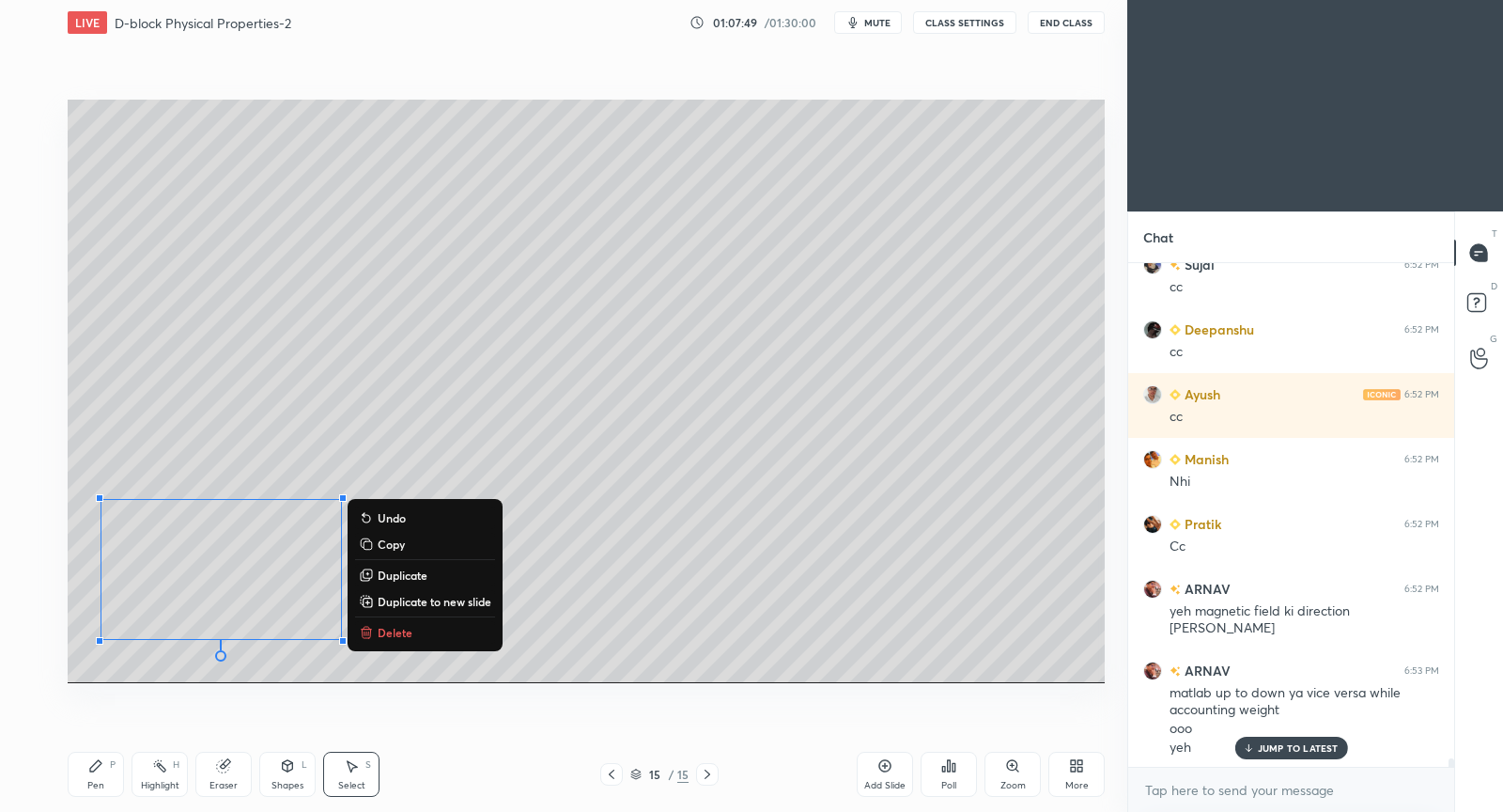
click at [604, 615] on div "0 ° Undo Copy Duplicate Duplicate to new slide Delete" at bounding box center [586, 391] width 1038 height 584
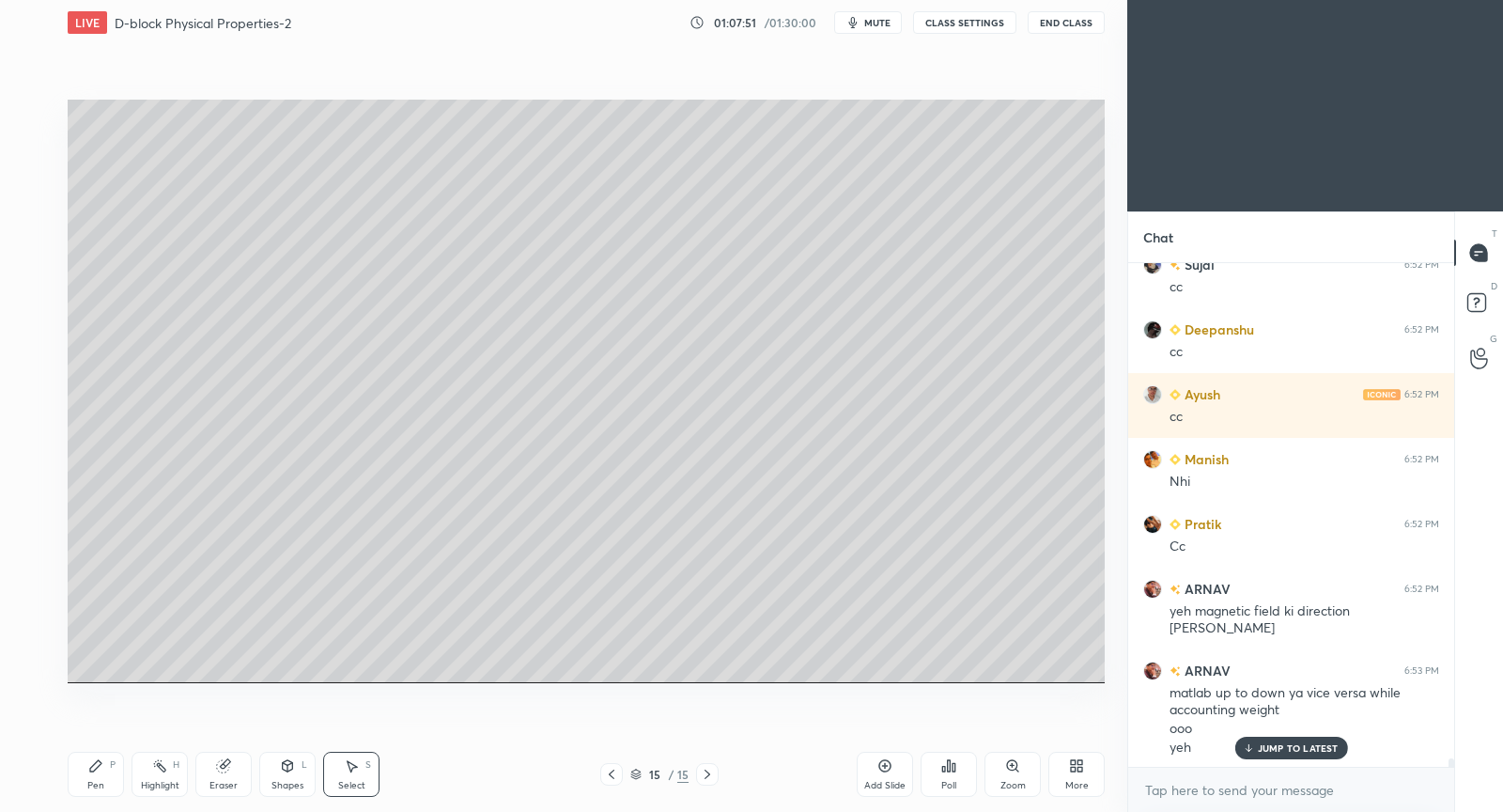
click at [96, 757] on div "Pen P" at bounding box center [95, 773] width 57 height 45
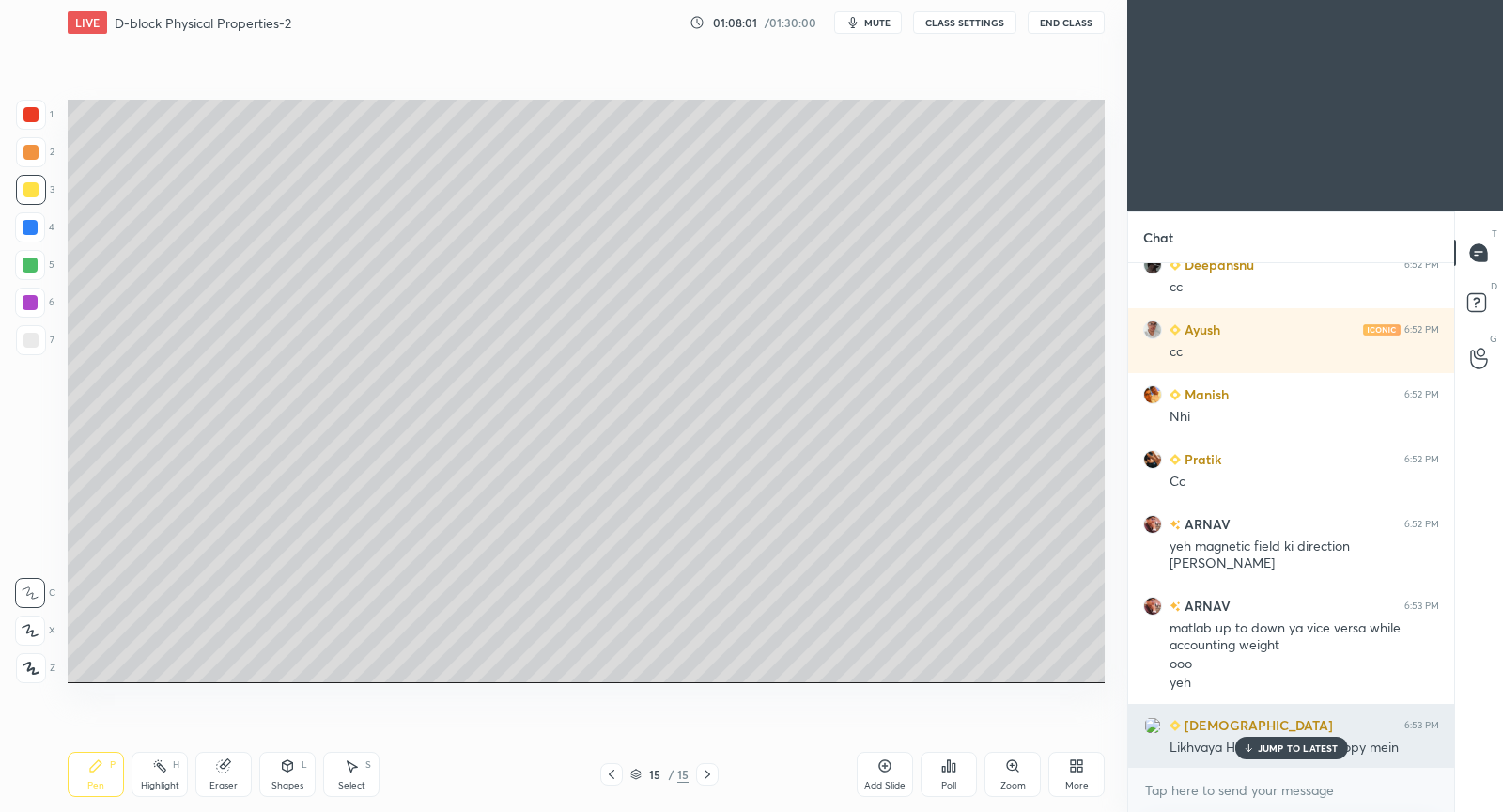
click at [1305, 748] on div "JUMP TO LATEST" at bounding box center [1290, 747] width 113 height 22
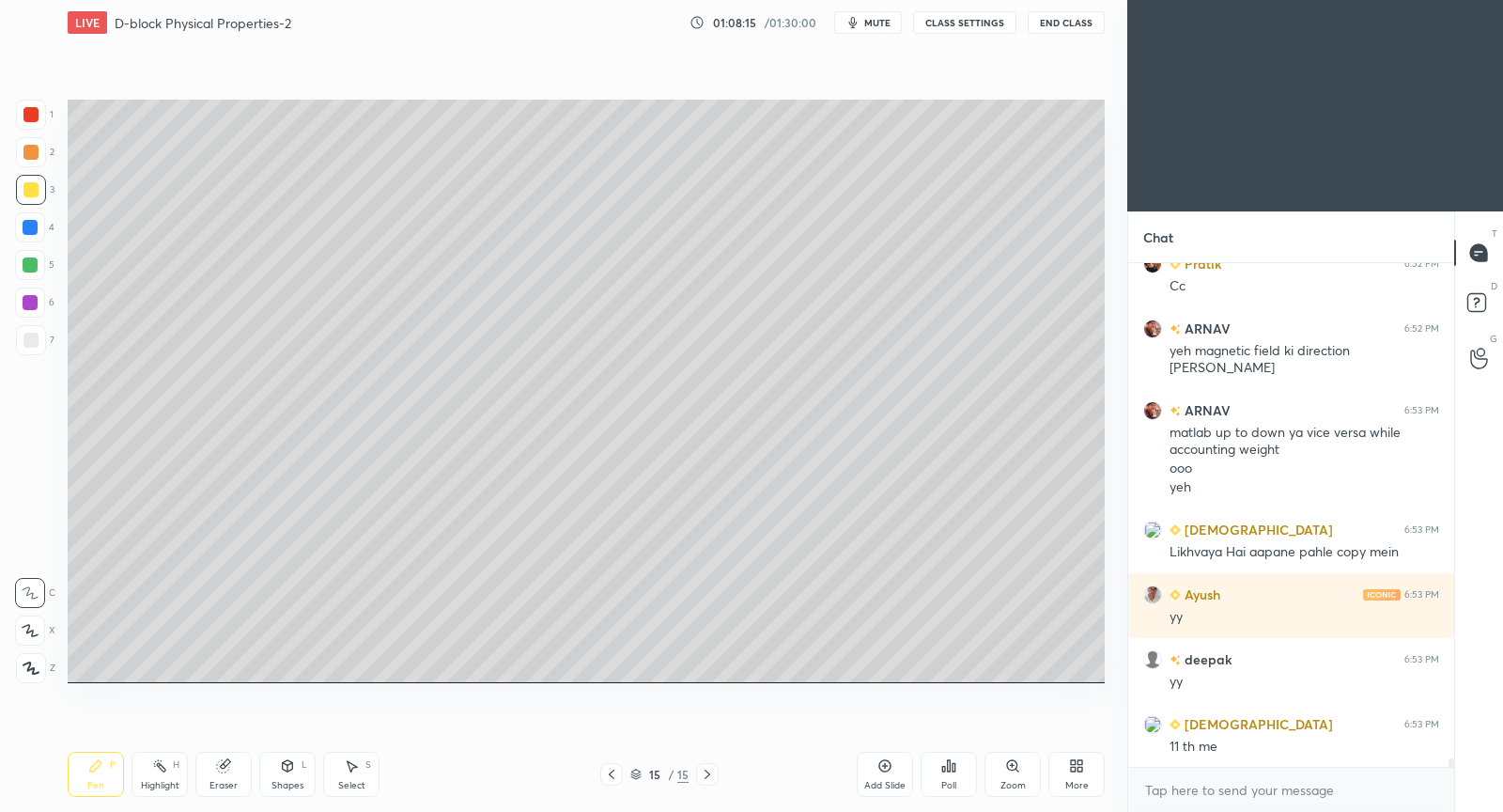
scroll to position [30524, 0]
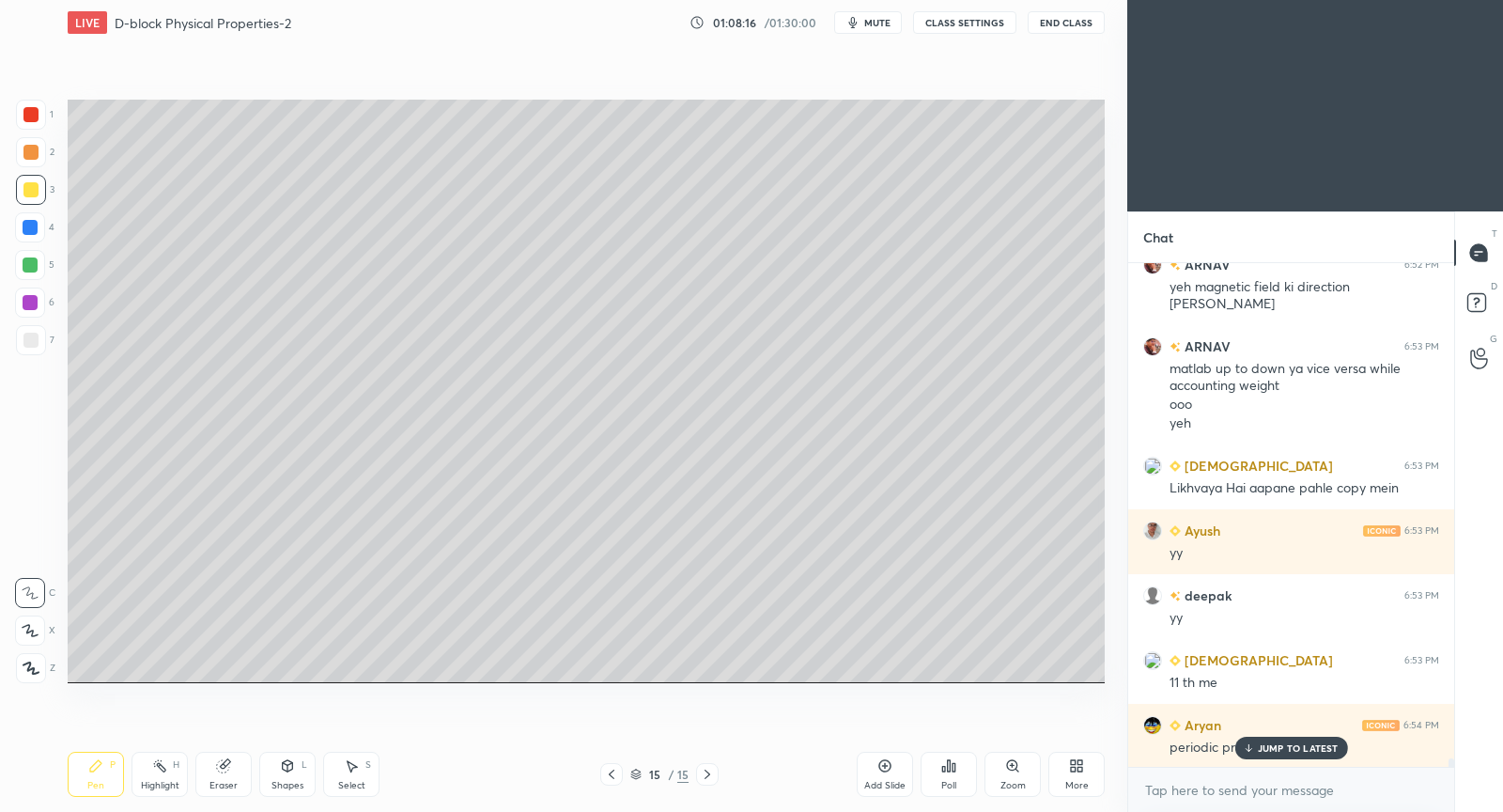
click at [342, 786] on div "Select" at bounding box center [352, 785] width 27 height 10
click at [106, 784] on div "Pen P" at bounding box center [95, 773] width 57 height 45
drag, startPoint x: 239, startPoint y: 764, endPoint x: 364, endPoint y: 688, distance: 146.3
click at [242, 760] on div "Eraser" at bounding box center [224, 773] width 57 height 45
drag, startPoint x: 113, startPoint y: 780, endPoint x: 135, endPoint y: 731, distance: 53.7
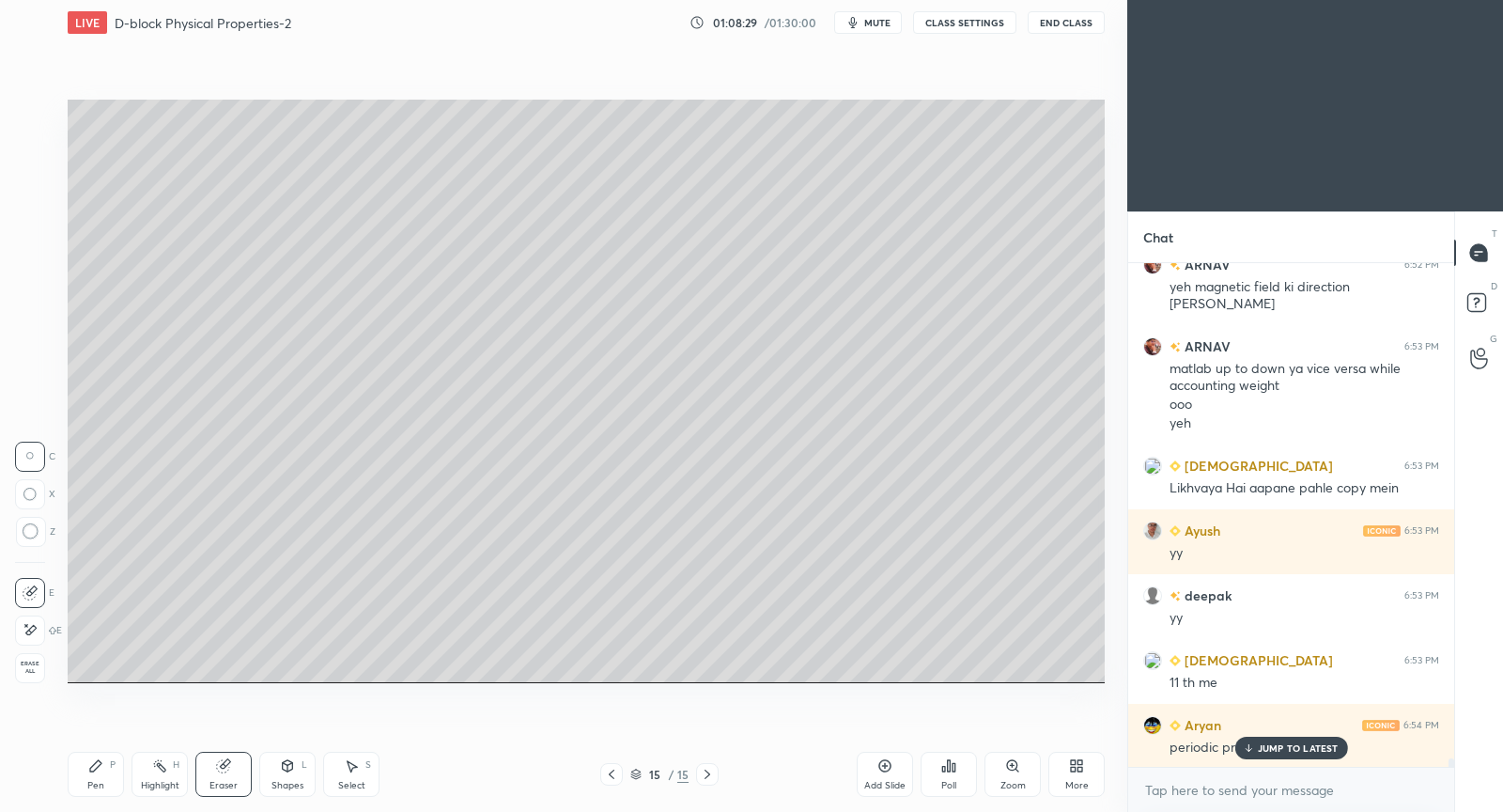
click at [113, 780] on div "Pen P" at bounding box center [95, 773] width 57 height 45
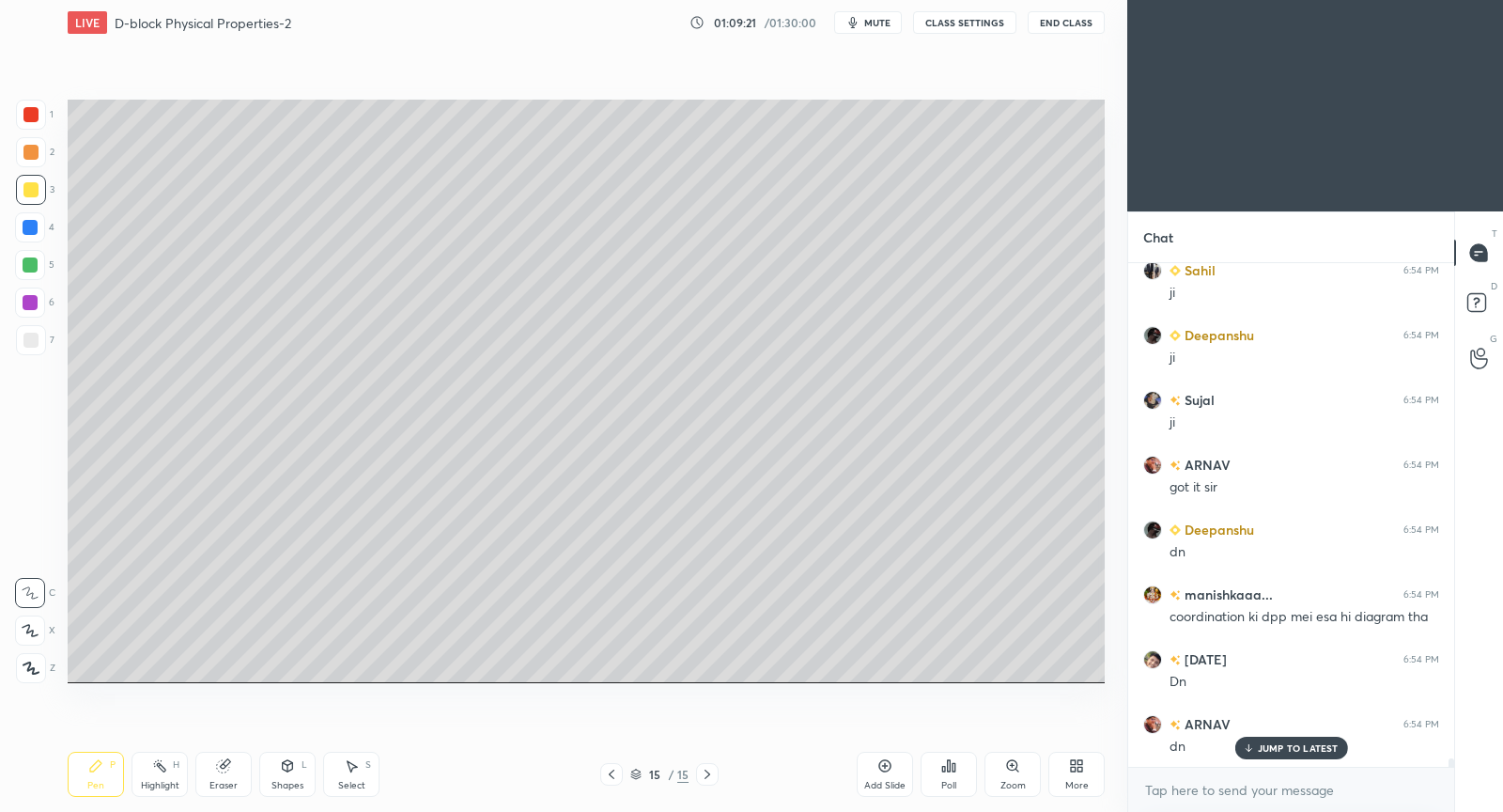
scroll to position [31172, 0]
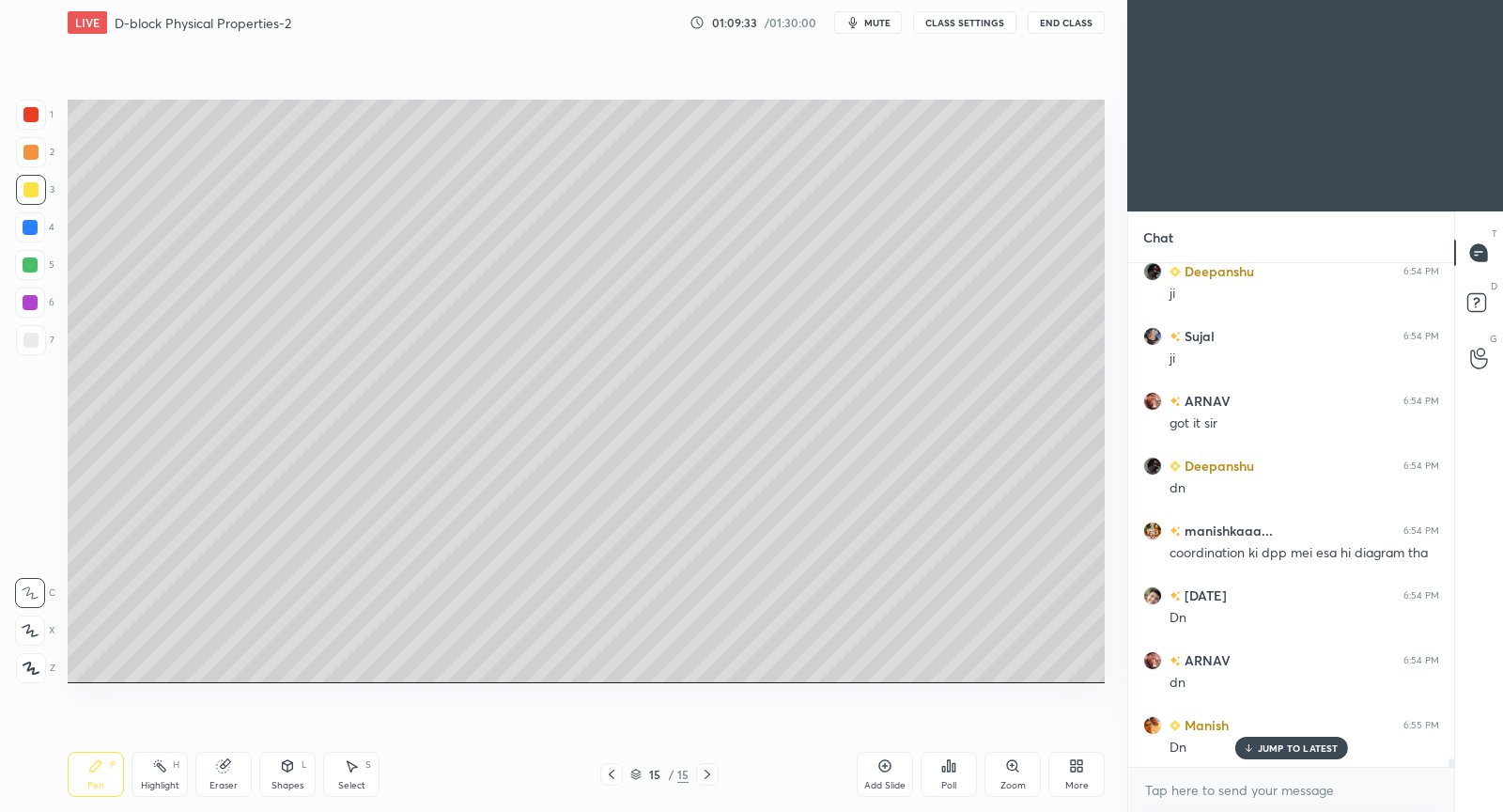
drag, startPoint x: 899, startPoint y: 765, endPoint x: 871, endPoint y: 725, distance: 48.8
click at [893, 766] on div "Add Slide" at bounding box center [884, 773] width 57 height 45
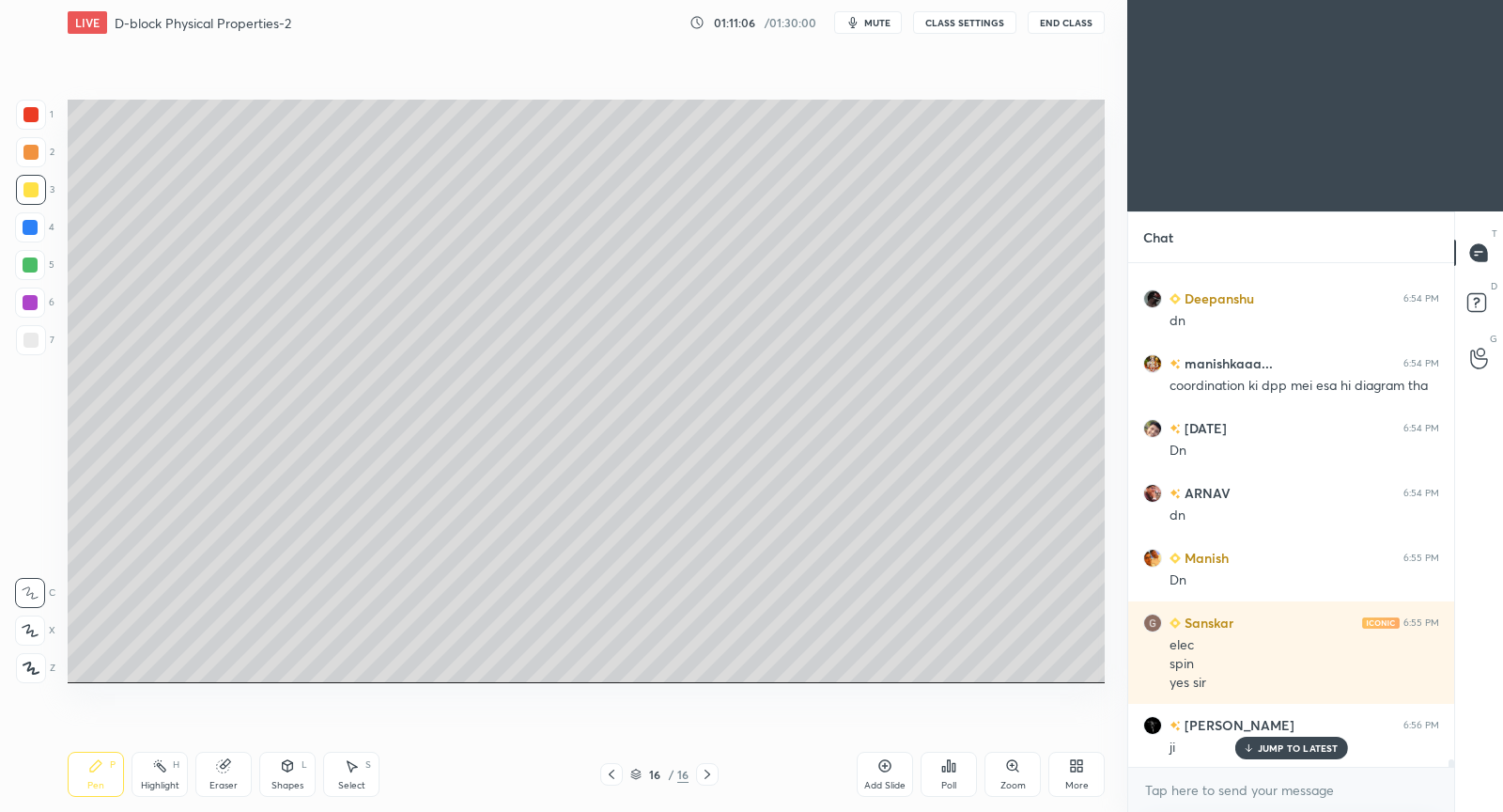
scroll to position [31404, 0]
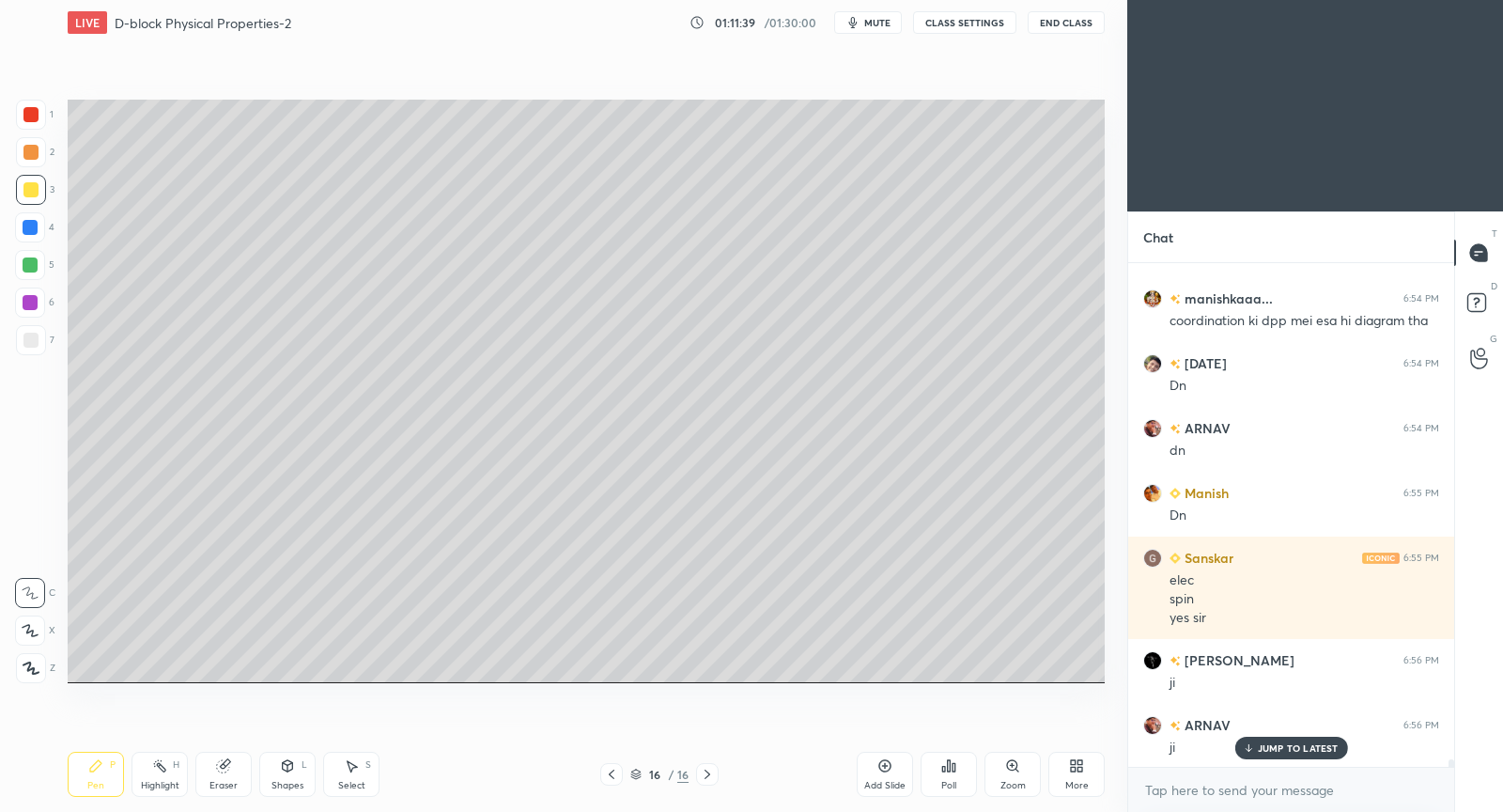
click at [992, 687] on div "Setting up your live class Poll for secs No correct answer Start poll" at bounding box center [586, 391] width 1052 height 692
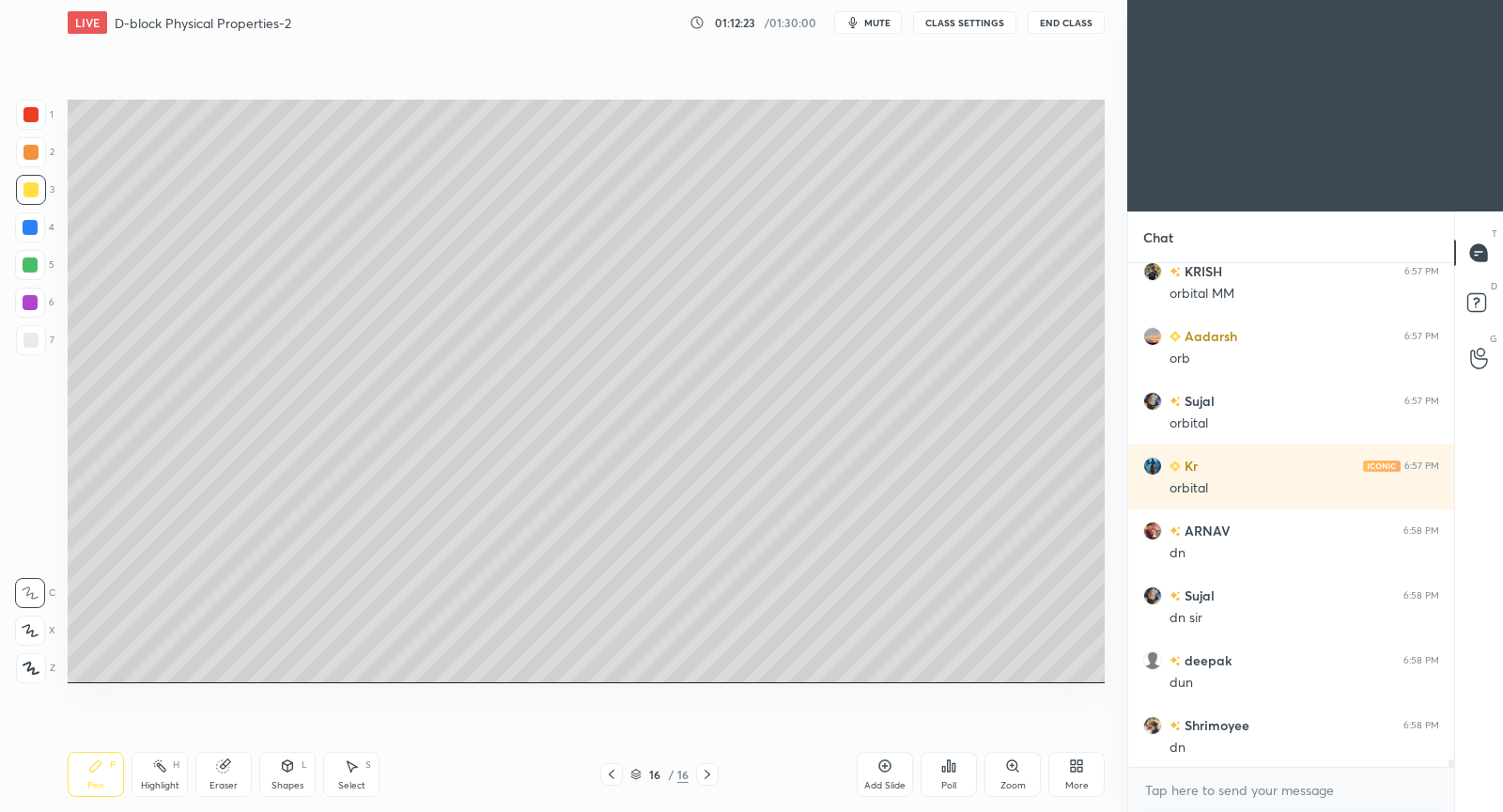
scroll to position [32118, 0]
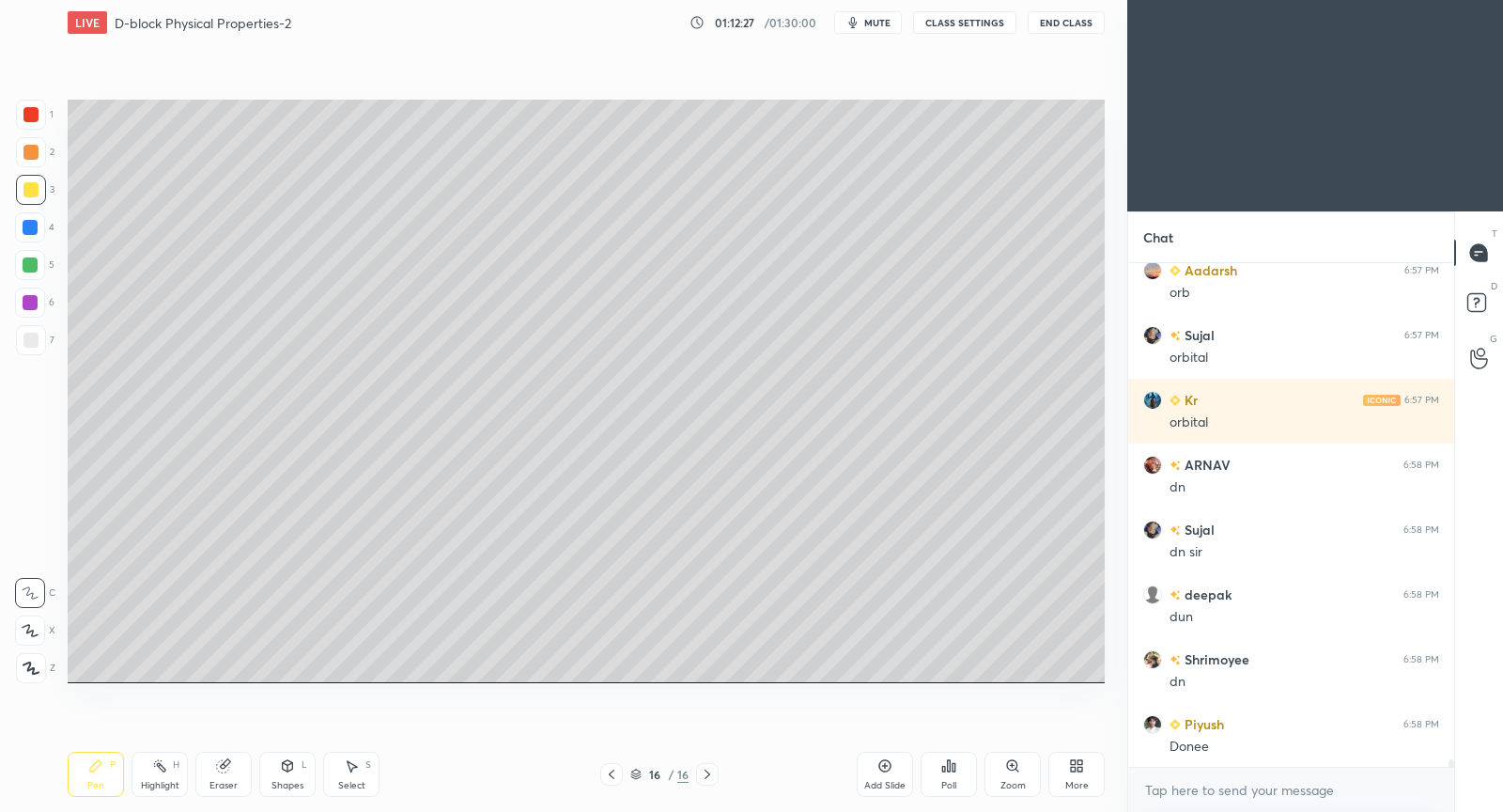
click at [888, 24] on span "mute" at bounding box center [877, 23] width 26 height 13
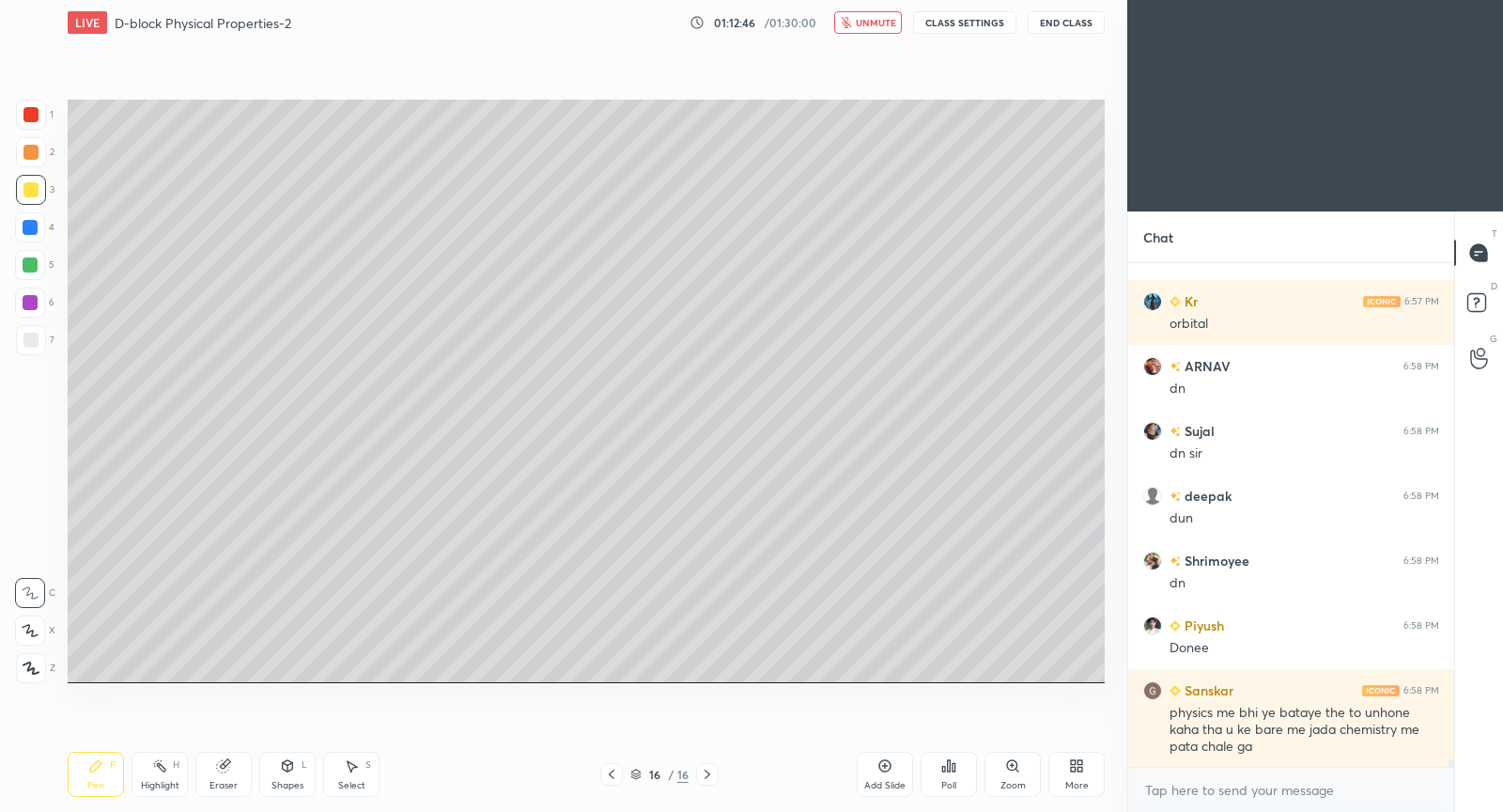
drag, startPoint x: 859, startPoint y: 26, endPoint x: 828, endPoint y: 97, distance: 77.5
click at [860, 28] on span "unmute" at bounding box center [876, 23] width 40 height 13
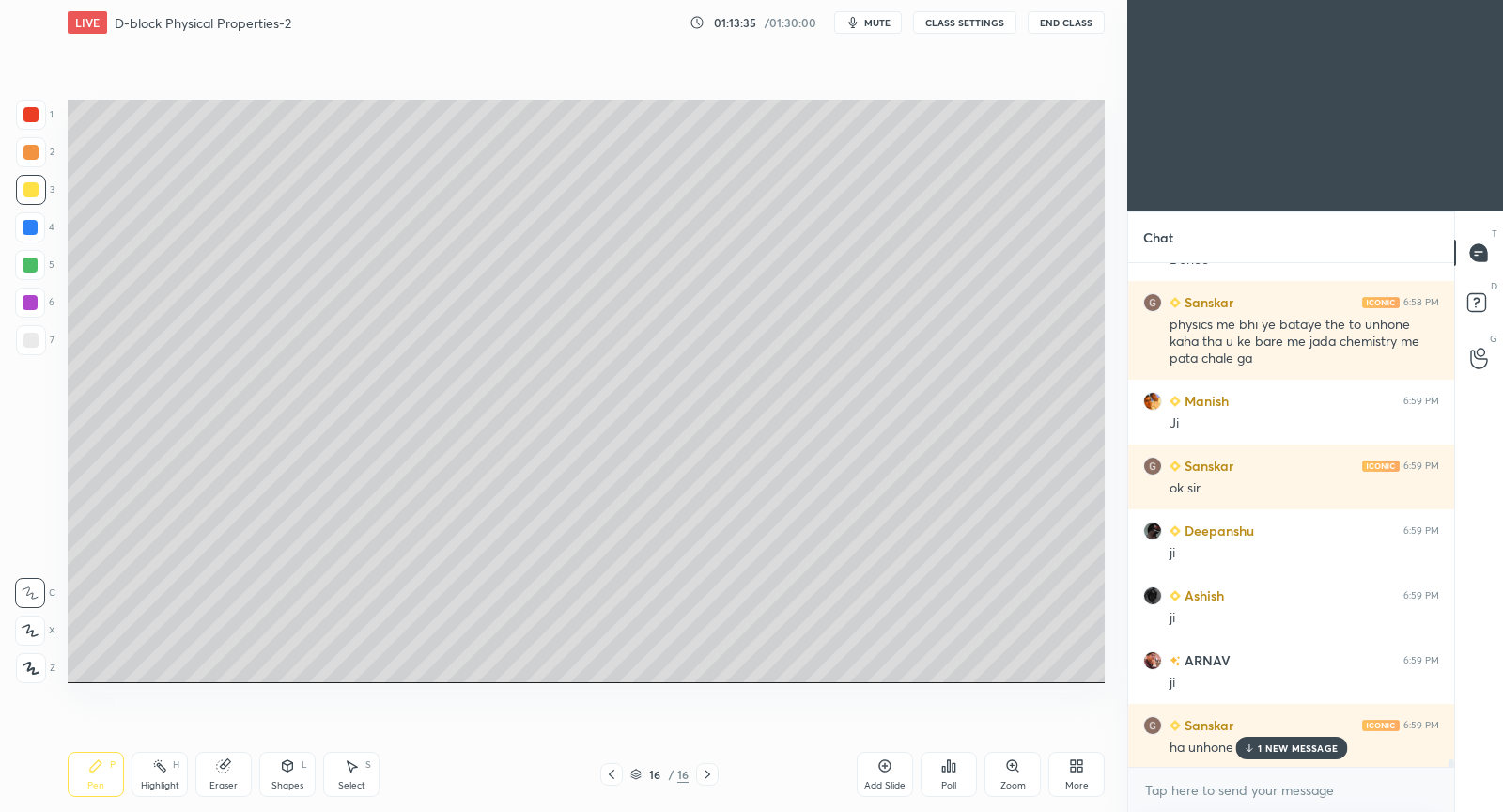
scroll to position [32670, 0]
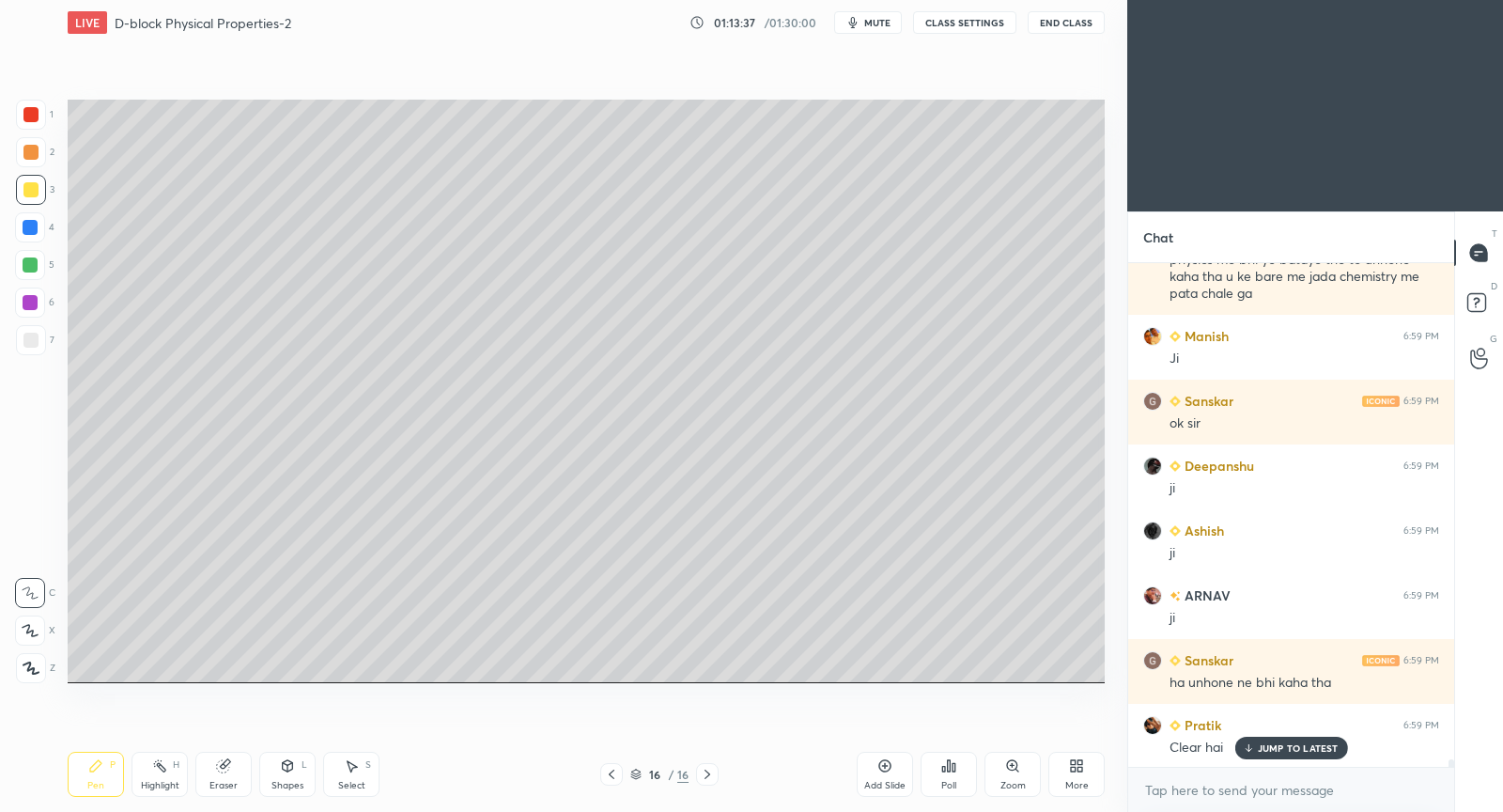
click at [1316, 744] on p "JUMP TO LATEST" at bounding box center [1299, 747] width 81 height 12
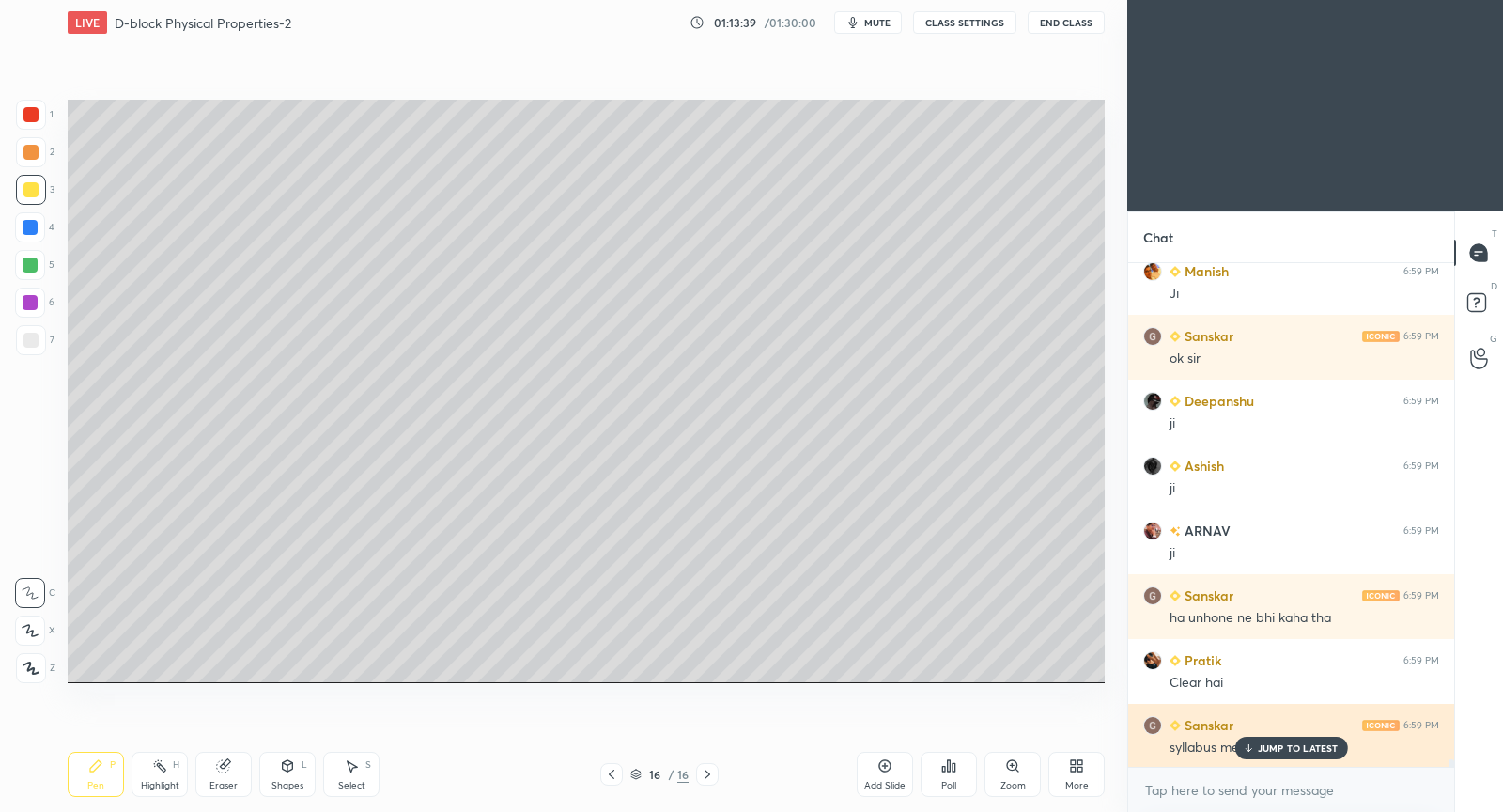
drag, startPoint x: 1267, startPoint y: 752, endPoint x: 1255, endPoint y: 748, distance: 12.6
click at [1262, 751] on p "JUMP TO LATEST" at bounding box center [1299, 747] width 81 height 12
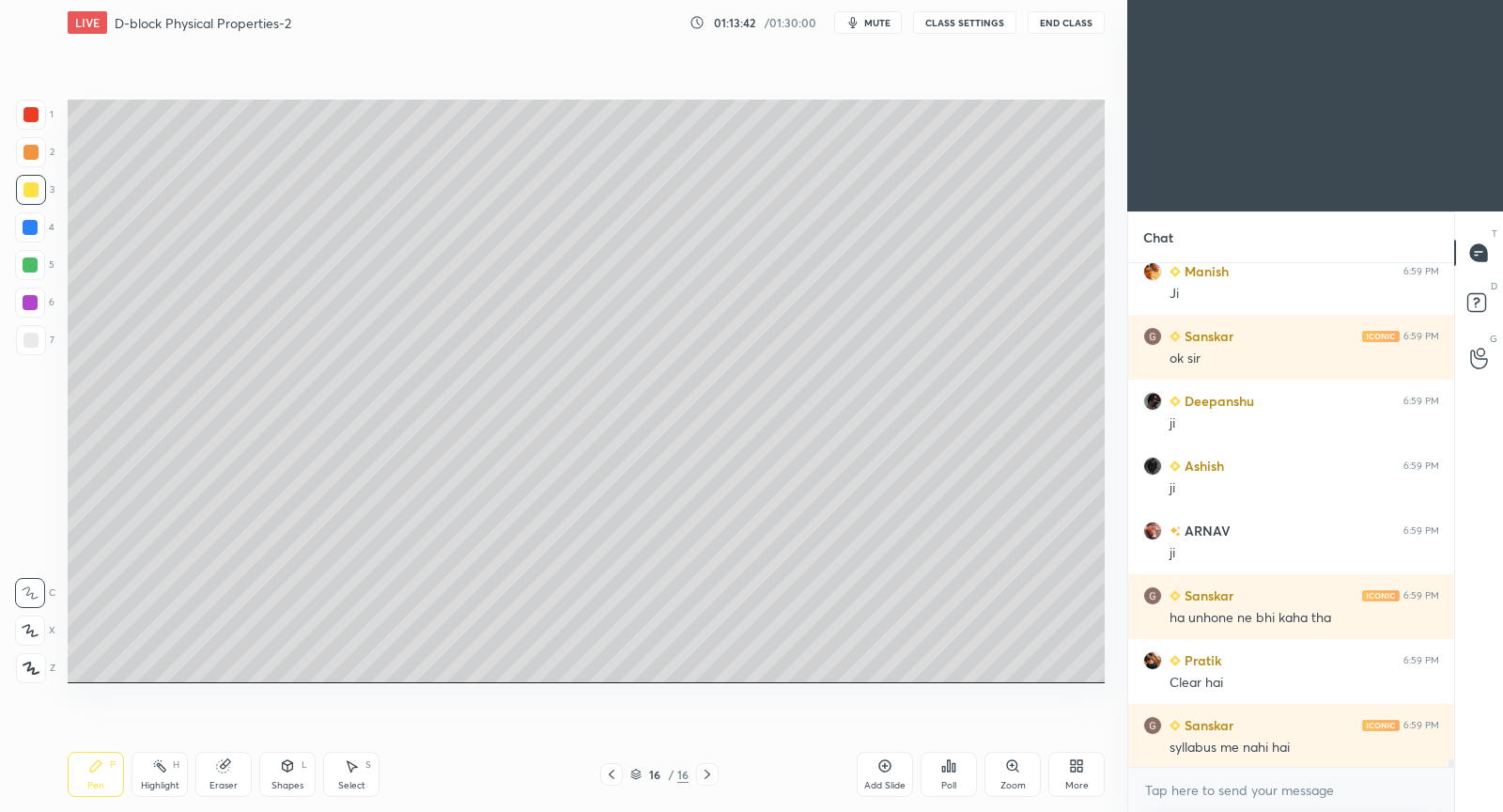
click at [891, 772] on div "Add Slide" at bounding box center [884, 773] width 57 height 45
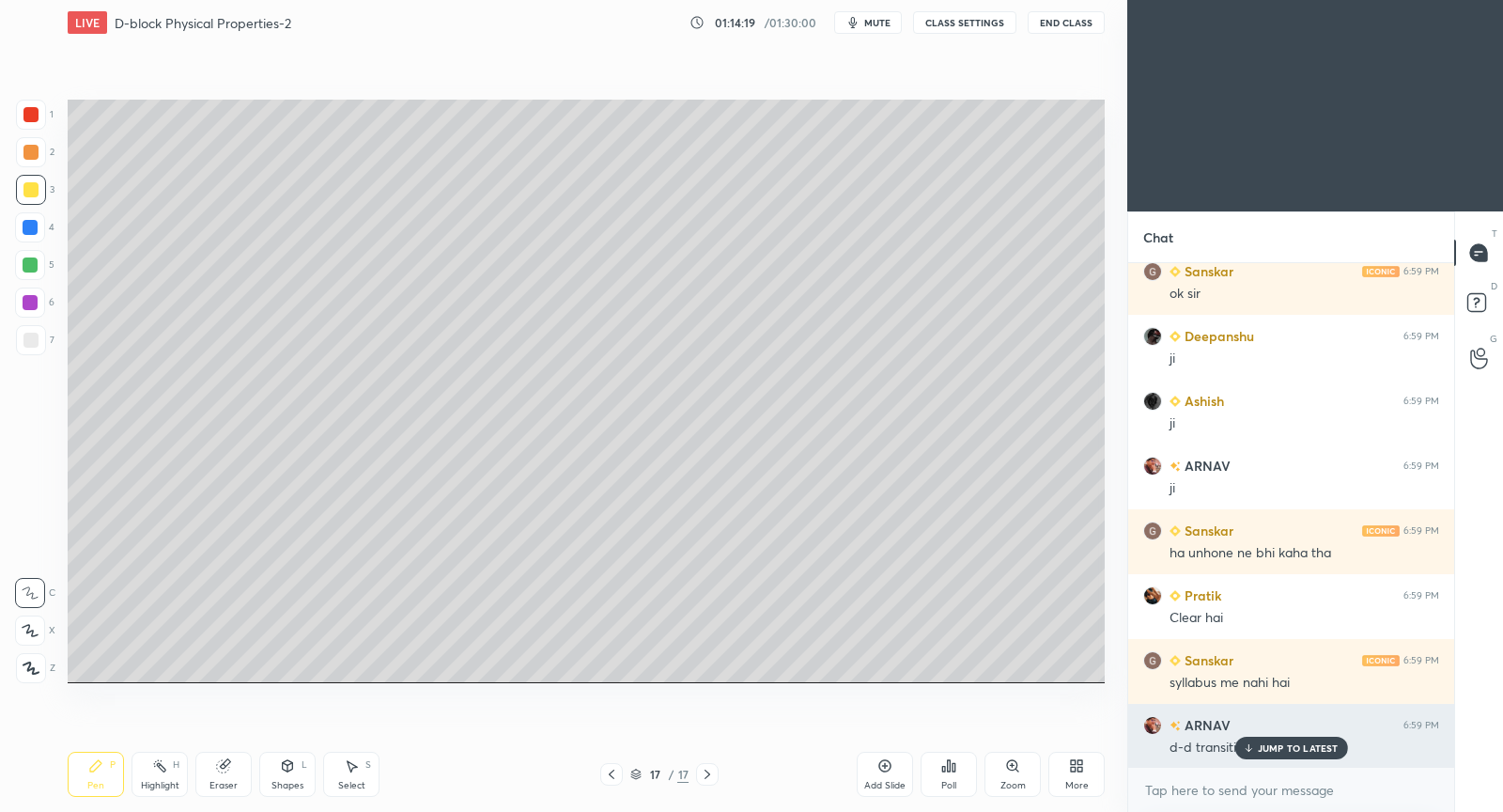
drag, startPoint x: 1267, startPoint y: 750, endPoint x: 1159, endPoint y: 752, distance: 108.0
click at [1260, 753] on p "JUMP TO LATEST" at bounding box center [1299, 747] width 81 height 12
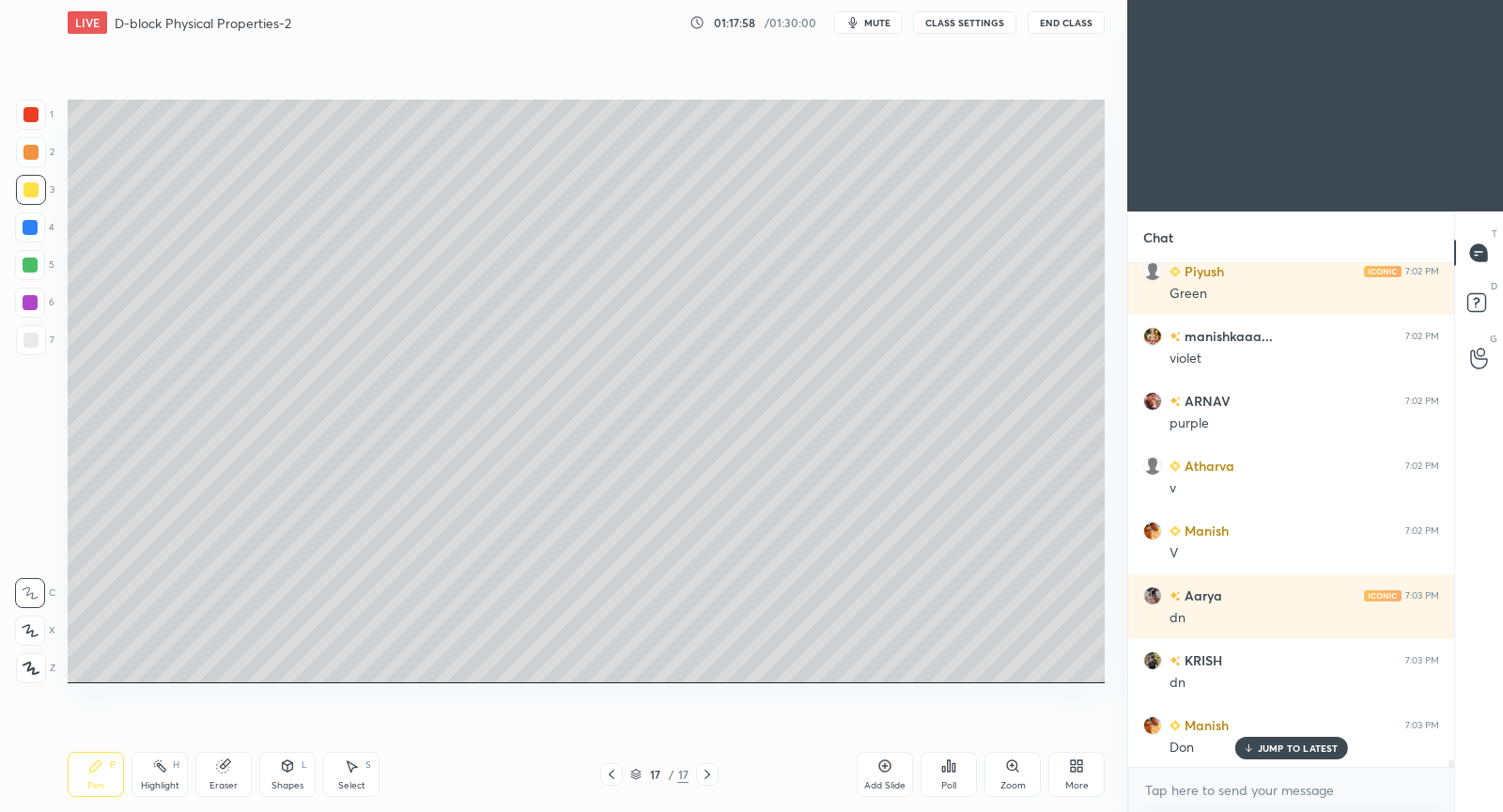
scroll to position [34077, 0]
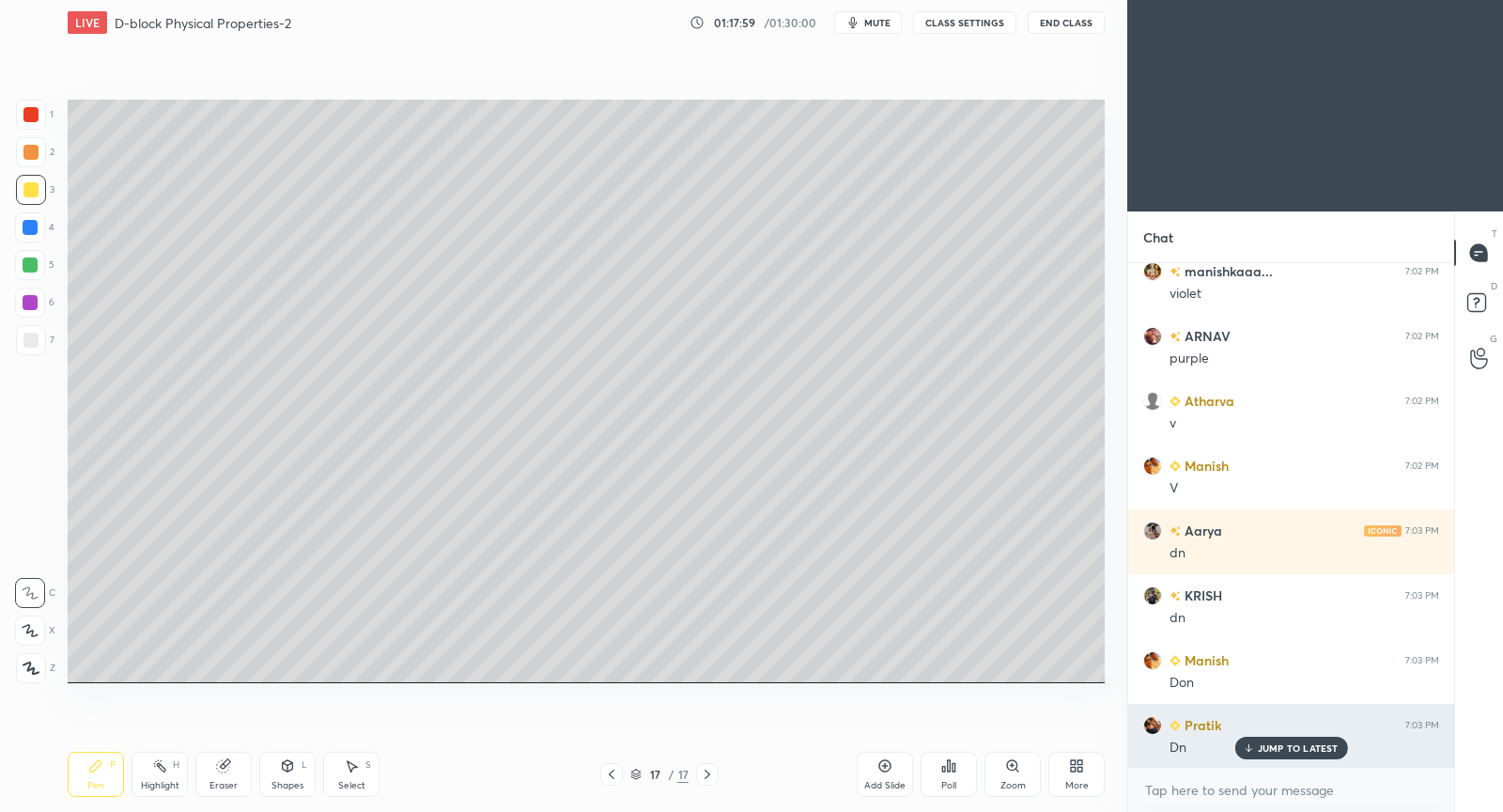
click at [1273, 748] on p "JUMP TO LATEST" at bounding box center [1299, 747] width 81 height 12
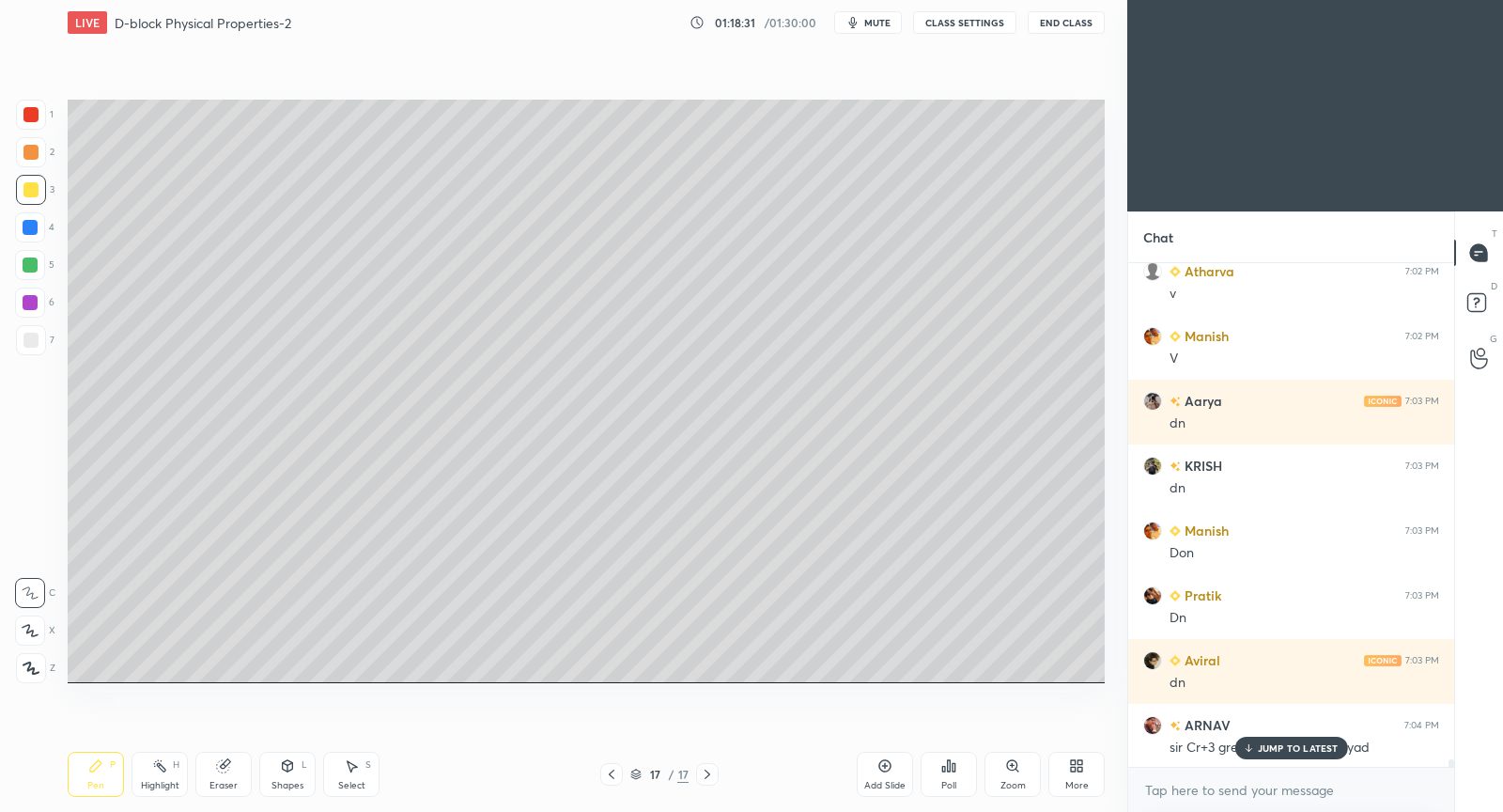
scroll to position [34272, 0]
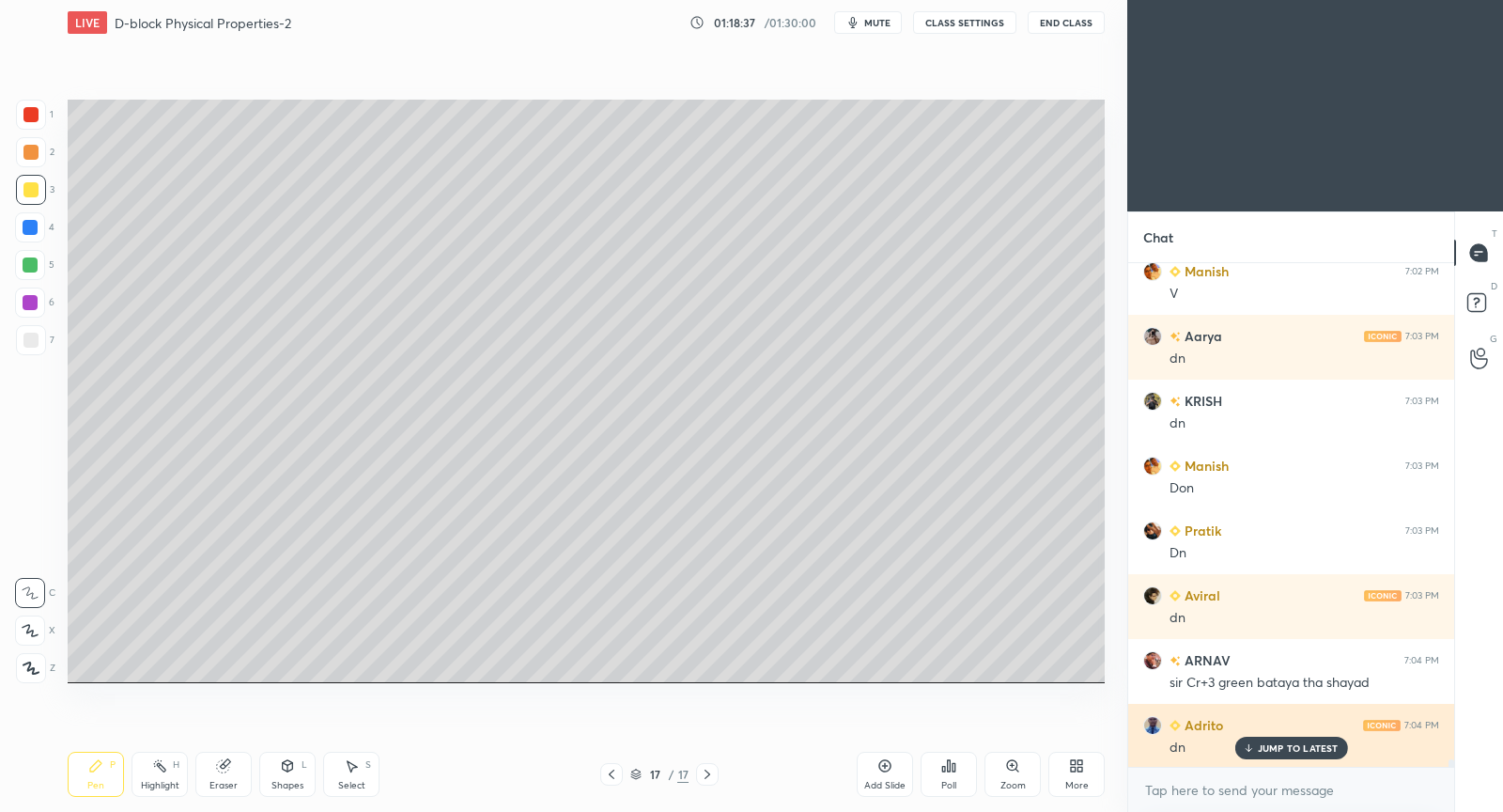
click at [1301, 746] on p "JUMP TO LATEST" at bounding box center [1299, 747] width 81 height 12
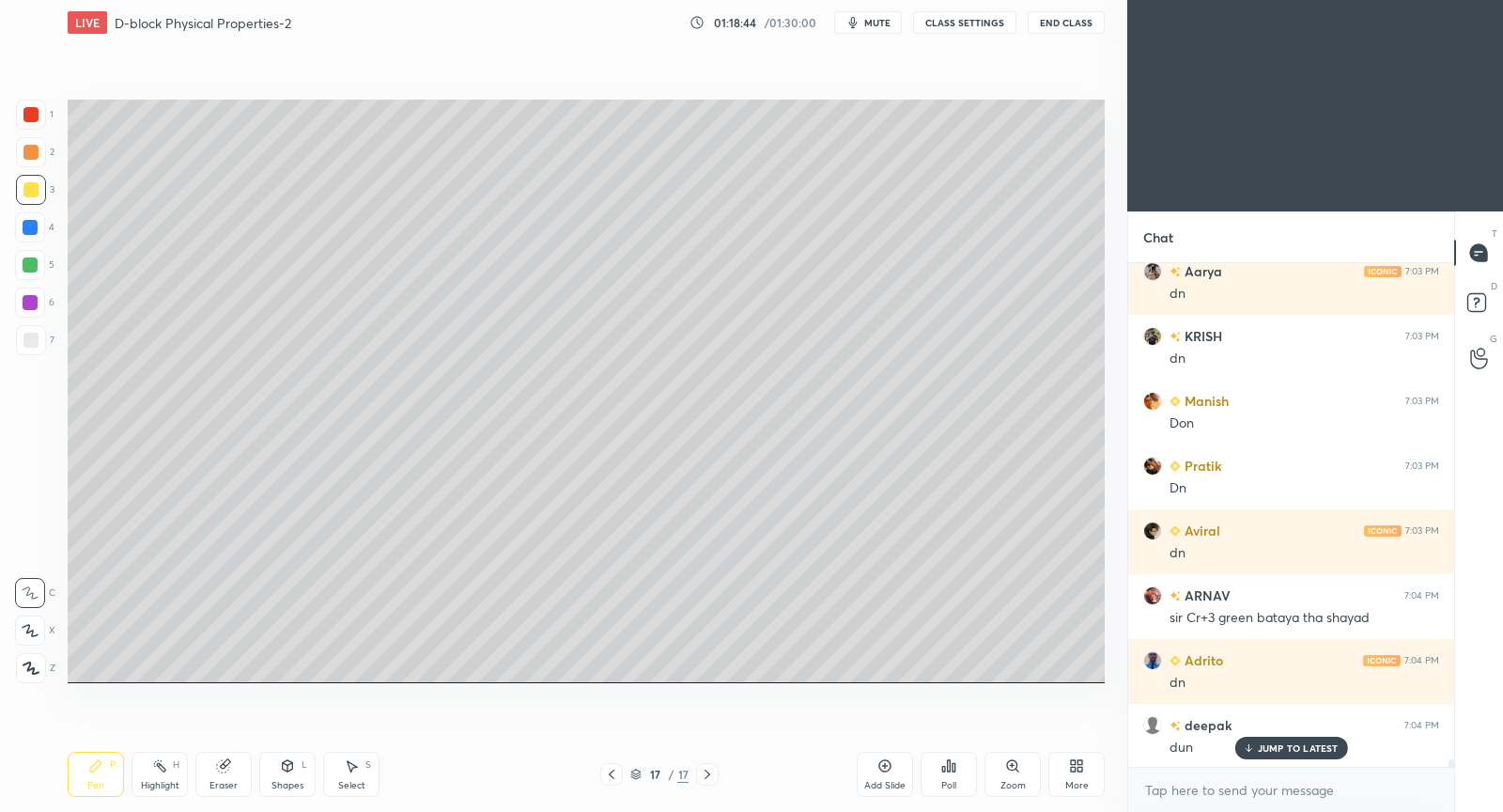
scroll to position [34401, 0]
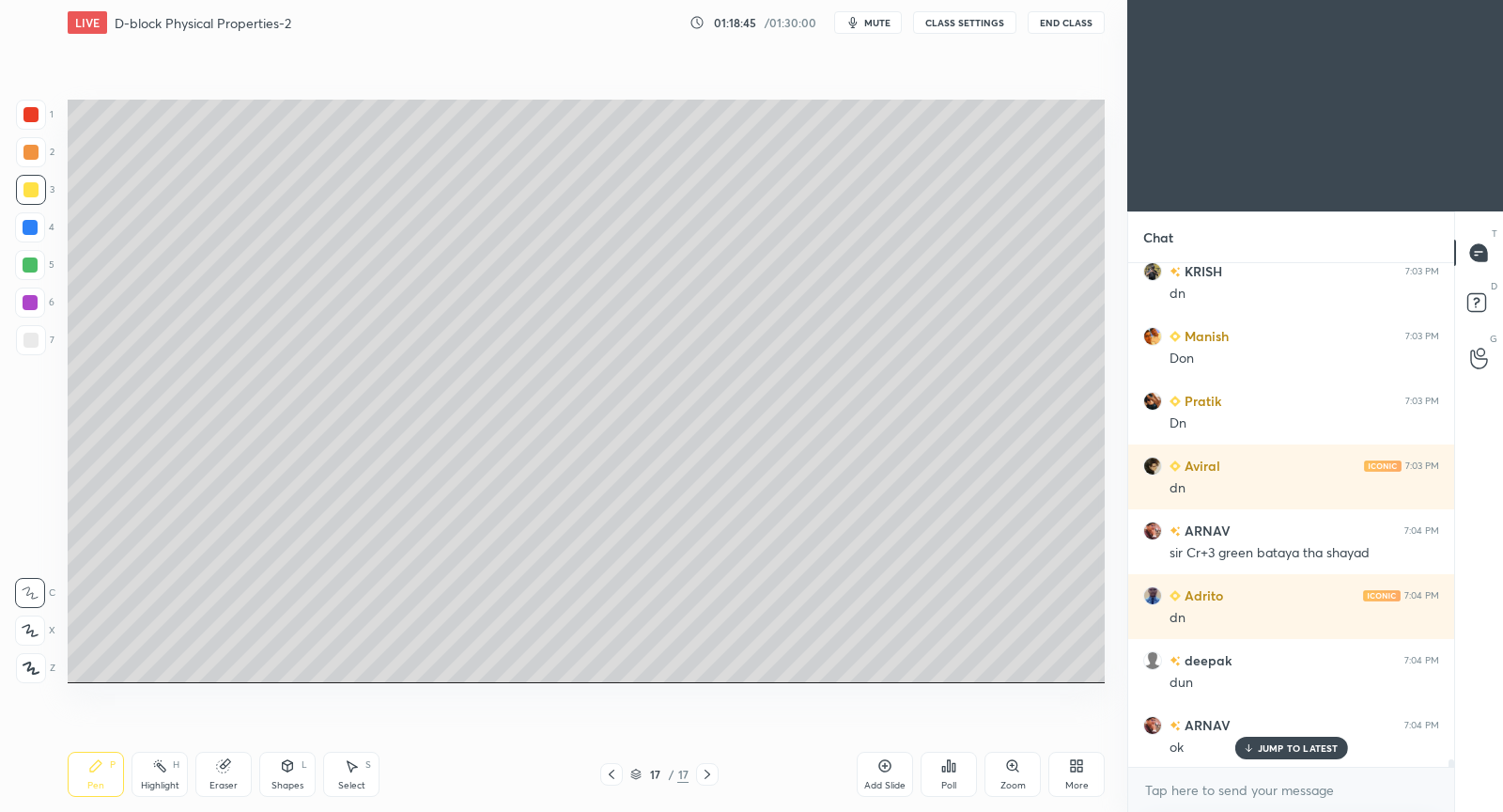
drag, startPoint x: 904, startPoint y: 769, endPoint x: 908, endPoint y: 747, distance: 22.4
click at [903, 771] on div "Add Slide" at bounding box center [884, 773] width 57 height 45
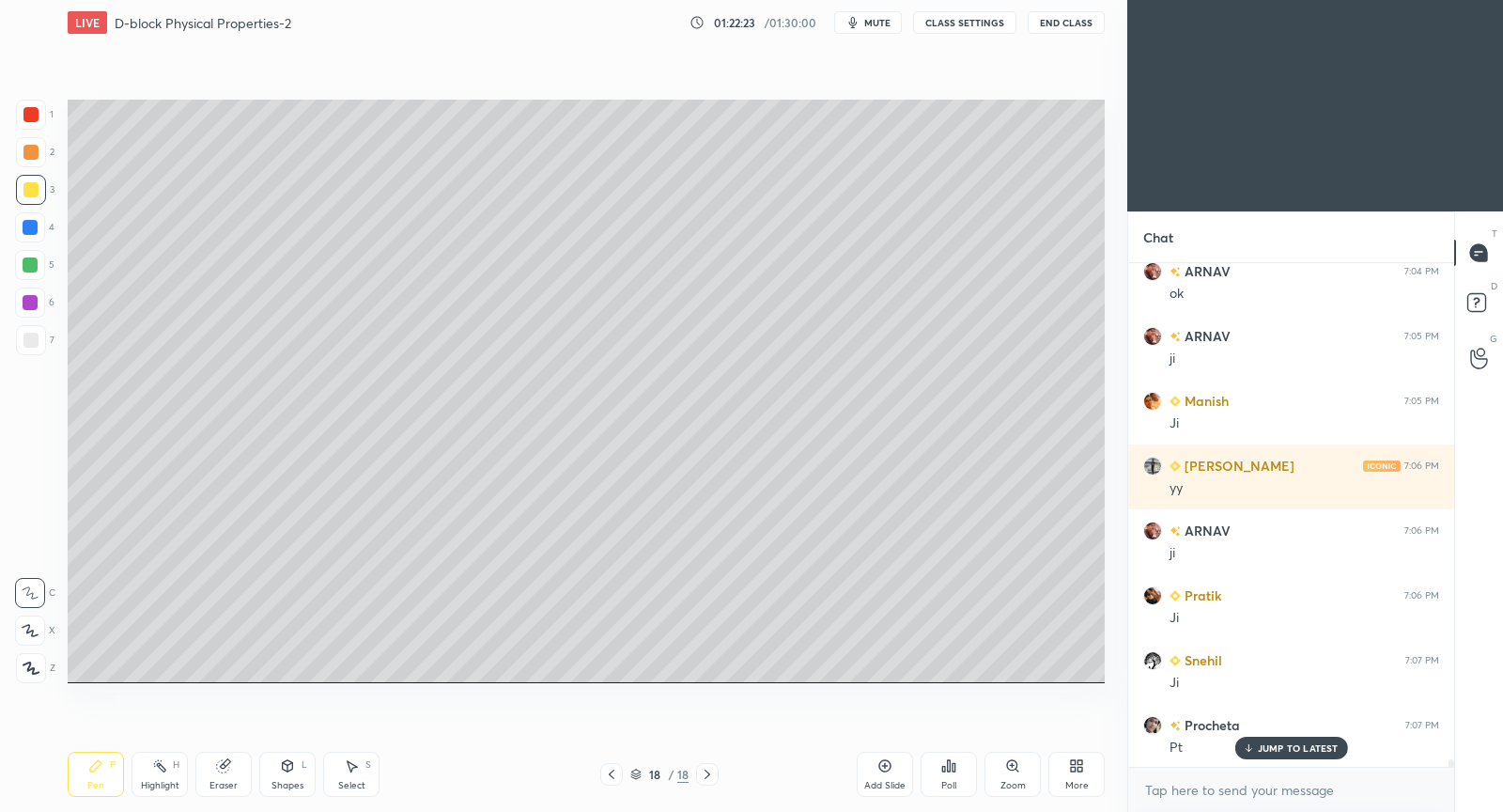
scroll to position [34920, 0]
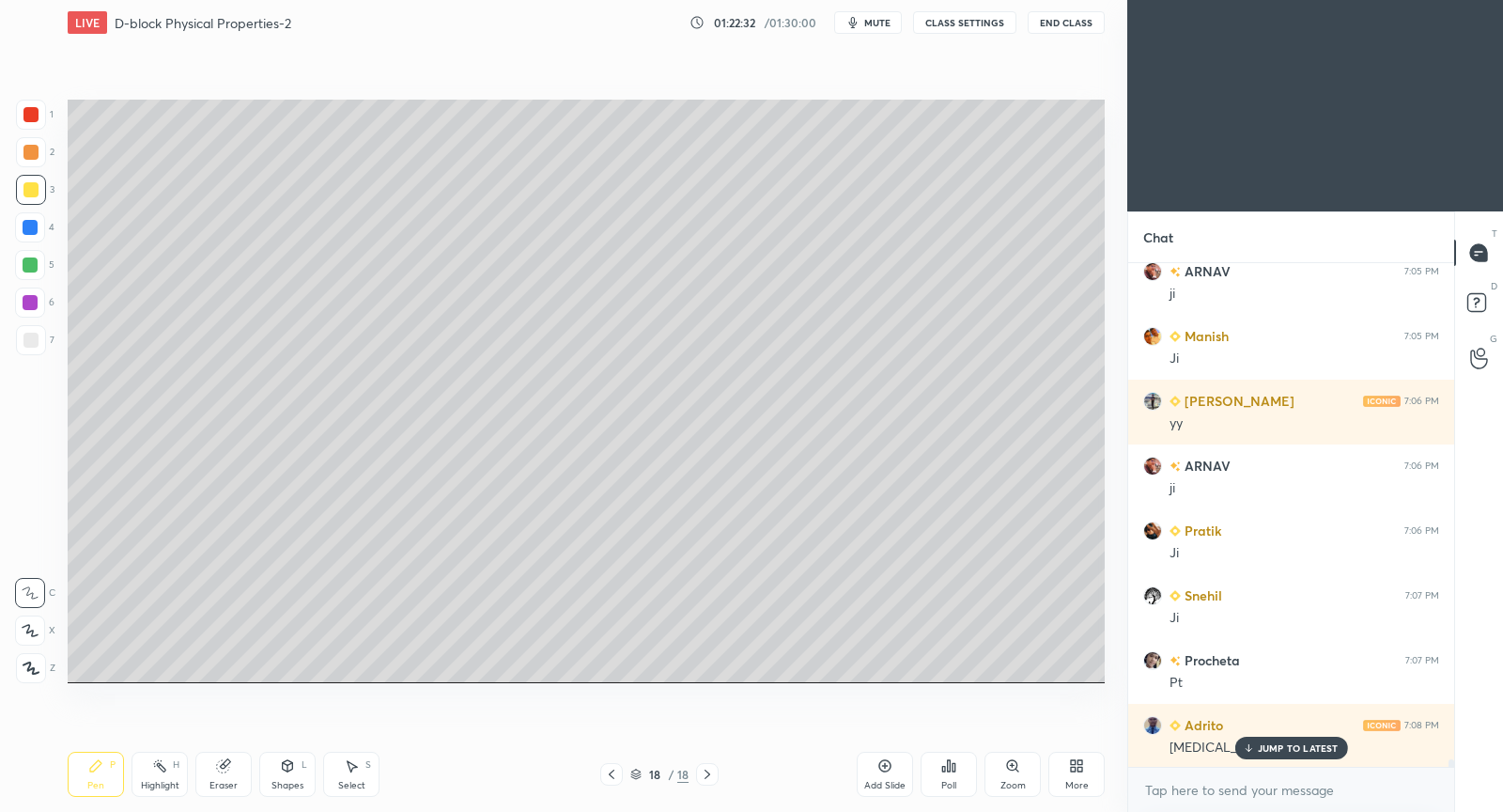
click at [880, 20] on span "mute" at bounding box center [877, 23] width 26 height 13
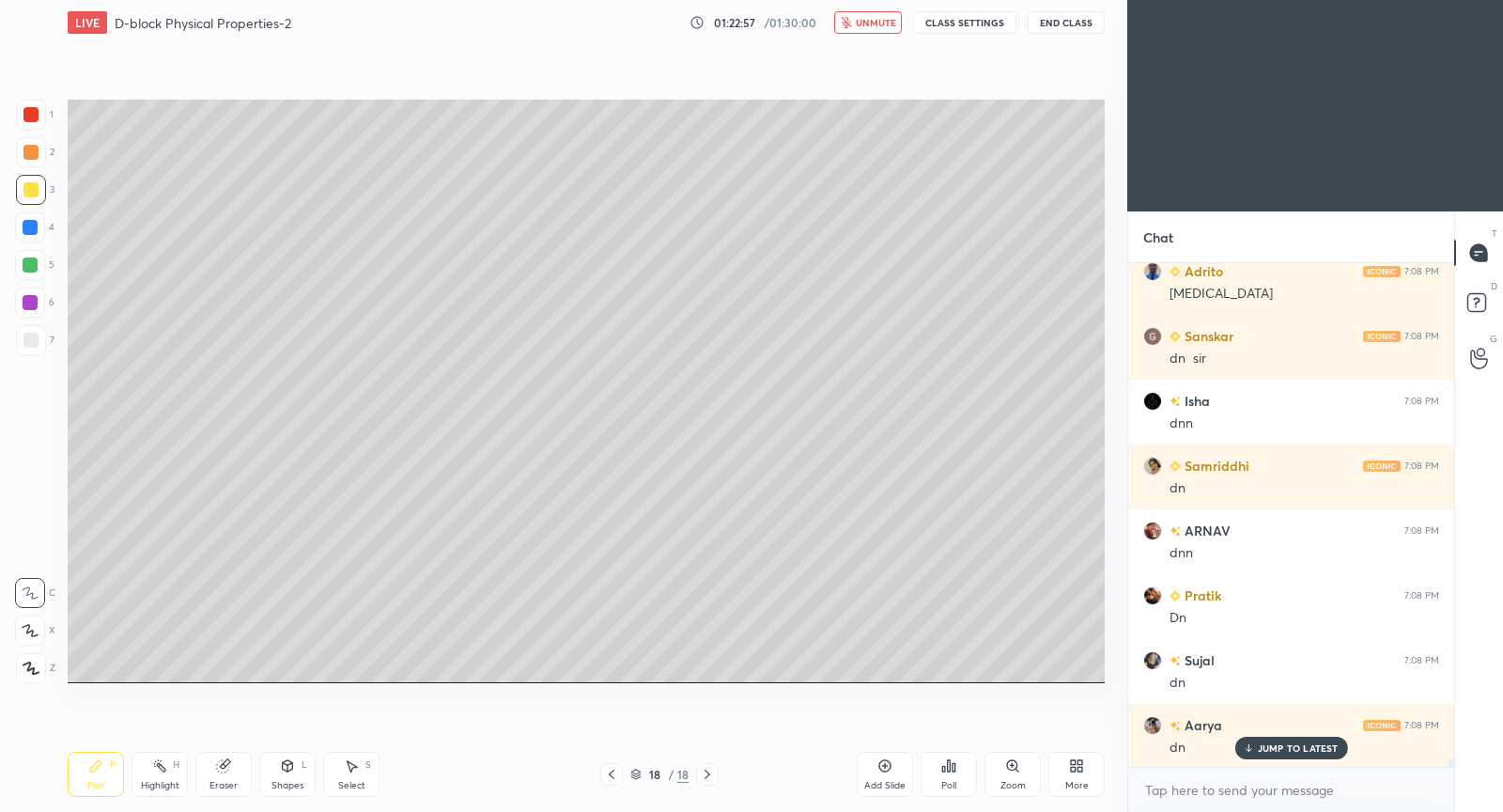
scroll to position [35439, 0]
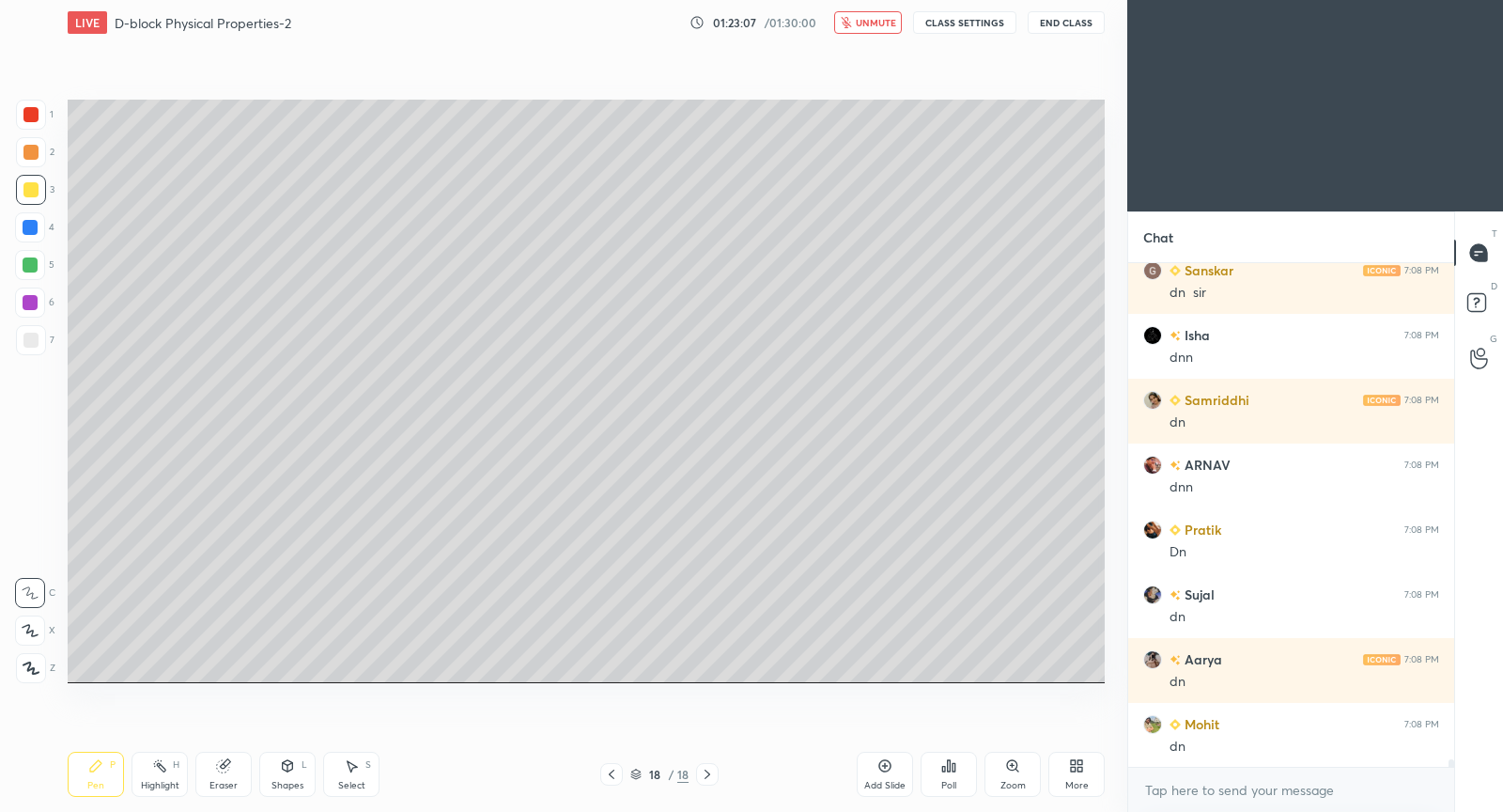
click at [872, 29] on button "unmute" at bounding box center [868, 22] width 67 height 22
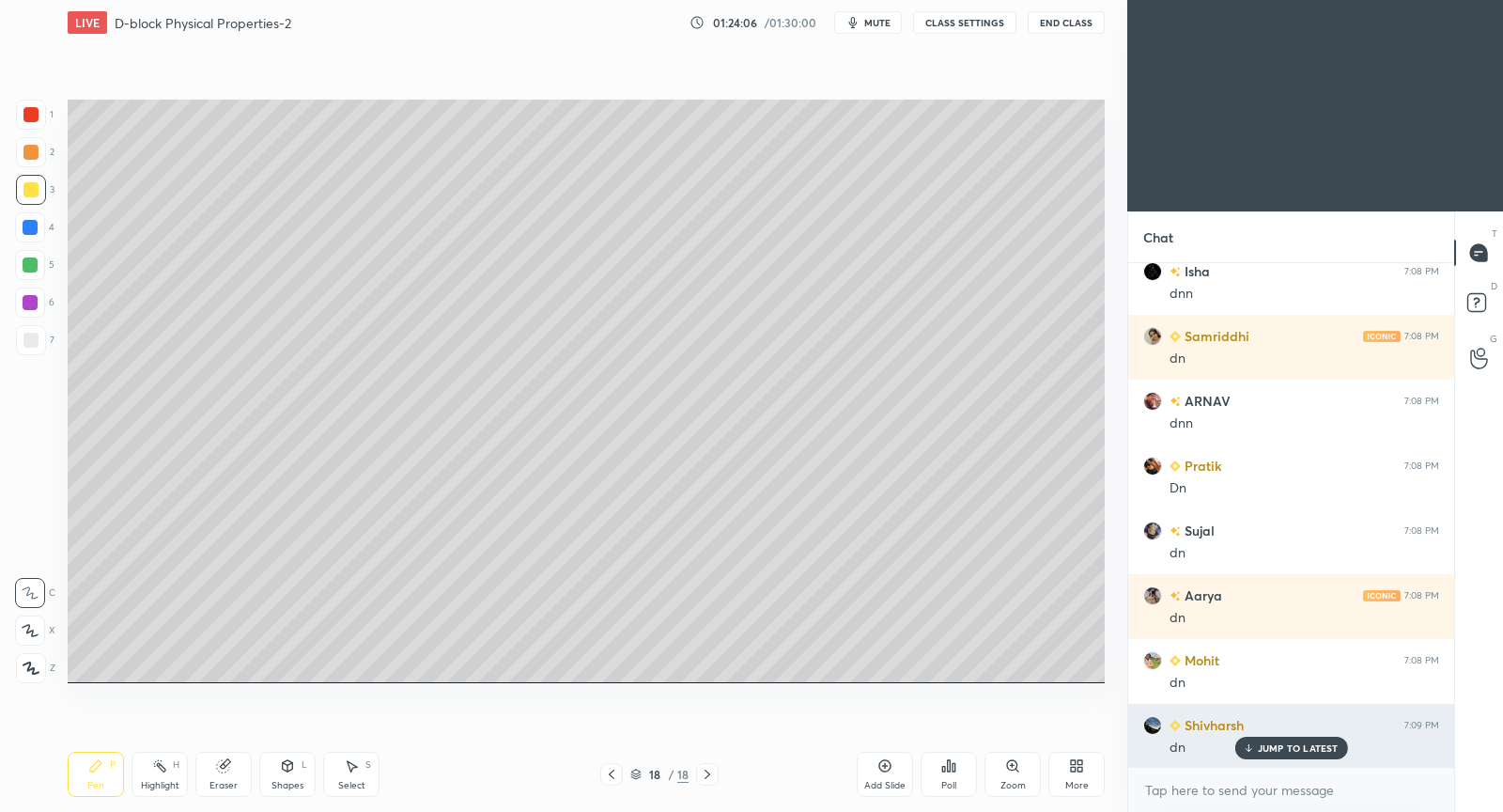
click at [1257, 751] on div "JUMP TO LATEST" at bounding box center [1290, 747] width 113 height 22
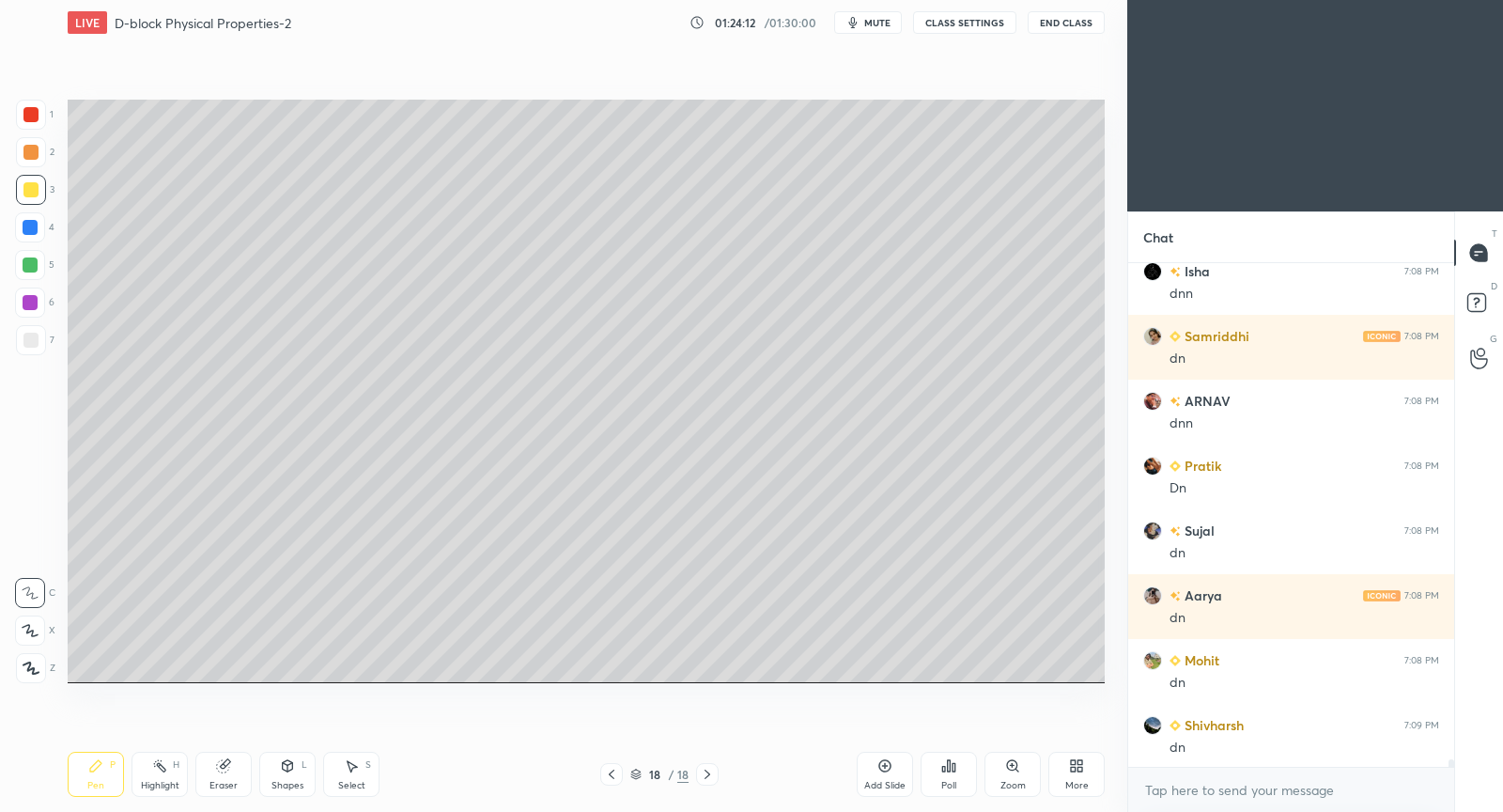
drag, startPoint x: 895, startPoint y: 760, endPoint x: 876, endPoint y: 716, distance: 47.9
click at [890, 764] on div "Add Slide" at bounding box center [884, 773] width 57 height 45
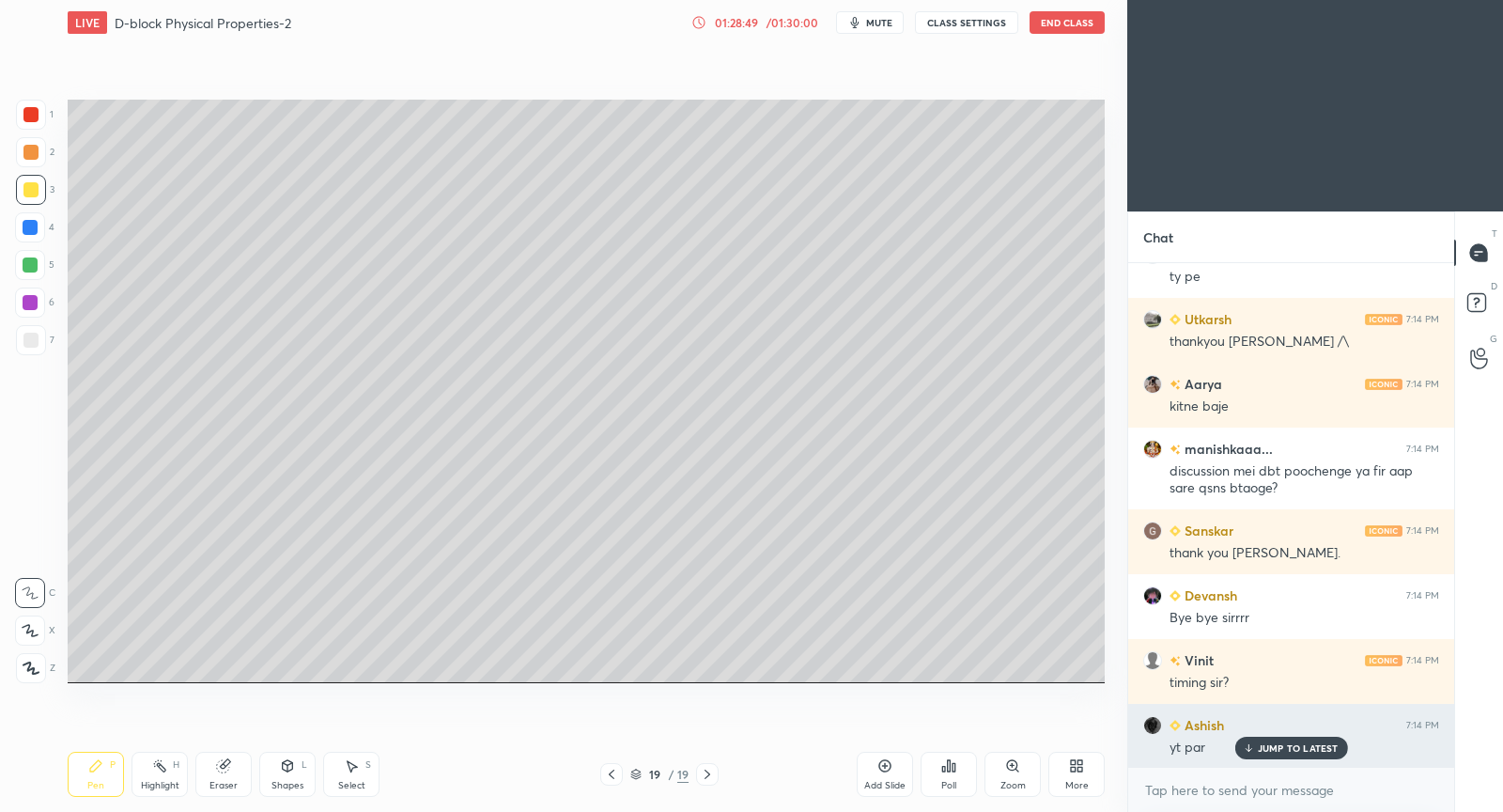
scroll to position [42667, 0]
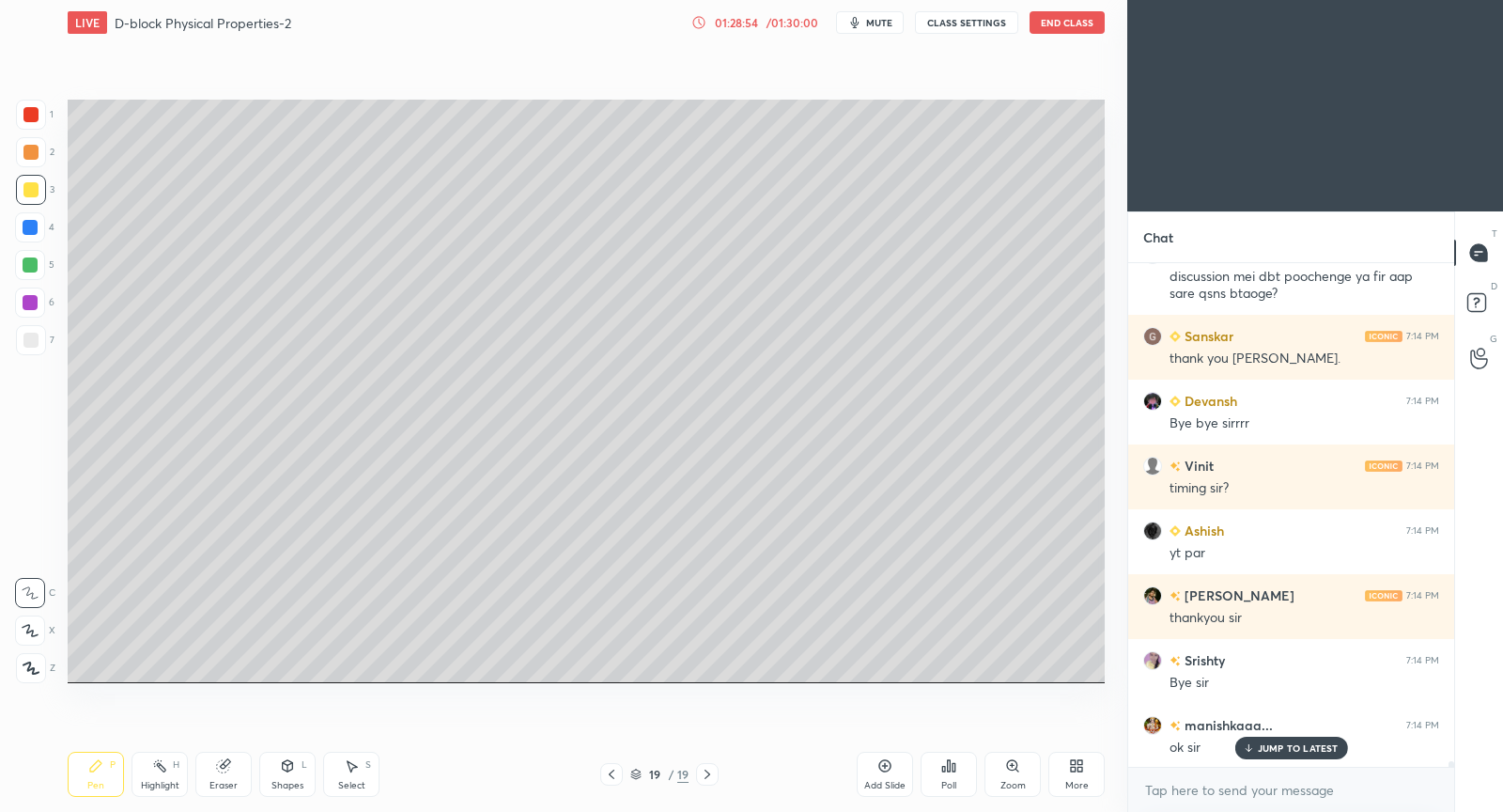
click at [1300, 749] on p "JUMP TO LATEST" at bounding box center [1299, 747] width 81 height 12
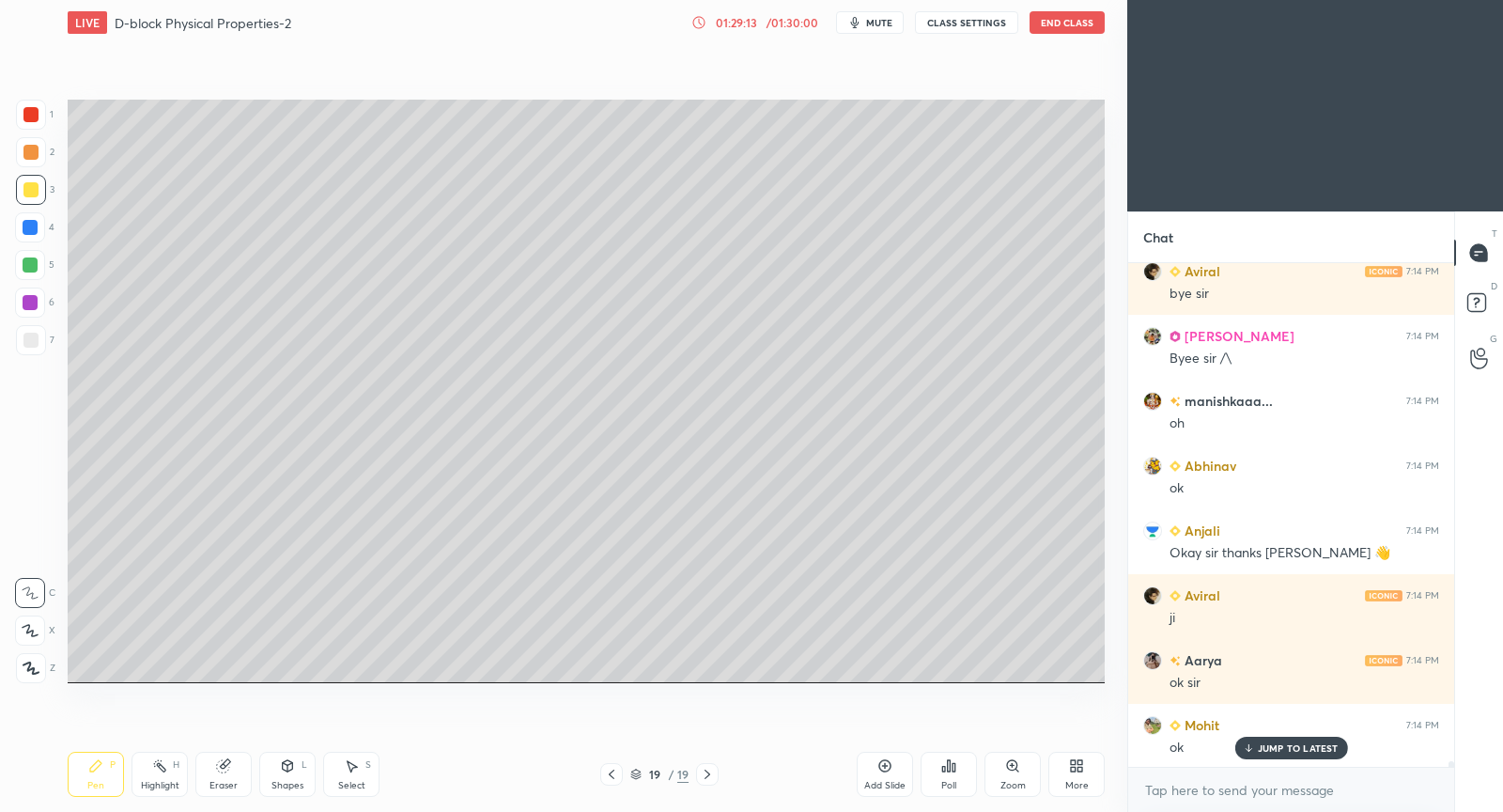
click at [1053, 30] on button "End Class" at bounding box center [1068, 22] width 75 height 22
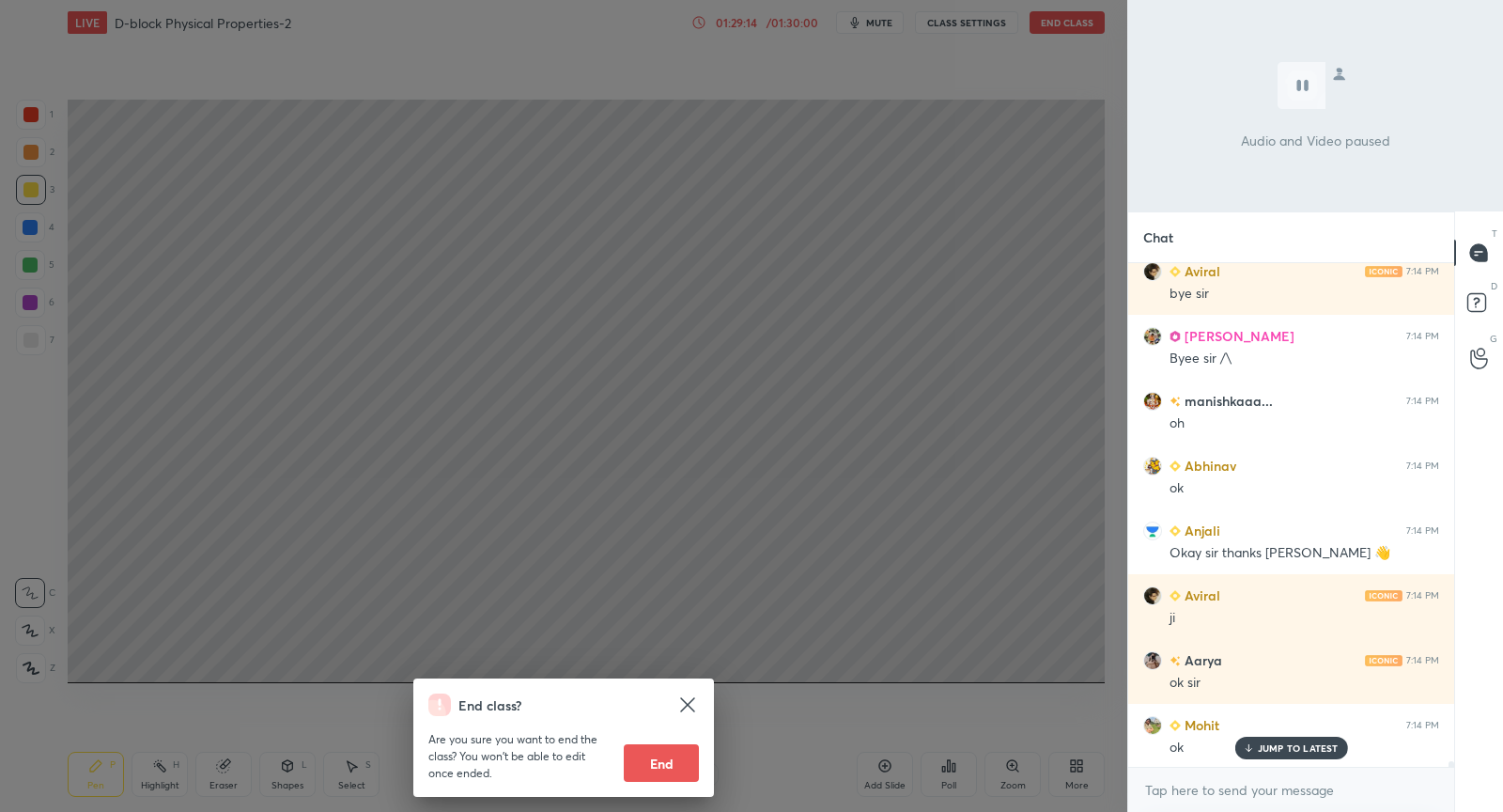
click at [940, 257] on div "End class? Are you sure you want to end the class? You won’t be able to edit on…" at bounding box center [564, 406] width 1127 height 812
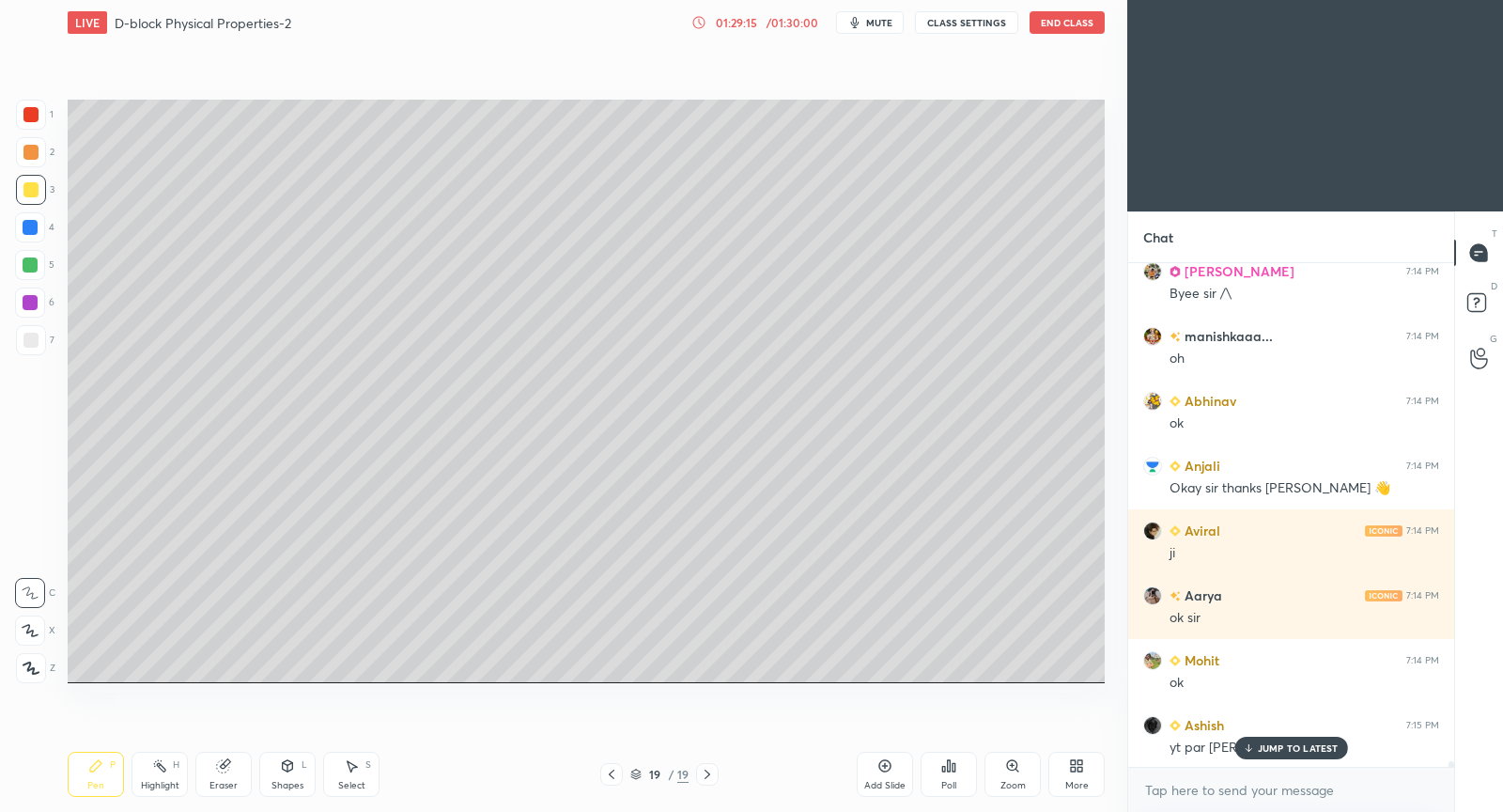
click at [1310, 753] on p "JUMP TO LATEST" at bounding box center [1299, 747] width 81 height 12
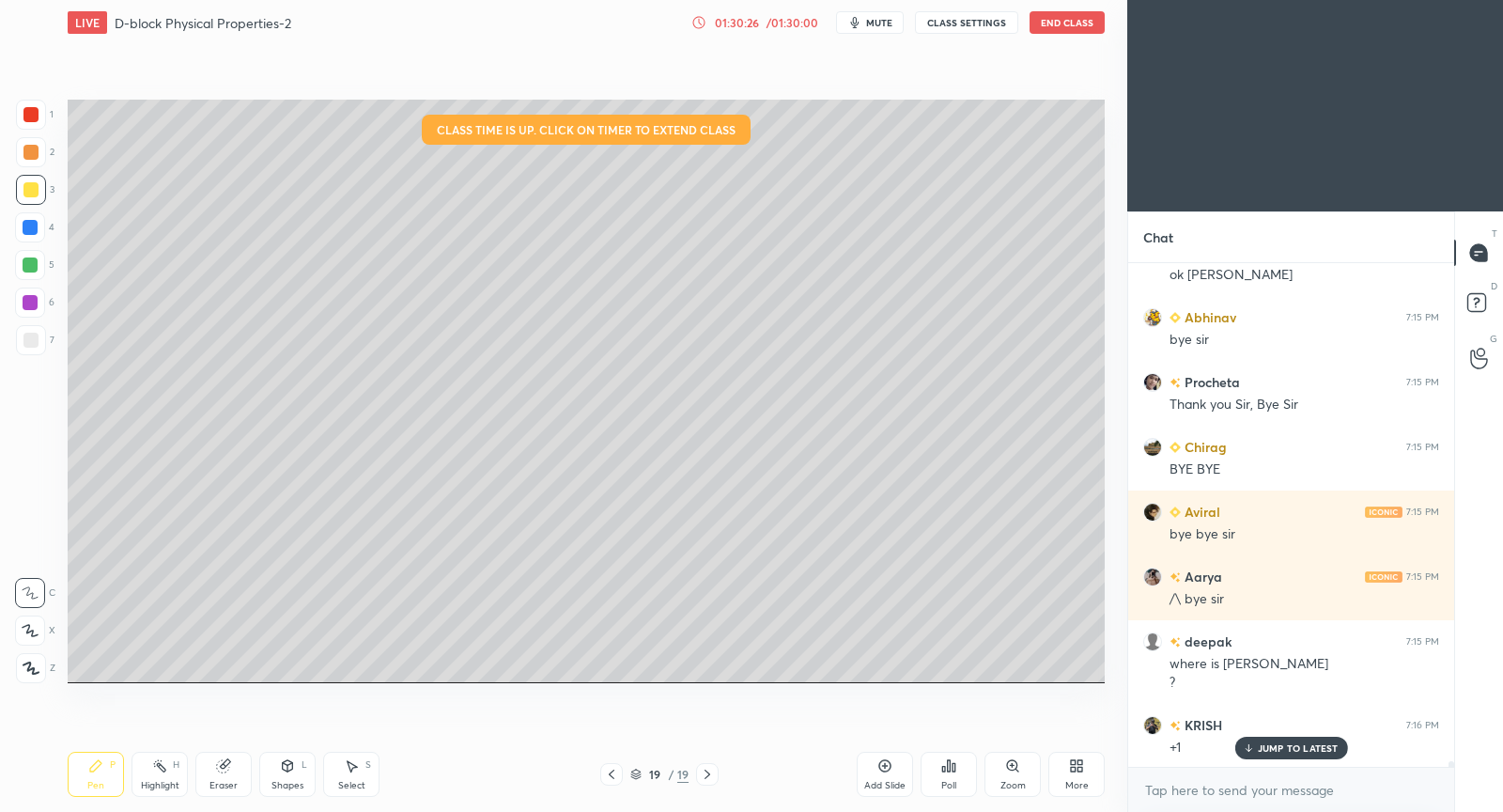
scroll to position [44889, 0]
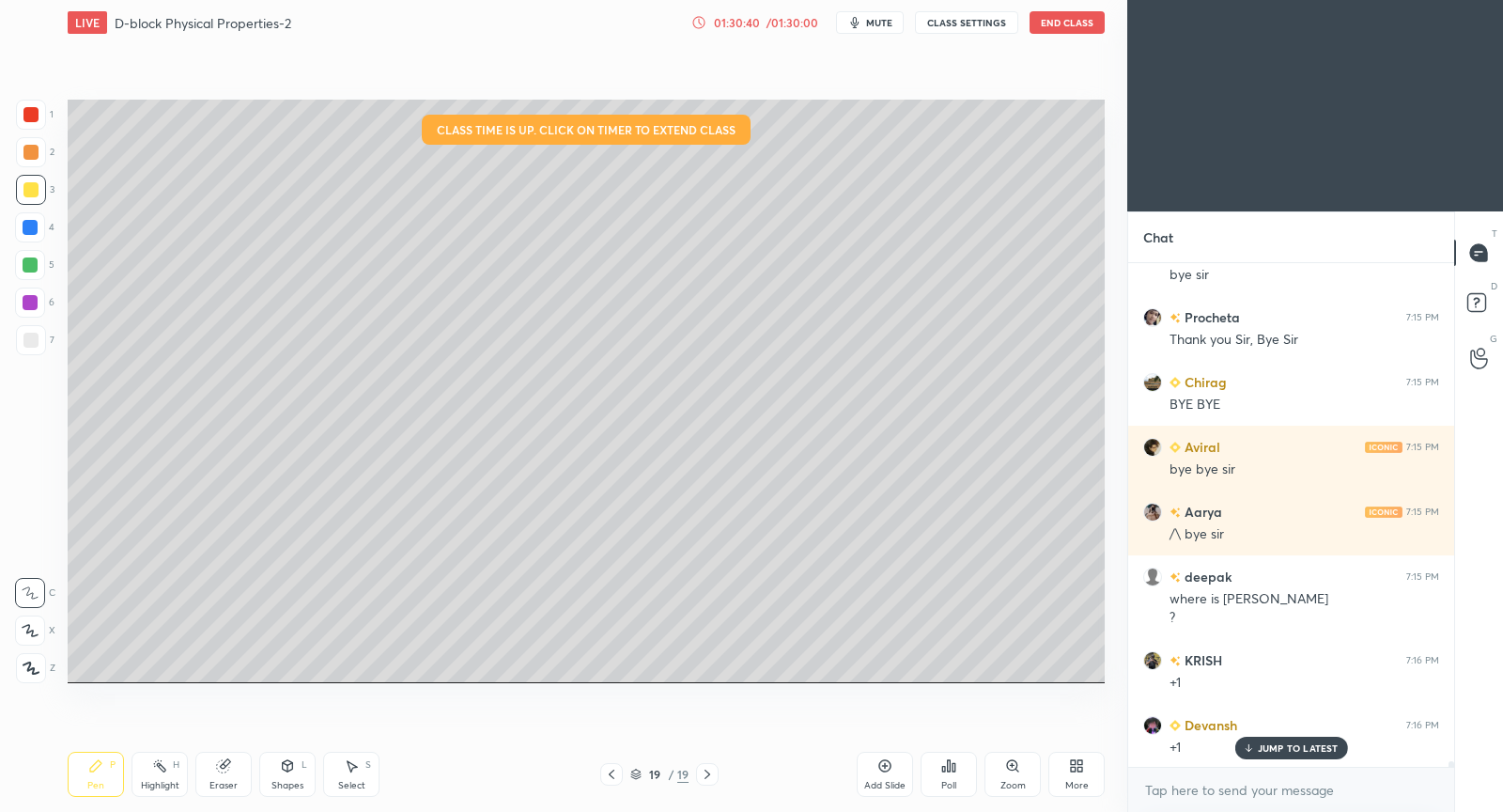
click at [1067, 24] on button "End Class" at bounding box center [1068, 22] width 75 height 22
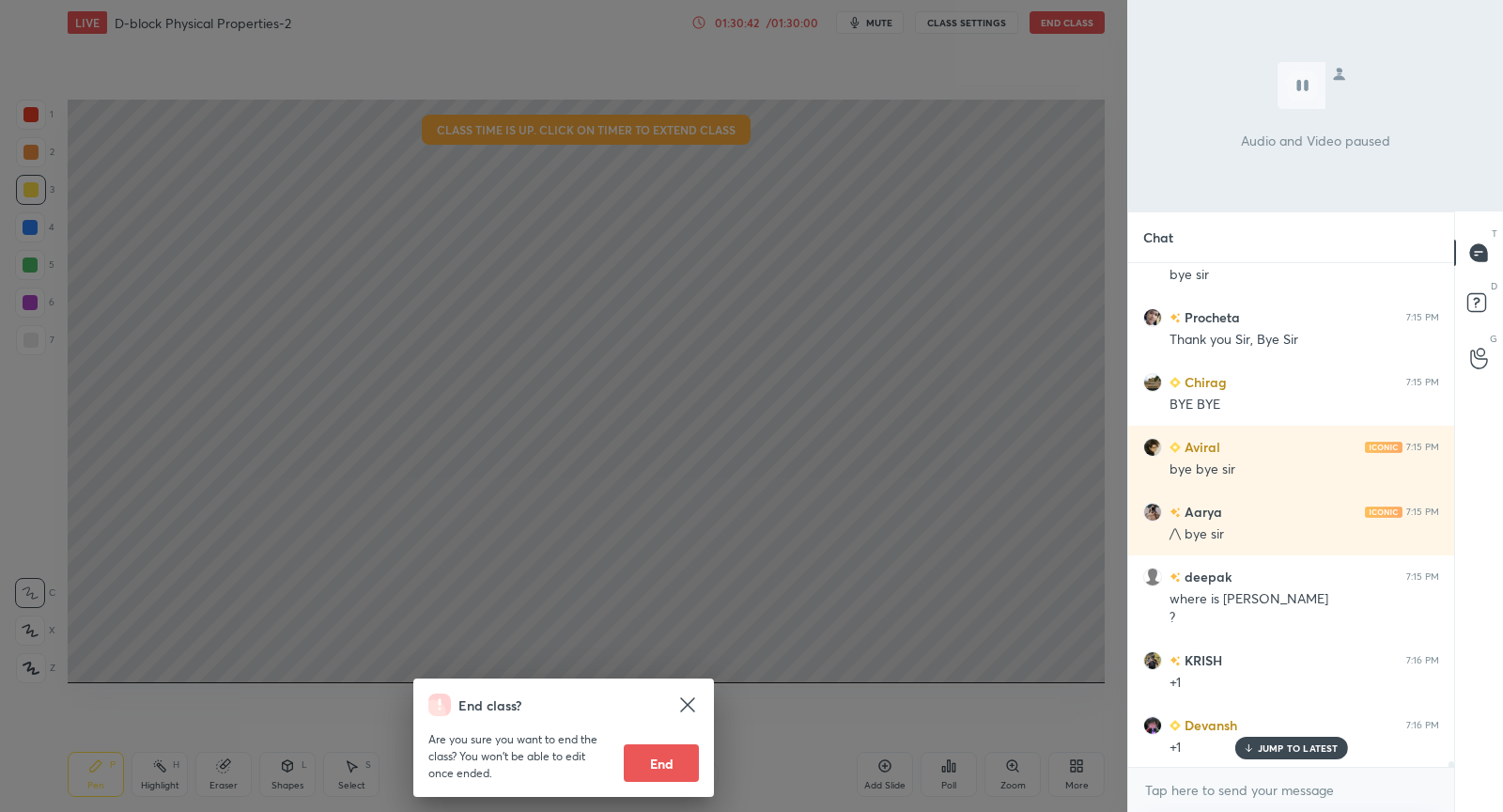
click at [663, 761] on button "End" at bounding box center [662, 762] width 75 height 38
type textarea "x"
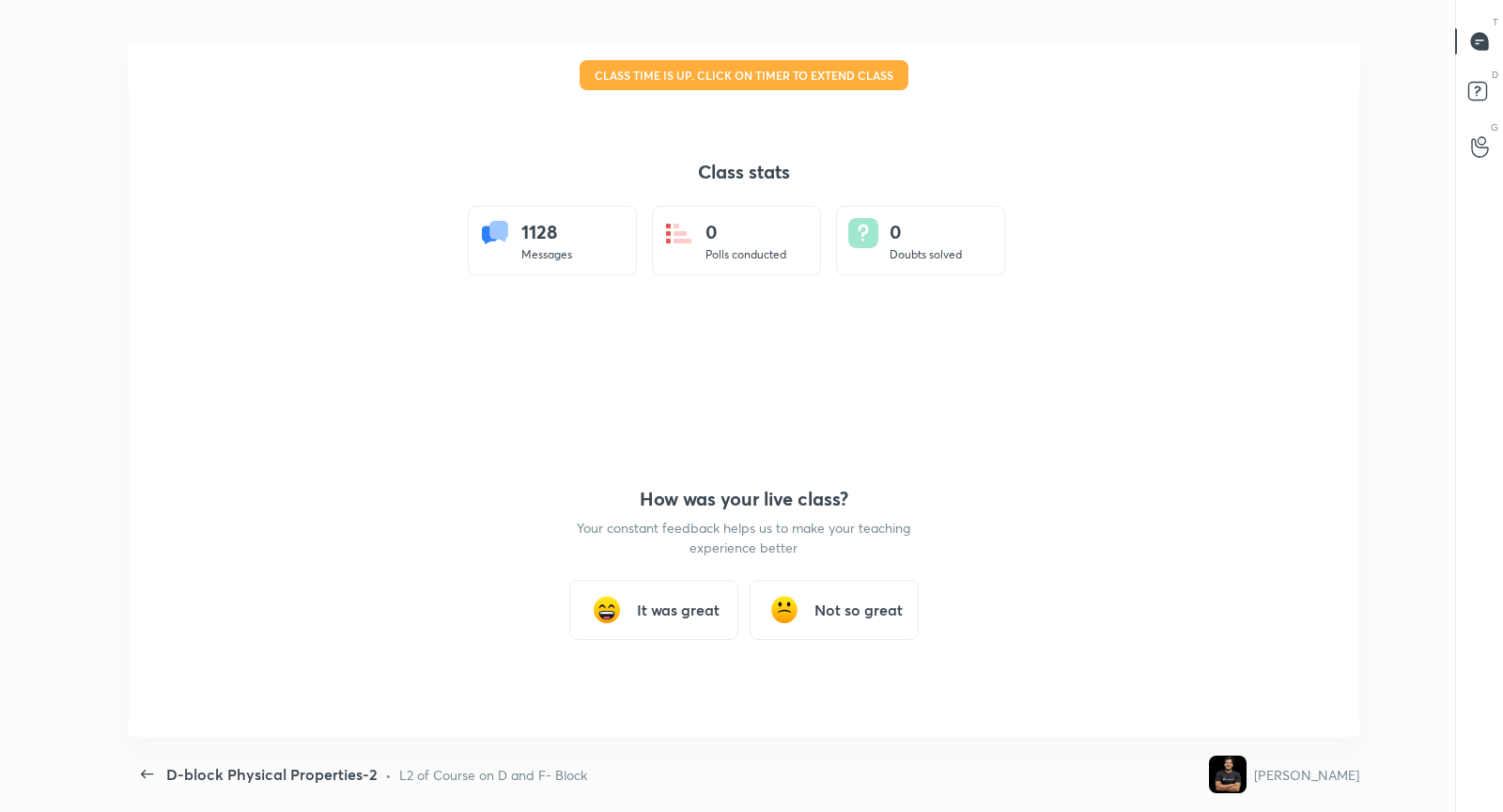
scroll to position [93248, 92475]
